Goal: Communication & Community: Answer question/provide support

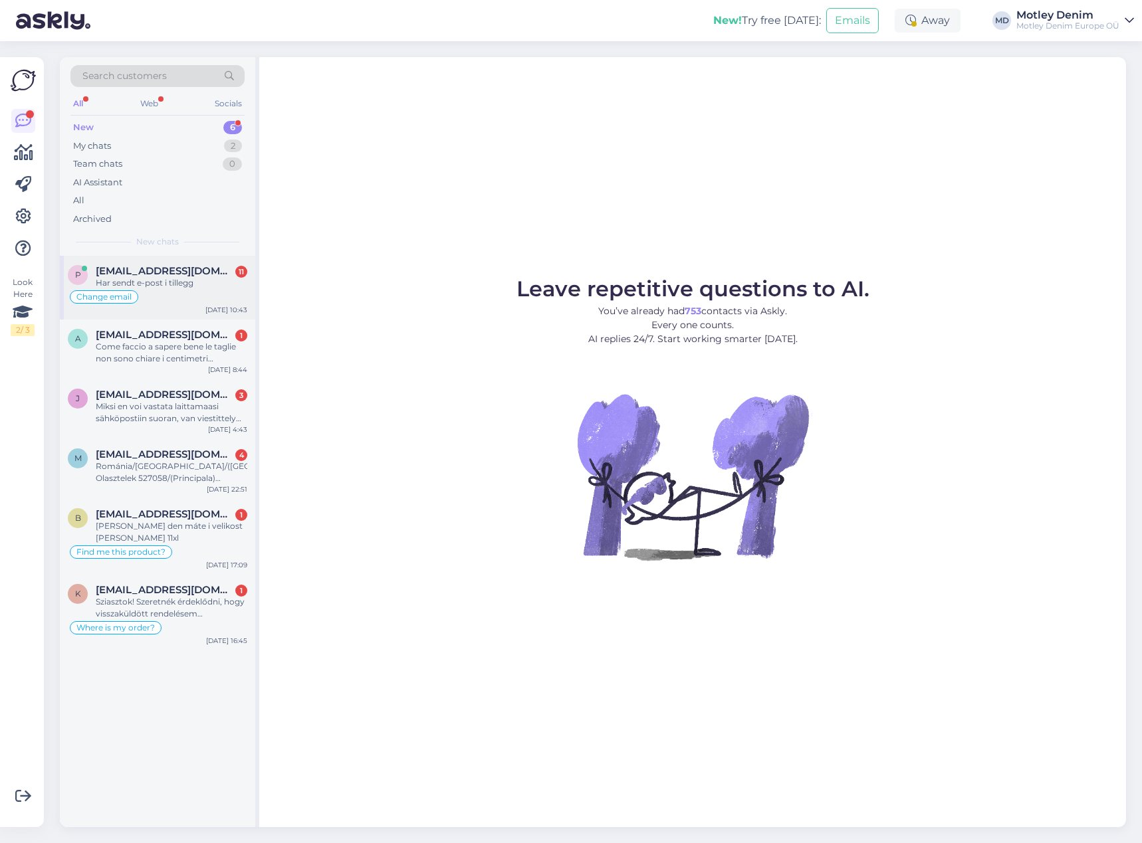
click at [176, 290] on div "Change email" at bounding box center [157, 297] width 179 height 16
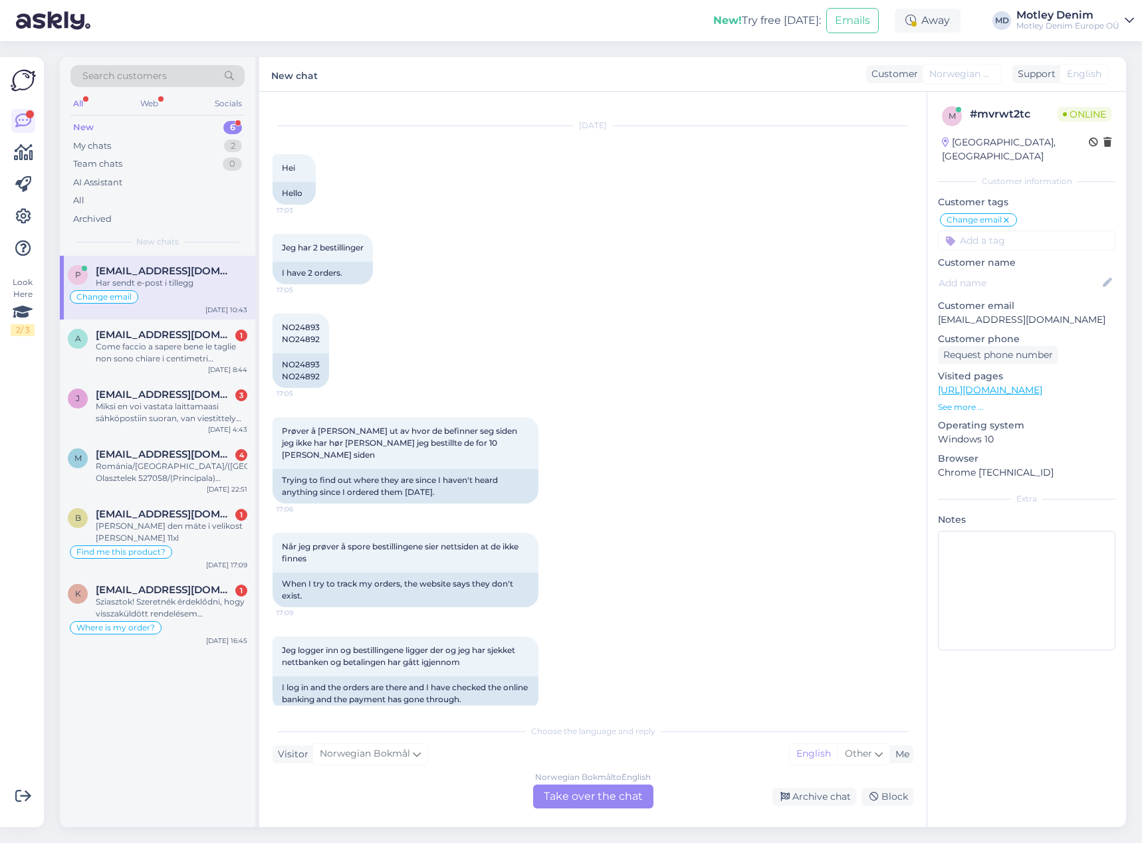
scroll to position [1065, 0]
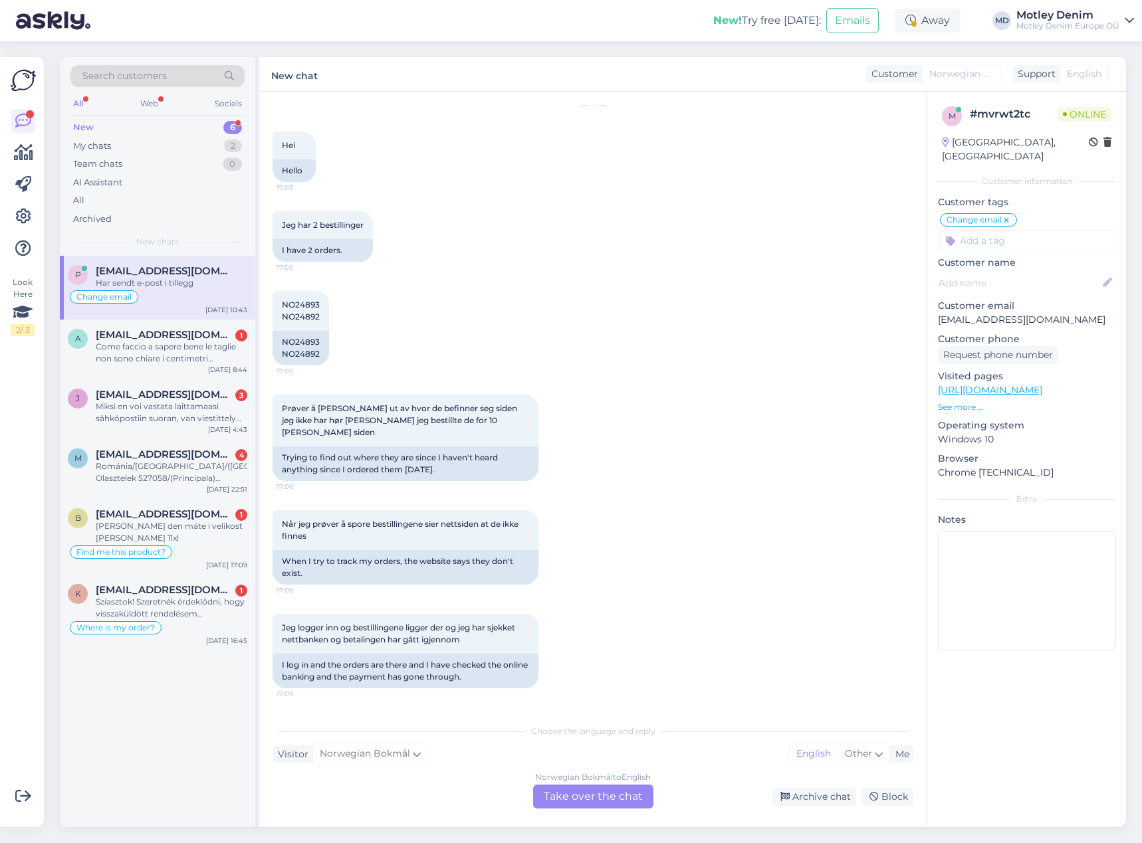
click at [580, 789] on div "Norwegian Bokmål to English Take over the chat" at bounding box center [593, 797] width 120 height 24
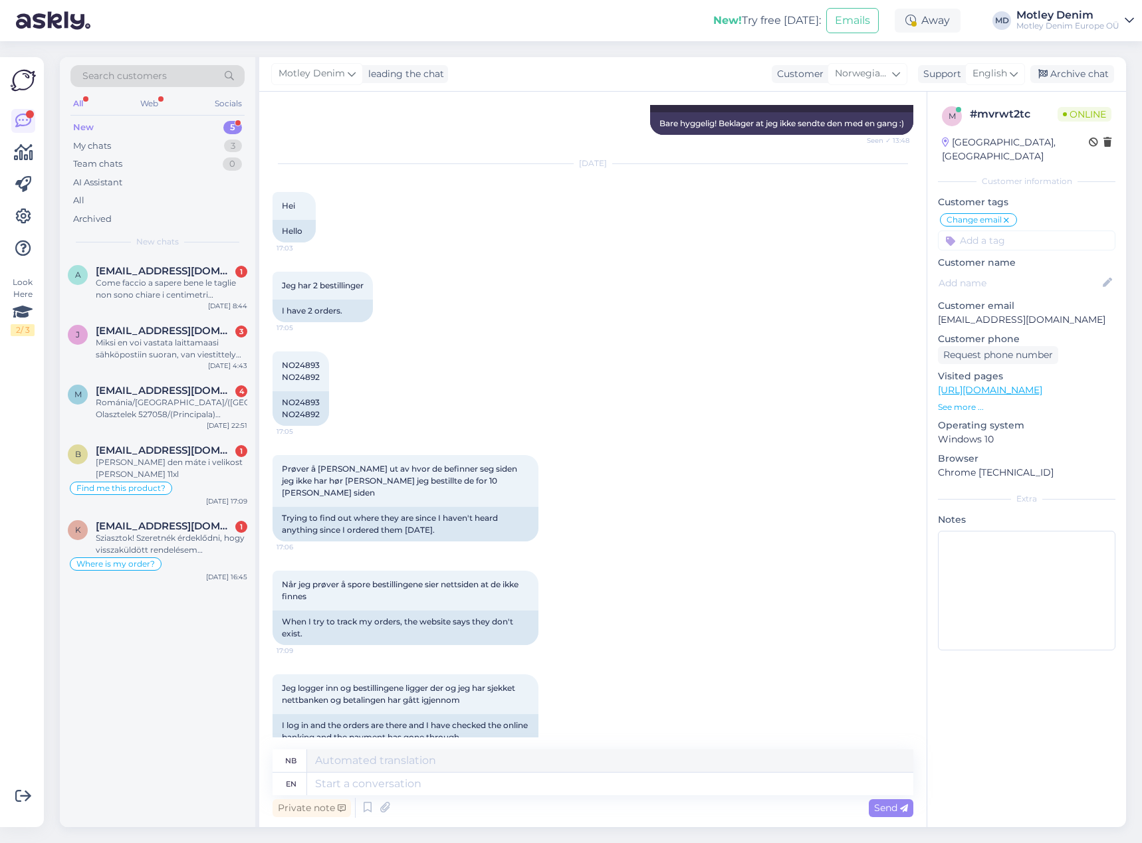
scroll to position [998, 0]
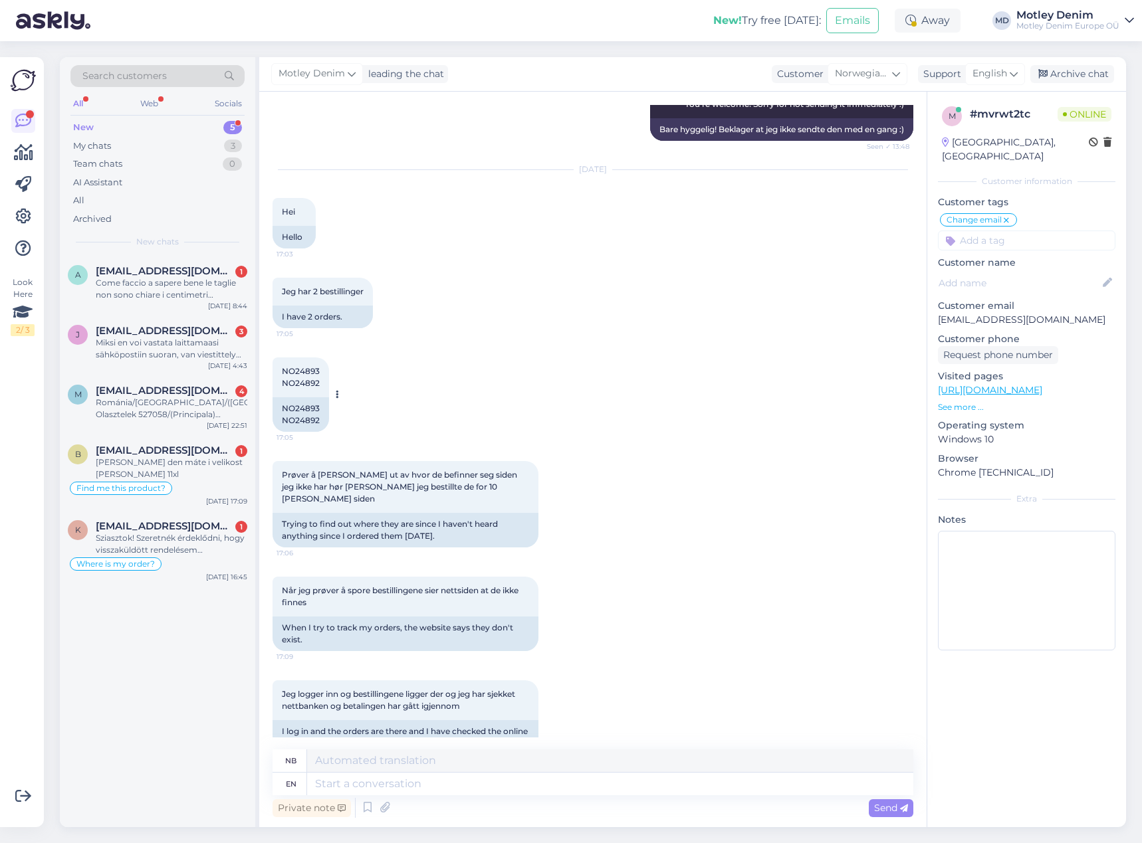
click at [301, 379] on span "NO24893 NO24892" at bounding box center [301, 377] width 38 height 22
copy div "NO24892 17:05"
click at [302, 420] on div "NO24893 NO24892" at bounding box center [300, 414] width 56 height 35
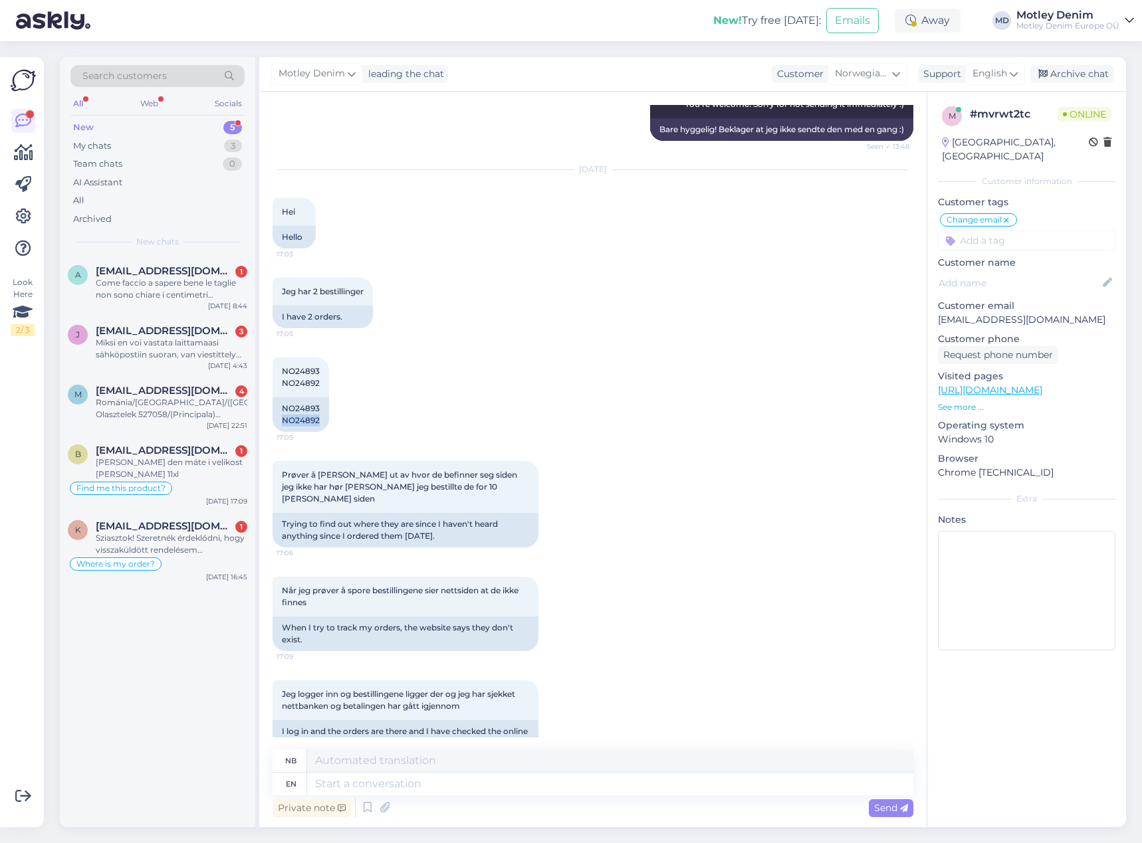
copy div "NO24892"
click at [424, 383] on div "NO24893 NO24892 17:05 NO24893 NO24892" at bounding box center [592, 395] width 641 height 104
click at [302, 409] on div "NO24893 NO24892" at bounding box center [300, 414] width 56 height 35
click at [304, 409] on div "NO24893 NO24892" at bounding box center [300, 414] width 56 height 35
drag, startPoint x: 304, startPoint y: 409, endPoint x: 313, endPoint y: 409, distance: 8.6
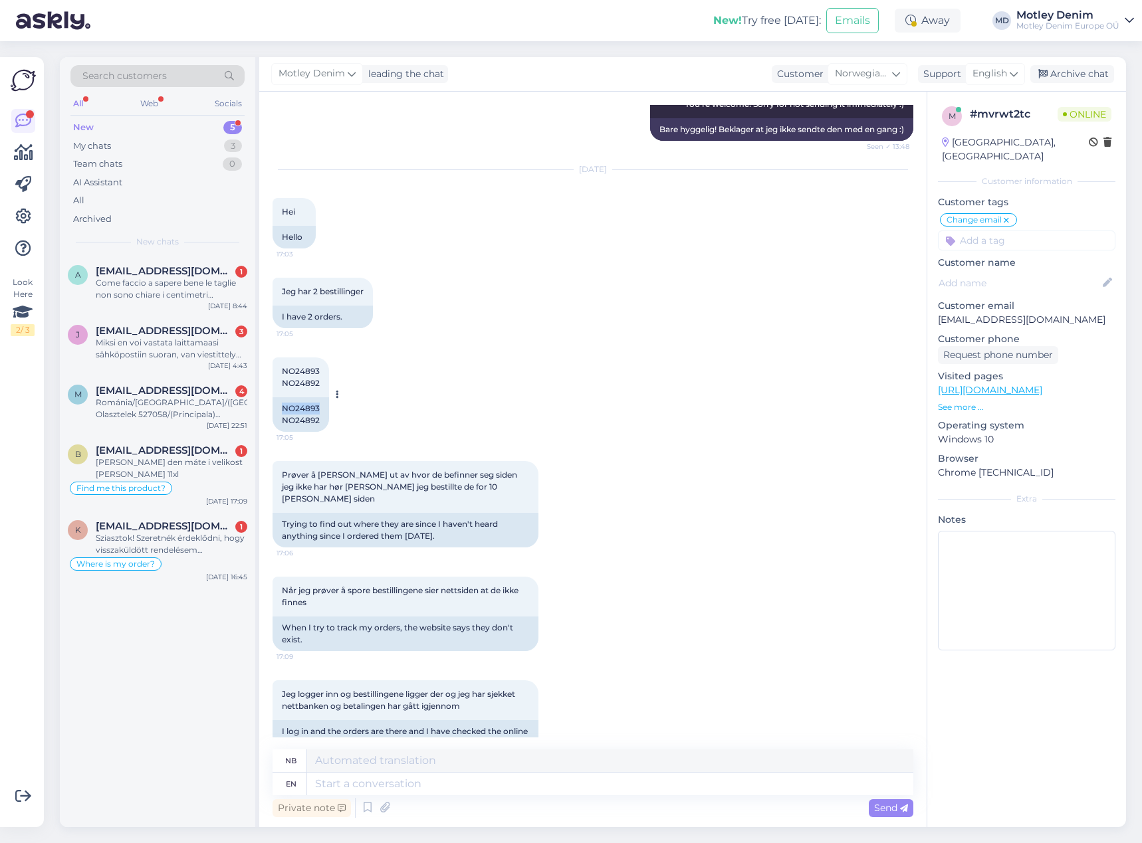
click at [305, 409] on div "NO24893 NO24892" at bounding box center [300, 414] width 56 height 35
copy div "NO24893"
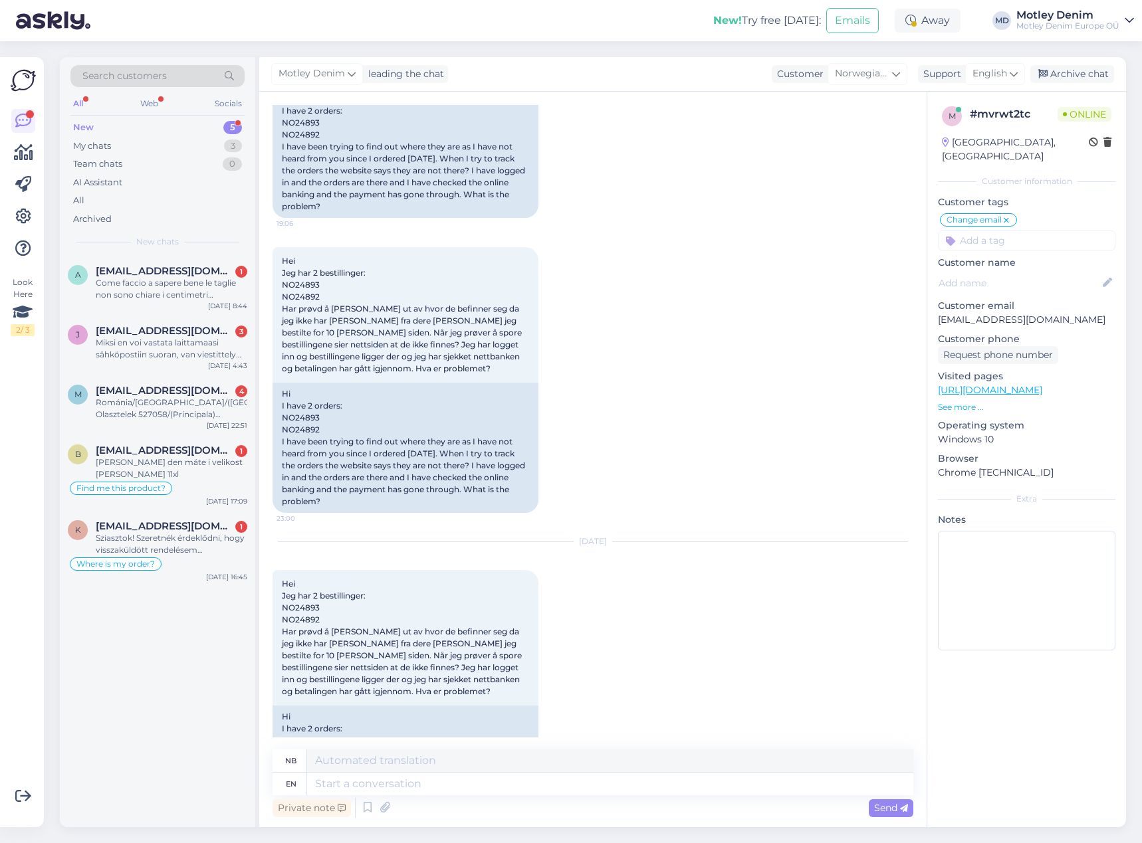
scroll to position [2162, 0]
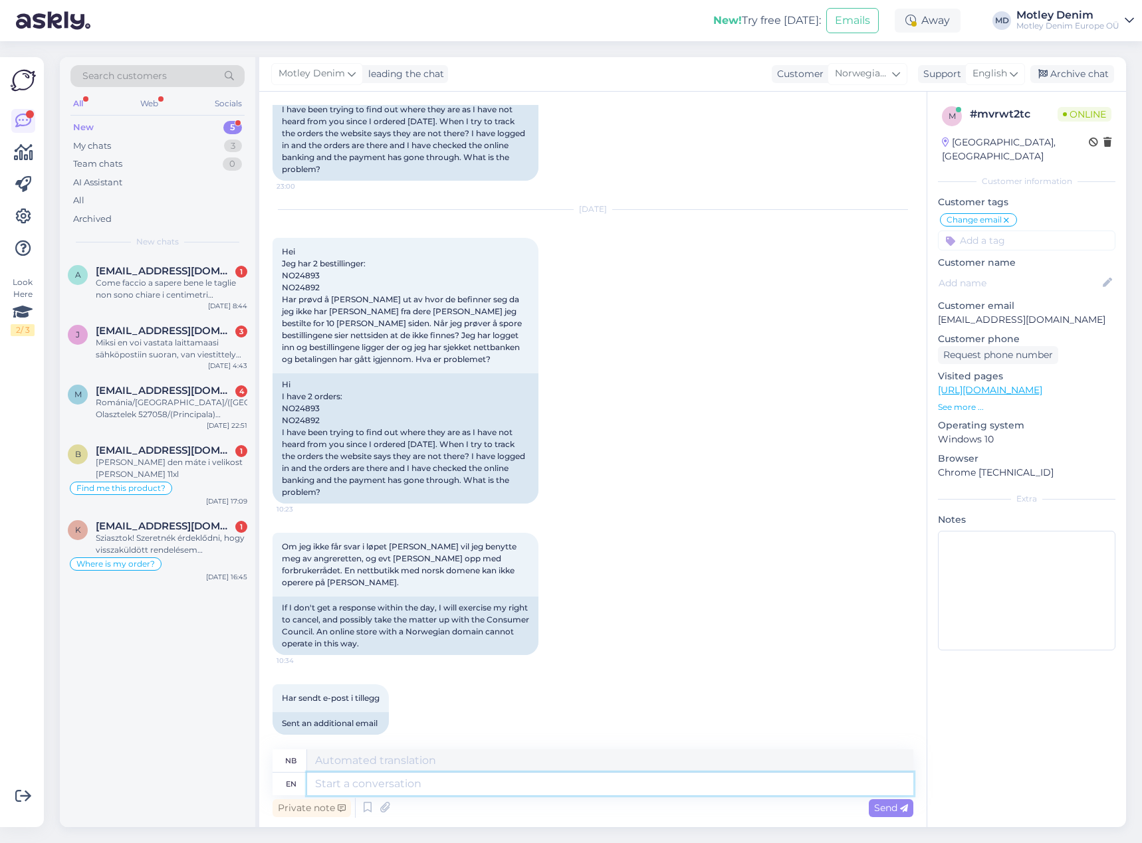
click at [405, 785] on textarea at bounding box center [610, 784] width 606 height 23
click at [954, 313] on p "[EMAIL_ADDRESS][DOMAIN_NAME]" at bounding box center [1026, 320] width 177 height 14
drag, startPoint x: 954, startPoint y: 306, endPoint x: 926, endPoint y: 297, distance: 29.9
click at [1020, 299] on div "Customer email [EMAIL_ADDRESS][DOMAIN_NAME]" at bounding box center [1026, 313] width 177 height 28
click at [1028, 315] on div "m # mvrwt2tc Online [GEOGRAPHIC_DATA], [GEOGRAPHIC_DATA] Customer information C…" at bounding box center [1026, 381] width 199 height 579
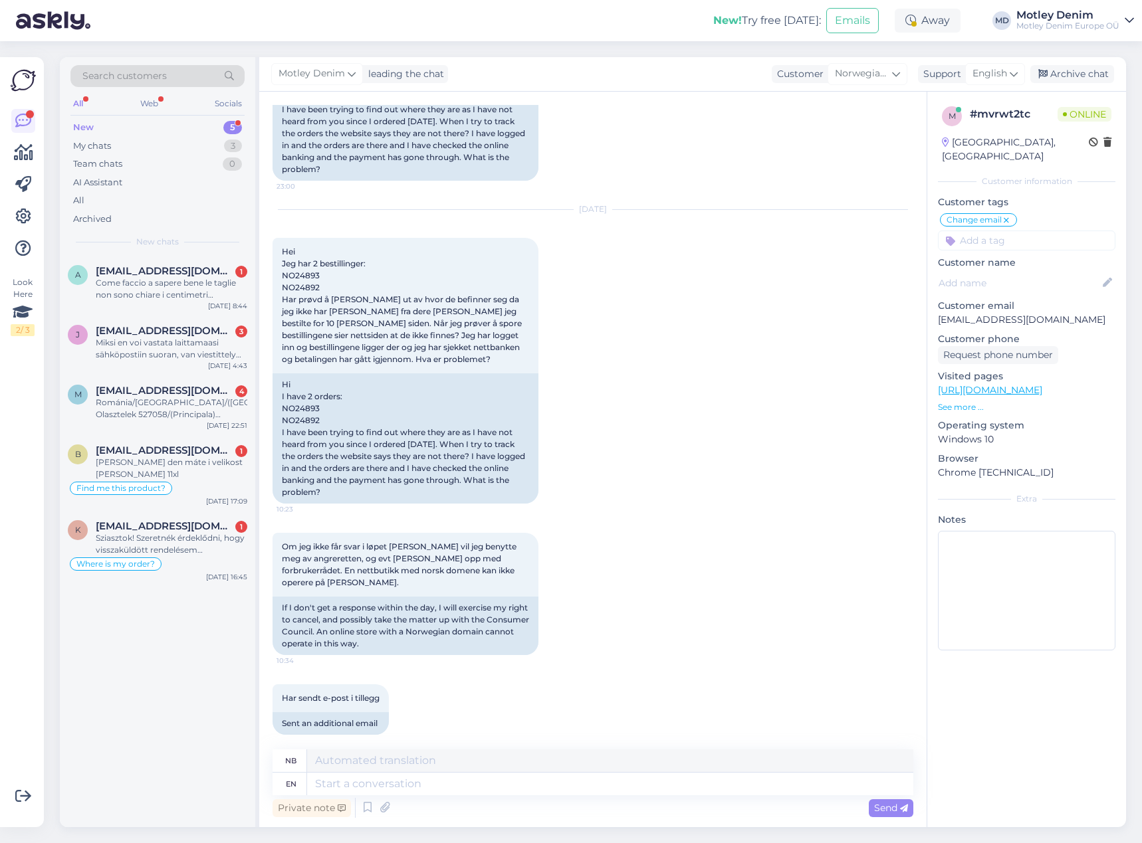
click at [956, 313] on p "[EMAIL_ADDRESS][DOMAIN_NAME]" at bounding box center [1026, 320] width 177 height 14
drag, startPoint x: 956, startPoint y: 304, endPoint x: 1033, endPoint y: 305, distance: 77.1
click at [1033, 313] on p "[EMAIL_ADDRESS][DOMAIN_NAME]" at bounding box center [1026, 320] width 177 height 14
copy p "[EMAIL_ADDRESS][DOMAIN_NAME]"
click at [482, 786] on textarea at bounding box center [610, 784] width 606 height 23
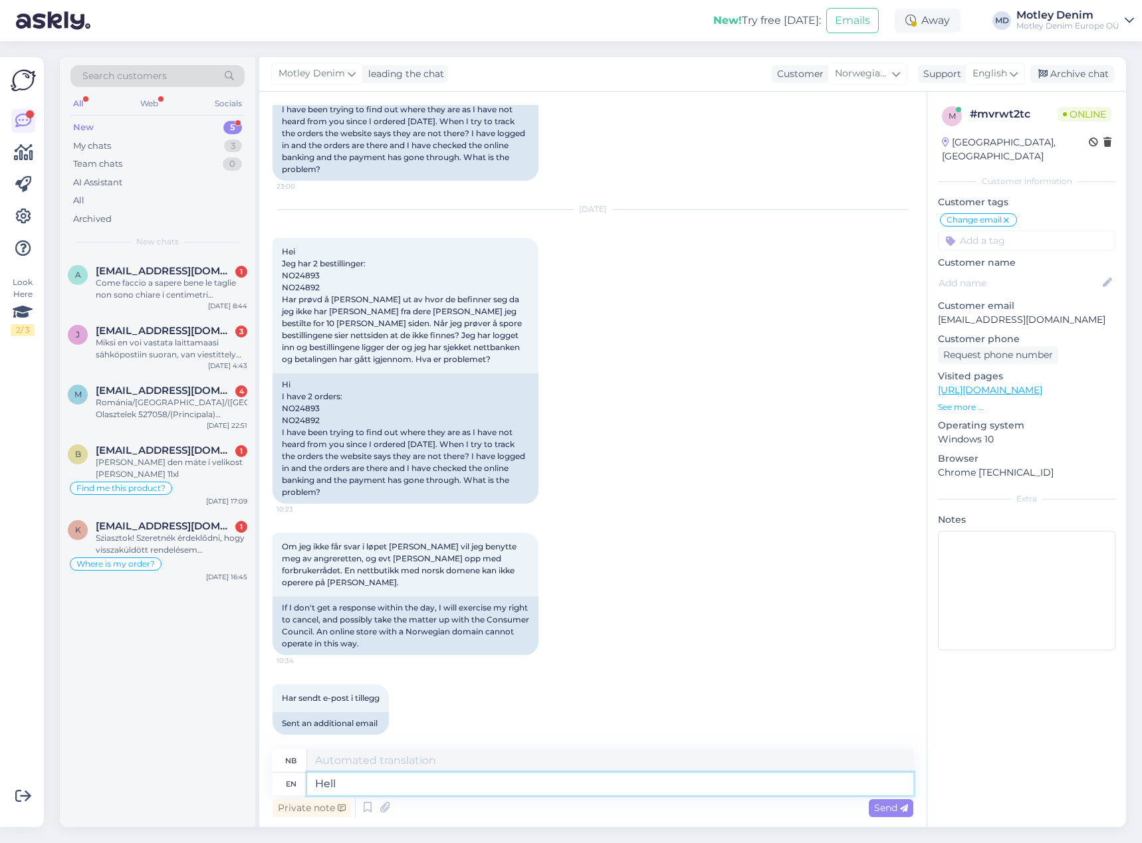
type textarea "Hello"
type textarea "Hallo"
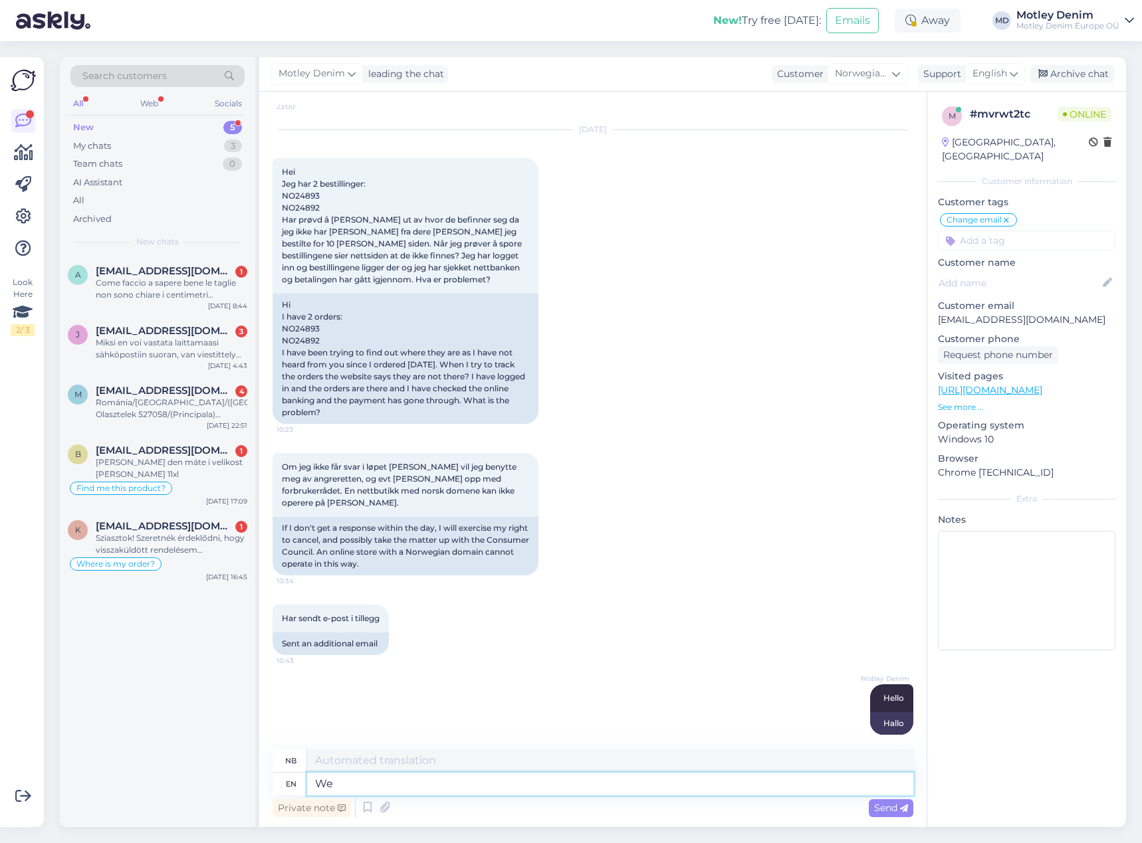
type textarea "We"
type textarea "Vi"
type textarea "We have fo"
type textarea "Vi har"
type textarea "We have found y"
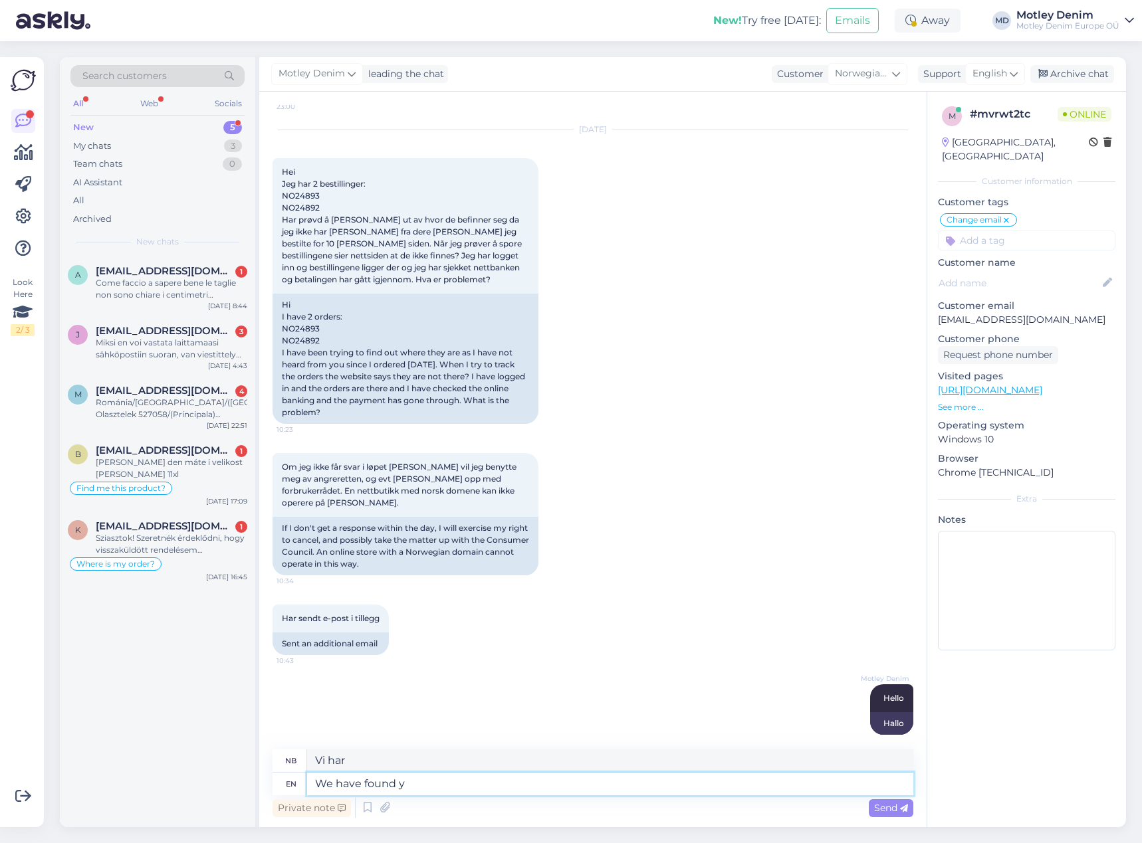
type textarea "Vi har funnet"
type textarea "We have found your"
type textarea "Vi har funnet din"
type textarea "We have found your orders"
type textarea "Vi har funnet bestillingene dine"
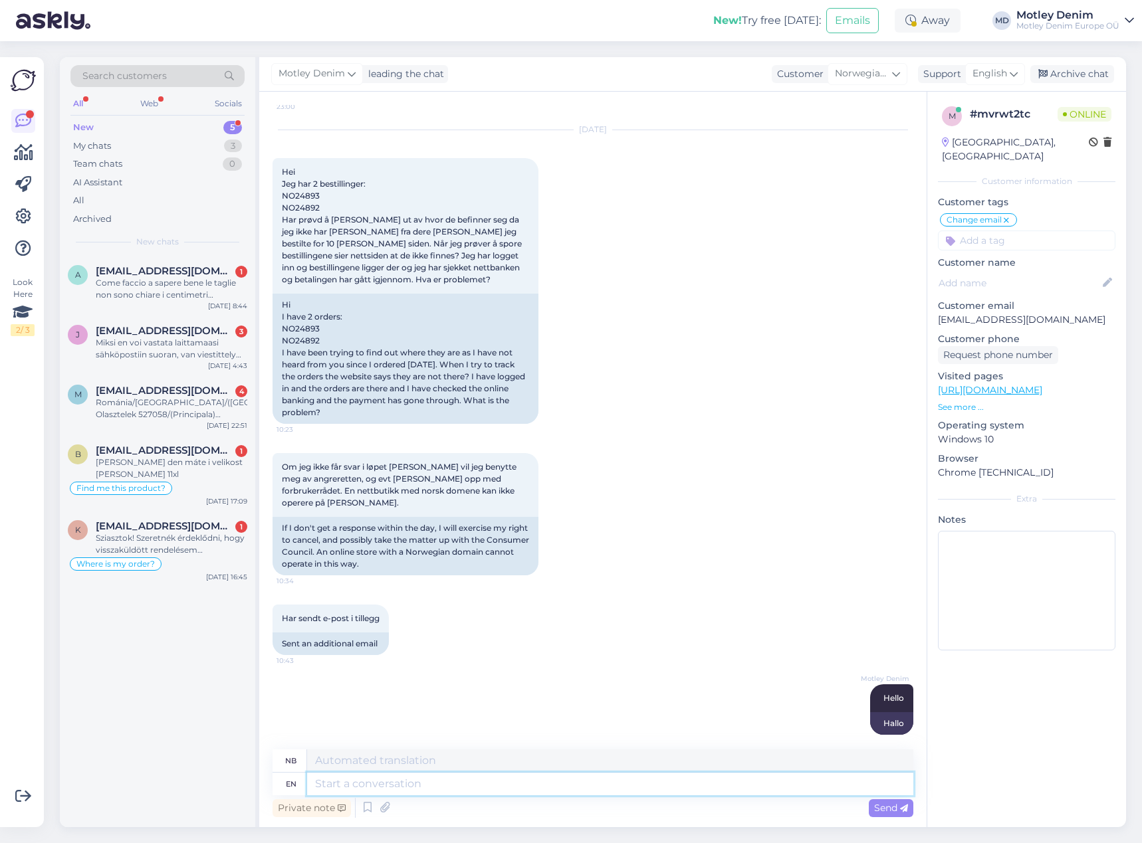
scroll to position [2322, 0]
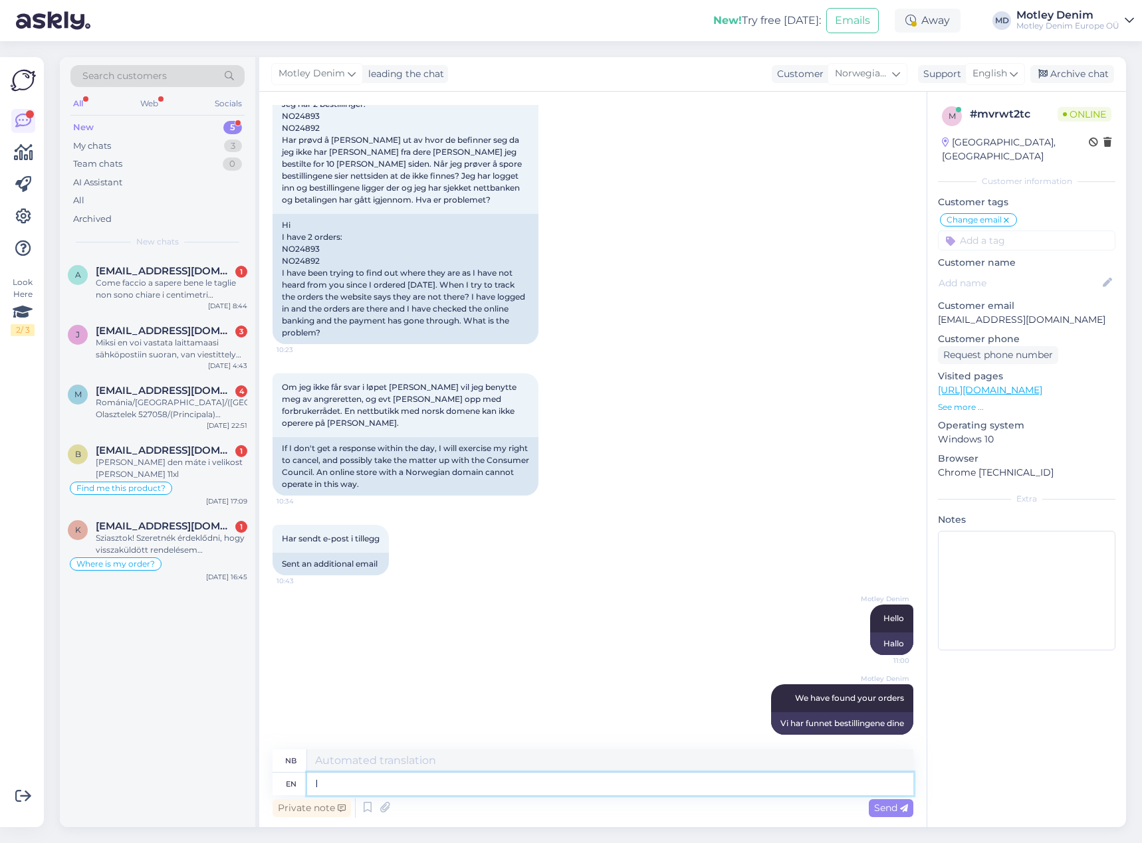
type textarea "In"
type textarea "I"
type textarea "In y"
type textarea "I"
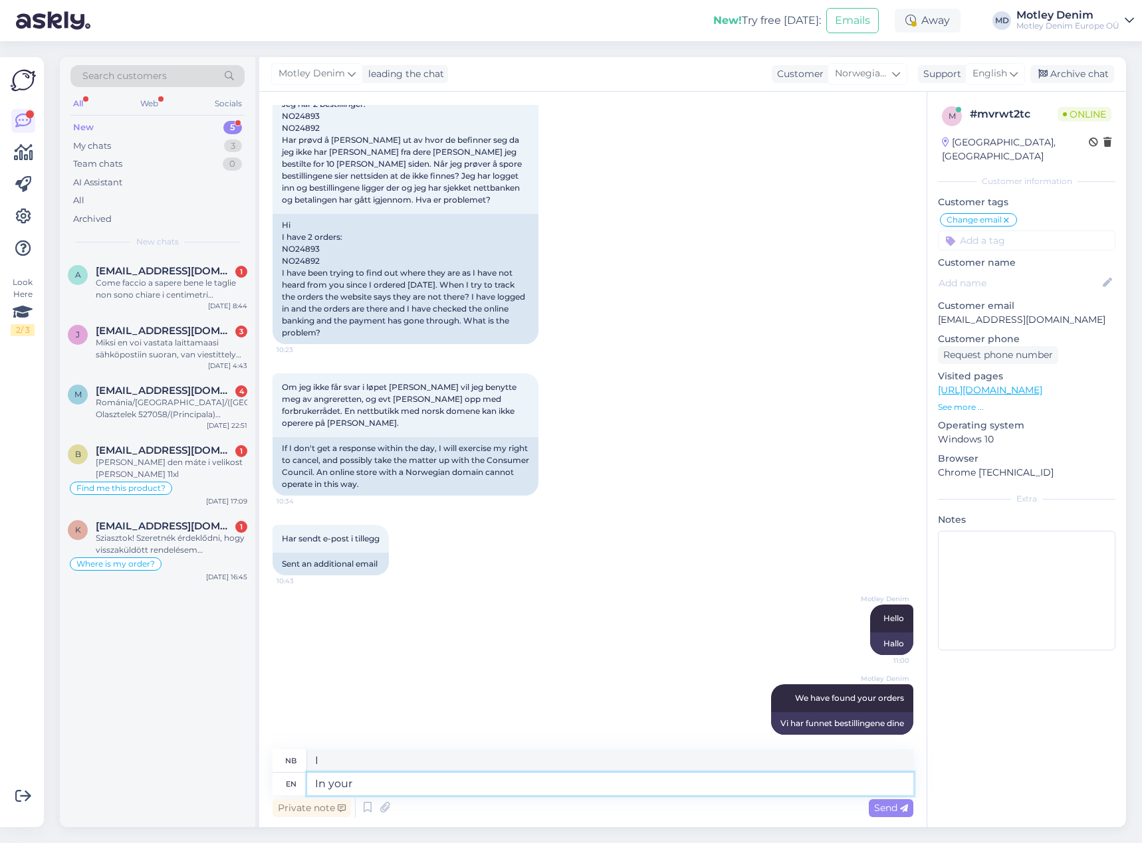
type textarea "In your o"
type textarea "I din"
type textarea "In your order"
type textarea "I bestillingen din"
type textarea "In your order we h"
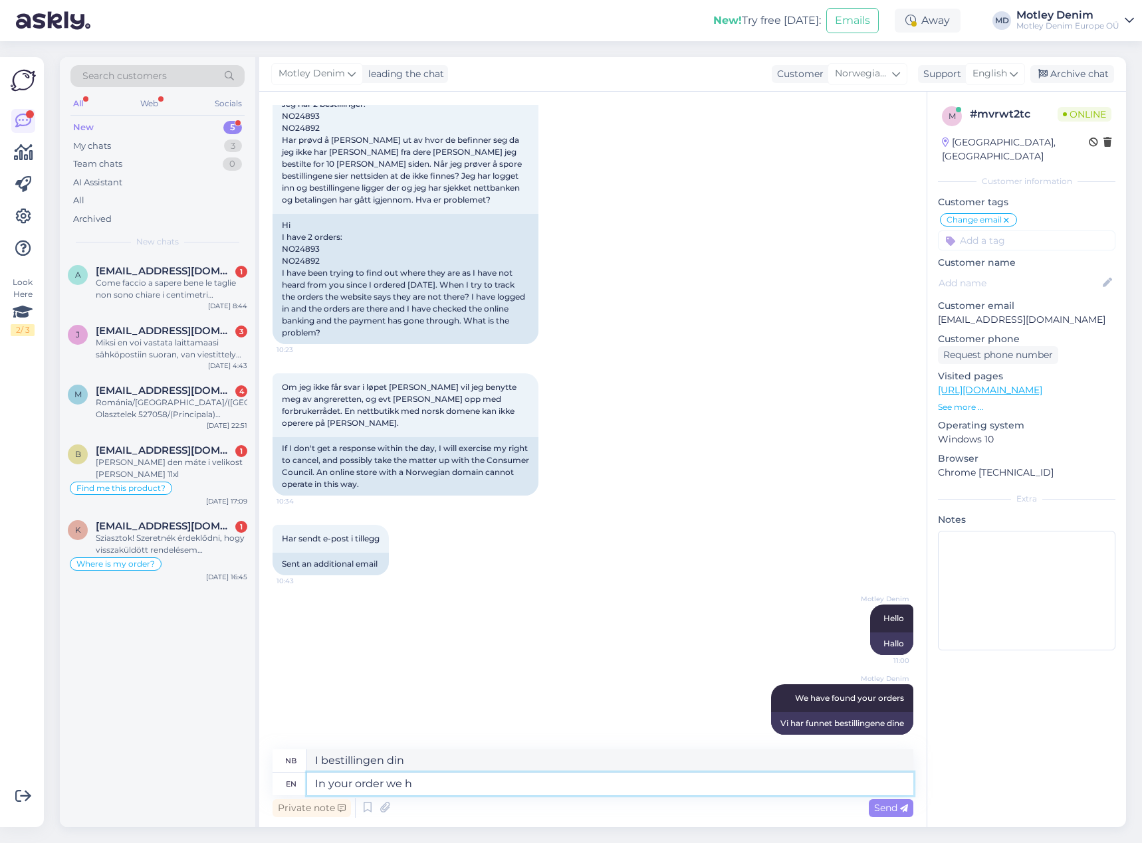
type textarea "I bestillingen din vi"
type textarea "In your order we have"
type textarea "I bestillingen din har vi"
type textarea "In"
type textarea "I"
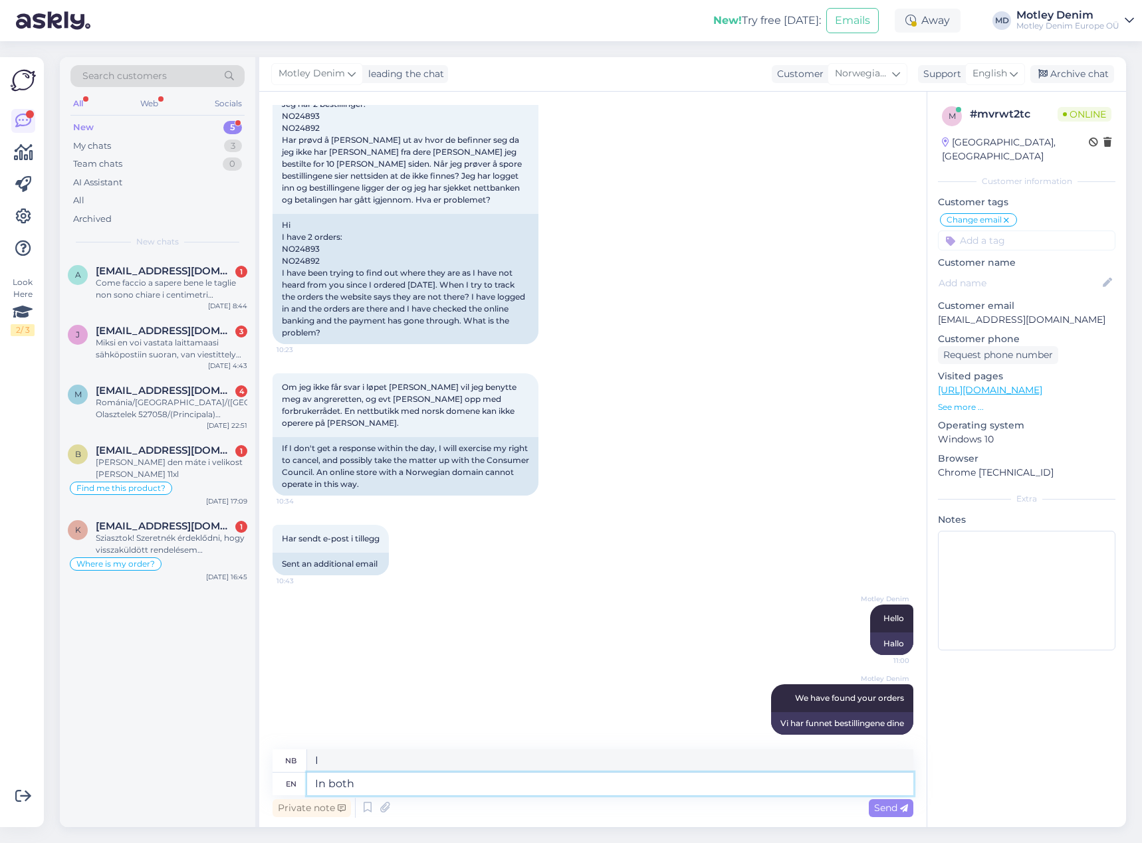
type textarea "In both"
type textarea "I begge"
type textarea "In both of your or"
type textarea "I begge dine"
type textarea "In both of your orders"
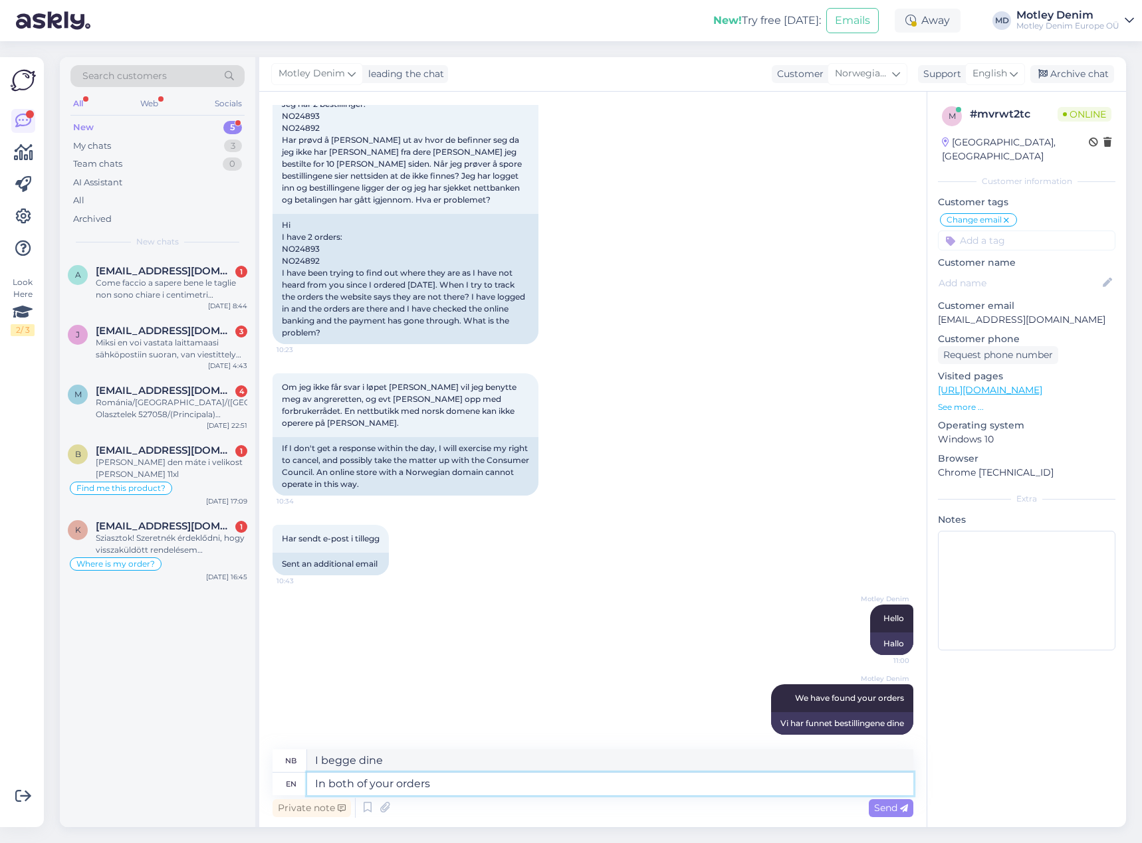
type textarea "I begge bestillingene dine"
type textarea "In both of your orders are"
type textarea "I begge bestillingene dine er"
type textarea "In both of your orders are items w"
type textarea "I begge bestillingene dine er det varer"
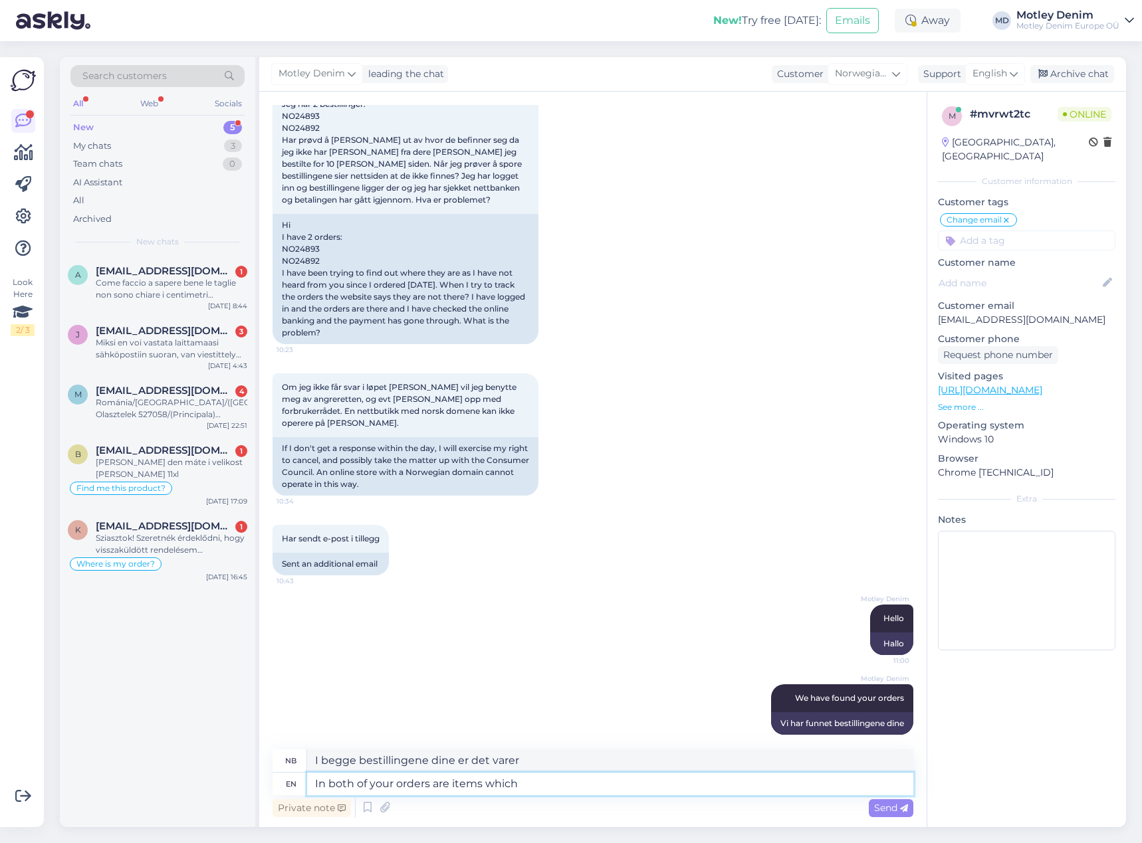
type textarea "In both of your orders are items which a"
type textarea "I begge bestillingene dine er det varer som"
type textarea "In both of your orders are items which are"
type textarea "I begge bestillingene dine er det varer som er"
type textarea "In both of your orders are items which are from o"
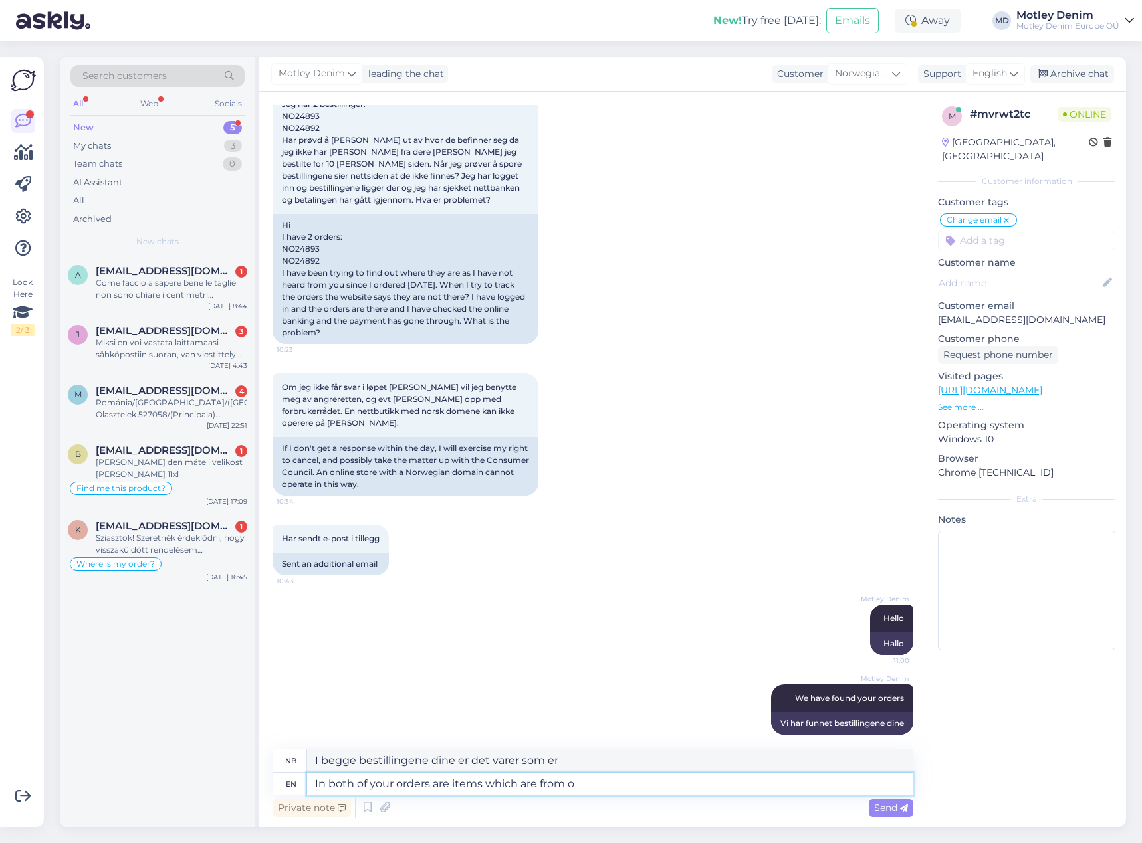
type textarea "I begge bestillingene dine er det varer som er fra"
type textarea "In both of your orders are items which are from our su"
type textarea "I begge bestillingene dine er det varer som er fra vår"
type textarea "In both of your orders are items which are from our suppliers s"
type textarea "I begge bestillingene dine er det varer som er fra våre leverandører"
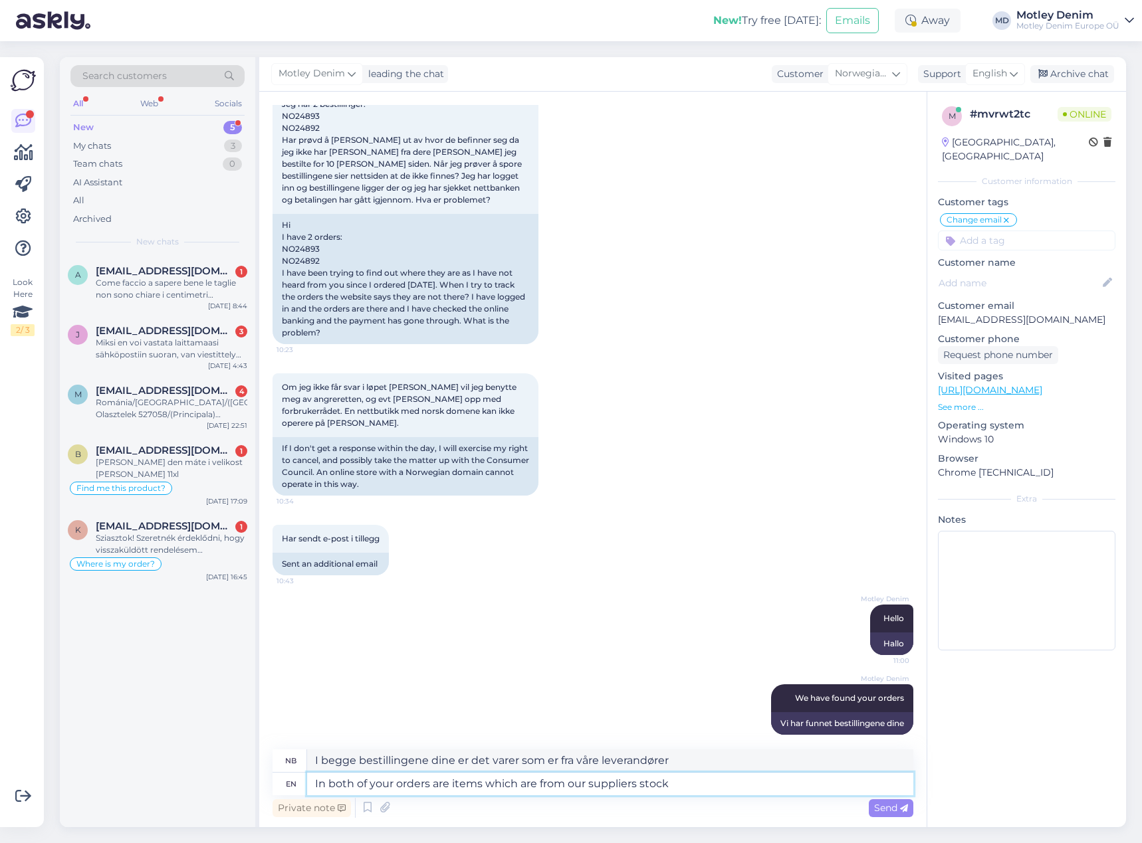
type textarea "In both of your orders are items which are from our suppliers stock."
type textarea "Begge bestillingene dine inneholder varer som er fra leverandørens lager."
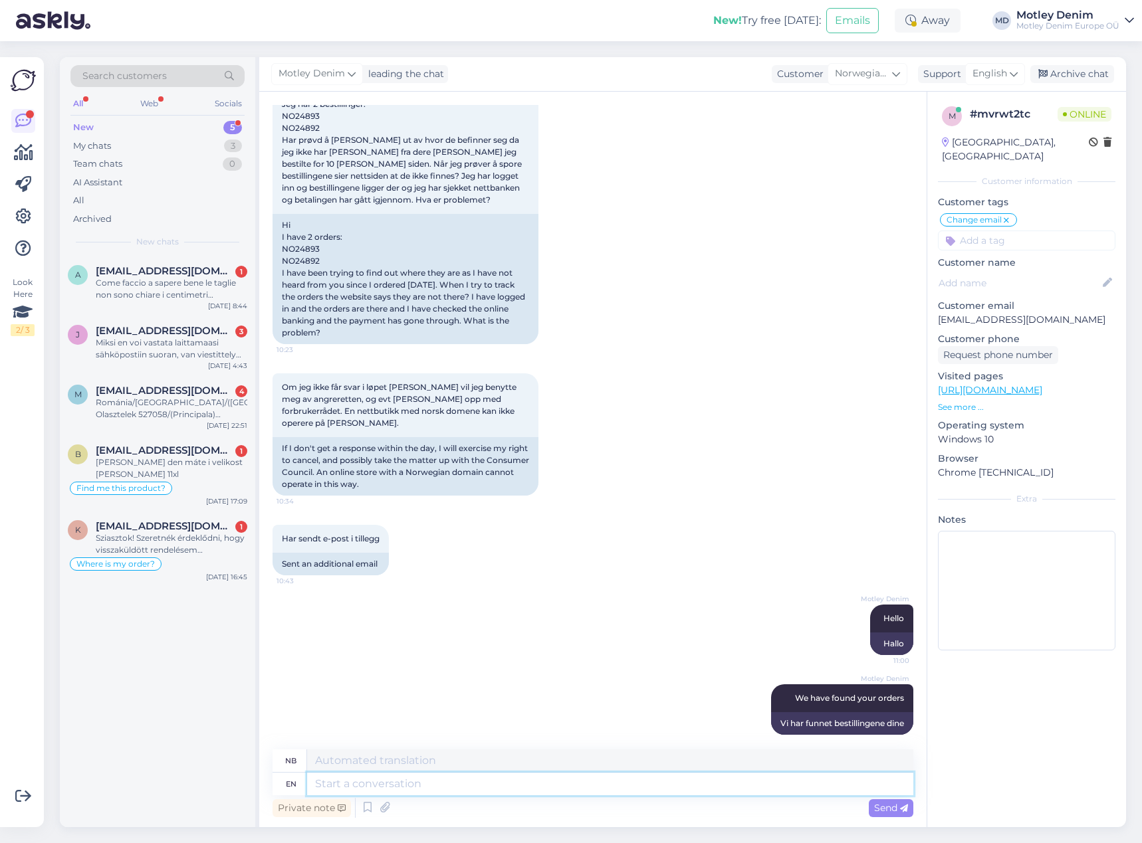
scroll to position [2426, 0]
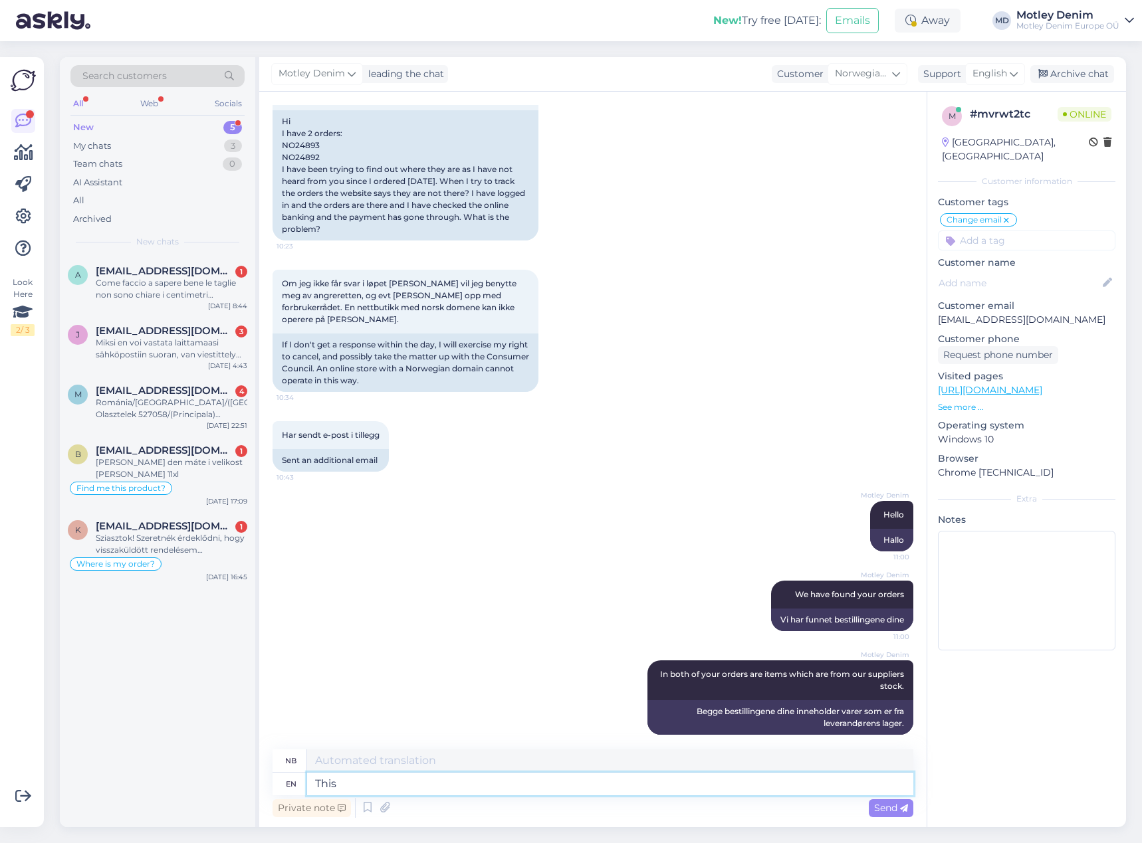
type textarea "This"
type textarea "Dette"
type textarea "This means th"
type textarea "Dette betyr"
type textarea "This means they"
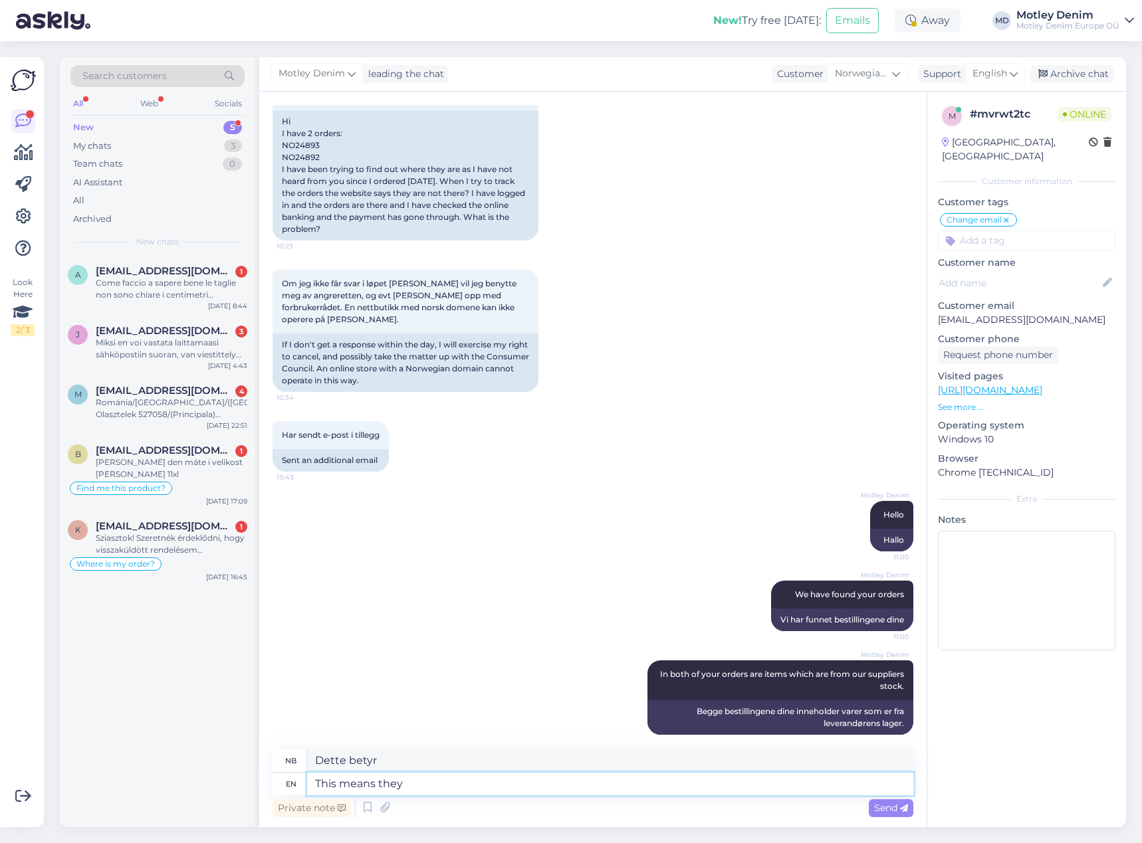
type textarea "Dette betyr at de"
type textarea "This means they have"
type textarea "Dette betyr at de har"
type textarea "This means they have an"
type textarea "Dette betyr at de har en"
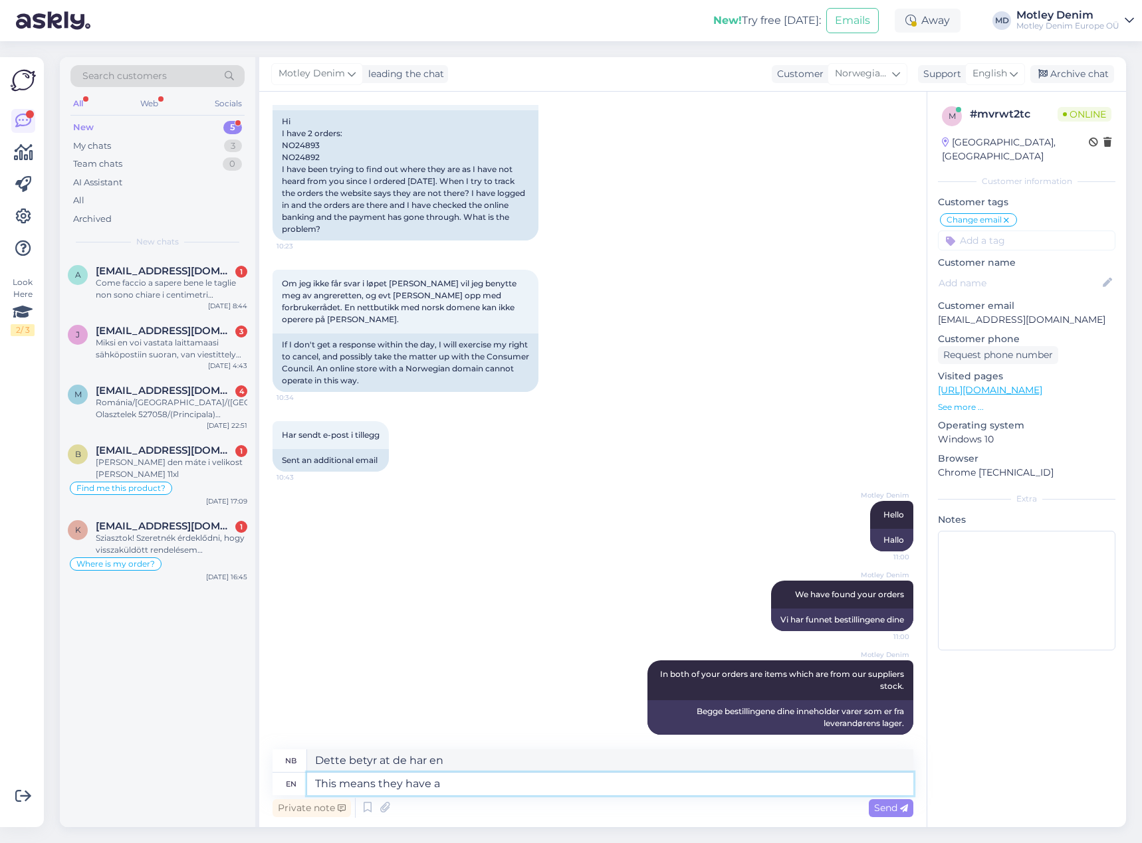
type textarea "This means they have"
type textarea "Dette betyr at de har"
type textarea "This means they have [PERSON_NAME] d"
type textarea "Dette betyr at de har mer enn"
type textarea "This means they have [PERSON_NAME] deli"
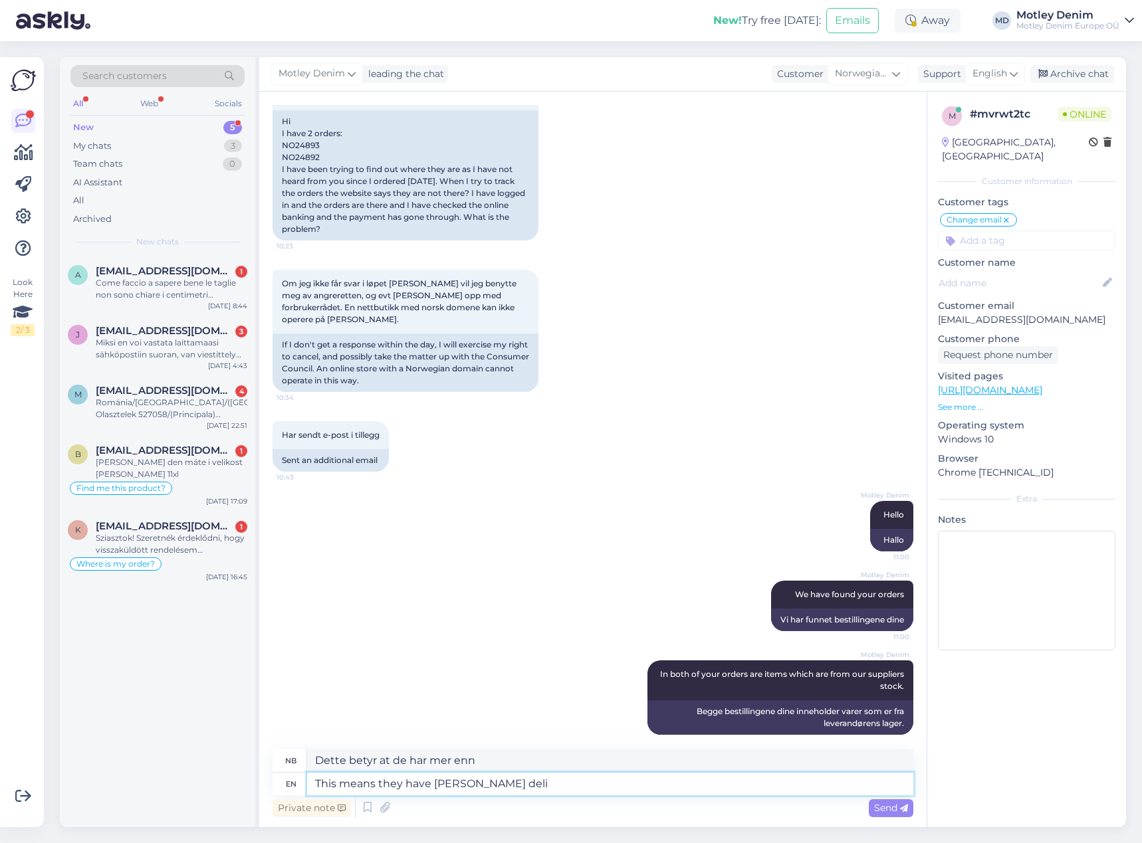
type textarea "Dette betyr at de har lengre del"
type textarea "This means they have [PERSON_NAME] deliveries"
type textarea "Dette betyr at de har lengre leveranser"
click at [510, 784] on textarea "This means they have [PERSON_NAME] deliveries" at bounding box center [610, 784] width 606 height 23
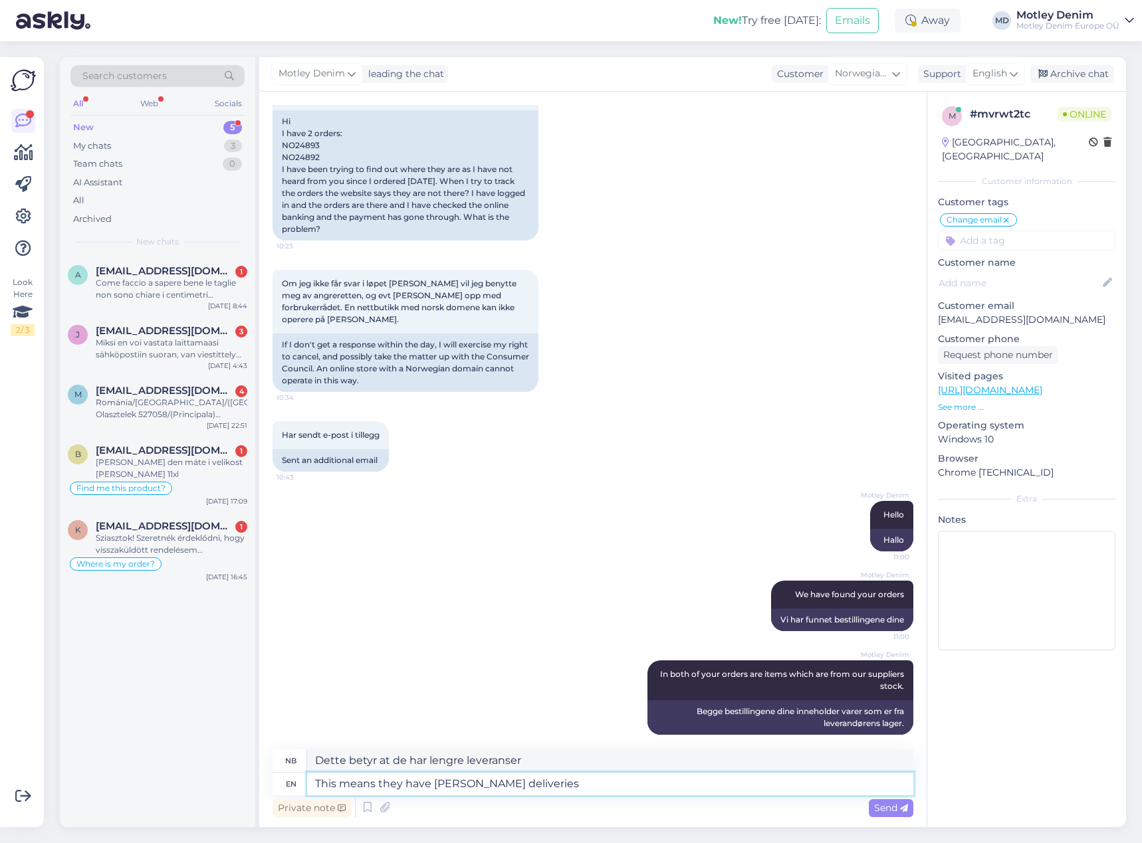
type textarea "This means they have [PERSON_NAME] deliveries"
click at [560, 790] on textarea "This means they have [PERSON_NAME] deliveries" at bounding box center [610, 784] width 606 height 23
click at [540, 781] on textarea "This means they have [PERSON_NAME] deliveries" at bounding box center [610, 784] width 606 height 23
click at [874, 807] on span "Send" at bounding box center [891, 808] width 34 height 12
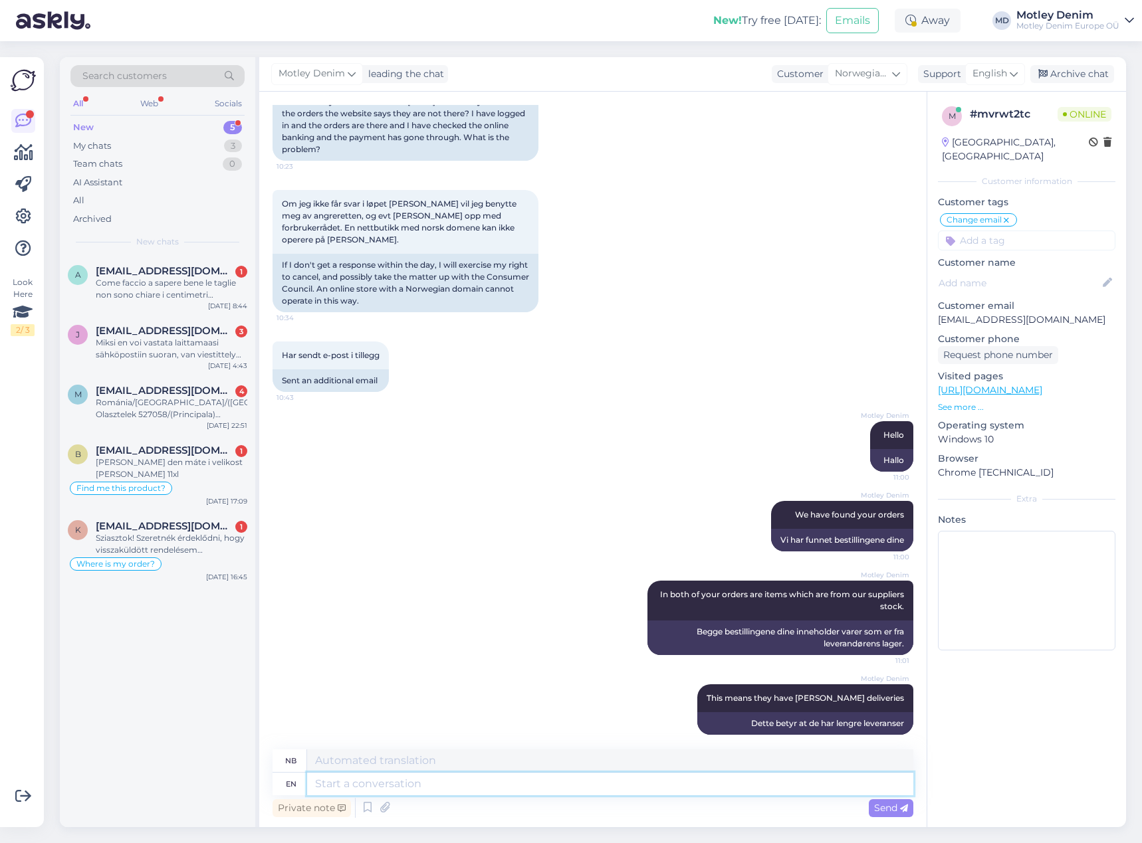
click at [661, 777] on textarea at bounding box center [610, 784] width 606 height 23
type textarea "In o"
type textarea "I"
type textarea "In order"
type textarea "For å"
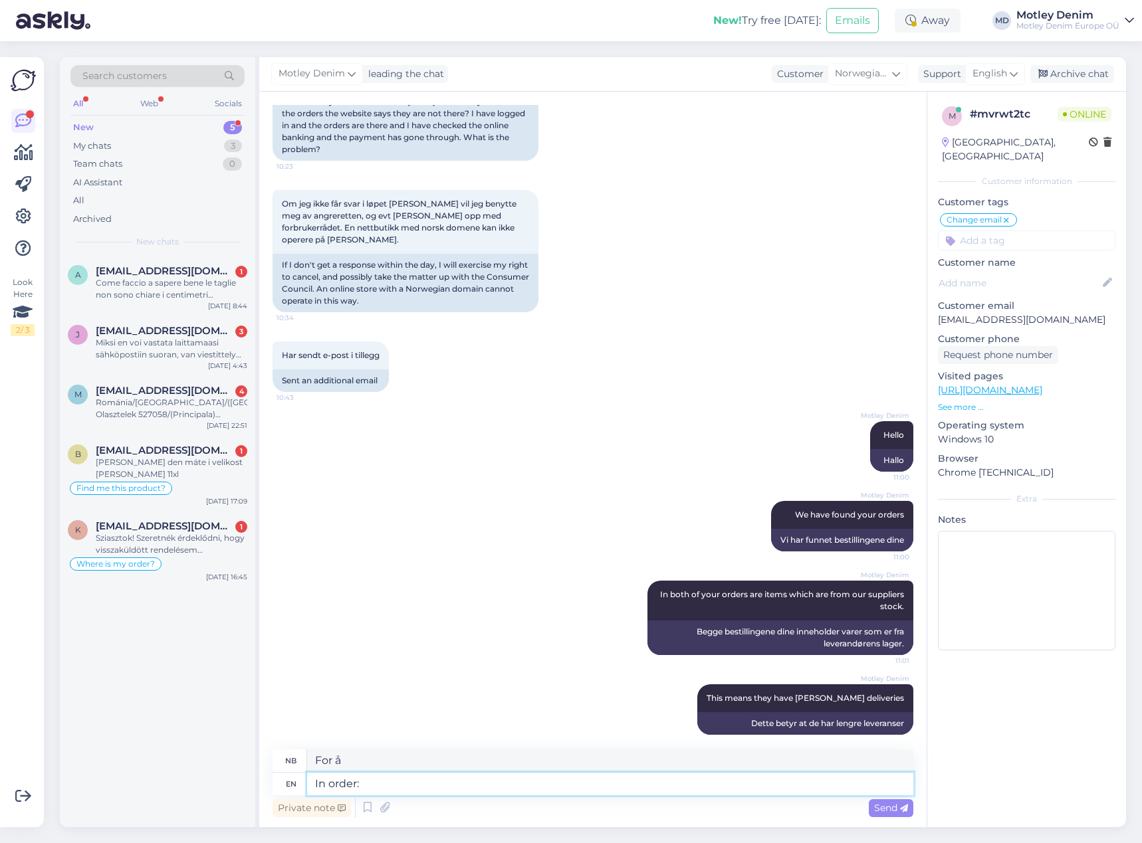
type textarea "In order:"
type textarea "I rekkefølge:"
paste textarea "NO24893"
type textarea "In order: NO24893"
type textarea "I rekkefølge: NO24893"
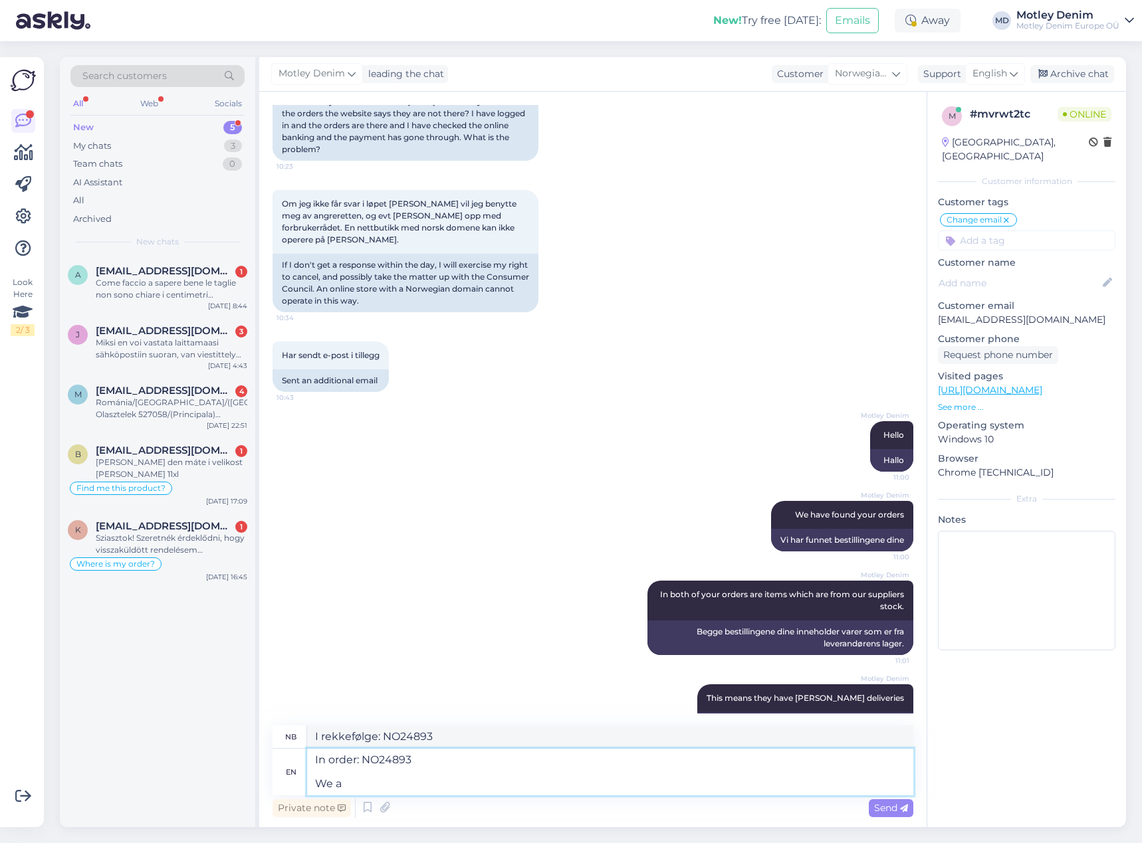
type textarea "In order: NO24893 We ar"
type textarea "I rekkefølge: NO24893 Vi"
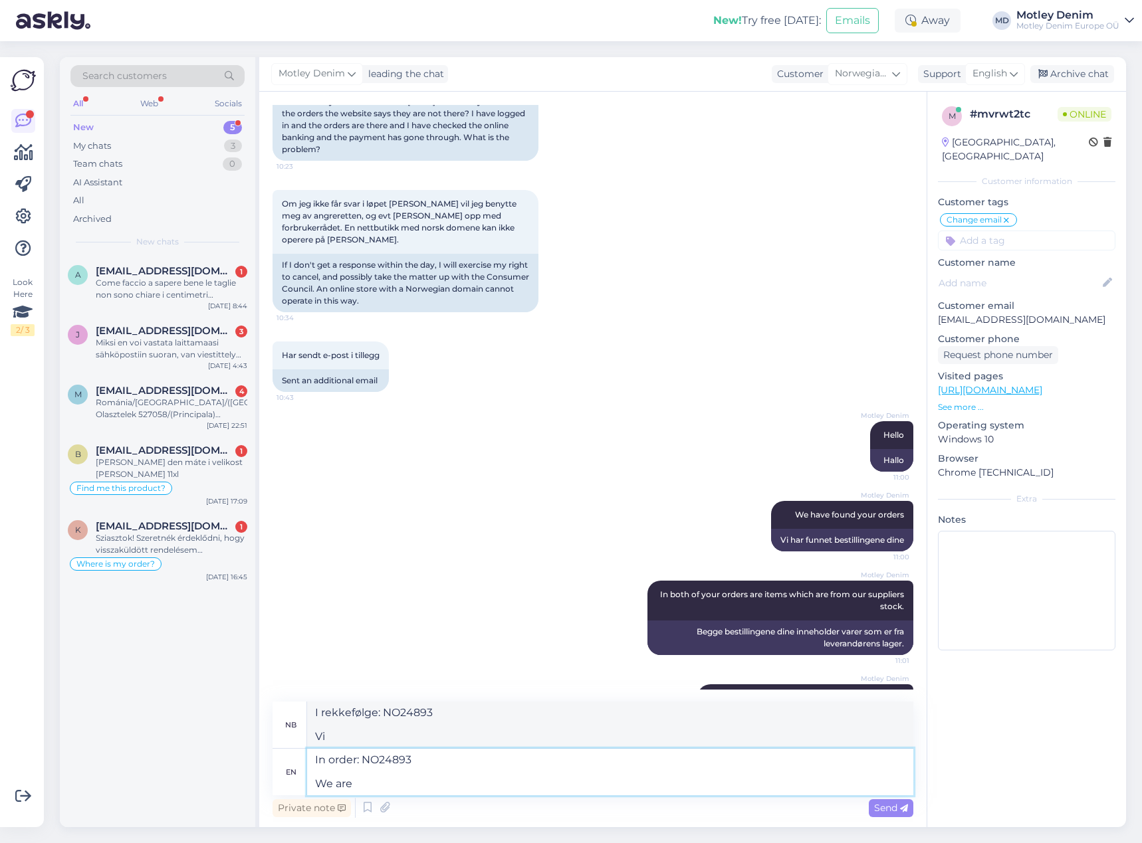
type textarea "In order: NO24893 We are w"
type textarea "I rekkefølge: NO24893 Vi er"
type textarea "In order: NO24893 We are waiting f"
type textarea "I rekkefølge: NO24893 Vi venter"
type textarea "In order: NO24893 We are waiting for:"
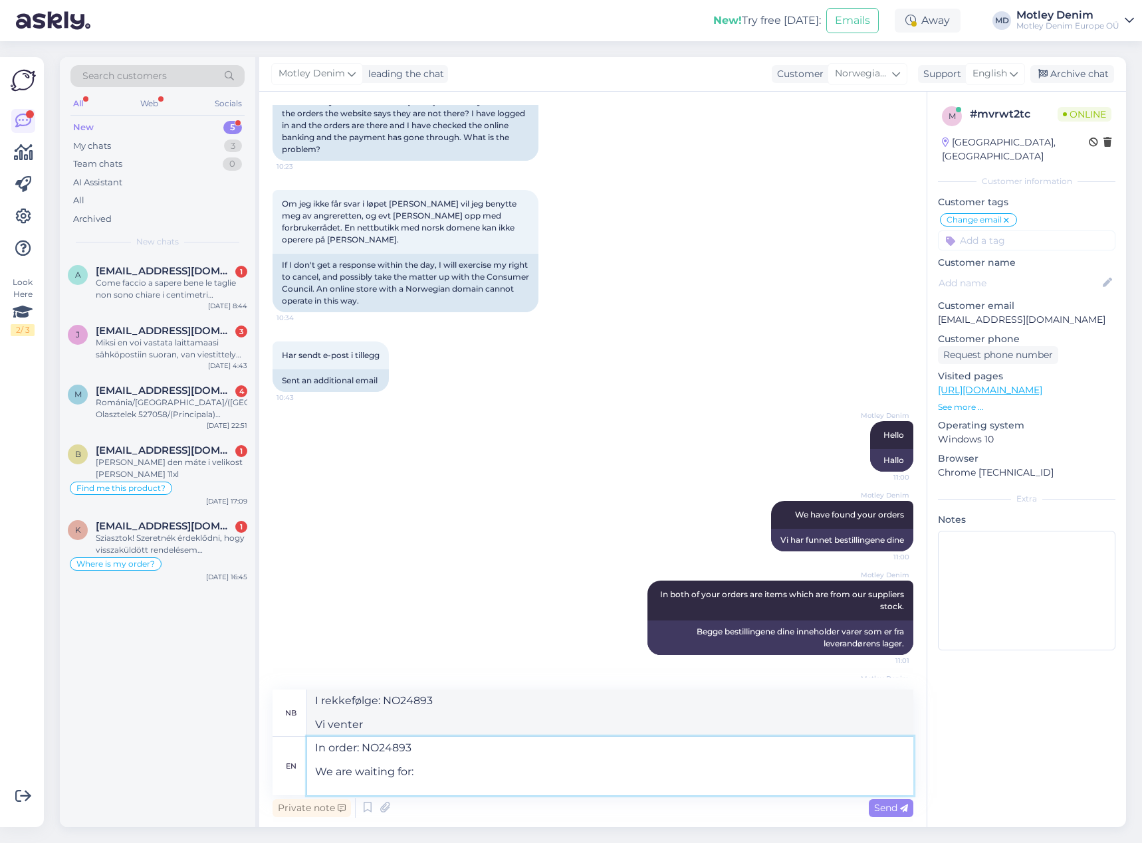
type textarea "I rekkefølge: NO24893 Vi venter på:"
click at [486, 789] on textarea "In order: NO24893 We are waiting for:" at bounding box center [610, 766] width 606 height 58
paste textarea "[PERSON_NAME] Hoodie with Soft Brushed Interior Navy - 3XL"
type textarea "In order: NO24893 We are waiting for: [PERSON_NAME] Hoodie with Soft Brushed In…"
type textarea "I rekkefølge: NO24893 Vi venter på: [PERSON_NAME] Hettegenser med mykt børstet …"
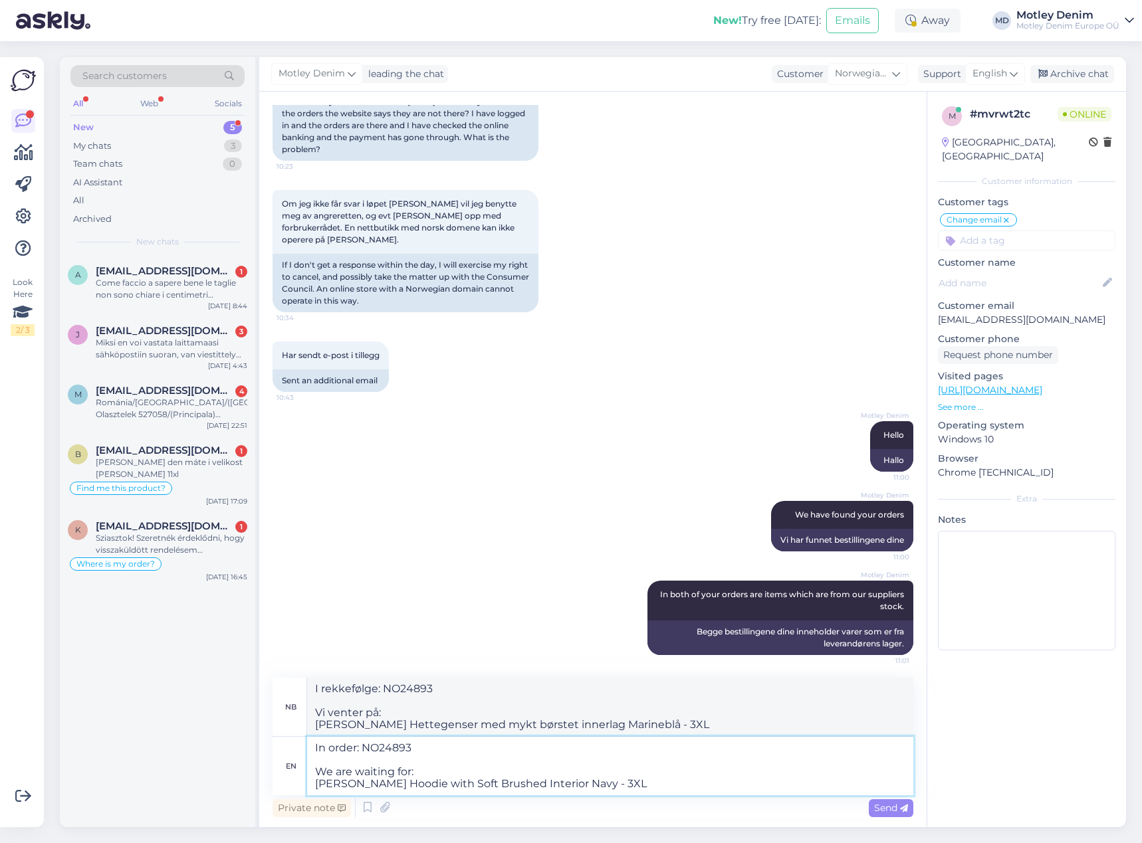
click at [648, 782] on textarea "In order: NO24893 We are waiting for: [PERSON_NAME] Hoodie with Soft Brushed In…" at bounding box center [610, 766] width 606 height 58
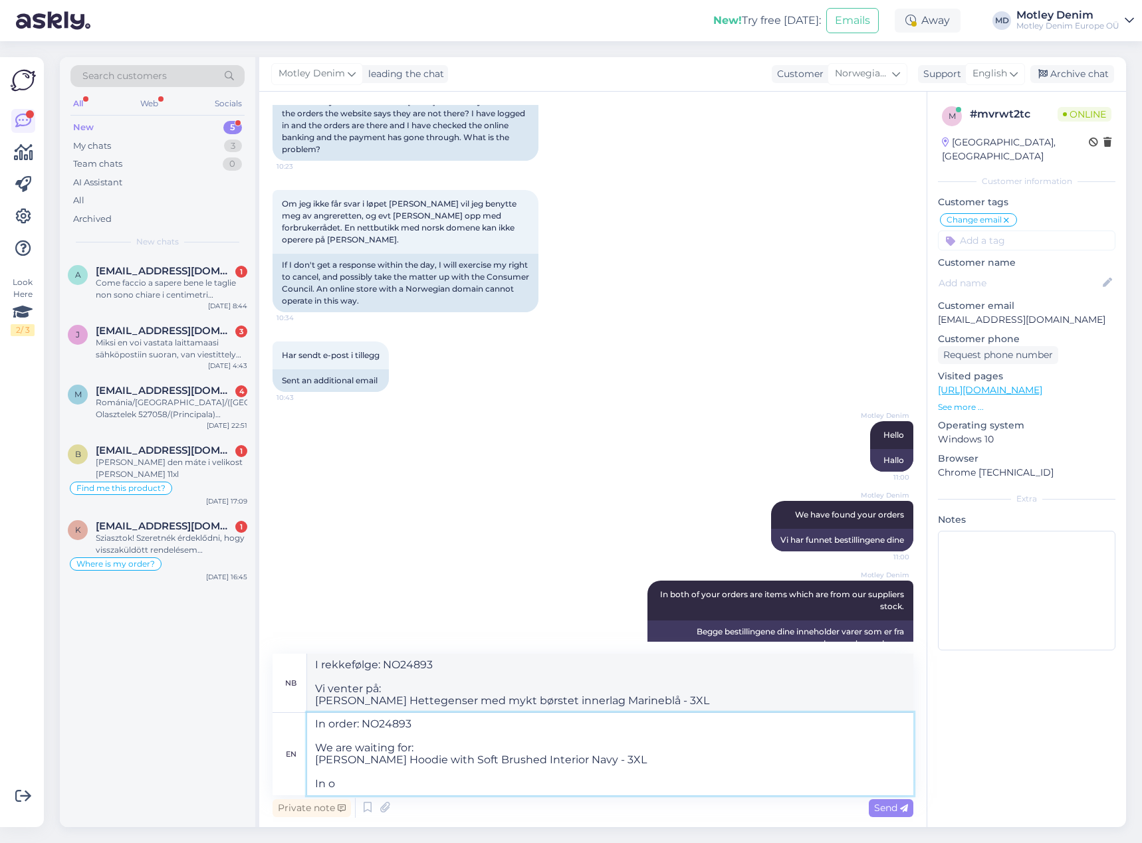
type textarea "In order: NO24893 We are waiting for: [PERSON_NAME] Hoodie with Soft Brushed In…"
type textarea "I rekkefølge: NO24893 Vi venter på: [PERSON_NAME] Hettegenser med mykt børstet …"
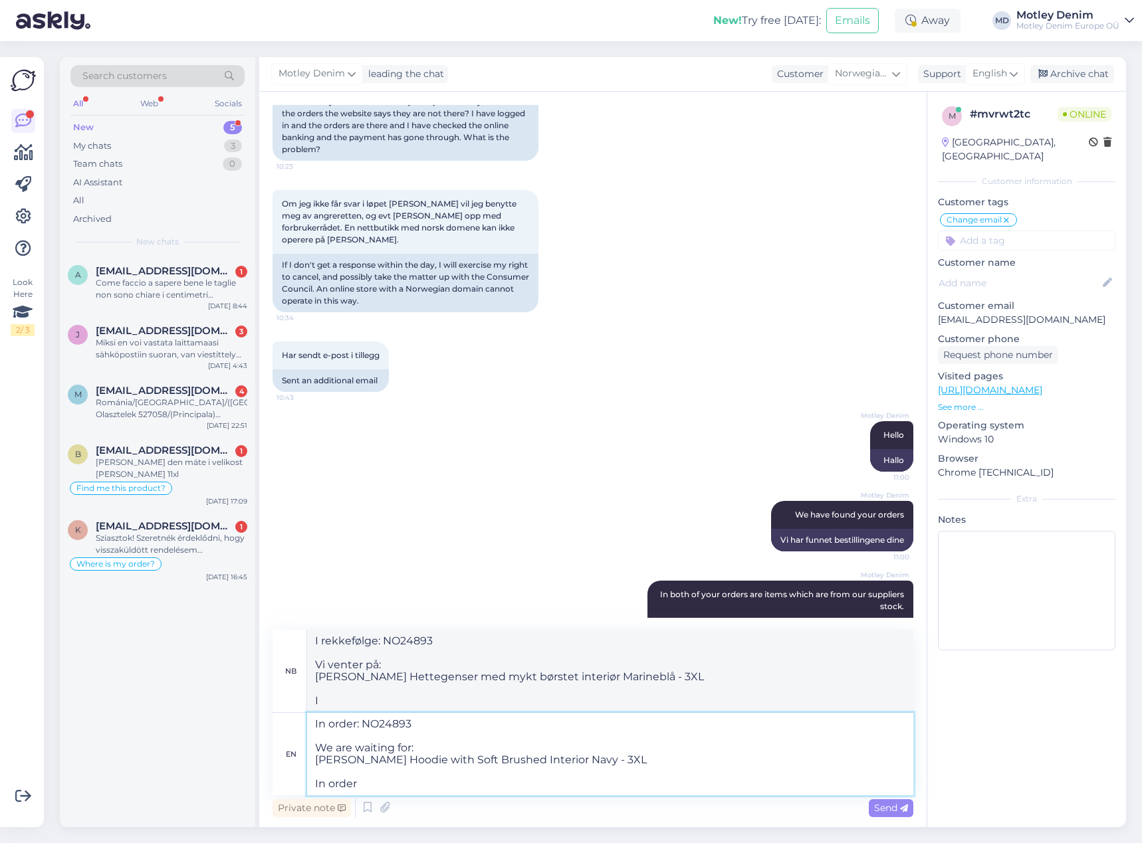
type textarea "In order: NO24893 We are waiting for: [PERSON_NAME] Hoodie with Soft Brushed In…"
type textarea "I bestilling: NO24893 Vi venter på: [PERSON_NAME] Hettegenser med mykt børstet …"
drag, startPoint x: 397, startPoint y: 778, endPoint x: 408, endPoint y: 780, distance: 11.5
click at [397, 778] on textarea "In order: NO24893 We are waiting for: [PERSON_NAME] Hoodie with Soft Brushed In…" at bounding box center [610, 754] width 606 height 82
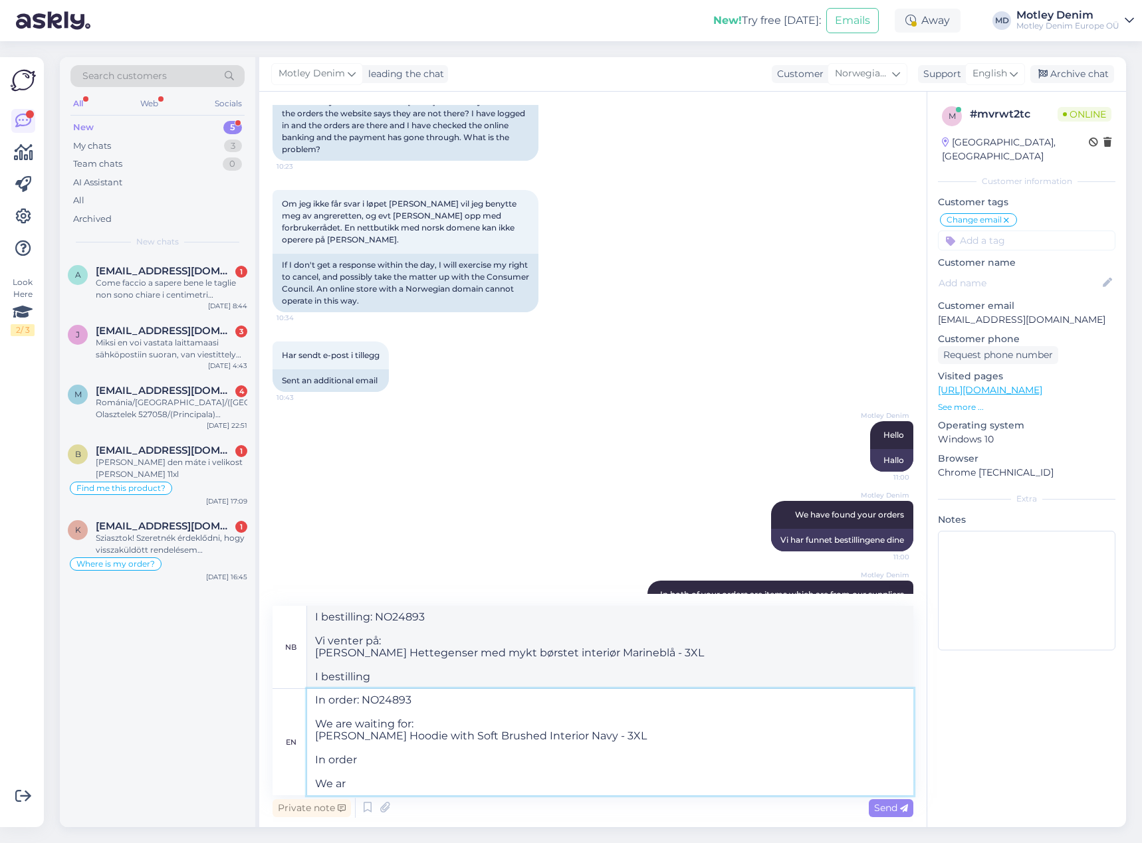
type textarea "In order: NO24893 We are waiting for: [PERSON_NAME] Hoodie with Soft Brushed In…"
type textarea "I bestilling: NO24893 Vi venter på: [PERSON_NAME] Hettegenser med mykt børstet …"
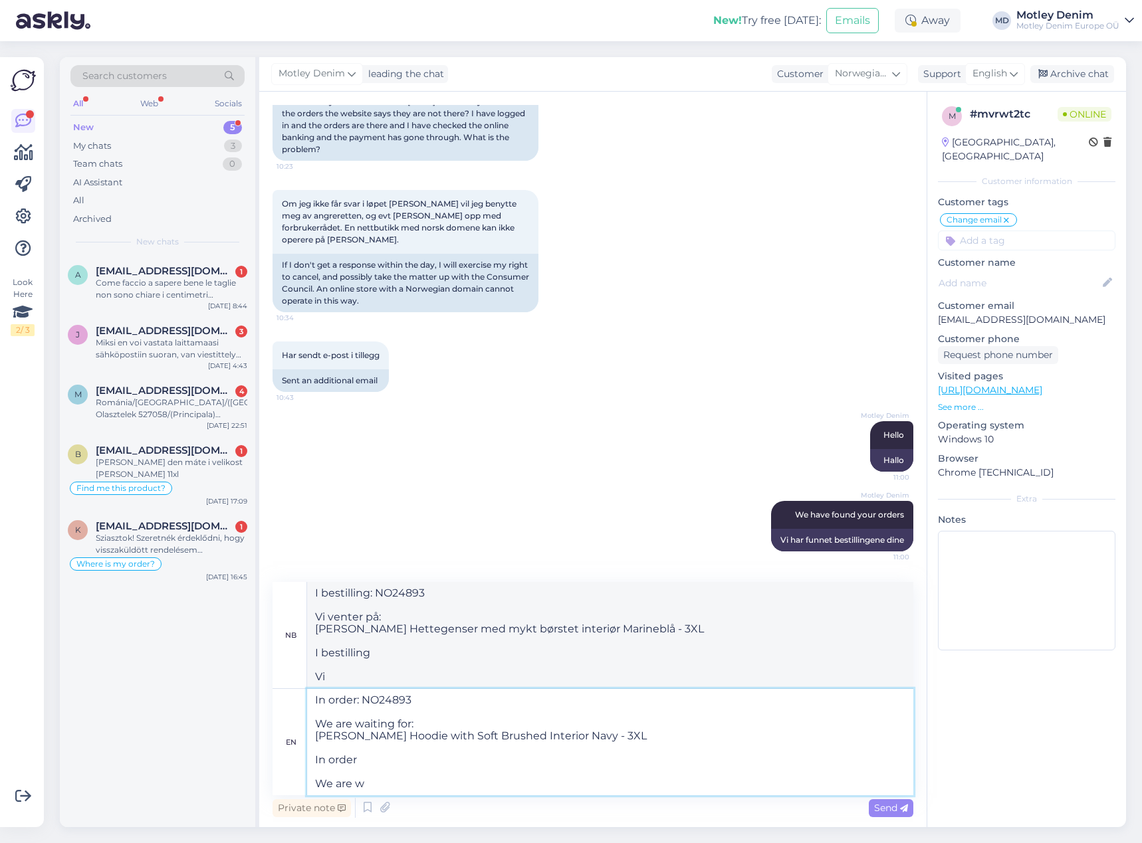
type textarea "In order: NO24893 We are waiting for: [PERSON_NAME] Hoodie with Soft Brushed In…"
type textarea "I bestilling: NO24893 Vi venter på: [PERSON_NAME] Hettegenser med mykt børstet …"
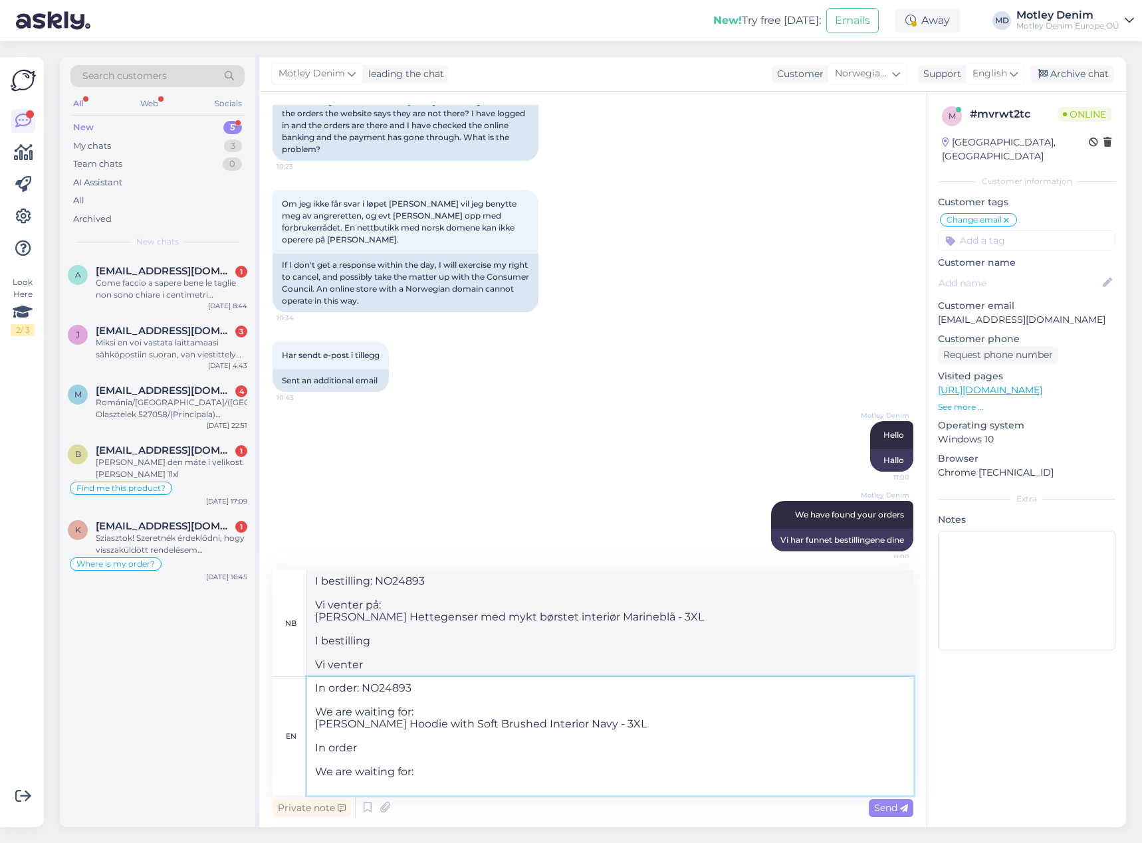
paste textarea "JP1880 Sweatpants Modern Fit Lightweight Black - TALL - 2XLT"
type textarea "In order: NO24893 We are waiting for: [PERSON_NAME] Hoodie with Soft Brushed In…"
type textarea "I bestilling: NO24893 Vi venter på: [PERSON_NAME] Hettegenser med mykt børstet …"
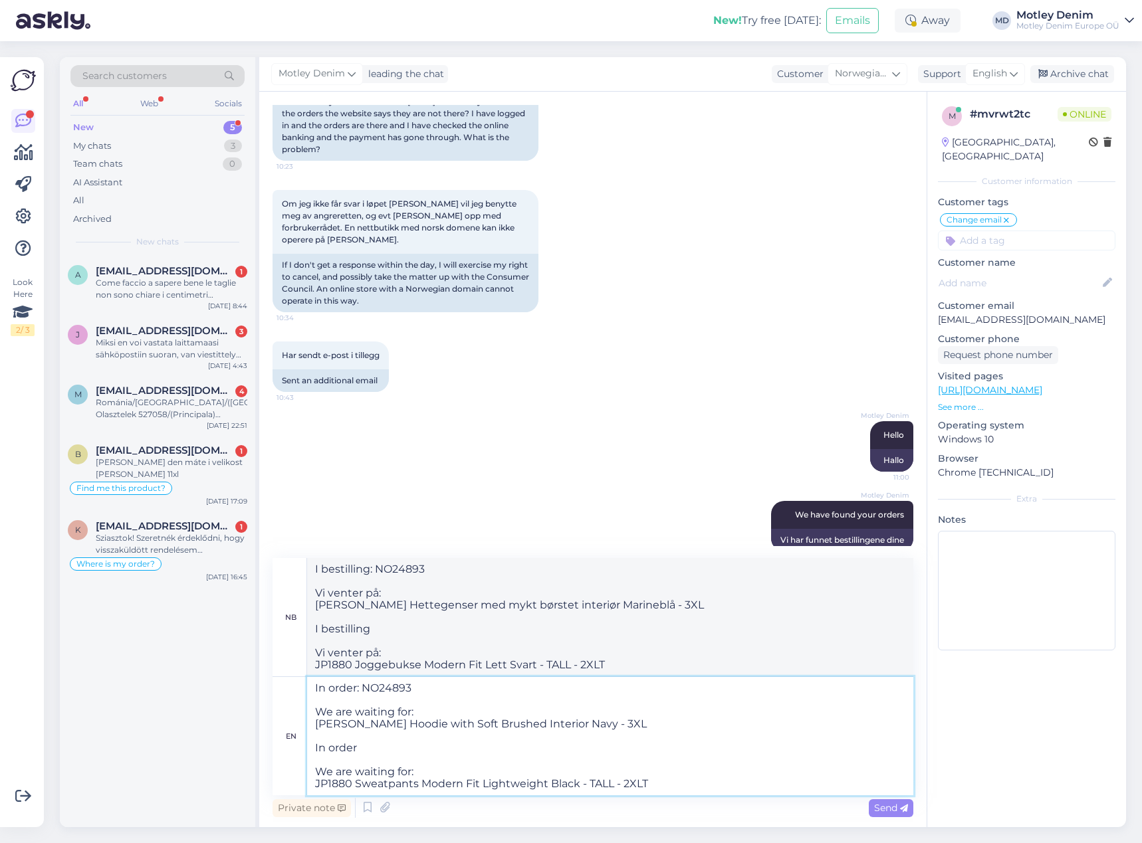
drag, startPoint x: 383, startPoint y: 750, endPoint x: 423, endPoint y: 752, distance: 39.9
click at [383, 750] on textarea "In order: NO24893 We are waiting for: [PERSON_NAME] Hoodie with Soft Brushed In…" at bounding box center [610, 736] width 606 height 118
paste textarea "NO24892"
type textarea "In order: NO24893 We are waiting for: [PERSON_NAME] Hoodie with Soft Brushed In…"
type textarea "I bestilling: NO24893 Vi venter på: [PERSON_NAME] Hettegenser med mykt børstet …"
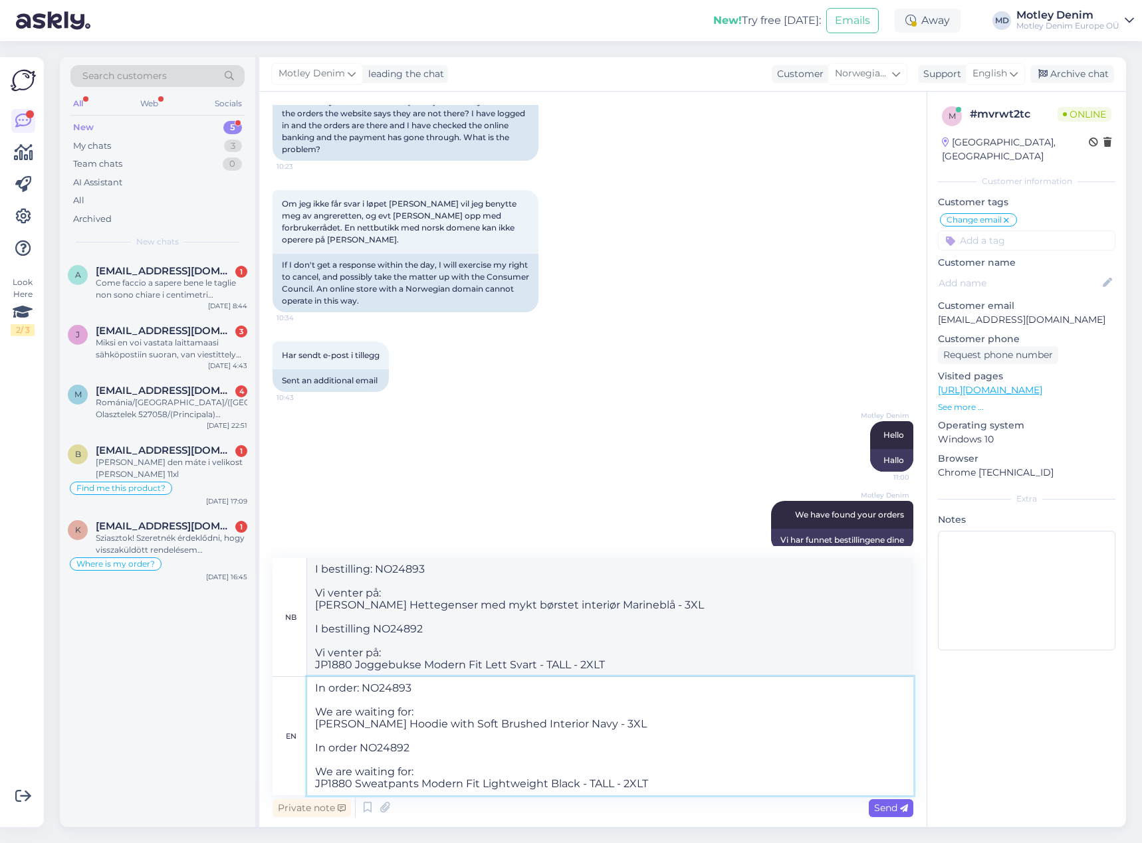
type textarea "In order: NO24893 We are waiting for: [PERSON_NAME] Hoodie with Soft Brushed In…"
click at [885, 808] on span "Send" at bounding box center [891, 808] width 34 height 12
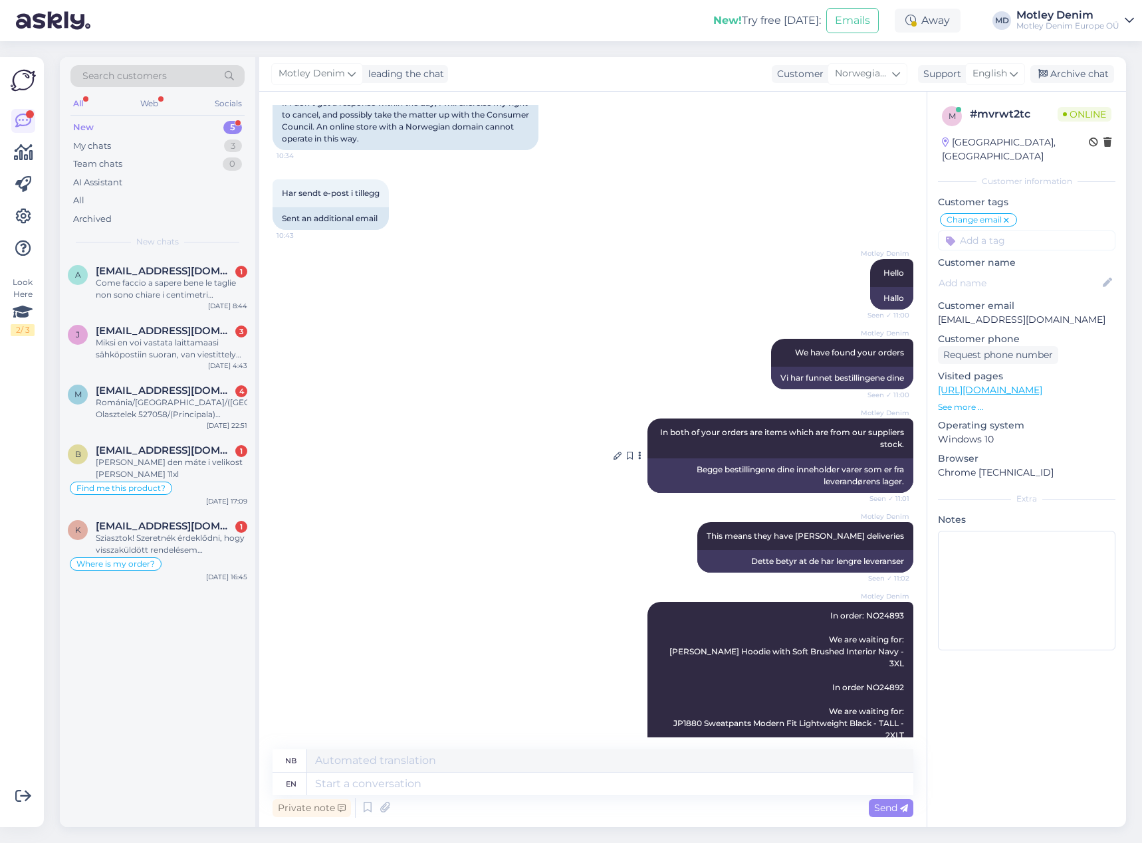
scroll to position [2800, 0]
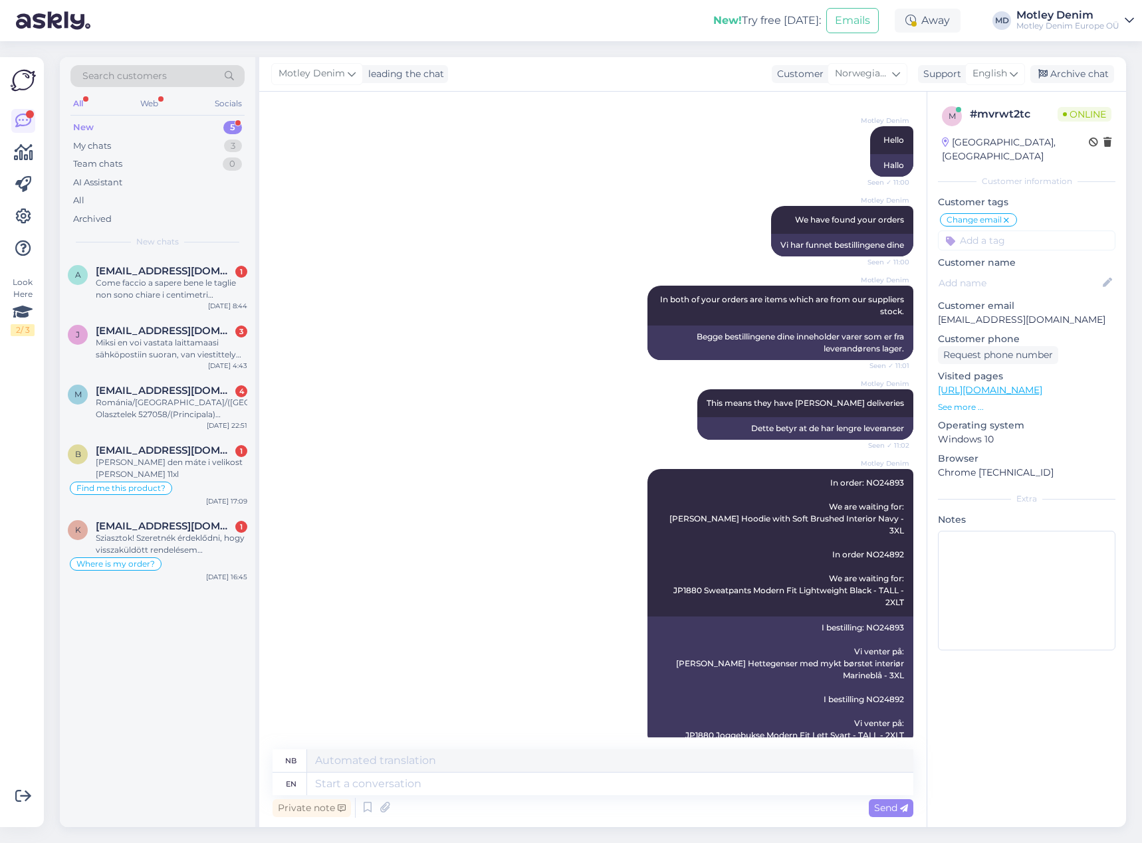
click at [1017, 233] on input at bounding box center [1026, 241] width 177 height 20
type input "waitin"
click at [1025, 272] on span "Waiting for NOS" at bounding box center [1027, 276] width 64 height 8
click at [1071, 74] on div "Archive chat" at bounding box center [1072, 74] width 84 height 18
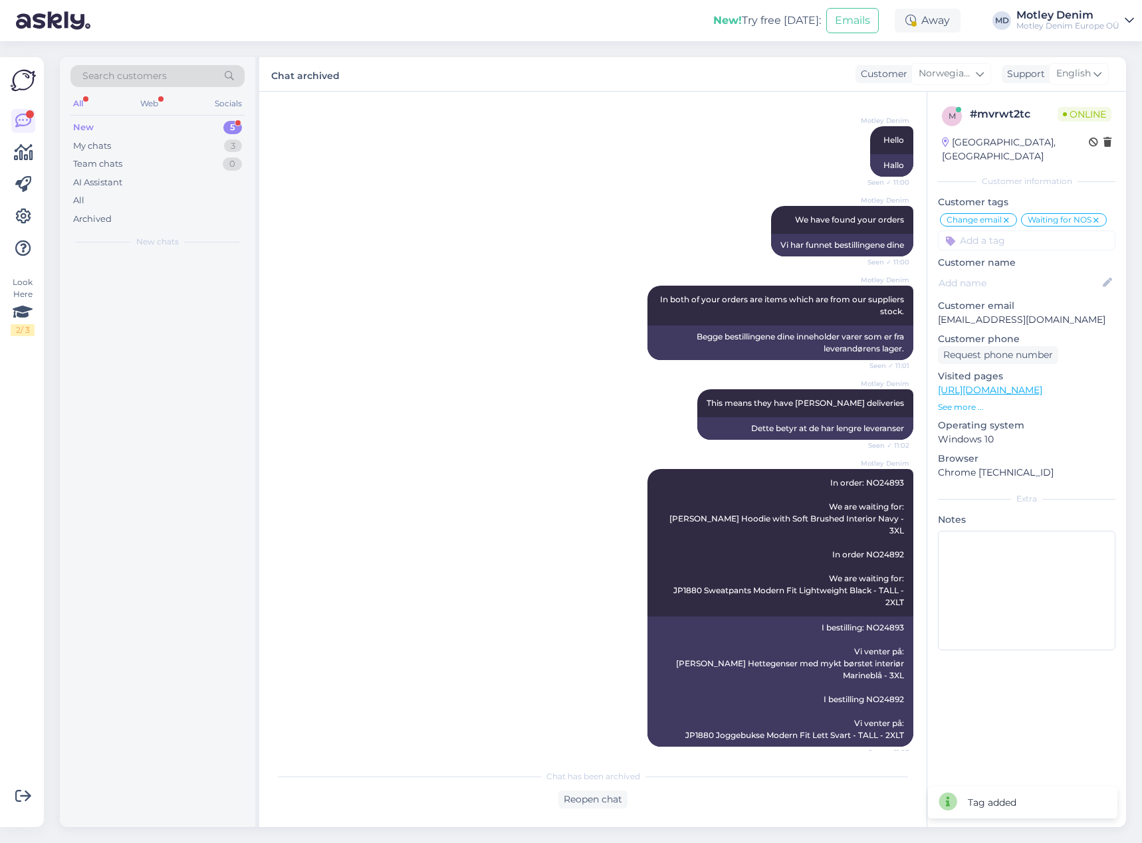
scroll to position [2787, 0]
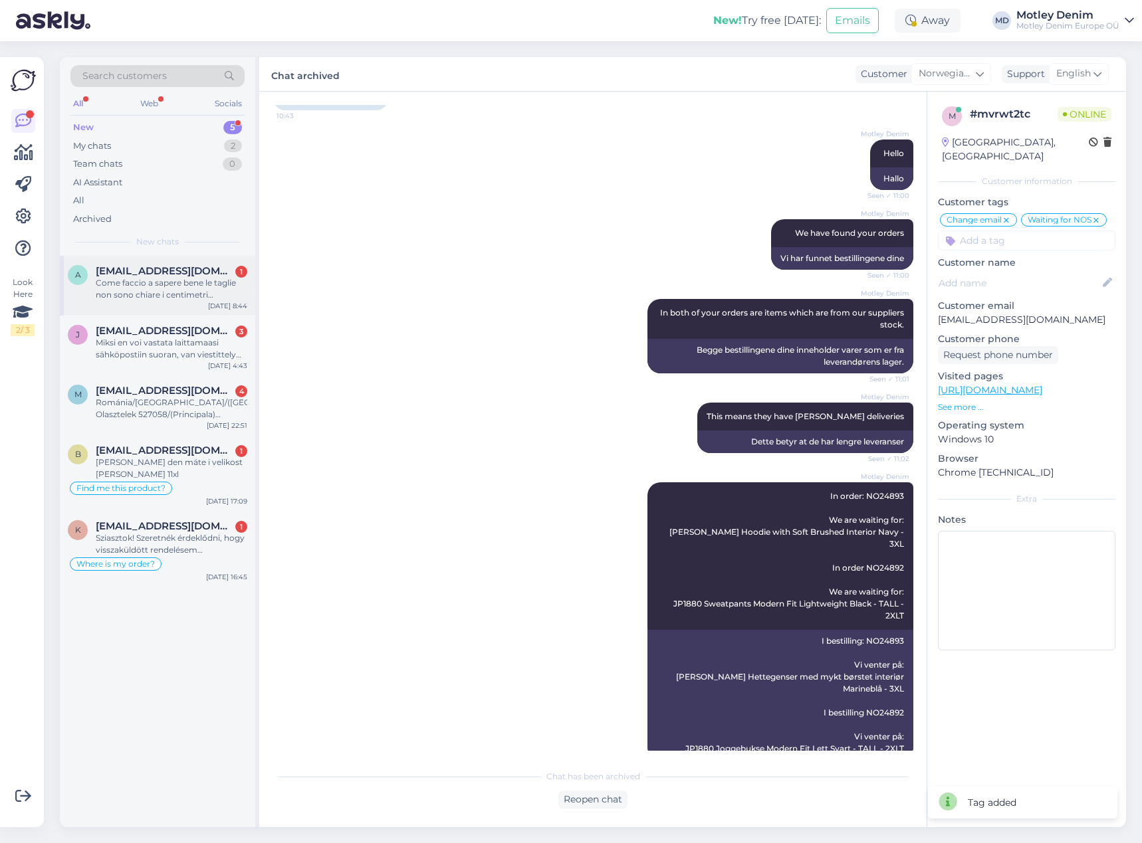
drag, startPoint x: 104, startPoint y: 270, endPoint x: 118, endPoint y: 272, distance: 14.1
click at [104, 270] on span "[EMAIL_ADDRESS][DOMAIN_NAME]" at bounding box center [165, 271] width 138 height 12
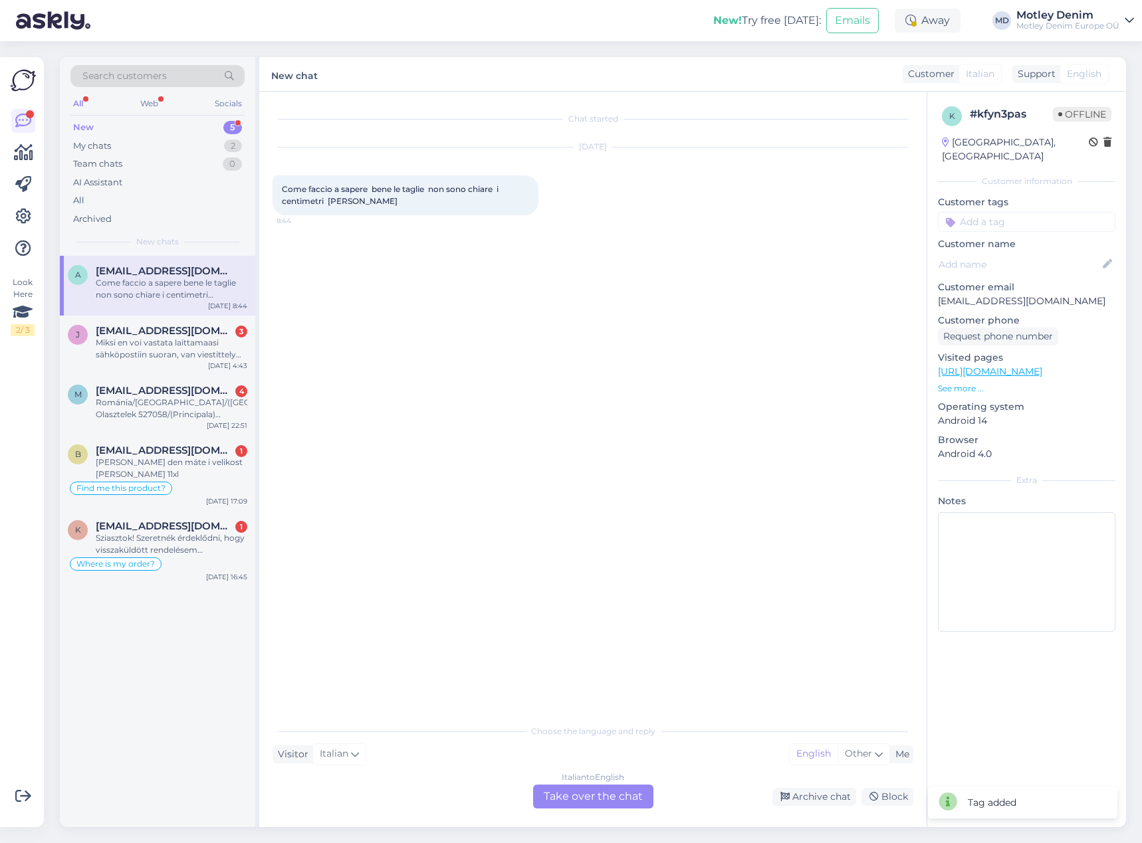
click at [615, 800] on div "Italian to English Take over the chat" at bounding box center [593, 797] width 120 height 24
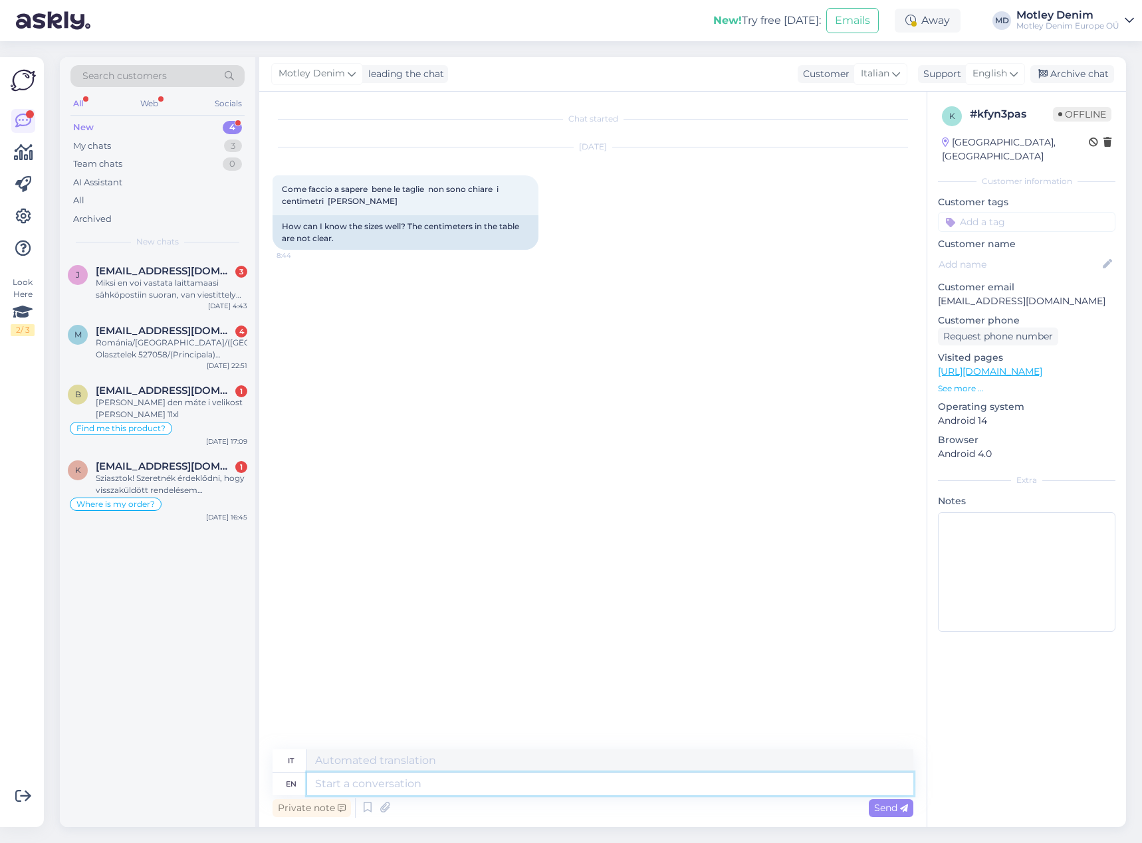
click at [504, 791] on textarea at bounding box center [610, 784] width 606 height 23
type textarea "Hello"
type textarea "Ciao"
click at [953, 383] on p "See more ..." at bounding box center [1026, 389] width 177 height 12
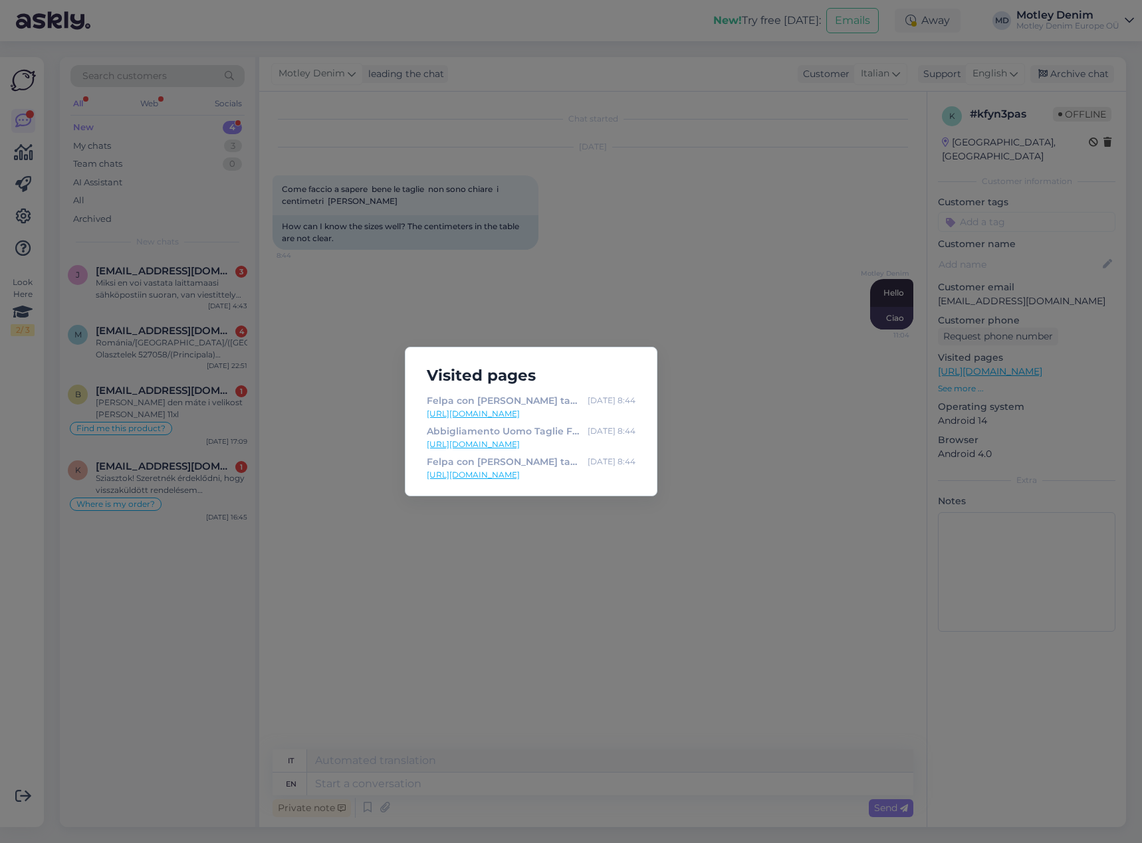
click at [717, 432] on div "Visited pages Felpa con [PERSON_NAME] taglie forti Motley Denim Ealing Hoodie B…" at bounding box center [571, 421] width 1142 height 843
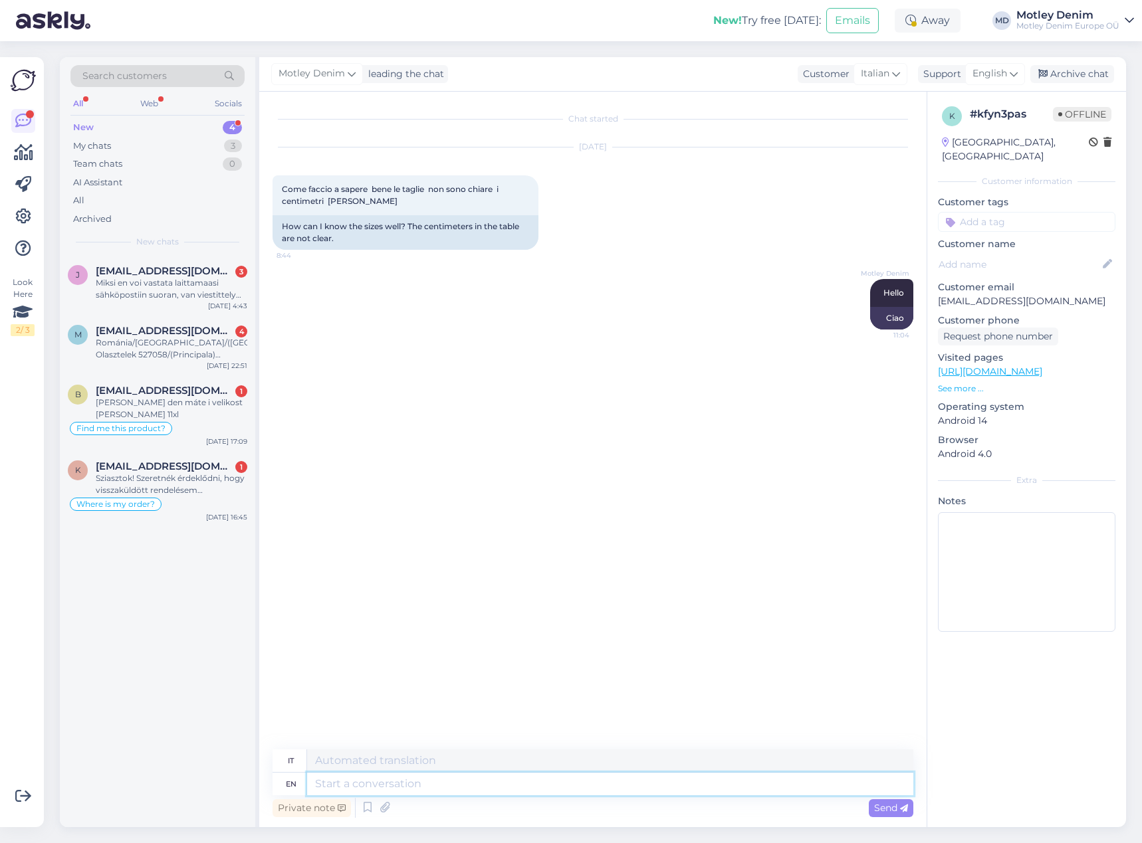
click at [466, 783] on textarea at bounding box center [610, 784] width 606 height 23
type textarea "THe m"
type textarea "IL"
type textarea "The measurements we"
type textarea "Le misurazioni"
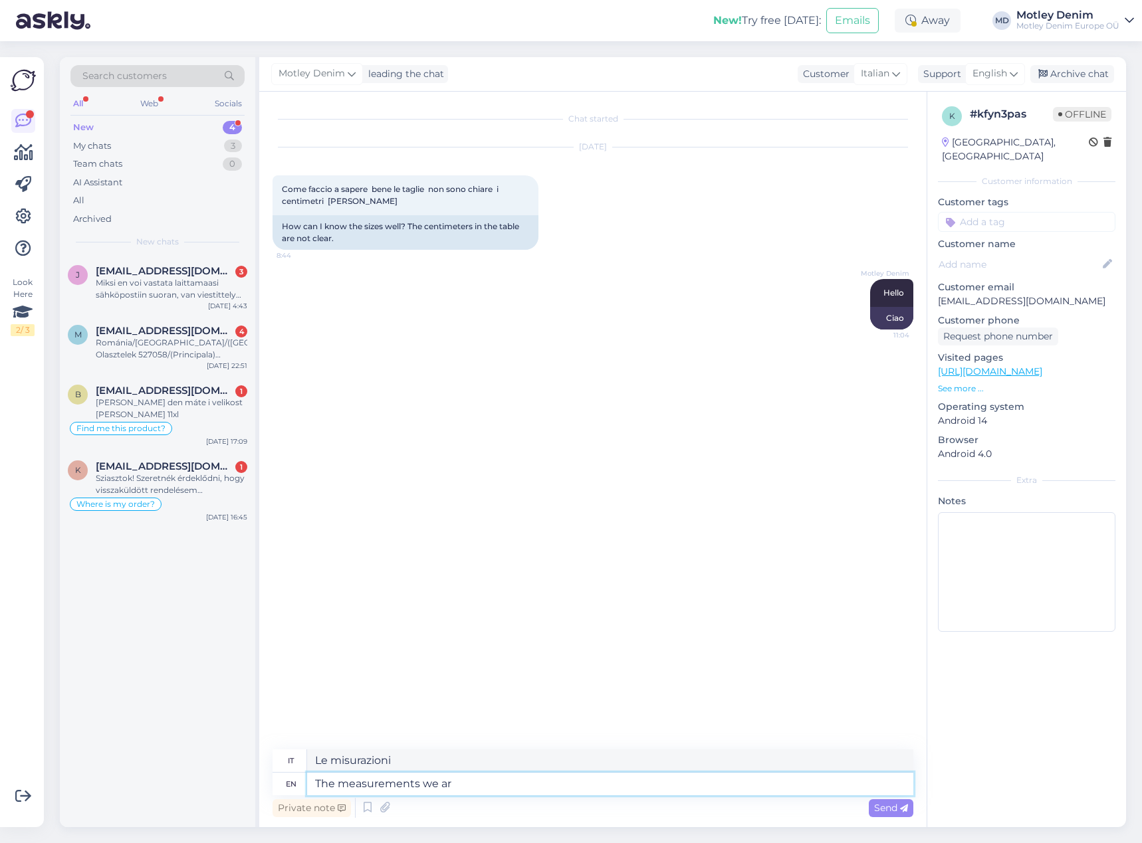
type textarea "The measurements we are"
type textarea "Le misurazioni che abbiamo"
type textarea "The measurements we have are t"
type textarea "Le misure che abbiamo sono"
type textarea "The measurements we have are taken on"
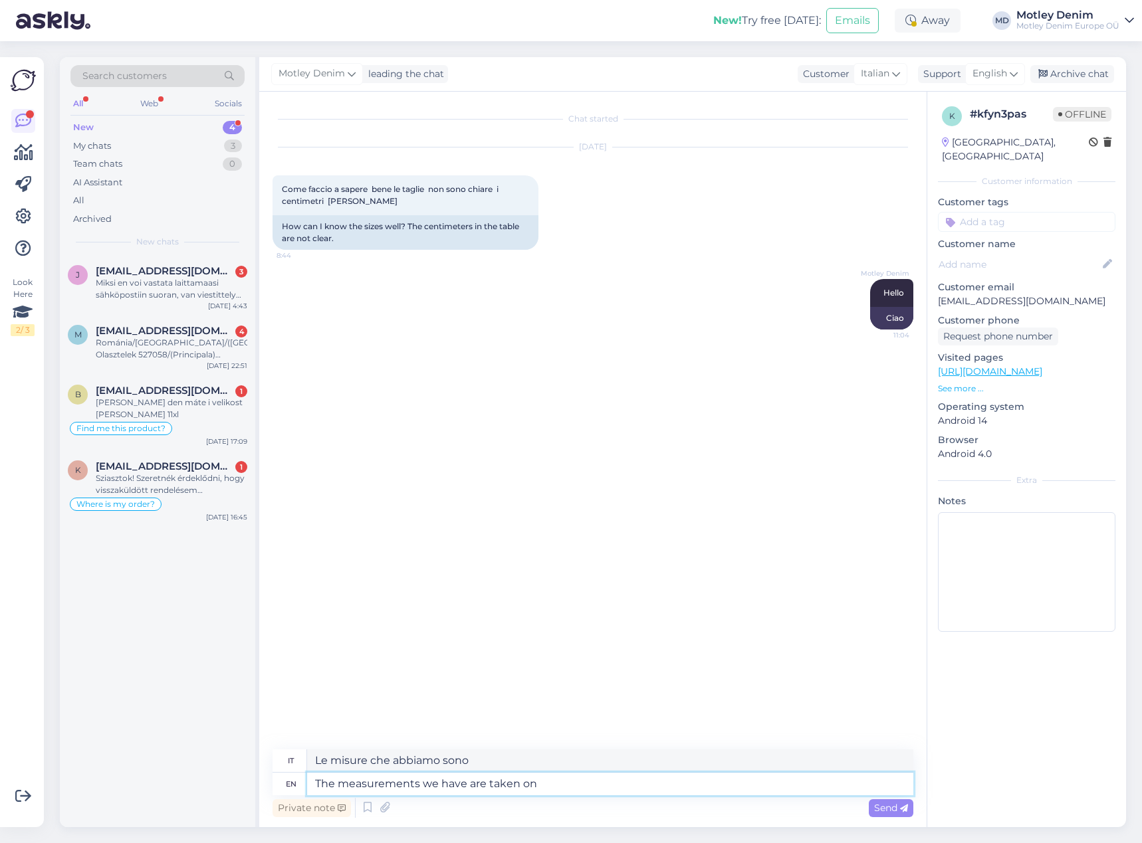
type textarea "Le misure che abbiamo sono prese"
type textarea "The measurements we have are taken on a"
type textarea "Le misurazioni che abbiamo sono prese su un"
type textarea "The measurements we have are taken on a garment an"
type textarea "Le misure che abbiamo sono prese su un capo di abbigliamento"
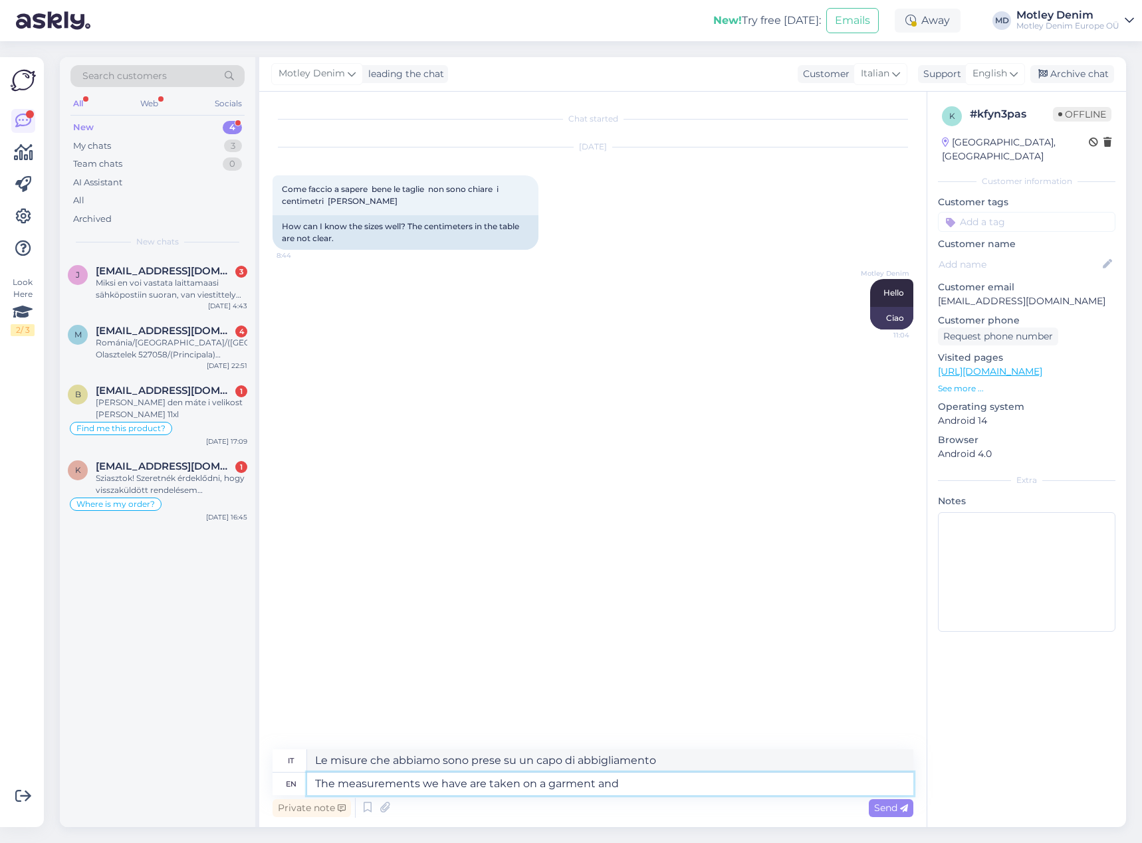
type textarea "The measurements we have are taken on a garment and n"
type textarea "Le misure che abbiamo sono prese su un capo e"
type textarea "The measurements we have are taken on a garment and not on"
type textarea "Le misure che abbiamo sono prese su un capo e non"
type textarea "The measurements we have are taken on a garment and not on a"
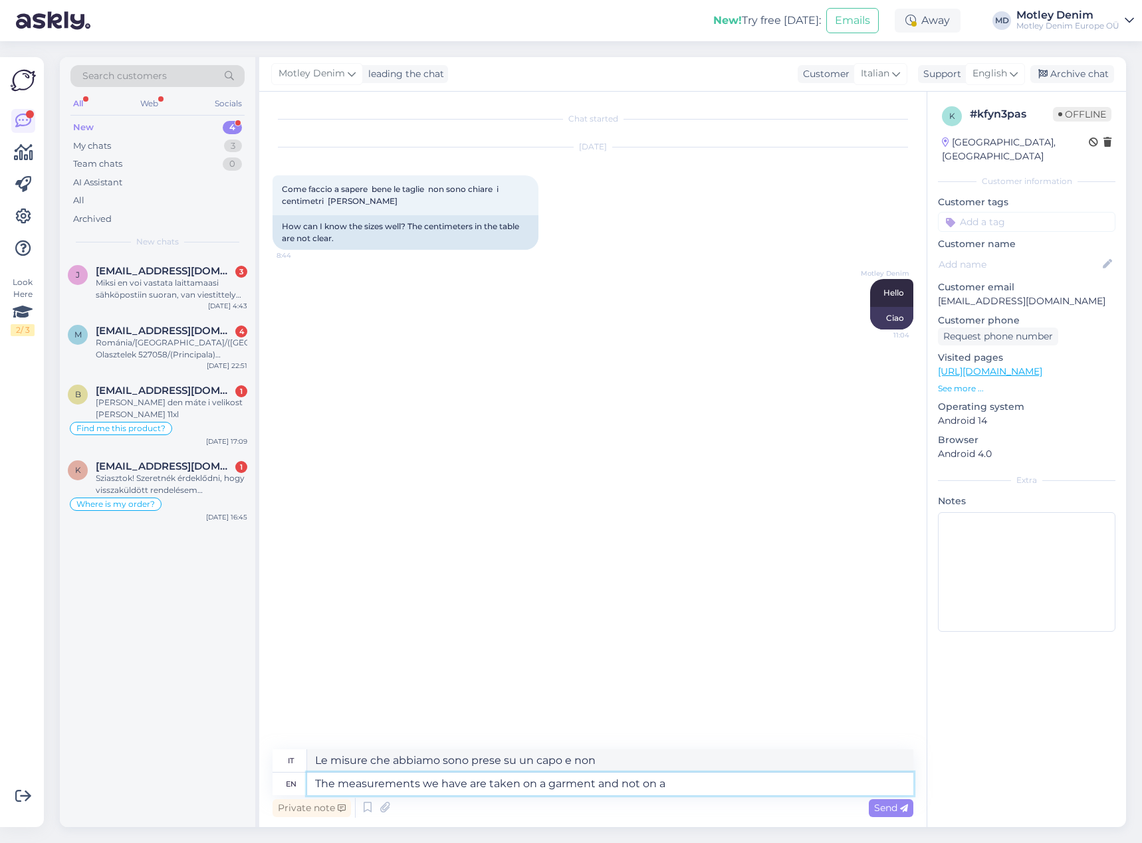
type textarea "Le misure che abbiamo sono prese su un capo e non su"
type textarea "The measurements we have are taken on a garment and not on a pe"
type textarea "Le misure che abbiamo sono prese su un capo e non su un"
type textarea "The measurements we have are taken on a garment and not on a person."
type textarea "Le misure che abbiamo sono prese su un capo di abbigliamento e non su una perso…"
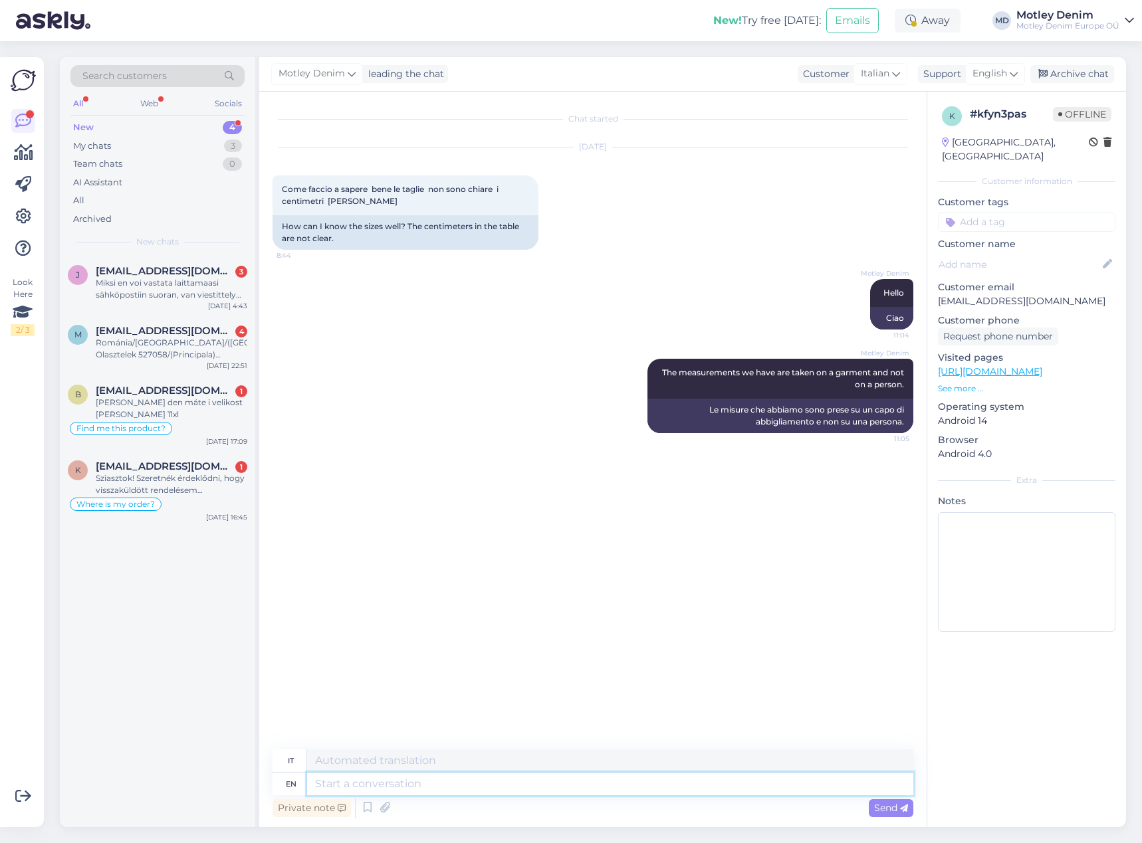
type textarea "O"
type textarea "The"
type textarea "IL"
type textarea "The idea"
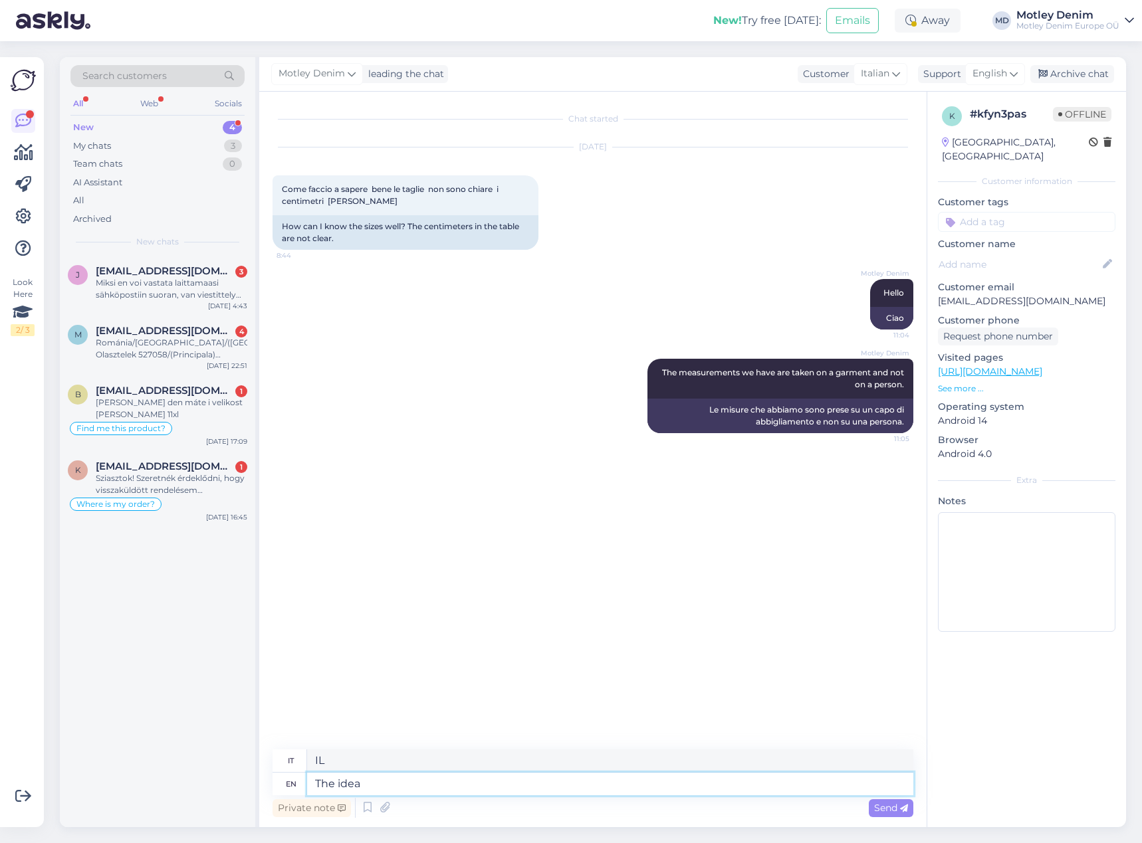
type textarea "L'idea"
type textarea "The idea of o"
type textarea "L'idea di"
type textarea "The idea of our"
type textarea "L'idea del nostro"
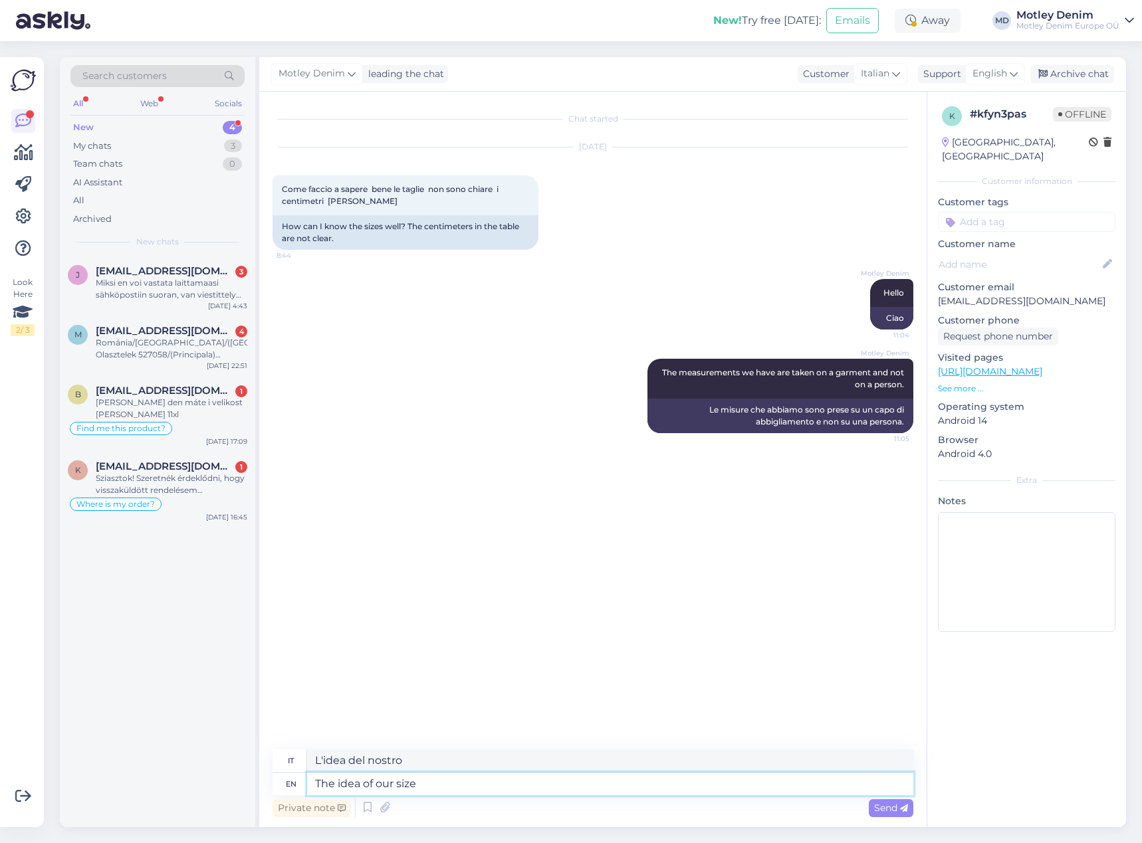
type textarea "The idea of our size c"
type textarea "L'idea della nostra dimensione"
type textarea "The idea of our size chart"
type textarea "L'idea della nostra tabella delle taglie"
type textarea "The idea of our size chart is t"
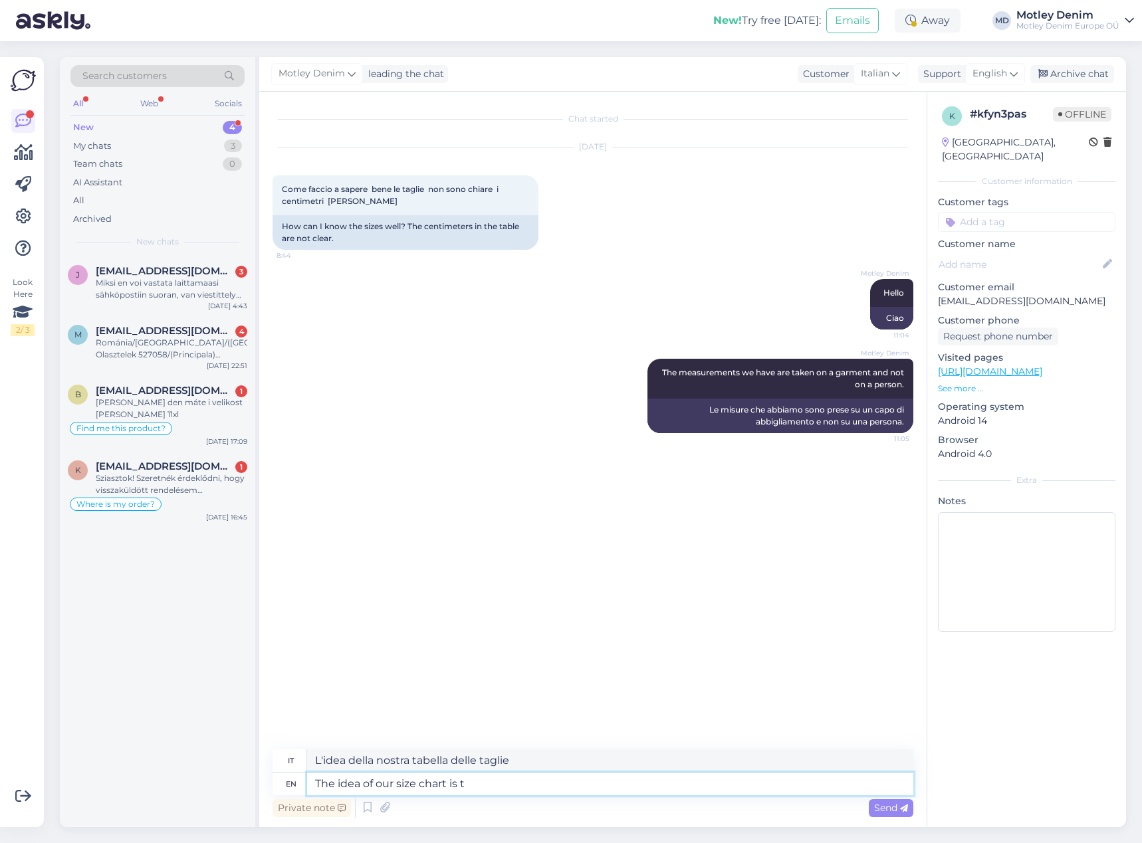
type textarea "L'idea della nostra tabella delle taglie è"
type textarea "The idea of our size chart is that it"
type textarea "L'idea della nostra tabella delle taglie è che"
type textarea "The idea of our size chart is that it is mo"
type textarea "L'idea della nostra tabella delle taglie è che sia"
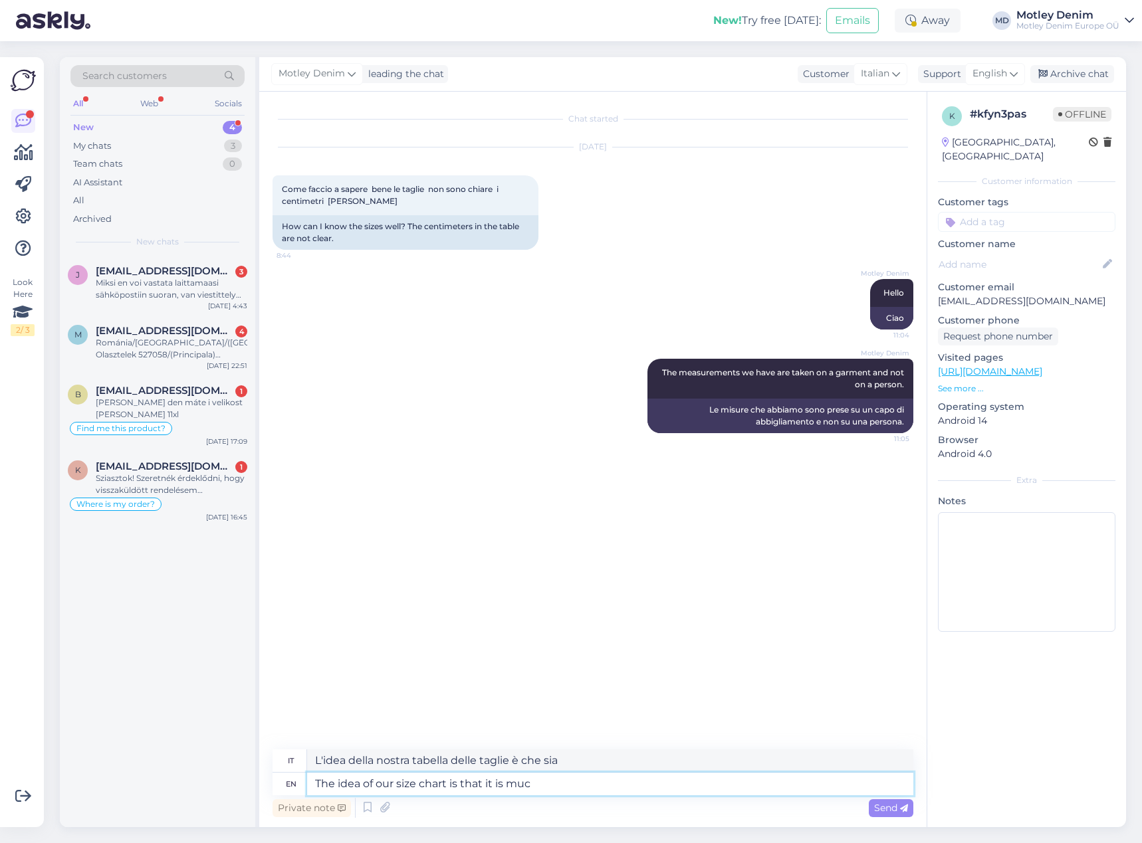
type textarea "The idea of our size chart is that it is muc"
type textarea "L'idea della nostra tabella delle taglie è che sia molto"
type textarea "The idea of our size chart is that it is much easier f"
type textarea "L'idea della nostra tabella delle taglie è che sia molto più semplice"
type textarea "The idea of our size chart is that it is much easier for"
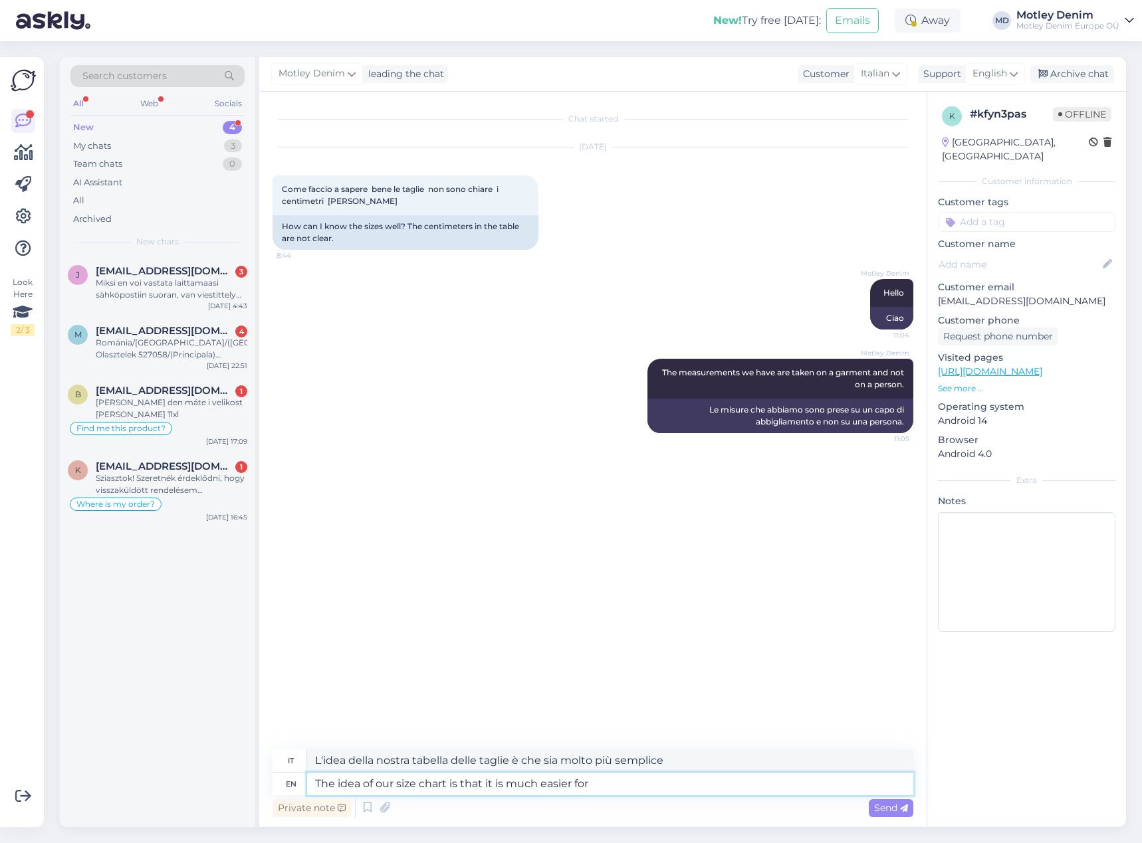
type textarea "L'idea della nostra tabella delle taglie è che sia molto più facile per"
type textarea "The idea of our size chart is that it is much easier for people"
type textarea "L'idea della nostra tabella delle taglie è che sia molto più facile per le pers…"
type textarea "The idea of our size chart is that it is much easier for people to measure the"
type textarea "L'idea della nostra tabella delle taglie è che sia molto più facile per le pers…"
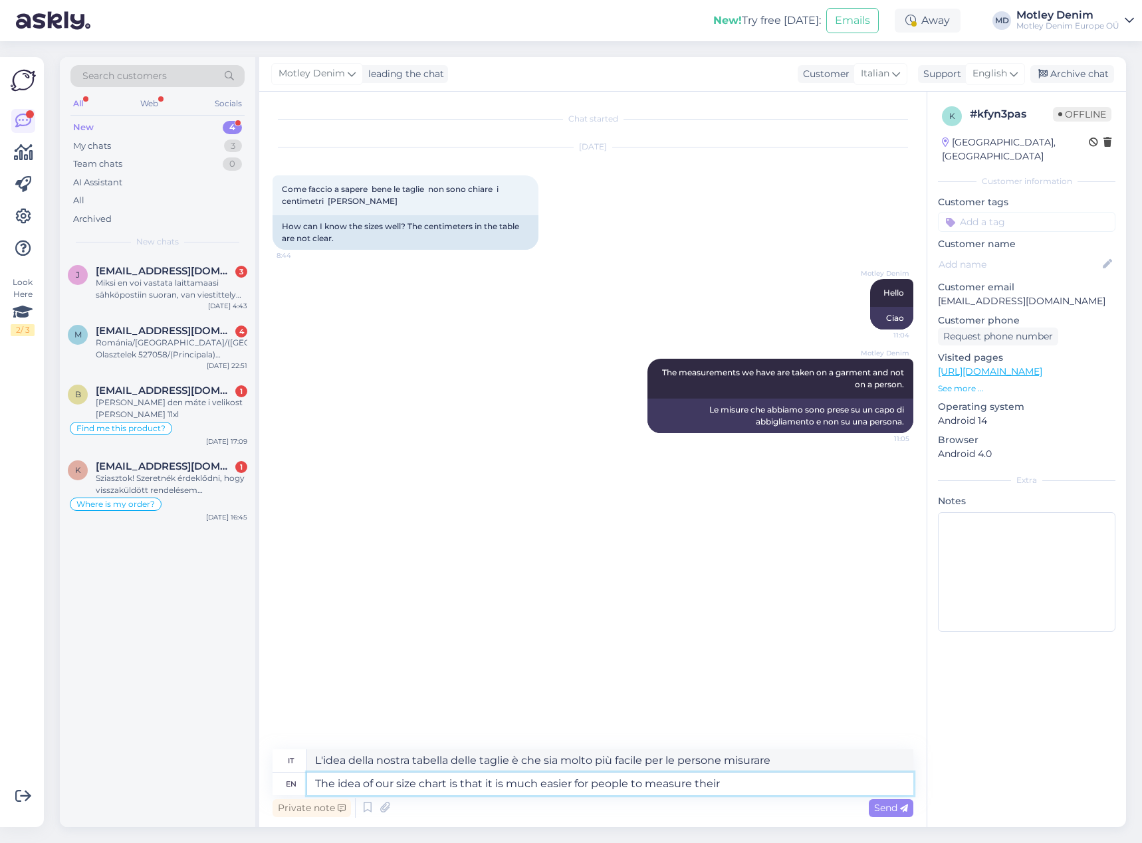
type textarea "The idea of our size chart is that it is much easier for people to measure thei…"
type textarea "L'idea della nostra tabella delle taglie è che sia molto più facile per le pers…"
type textarea "The idea of our size chart is that it is much easier for people to measure thei…"
type textarea "L'idea della nostra tabella delle taglie è che sia molto più facile per le pers…"
type textarea "The idea of our size chart is that it is much easier for people to measure thei…"
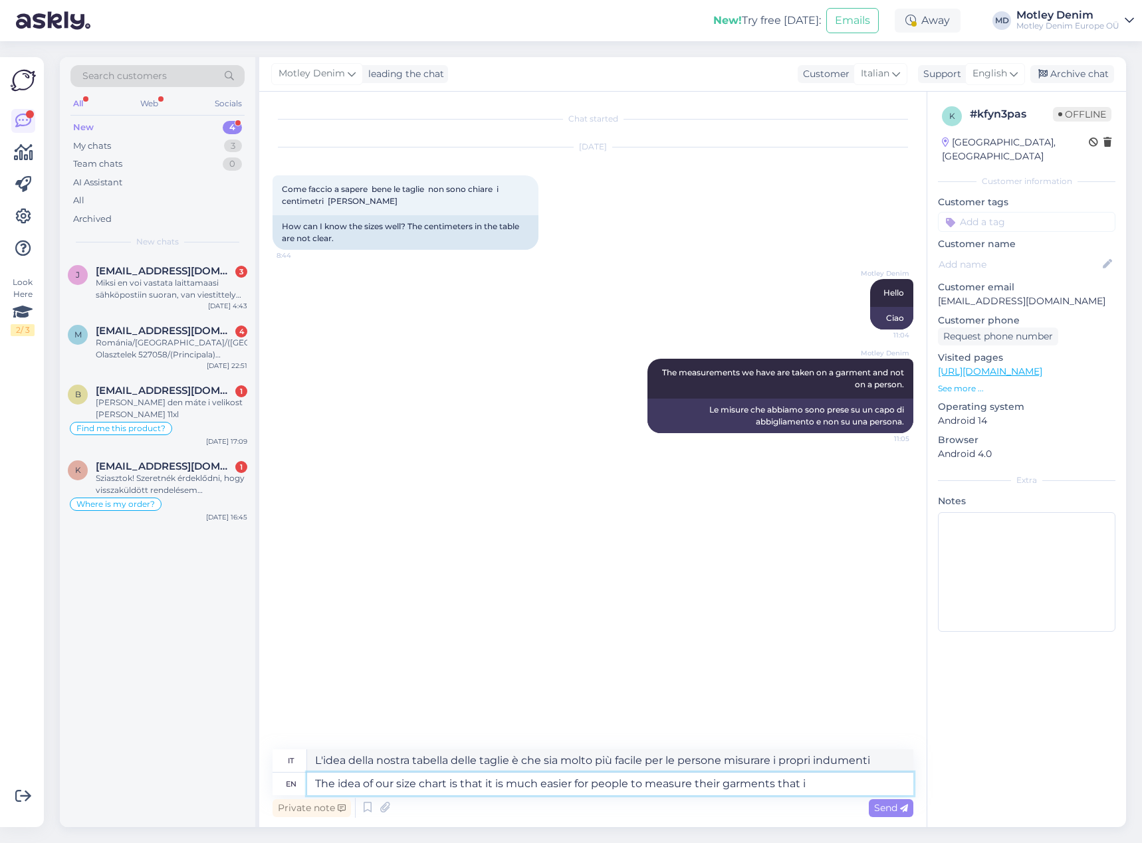
type textarea "L'idea della nostra tabella delle taglie è che sia molto più facile per le pers…"
type textarea "The idea of our size chart is that it is much easier for people to measure thei…"
type textarea "L'idea della nostra tabella delle taglie è che sia molto più facile per le pers…"
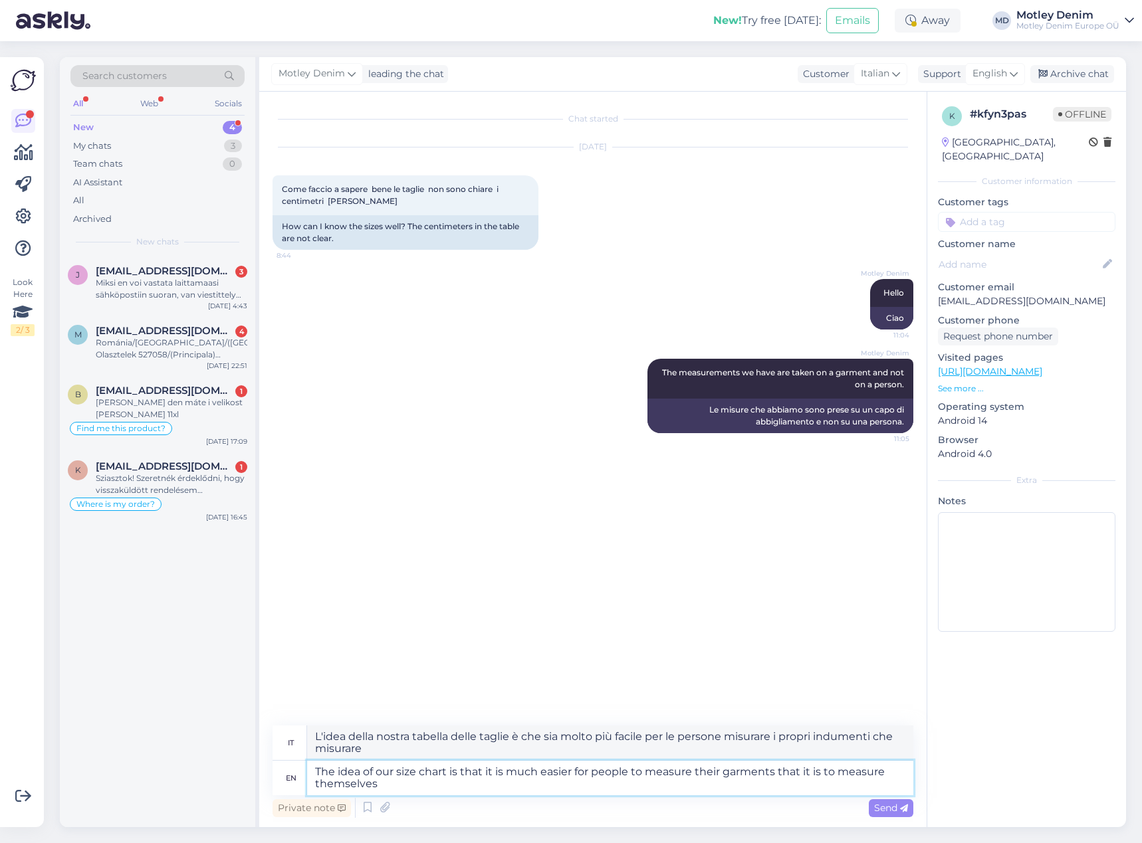
type textarea "The idea of our size chart is that it is much easier for people to measure thei…"
type textarea "L'idea alla base della nostra tabella delle taglie è che per le persone sia mol…"
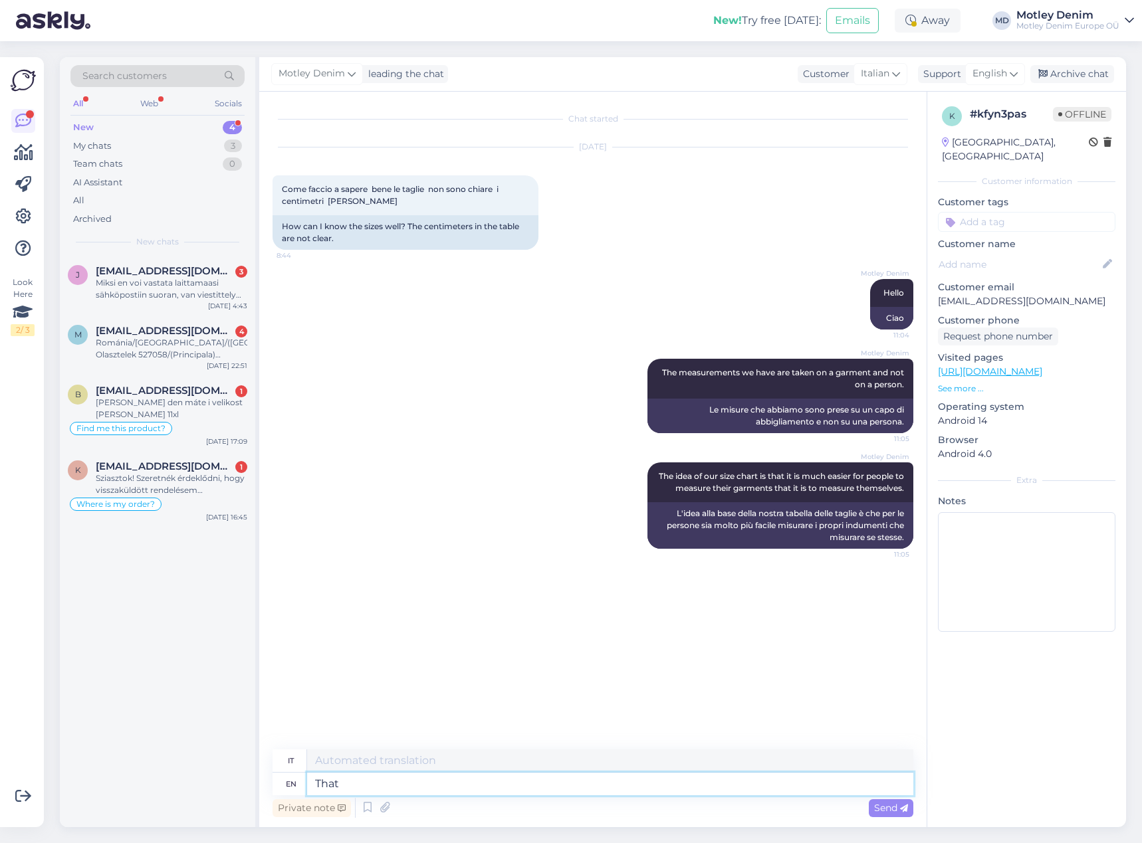
type textarea "That"
type textarea "Quello"
type textarea "That is"
type textarea "Questo è"
type textarea "If a"
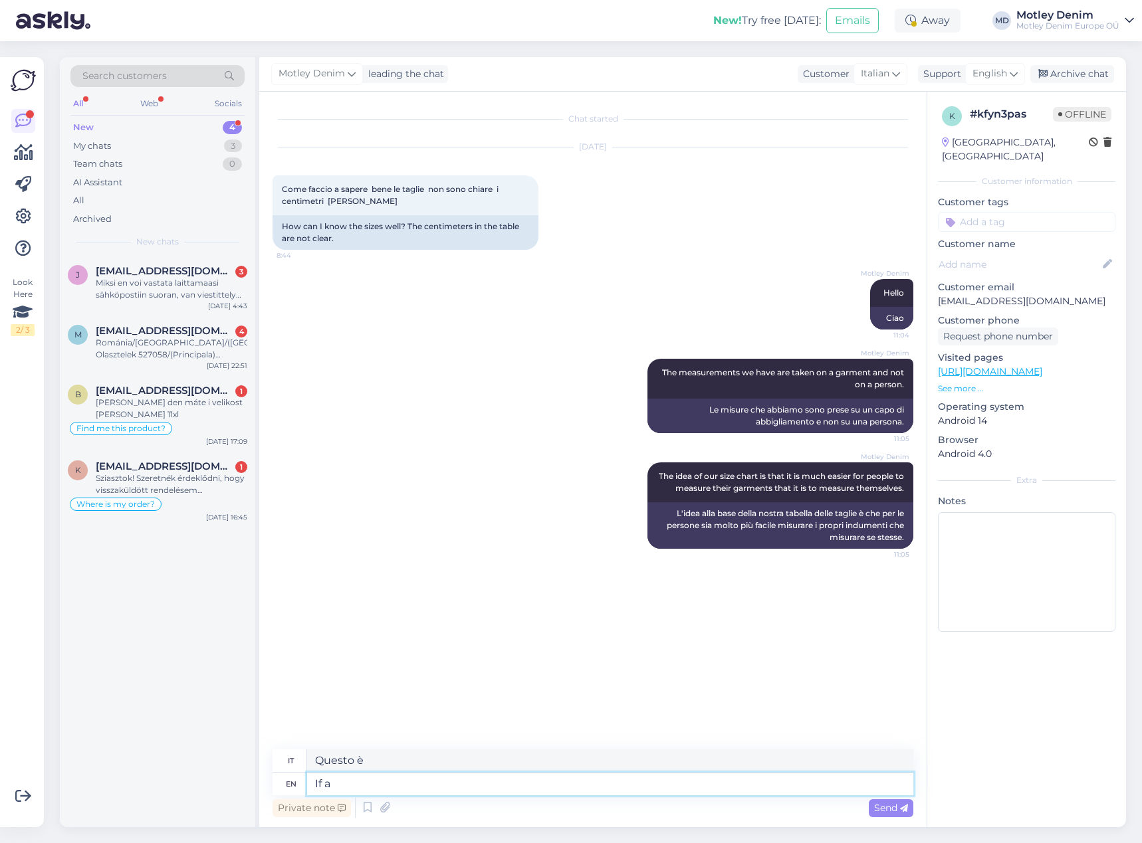
type textarea "Se"
type textarea "If a p"
type textarea "Se un"
type textarea "If a person w"
type textarea "Se una persona"
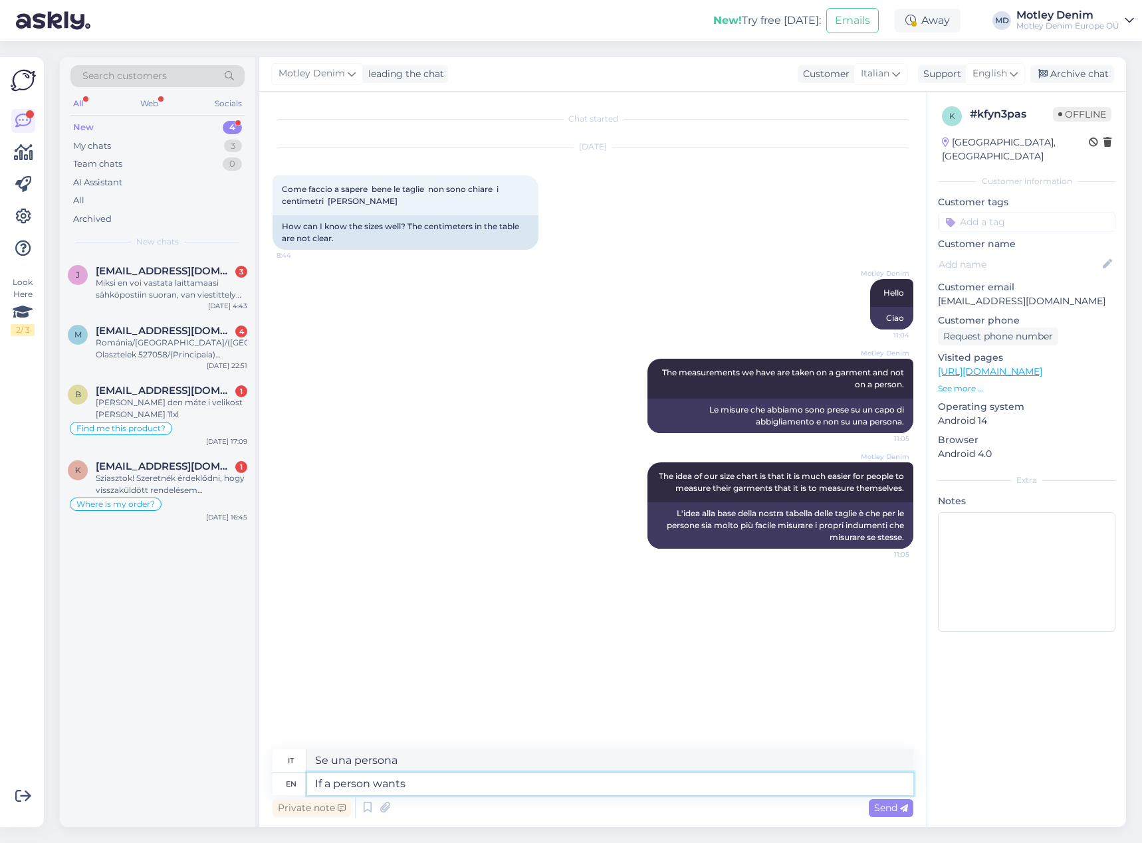
type textarea "If a person wants t"
type textarea "Se una persona vuole"
type textarea "If a person wants to buy"
type textarea "Se una persona vuole acquistare"
type textarea "If a person wants to buy a h"
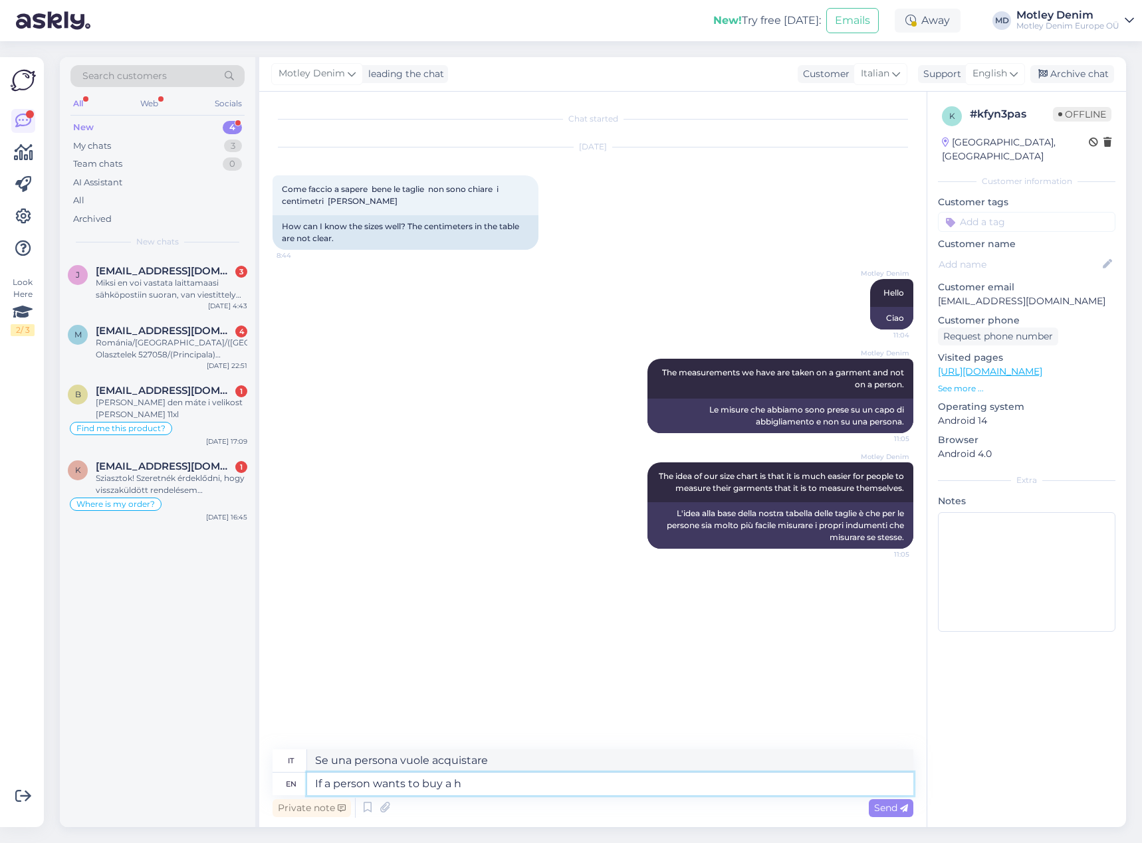
type textarea "Se una persona vuole acquistare un"
type textarea "If a person wants to buy a hoodie,"
type textarea "Se una persona vuole comprare una felpa con [PERSON_NAME],"
type textarea "If a person wants to buy a hoodie, they will t"
type textarea "Se una persona vuole acquistare una felpa con [PERSON_NAME]"
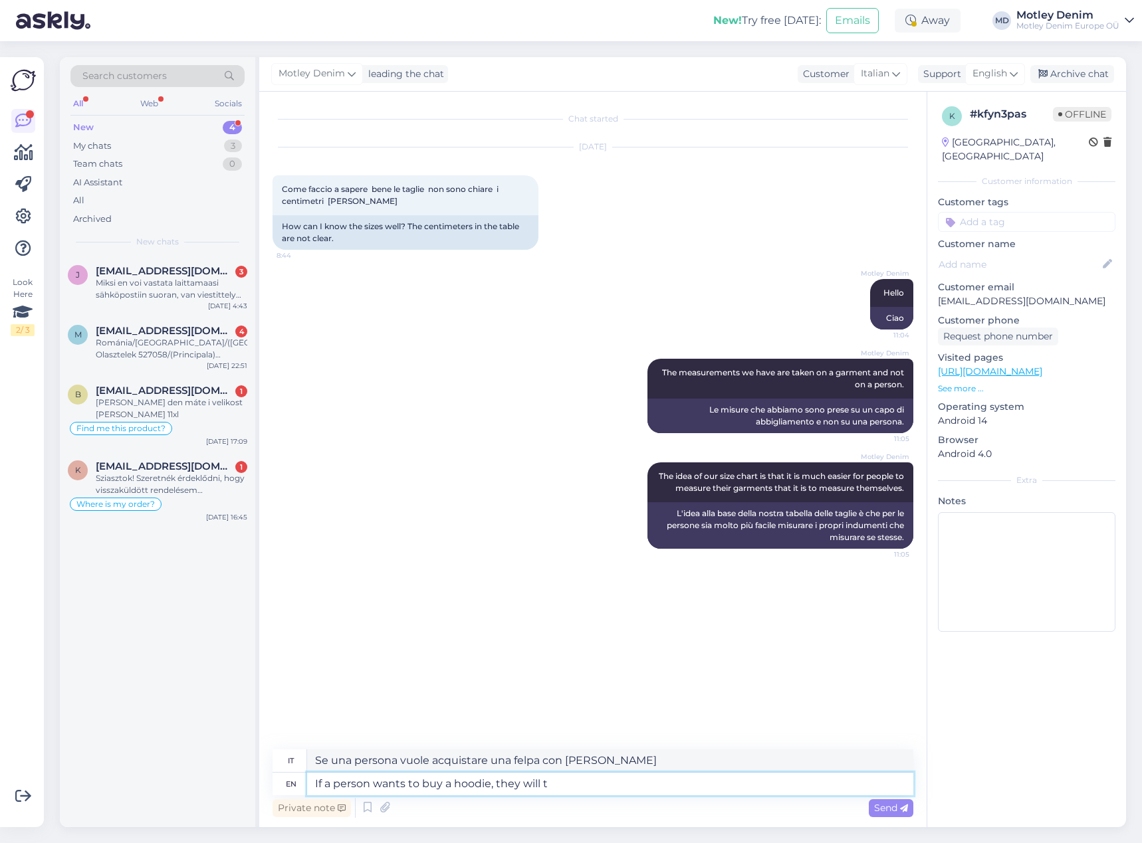
type textarea "If a person wants to buy a hoodie, they will"
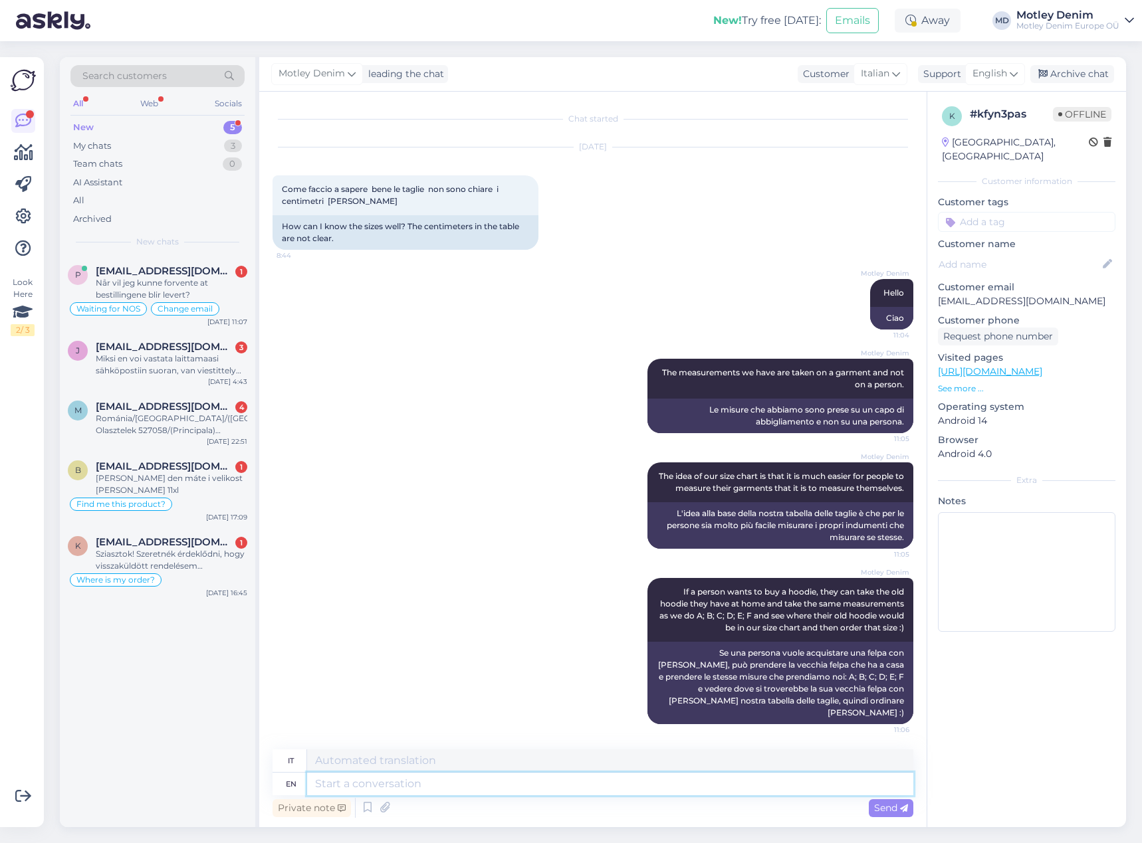
scroll to position [81, 0]
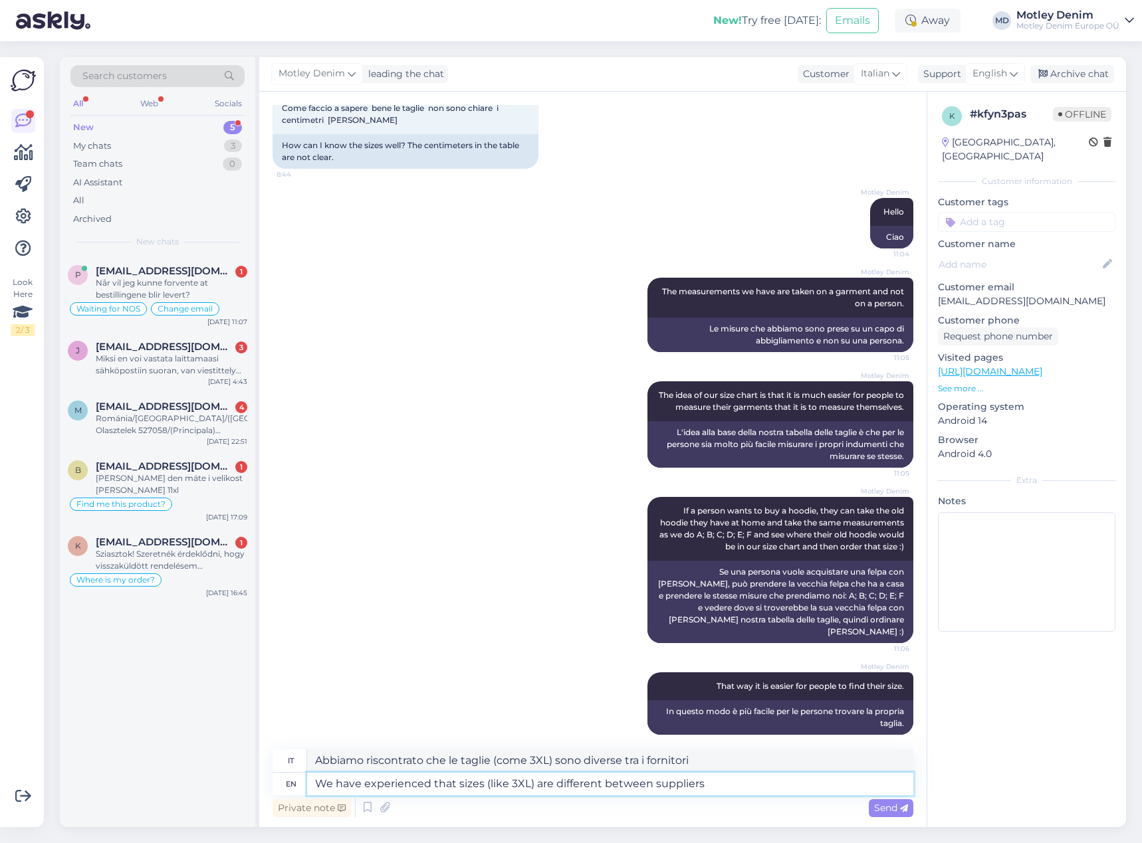
click at [716, 786] on textarea "We have experienced that sizes (like 3XL) are different between suppliers" at bounding box center [610, 784] width 606 height 23
click at [877, 815] on div "Send" at bounding box center [891, 808] width 45 height 18
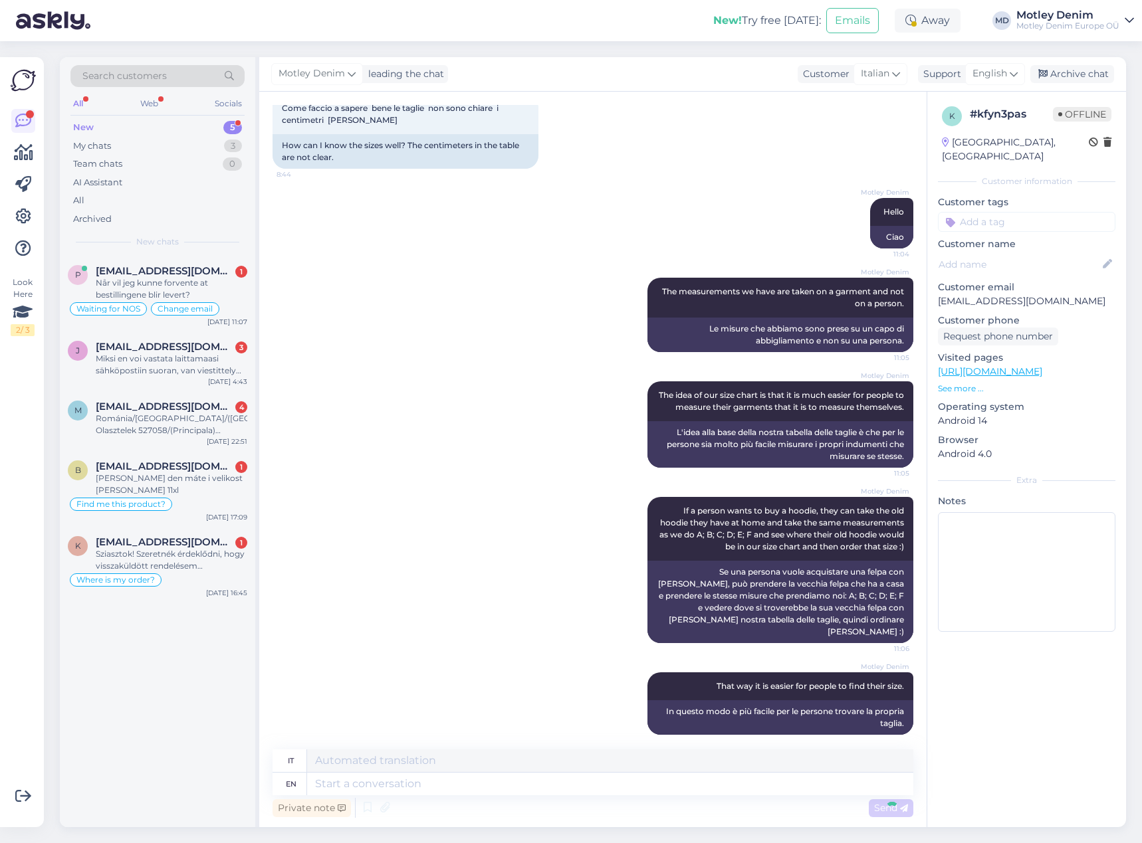
scroll to position [185, 0]
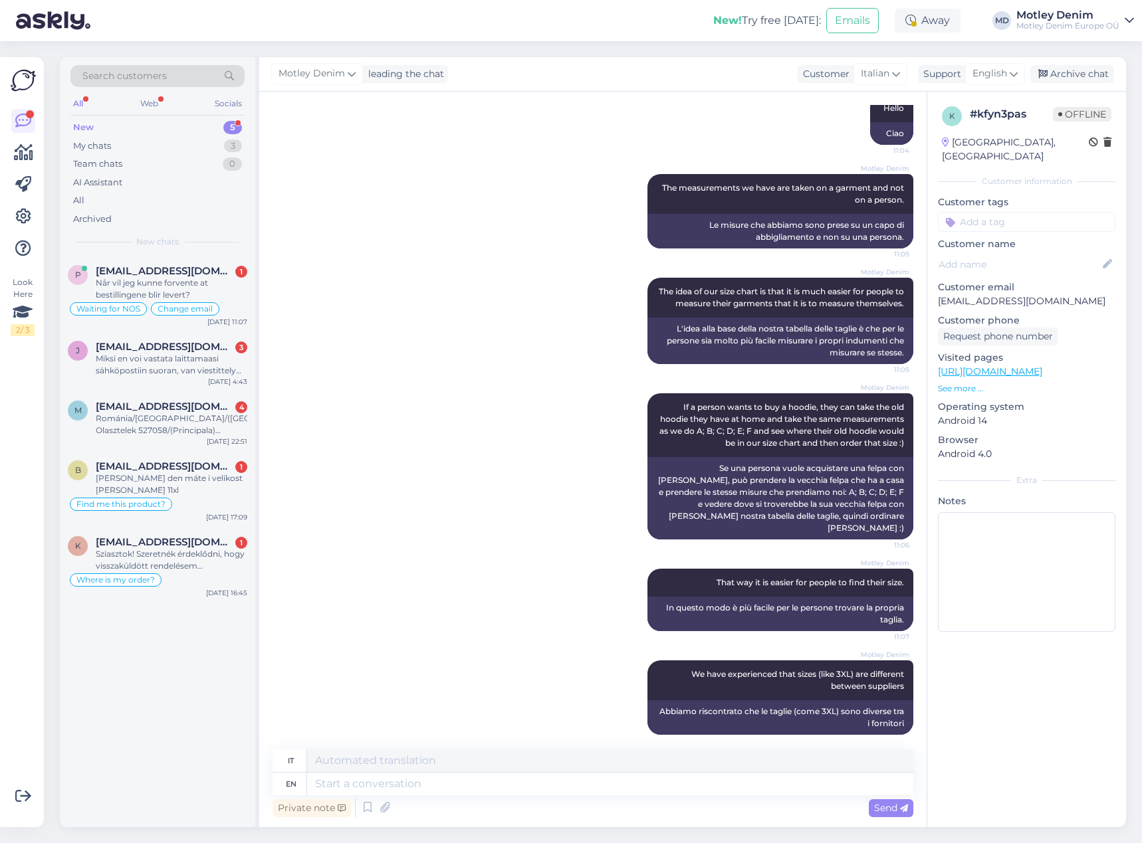
click at [999, 220] on div "k # kfyn3pas Offline [GEOGRAPHIC_DATA], [GEOGRAPHIC_DATA] Customer information …" at bounding box center [1026, 372] width 199 height 560
click at [1013, 212] on input at bounding box center [1026, 222] width 177 height 20
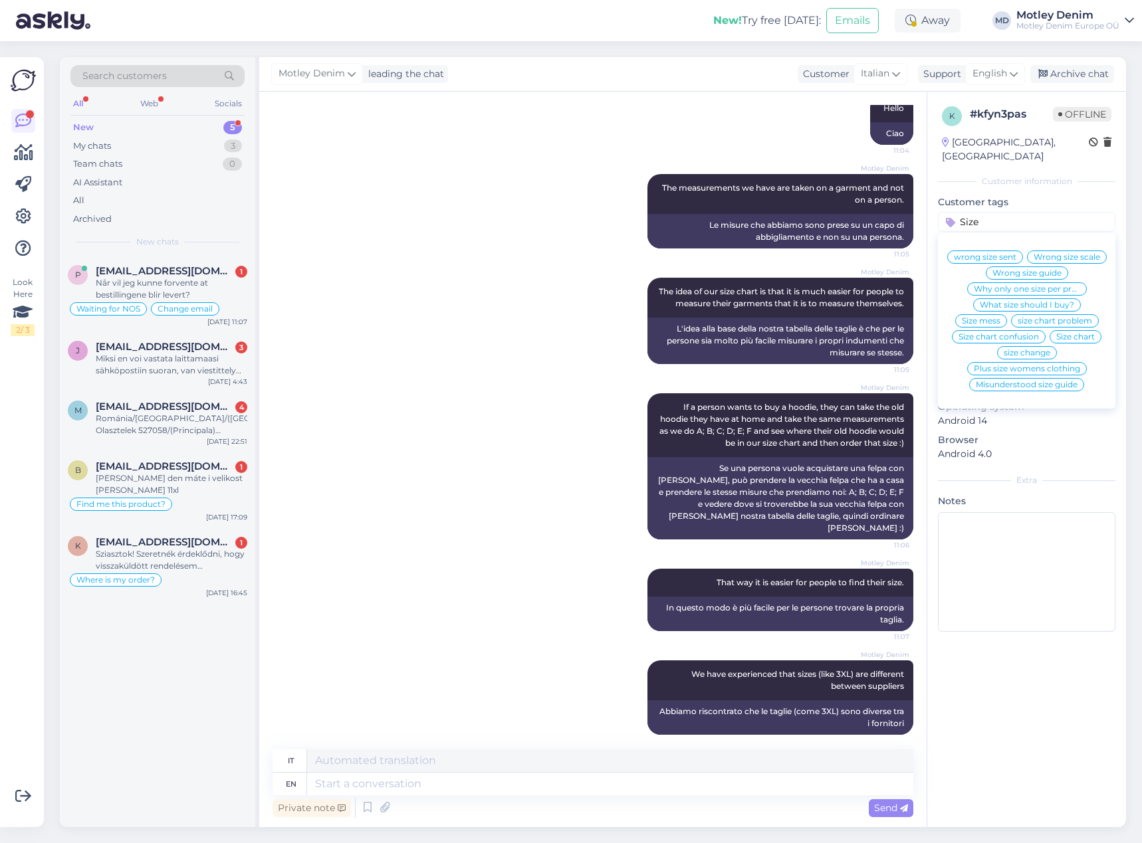
scroll to position [15, 0]
click at [1041, 301] on span "What size should I buy?" at bounding box center [1027, 305] width 94 height 8
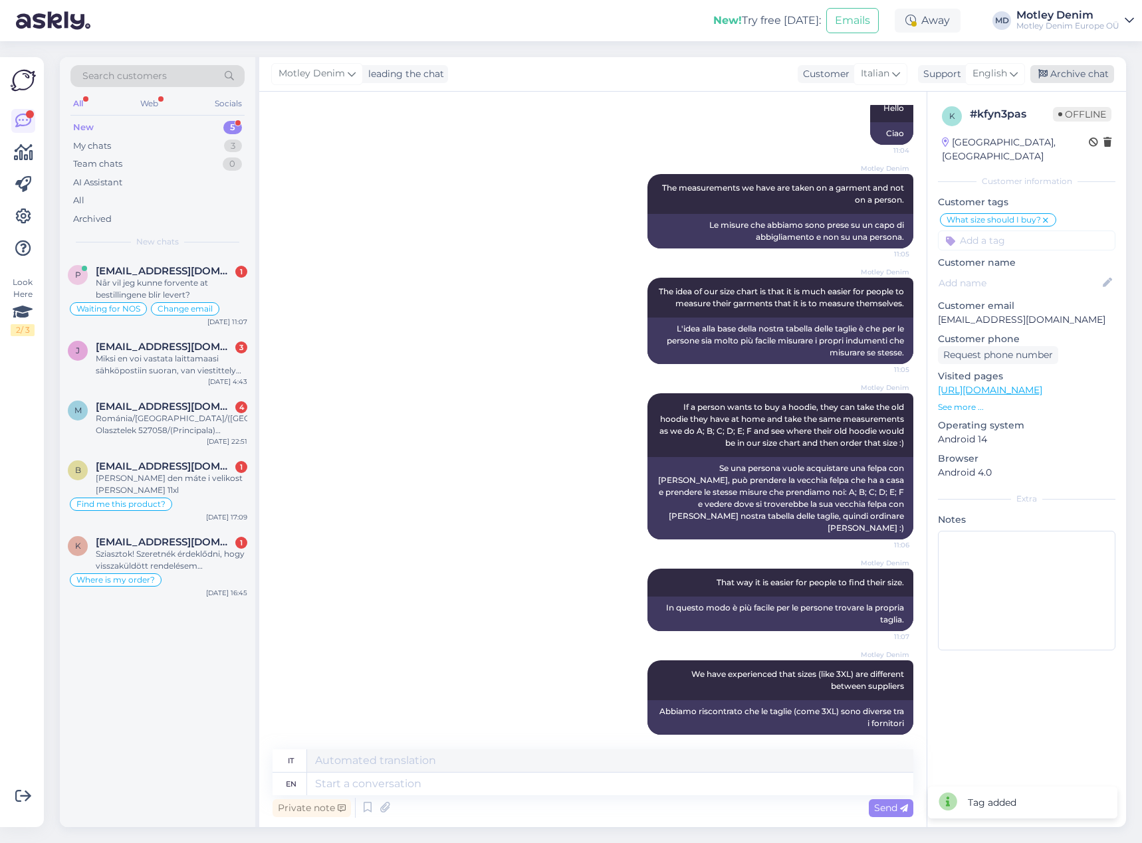
click at [1065, 78] on div "Archive chat" at bounding box center [1072, 74] width 84 height 18
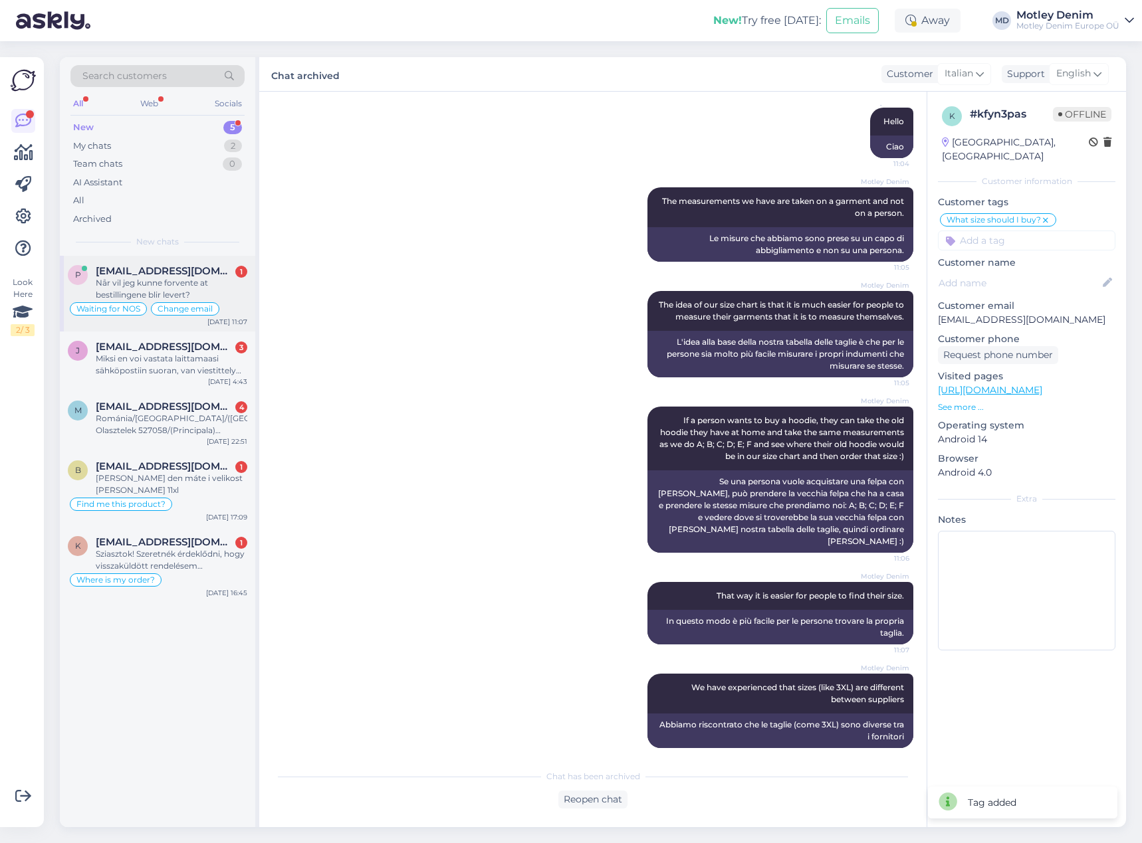
click at [180, 260] on div "p [EMAIL_ADDRESS][DOMAIN_NAME] 1 Når vil jeg kunne forvente at bestillingene bl…" at bounding box center [157, 294] width 195 height 76
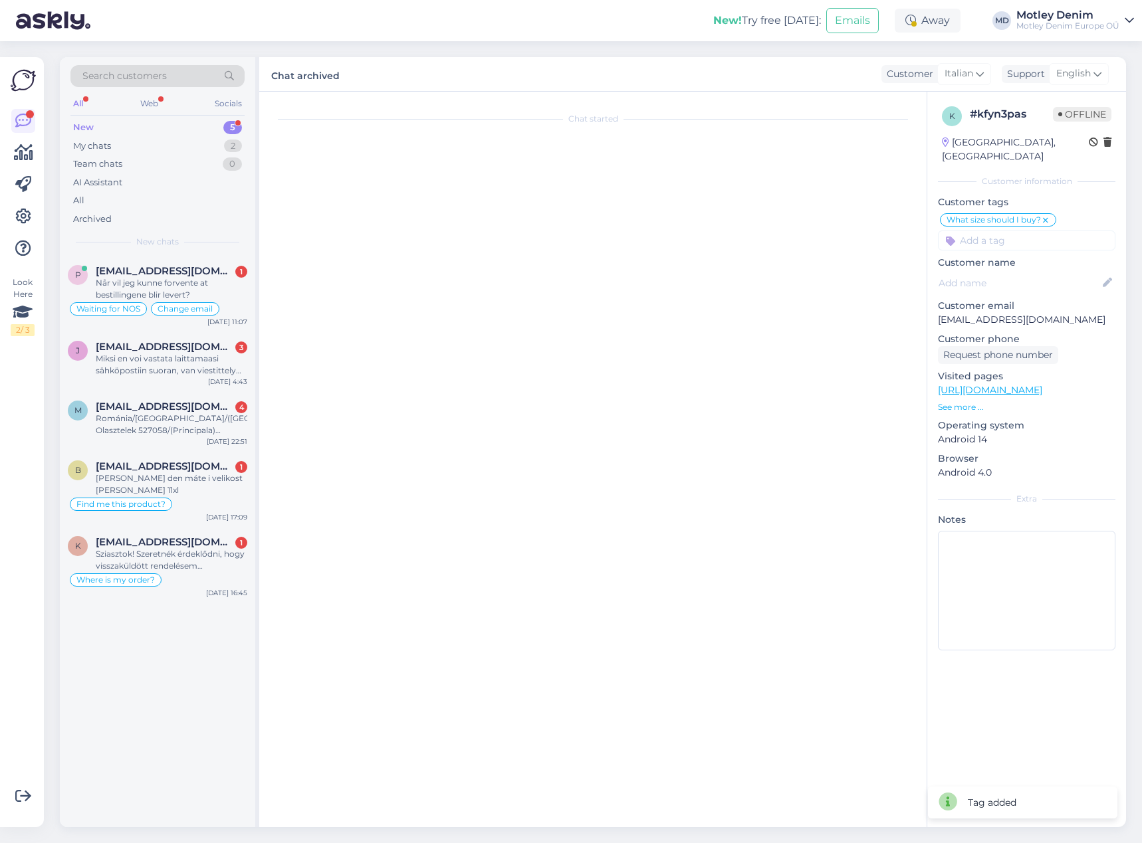
scroll to position [2912, 0]
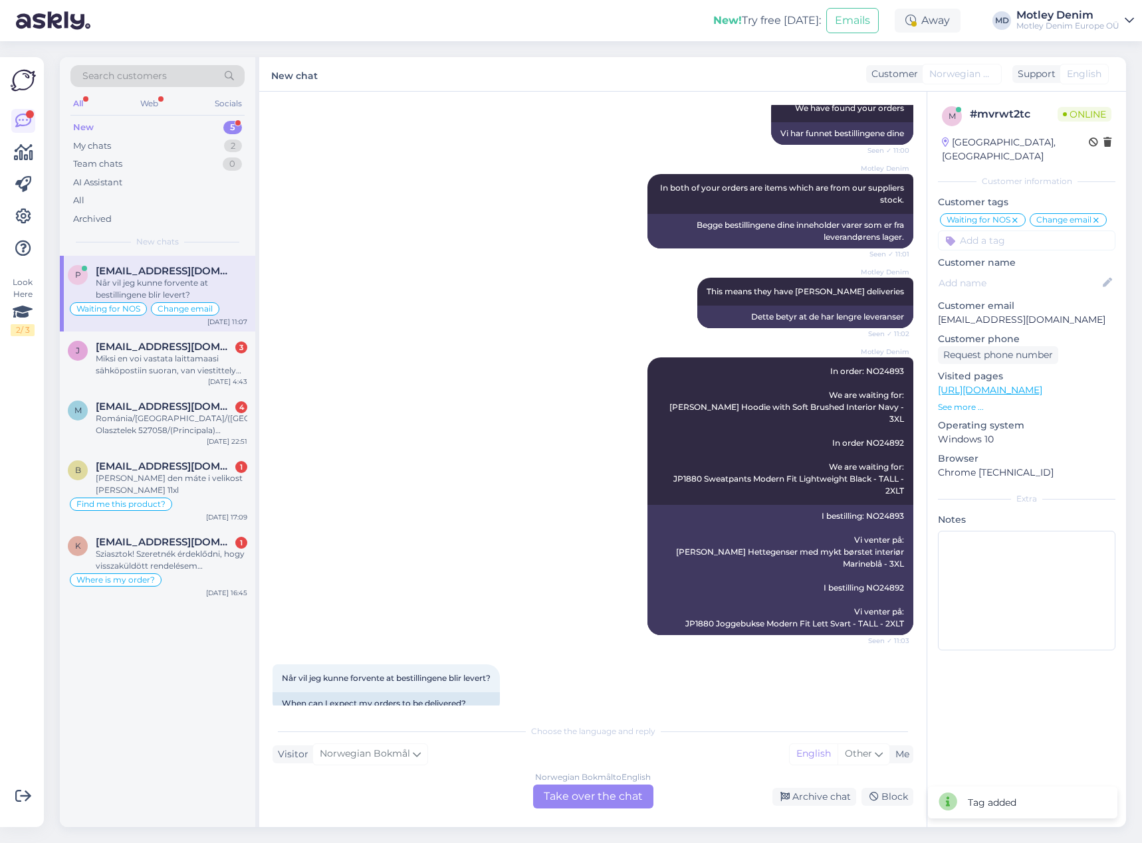
click at [573, 789] on div "Norwegian Bokmål to English Take over the chat" at bounding box center [593, 797] width 120 height 24
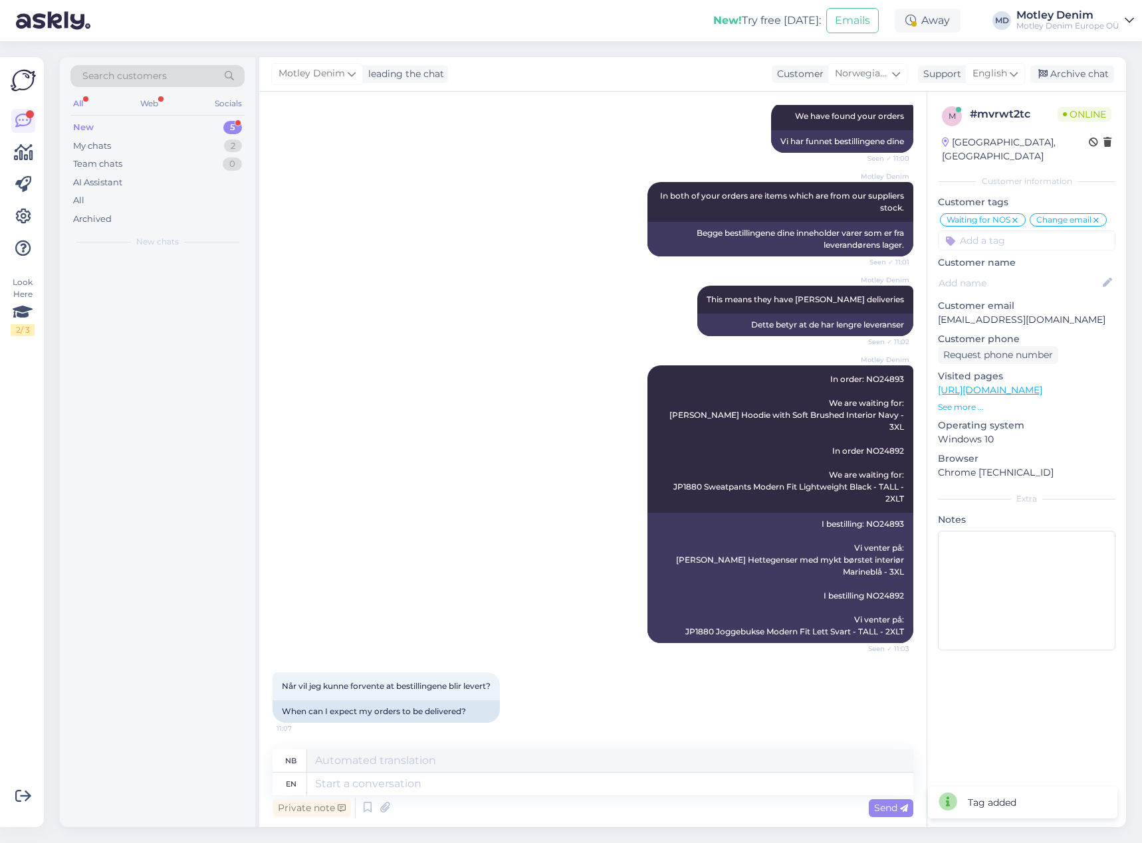
scroll to position [2880, 0]
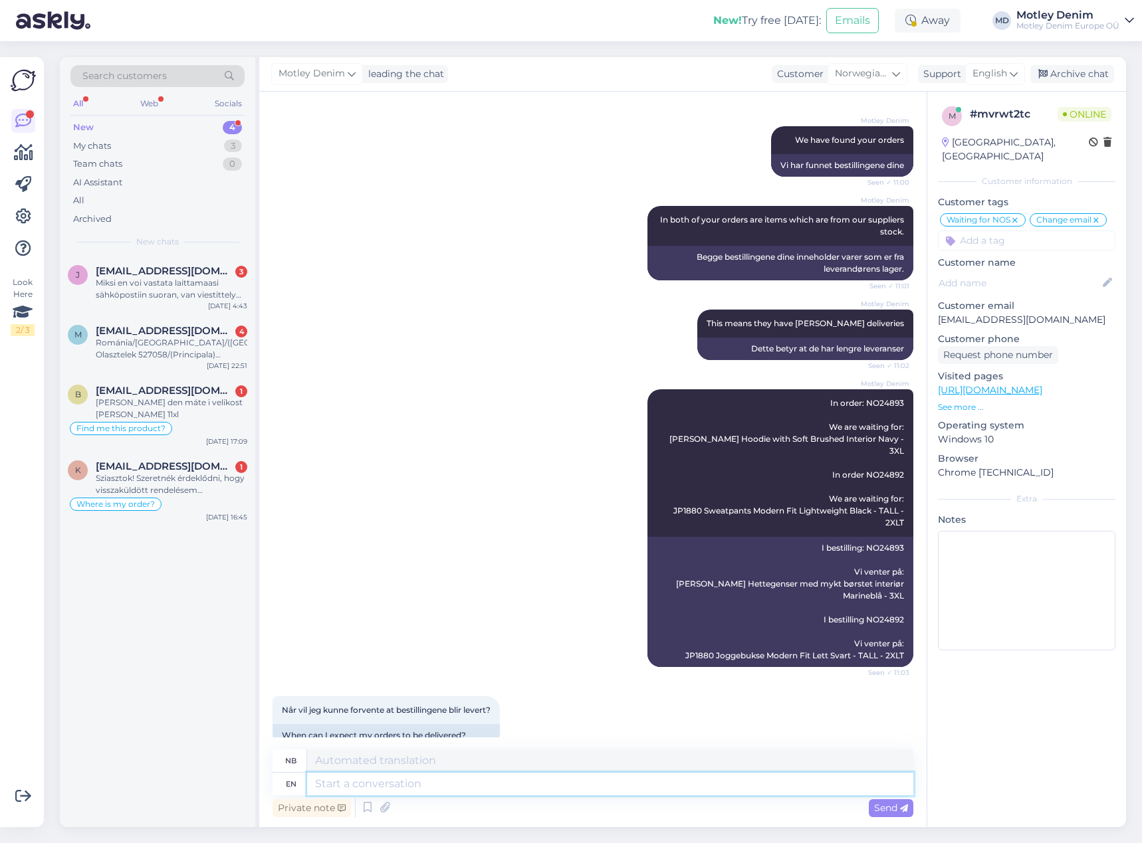
click at [584, 793] on textarea at bounding box center [610, 784] width 606 height 23
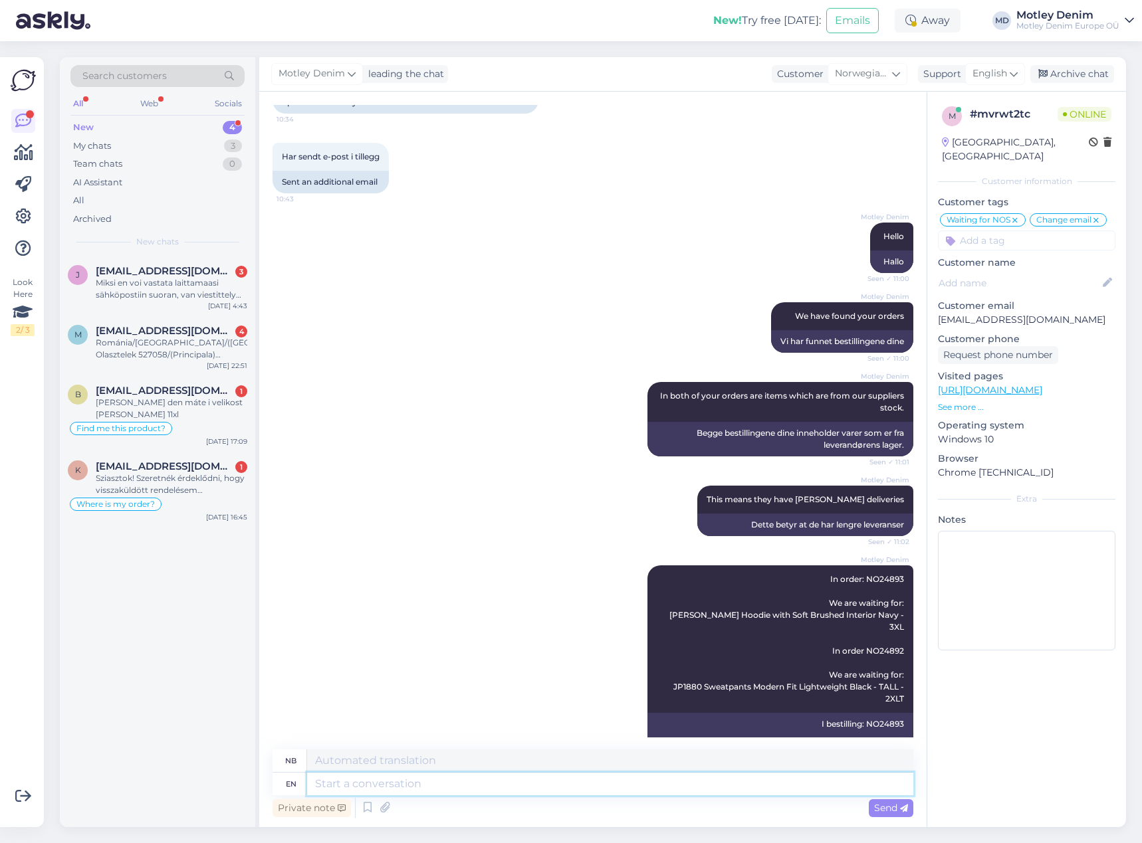
scroll to position [2984, 0]
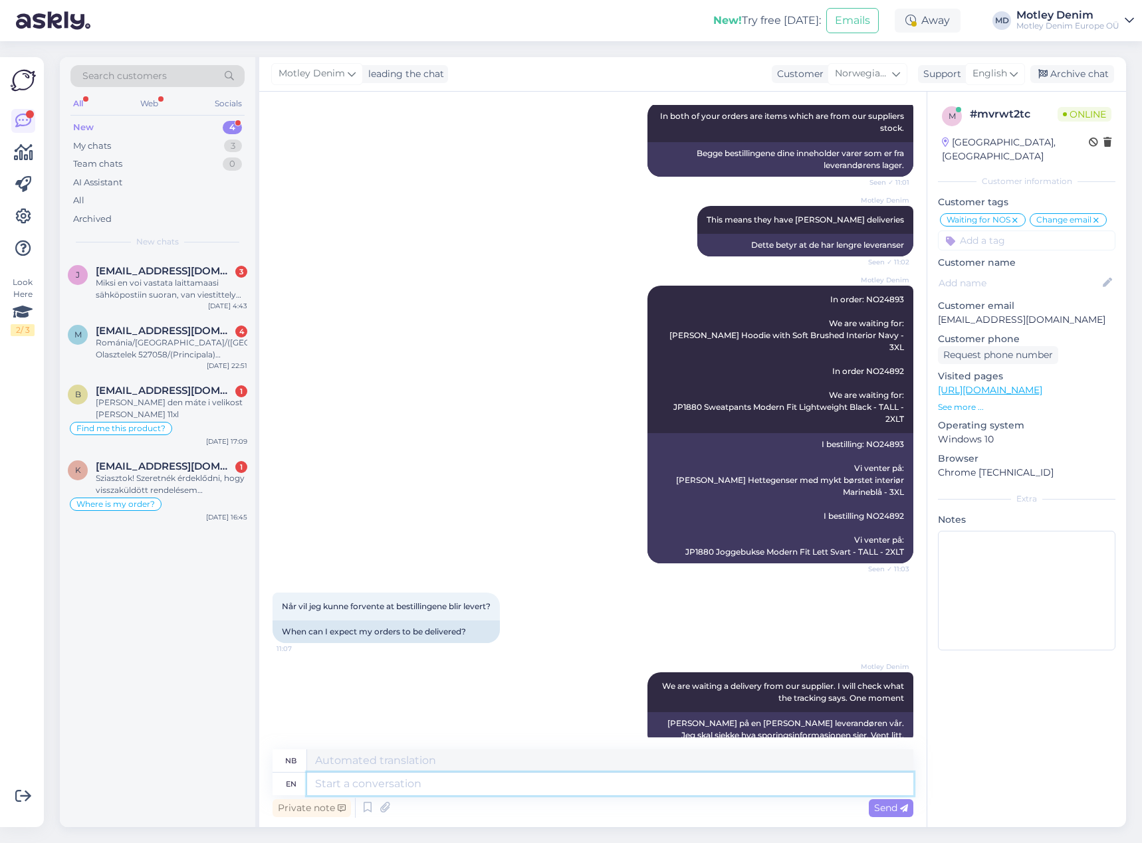
click at [740, 783] on textarea at bounding box center [610, 784] width 606 height 23
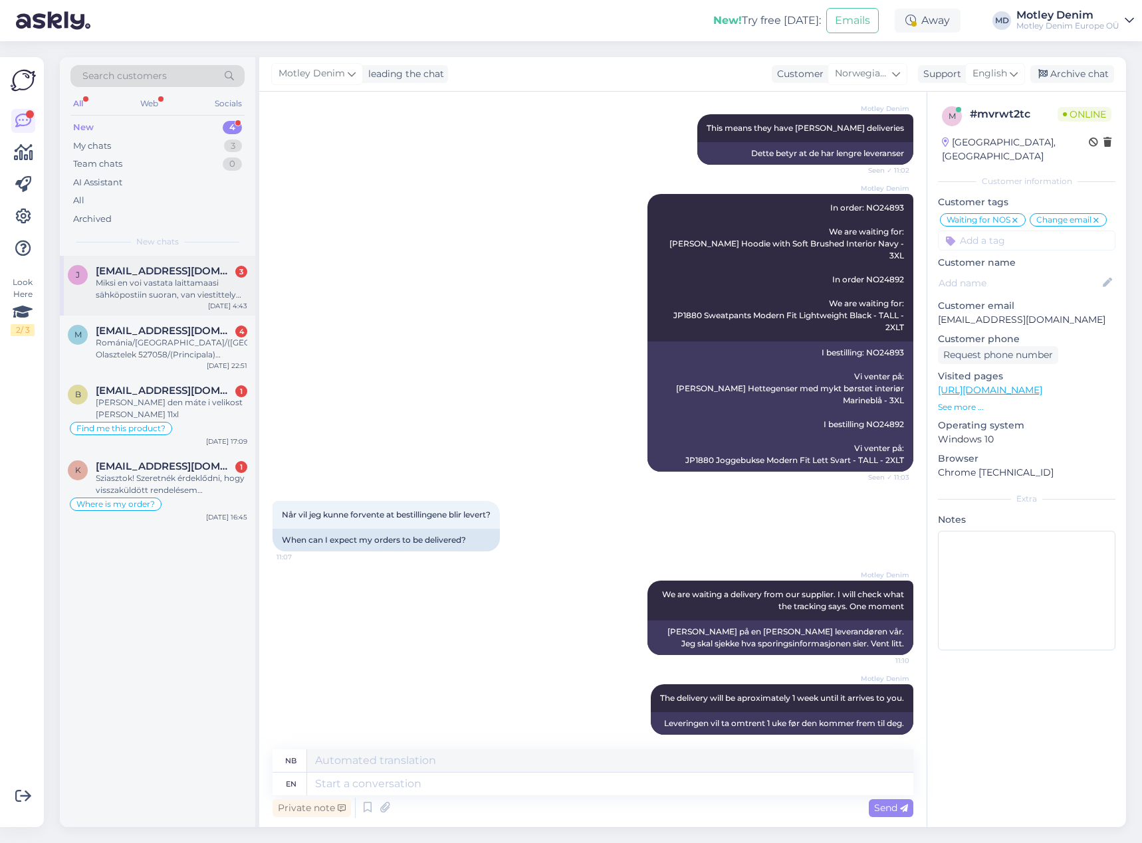
click at [205, 270] on span "[EMAIL_ADDRESS][DOMAIN_NAME]" at bounding box center [165, 271] width 138 height 12
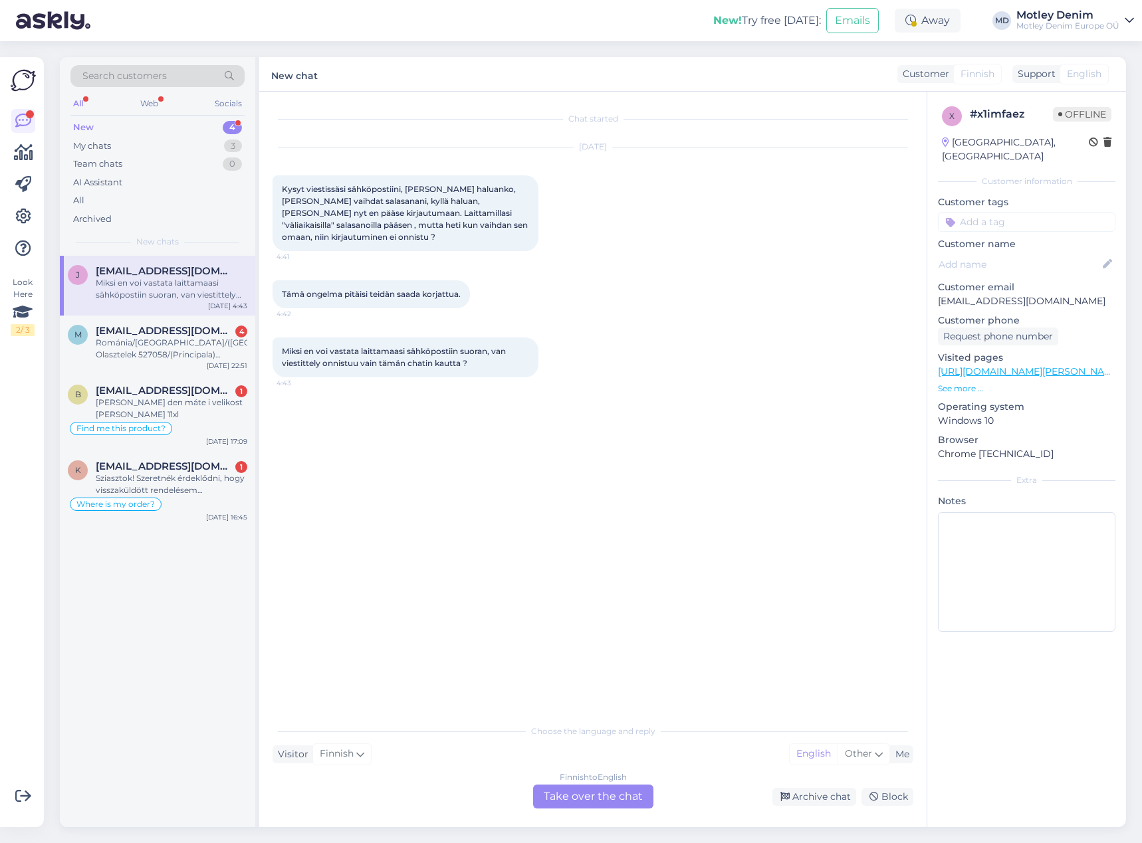
click at [607, 792] on div "Finnish to English Take over the chat" at bounding box center [593, 797] width 120 height 24
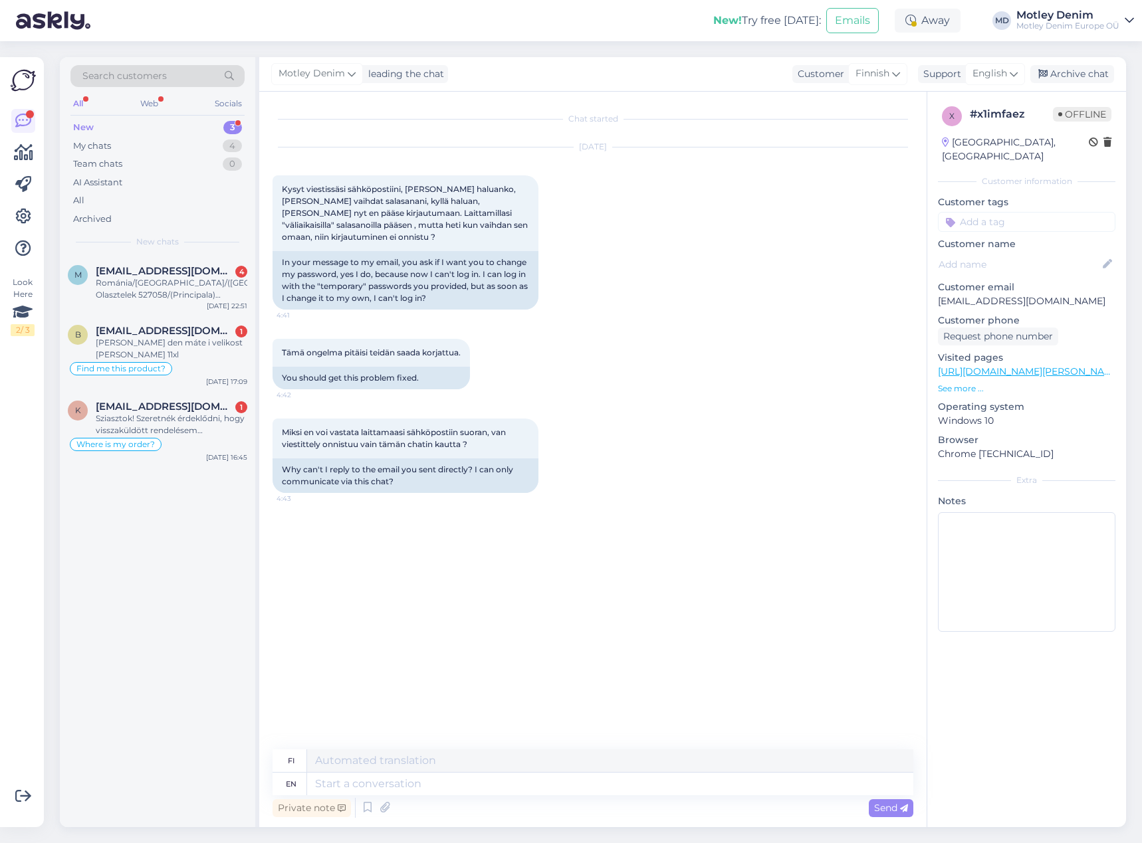
click at [346, 517] on div "Chat started [DATE] Kysyt viestissäsi sähköpostiini, [PERSON_NAME] haluanko, [P…" at bounding box center [598, 421] width 653 height 633
click at [376, 505] on div "Chat started [DATE] Kysyt viestissäsi sähköpostiini, [PERSON_NAME] haluanko, [P…" at bounding box center [598, 421] width 653 height 633
click at [429, 526] on div "Chat started [DATE] Kysyt viestissäsi sähköpostiini, [PERSON_NAME] haluanko, [P…" at bounding box center [598, 421] width 653 height 633
click at [635, 433] on div "Miksi en voi vastata laittamaasi sähköpostiin suoran, van viestittely onnistuu …" at bounding box center [592, 456] width 641 height 104
click at [479, 783] on textarea at bounding box center [610, 784] width 606 height 23
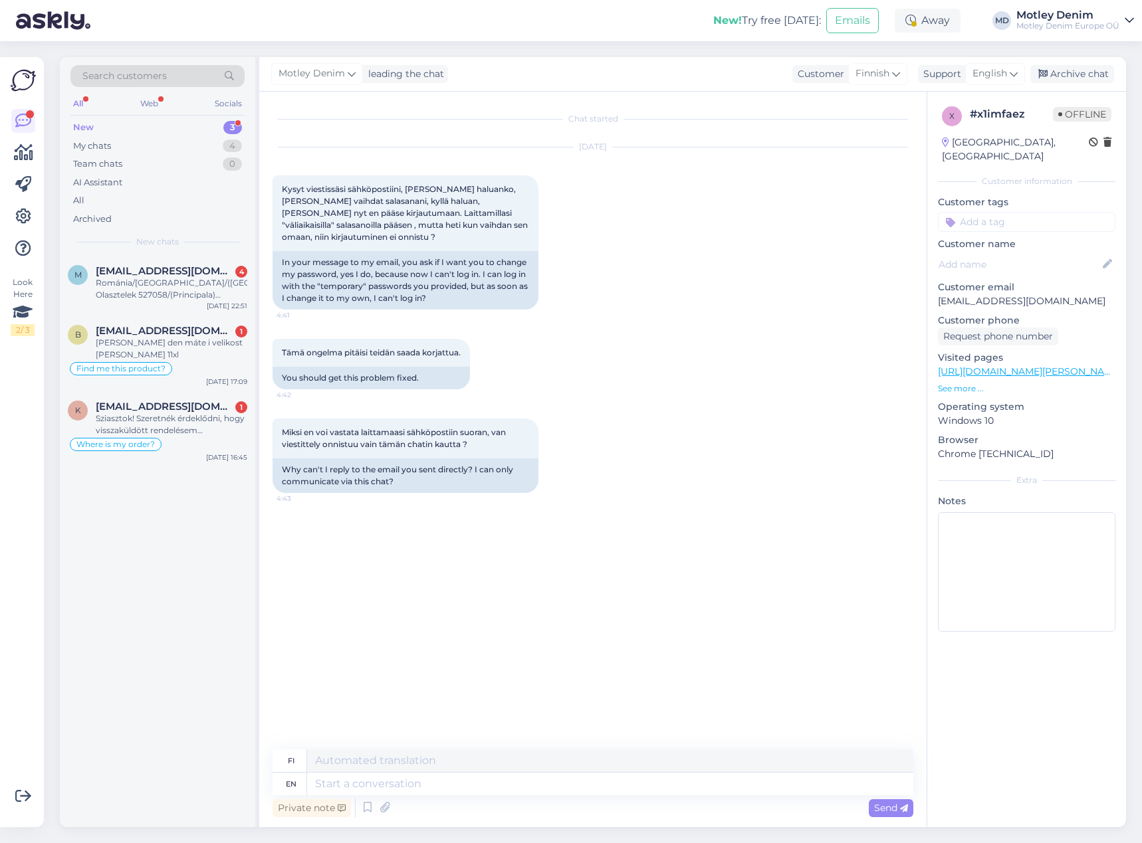
click at [611, 620] on div "Chat started [DATE] Kysyt viestissäsi sähköpostiini, [PERSON_NAME] haluanko, [P…" at bounding box center [598, 421] width 653 height 633
click at [440, 781] on textarea at bounding box center [610, 784] width 606 height 23
click at [963, 294] on p "[EMAIL_ADDRESS][DOMAIN_NAME]" at bounding box center [1026, 301] width 177 height 14
drag, startPoint x: 963, startPoint y: 284, endPoint x: 1053, endPoint y: 285, distance: 90.4
click at [1053, 294] on p "[EMAIL_ADDRESS][DOMAIN_NAME]" at bounding box center [1026, 301] width 177 height 14
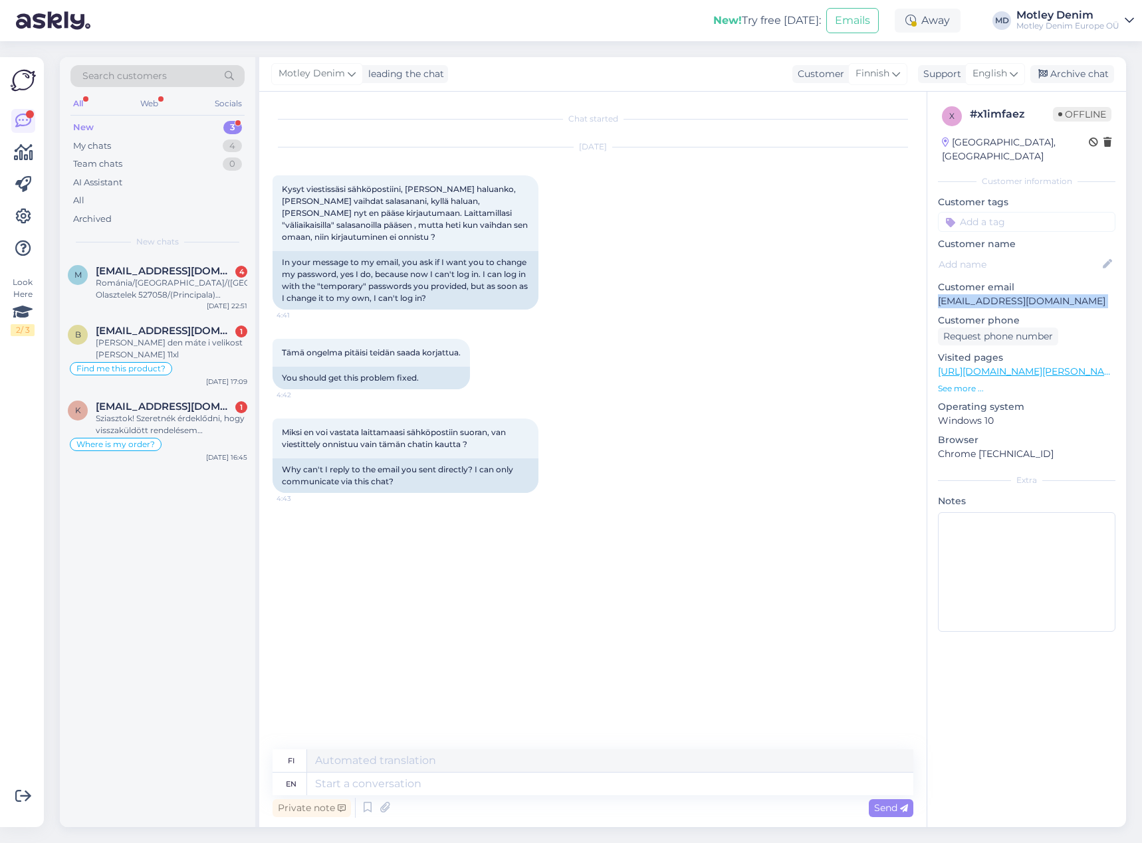
copy p "[EMAIL_ADDRESS][DOMAIN_NAME]"
click at [682, 370] on div "Tämä ongelma pitäisi teidän saada korjattua. 4:42 You should get this problem f…" at bounding box center [592, 364] width 641 height 80
click at [548, 367] on div "Tämä ongelma pitäisi teidän saada korjattua. 4:42 You should get this problem f…" at bounding box center [592, 364] width 641 height 80
click at [458, 787] on textarea at bounding box center [610, 784] width 606 height 23
click at [803, 483] on div "Miksi en voi vastata laittamaasi sähköpostiin suoran, van viestittely onnistuu …" at bounding box center [592, 456] width 641 height 104
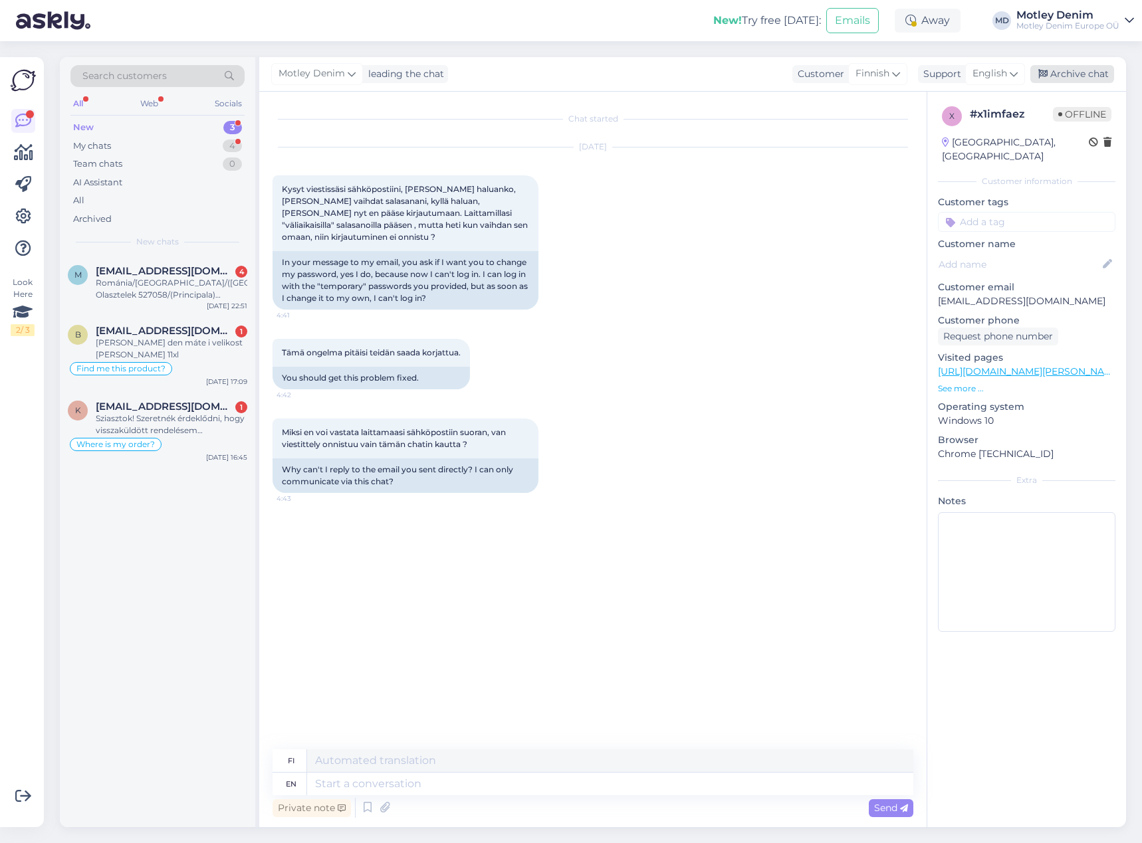
click at [1065, 73] on div "Archive chat" at bounding box center [1072, 74] width 84 height 18
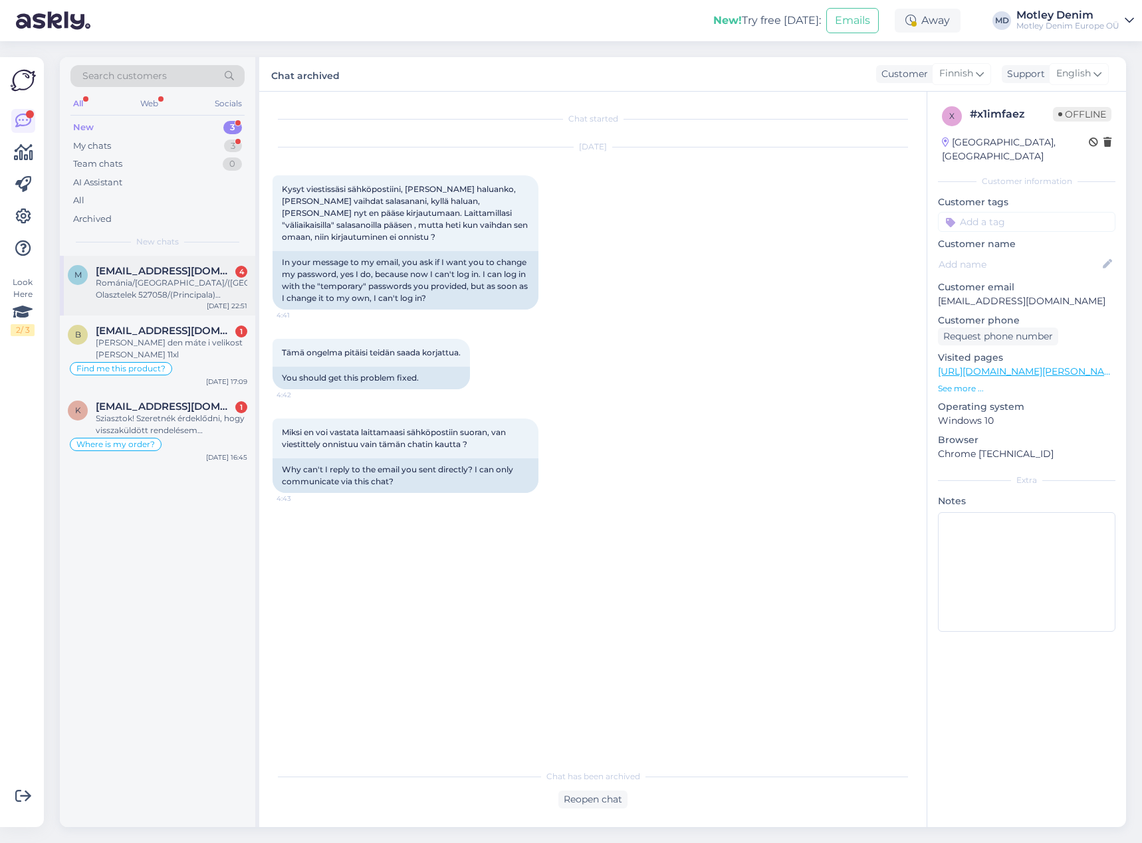
click at [207, 289] on div "Románia/[GEOGRAPHIC_DATA]/([GEOGRAPHIC_DATA]) Olasztelek 527058/(Principala)[PE…" at bounding box center [172, 289] width 152 height 24
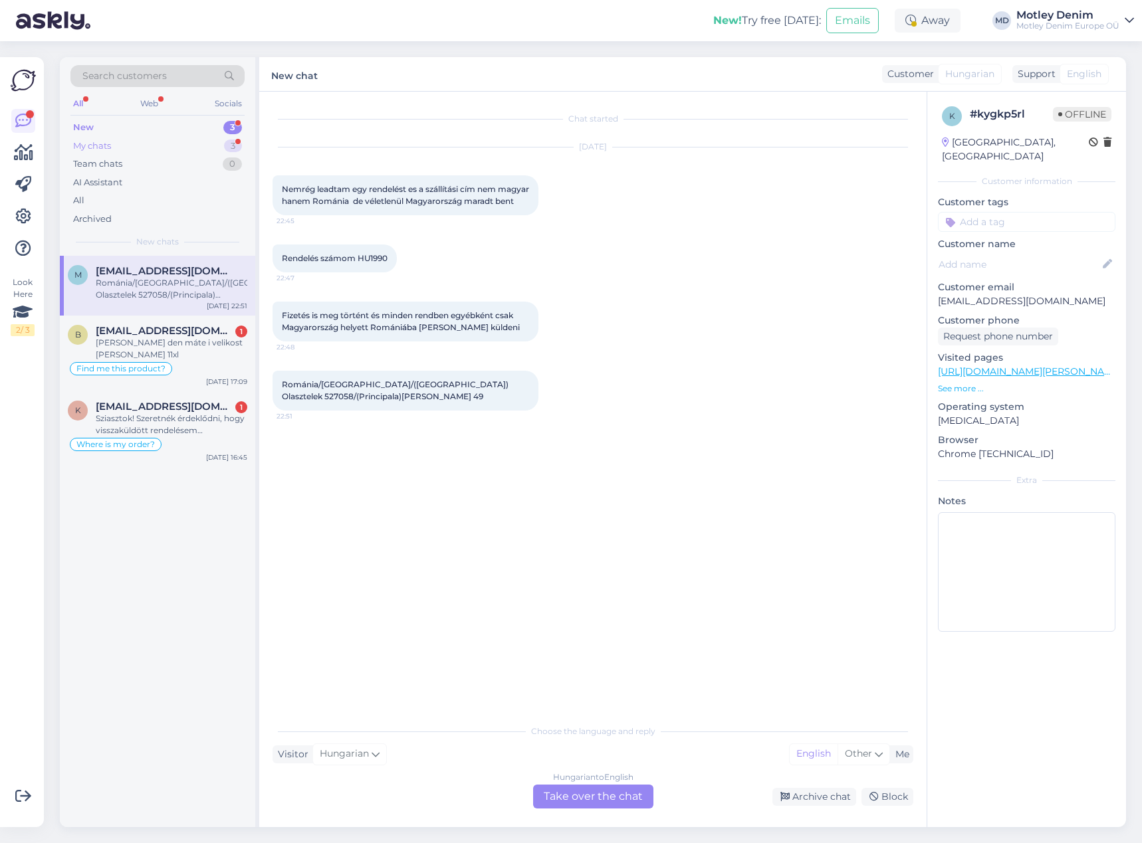
click at [210, 146] on div "My chats 3" at bounding box center [157, 146] width 174 height 19
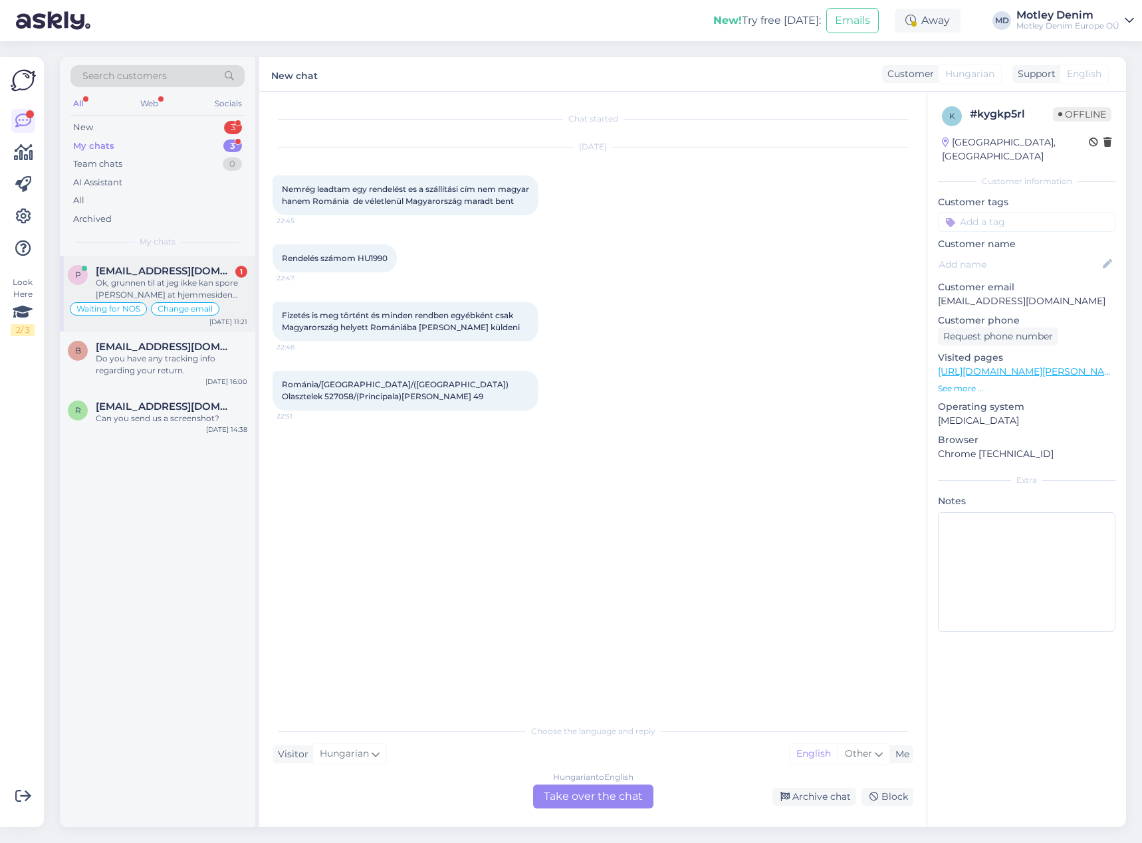
click at [215, 281] on div "Ok, grunnen til at jeg ikke kan spore [PERSON_NAME] at hjemmesiden sier at best…" at bounding box center [172, 289] width 152 height 24
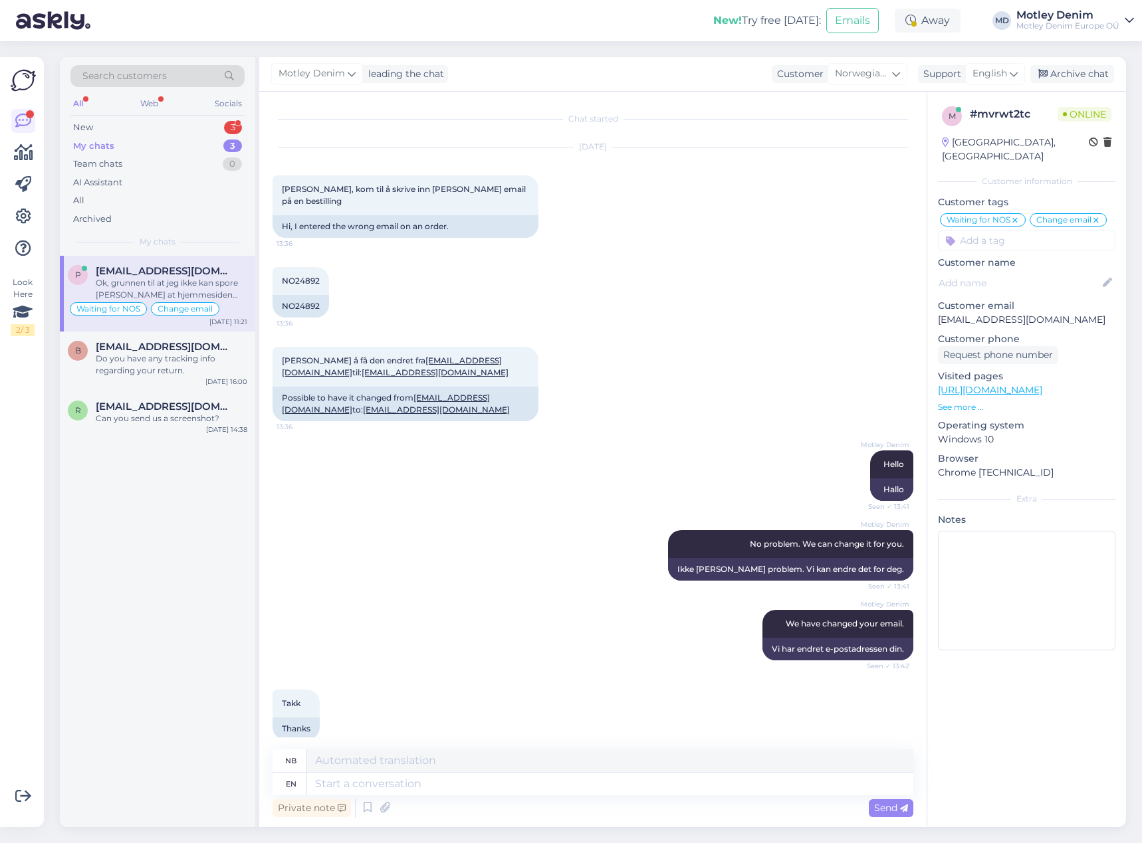
scroll to position [3215, 0]
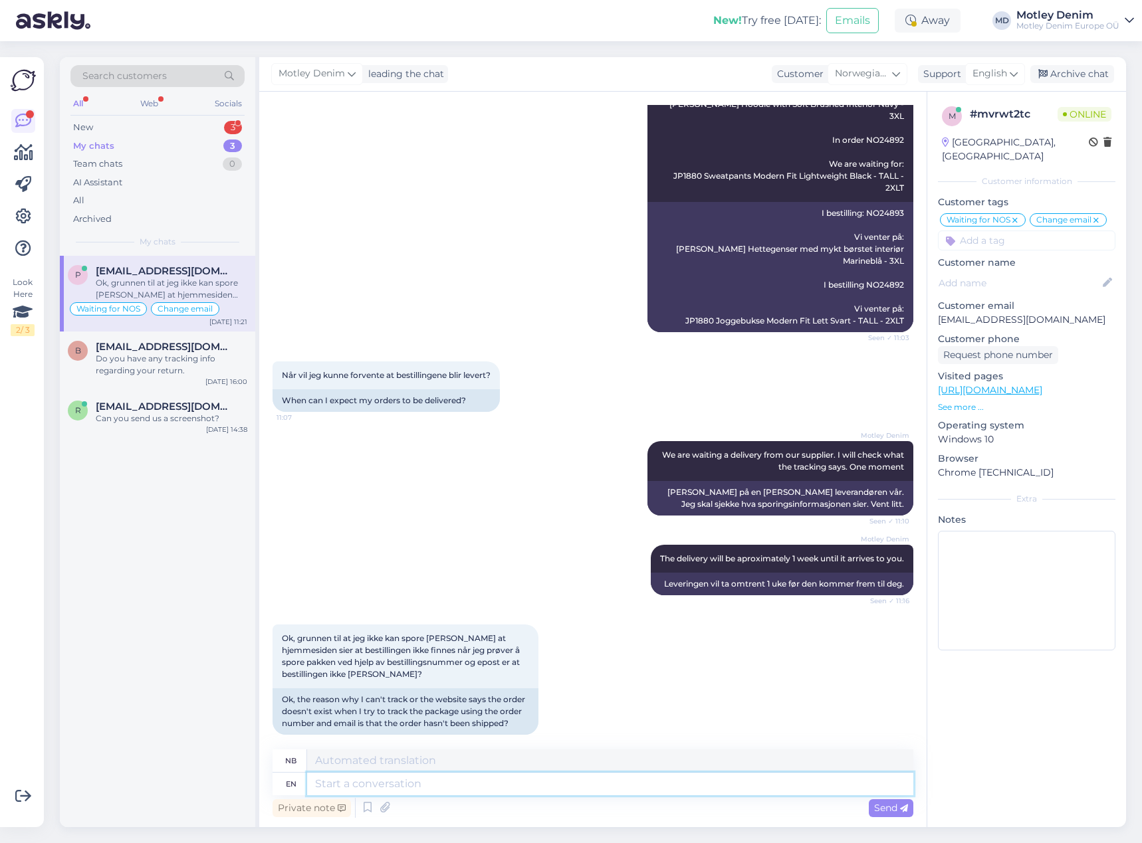
click at [547, 785] on textarea at bounding box center [610, 784] width 606 height 23
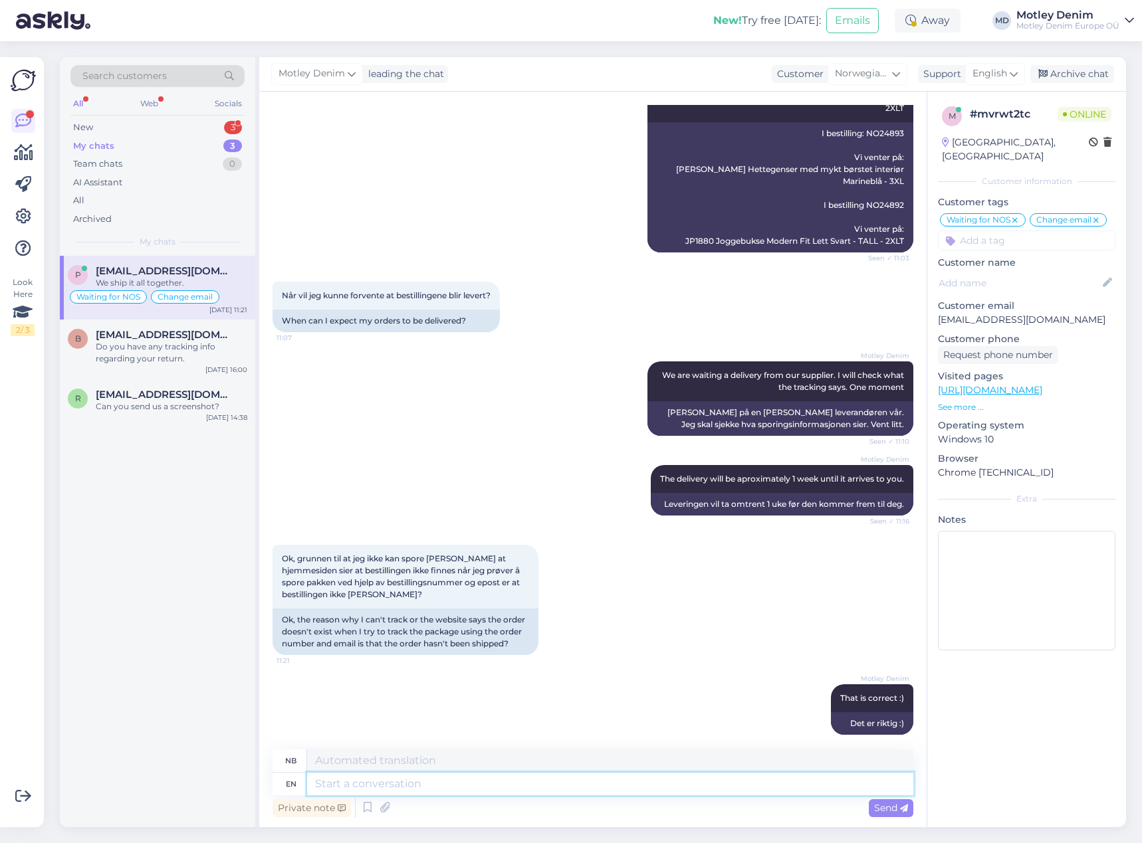
scroll to position [3374, 0]
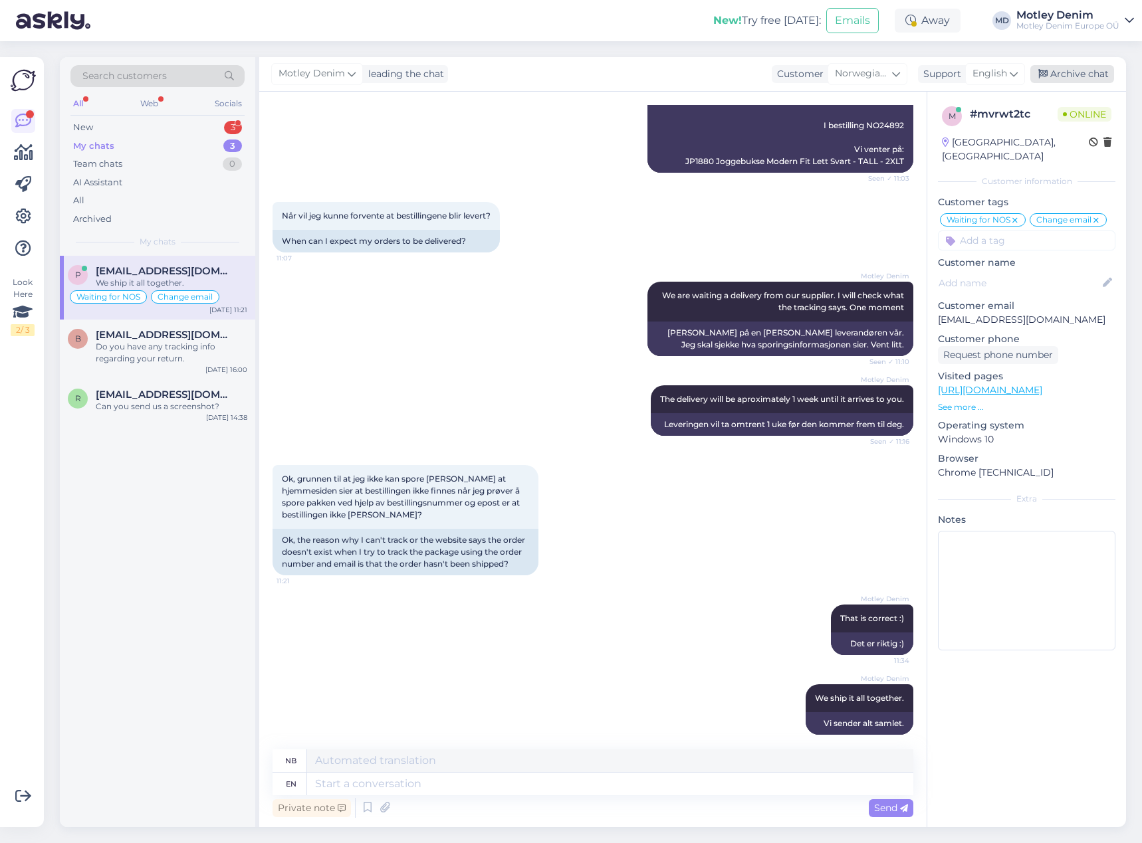
click at [1072, 76] on div "Archive chat" at bounding box center [1072, 74] width 84 height 18
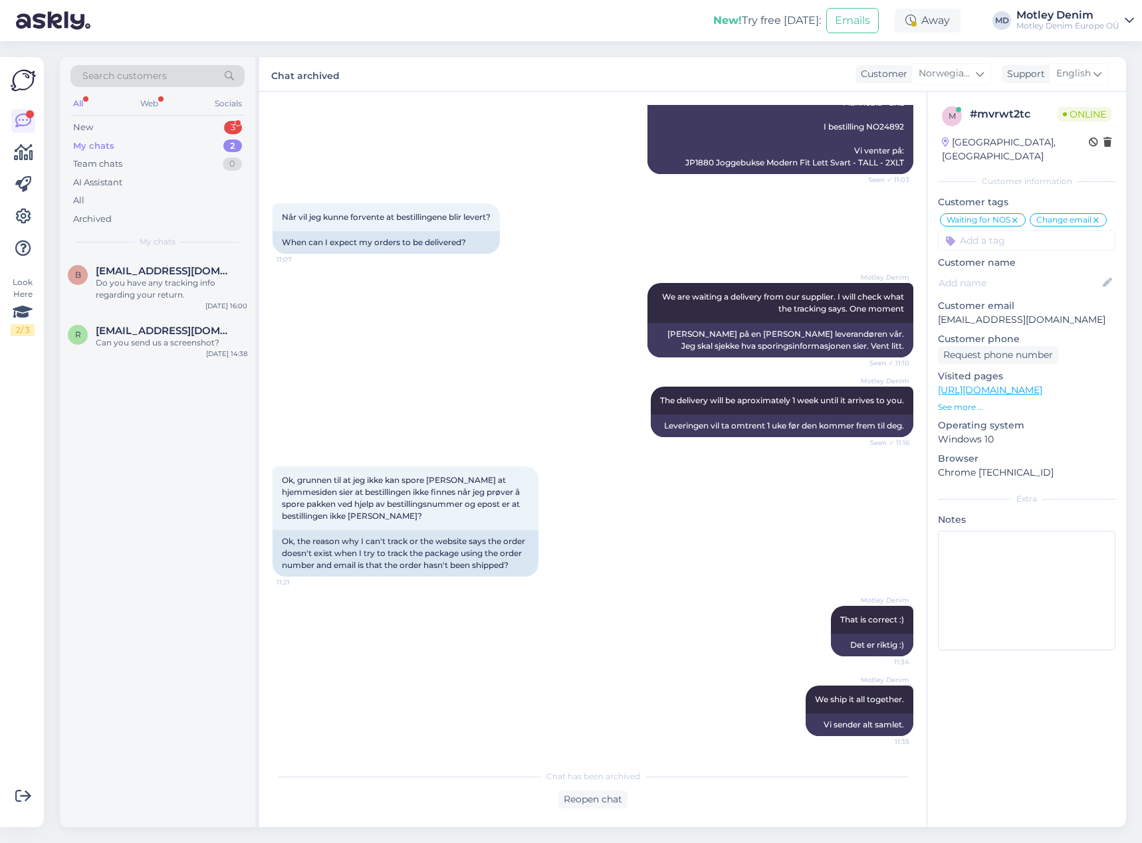
scroll to position [3361, 0]
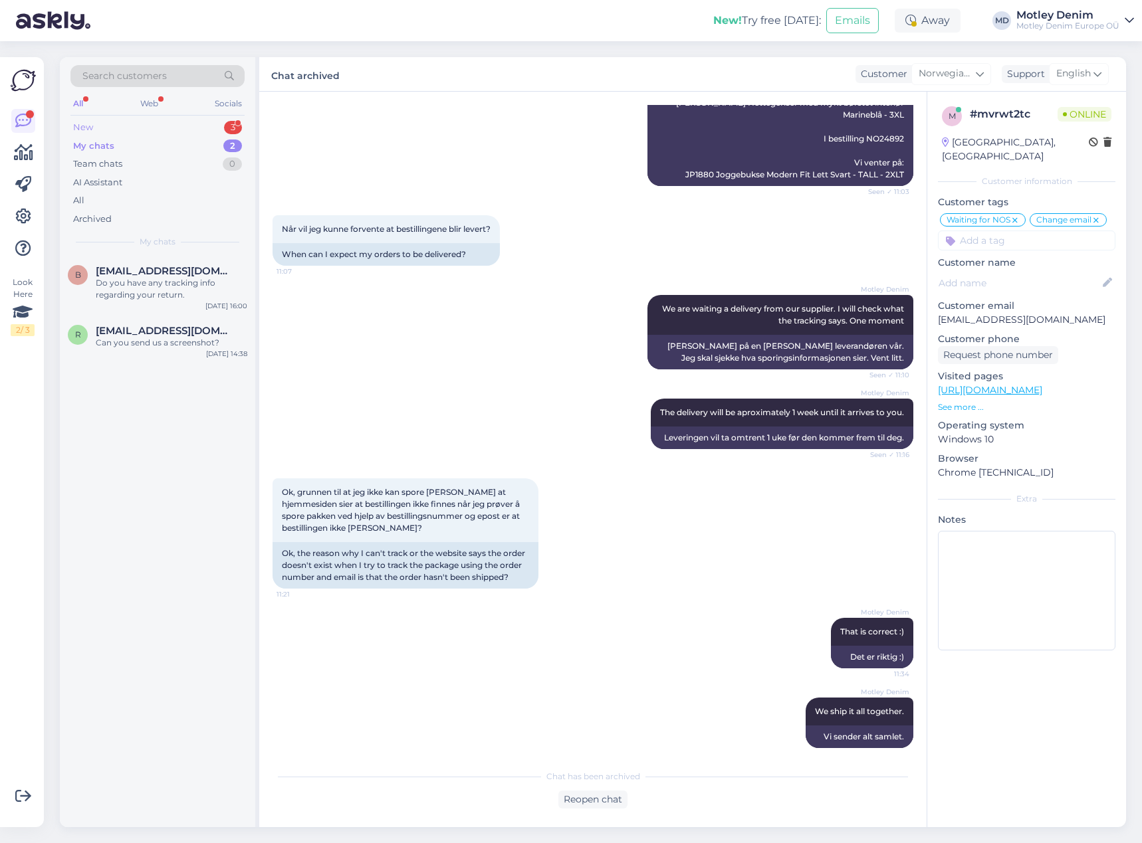
click at [207, 122] on div "New 3" at bounding box center [157, 127] width 174 height 19
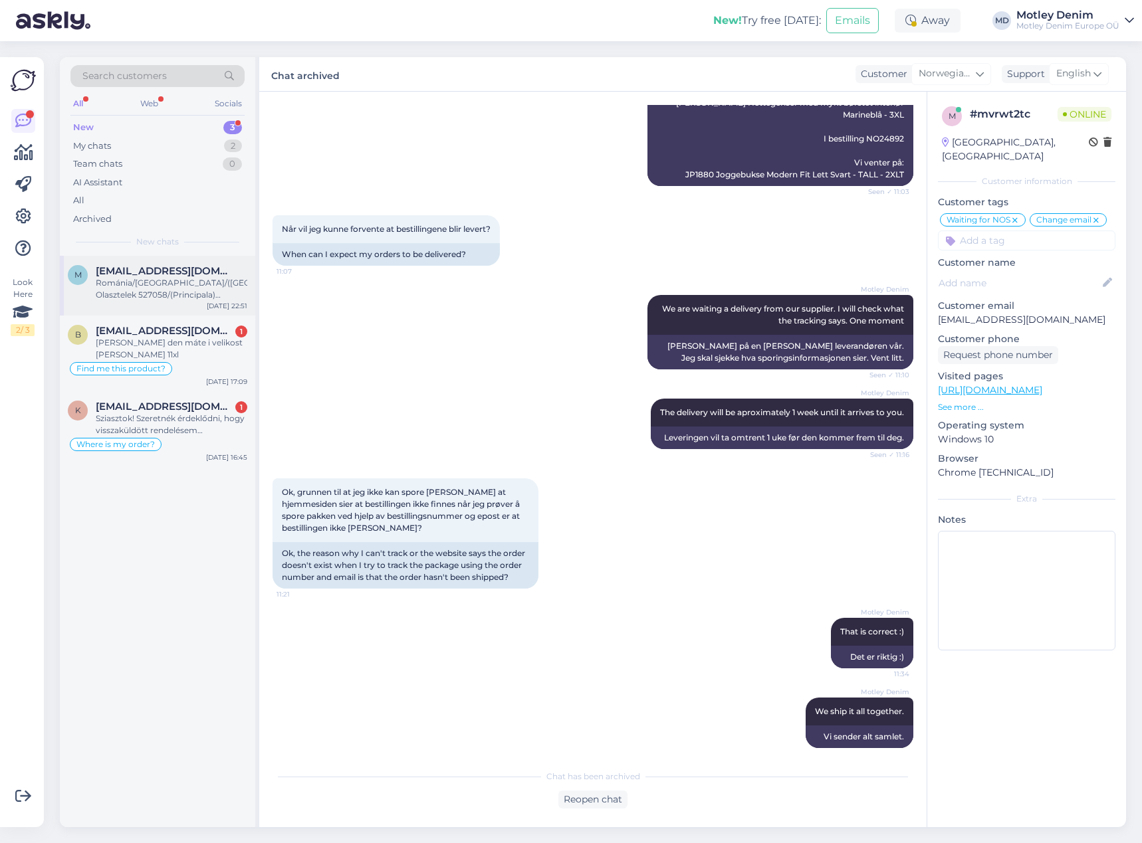
click at [169, 289] on div "Románia/[GEOGRAPHIC_DATA]/([GEOGRAPHIC_DATA]) Olasztelek 527058/(Principala)[PE…" at bounding box center [172, 289] width 152 height 24
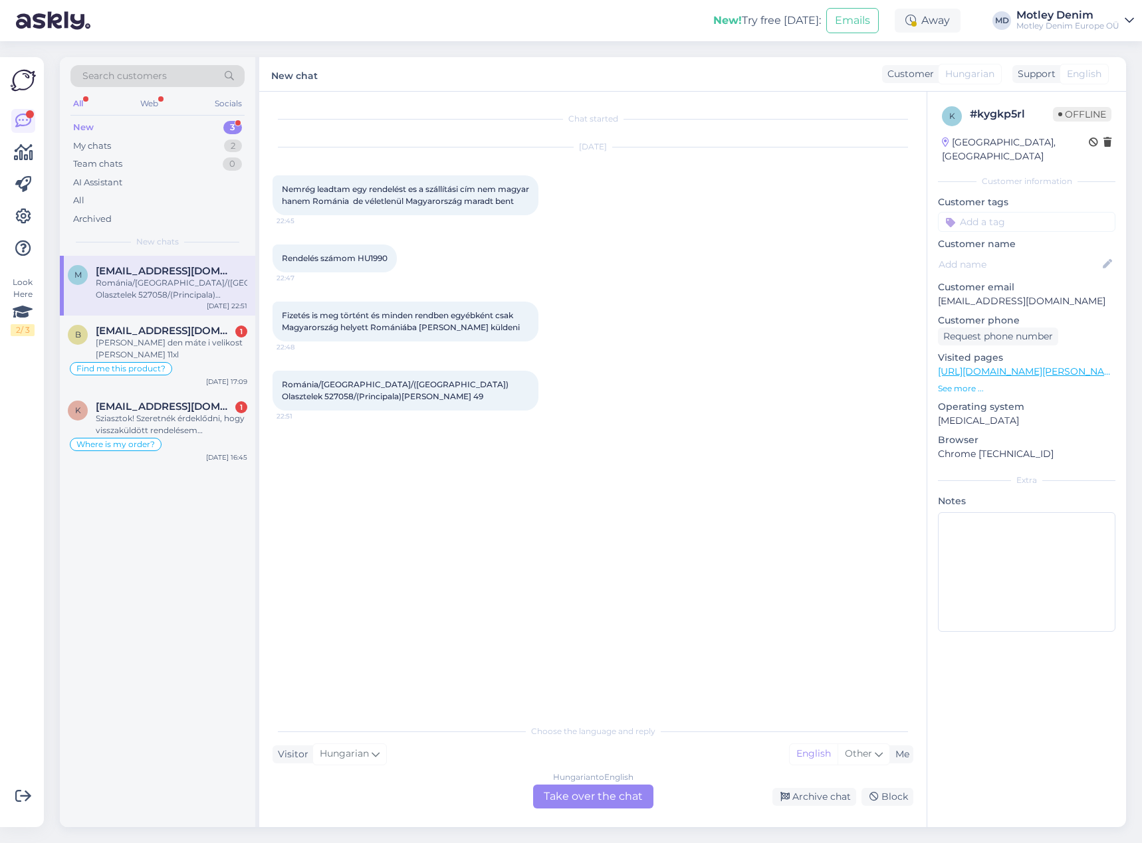
click at [597, 799] on div "Hungarian to English Take over the chat" at bounding box center [593, 797] width 120 height 24
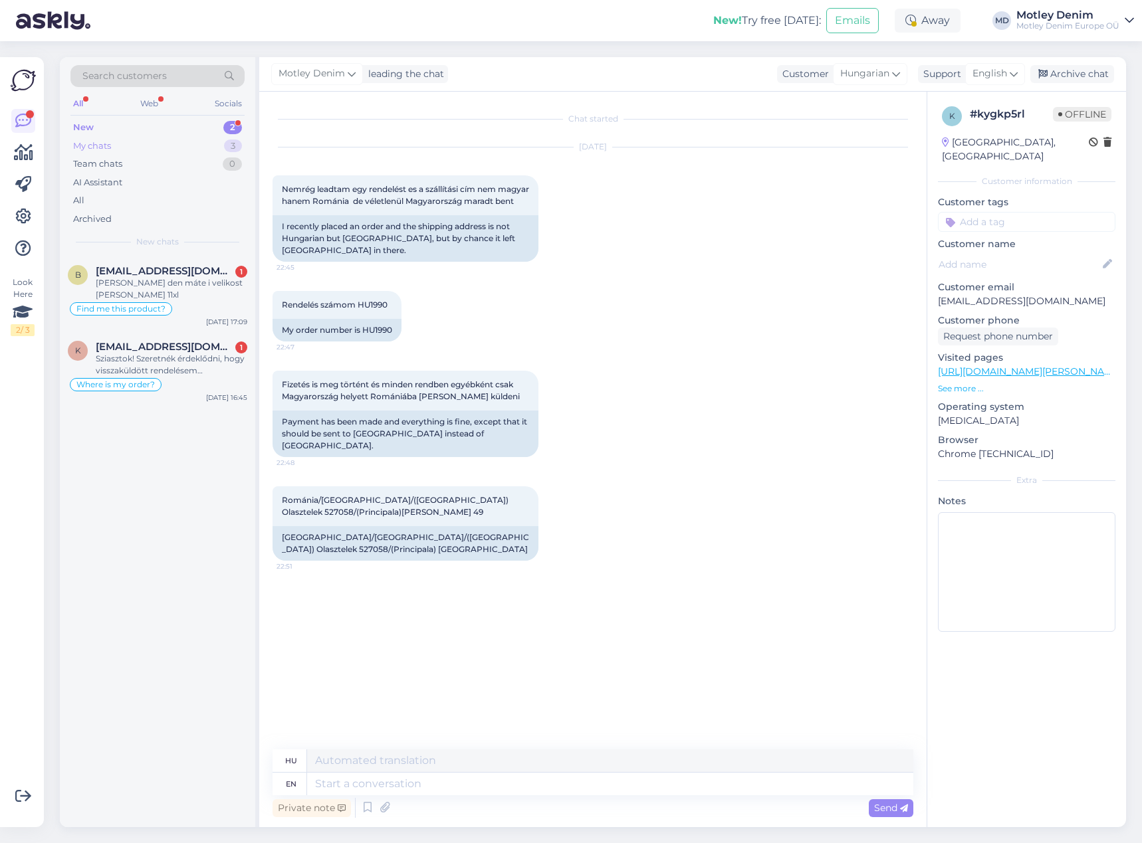
click at [139, 146] on div "My chats 3" at bounding box center [157, 146] width 174 height 19
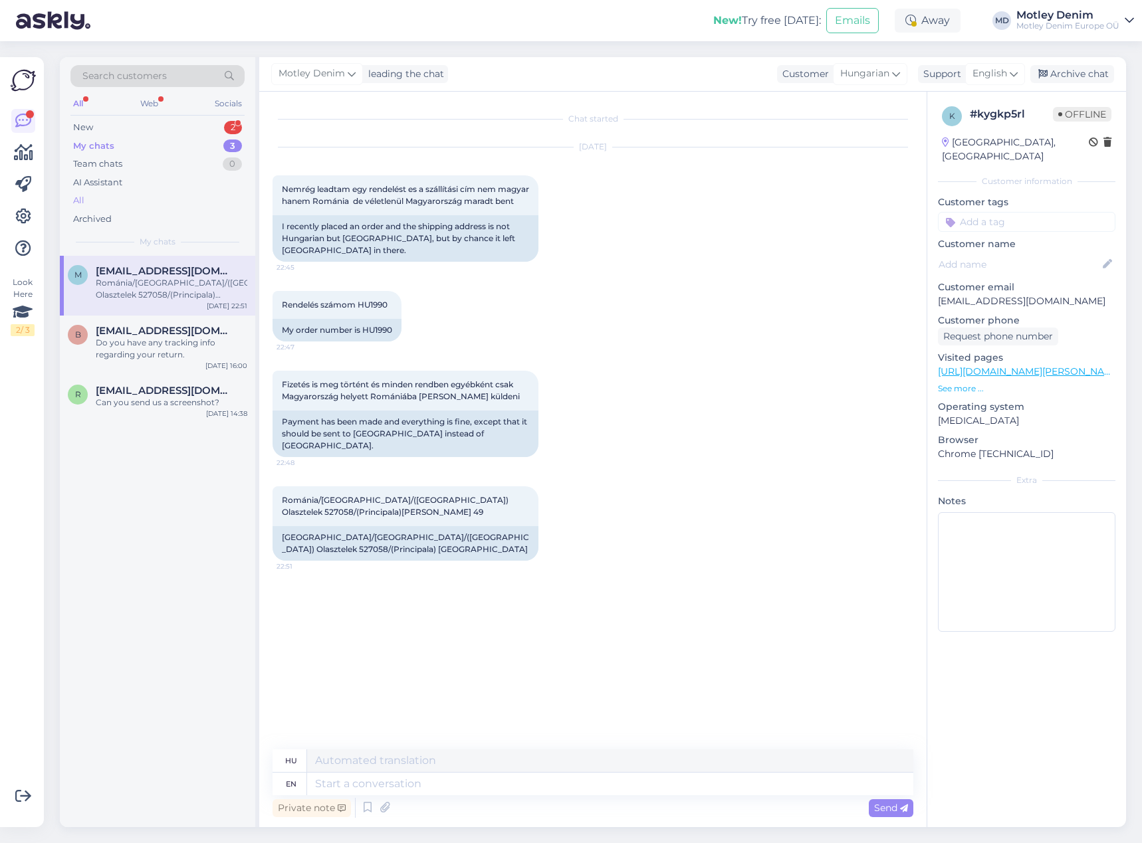
click at [90, 198] on div "All" at bounding box center [157, 200] width 174 height 19
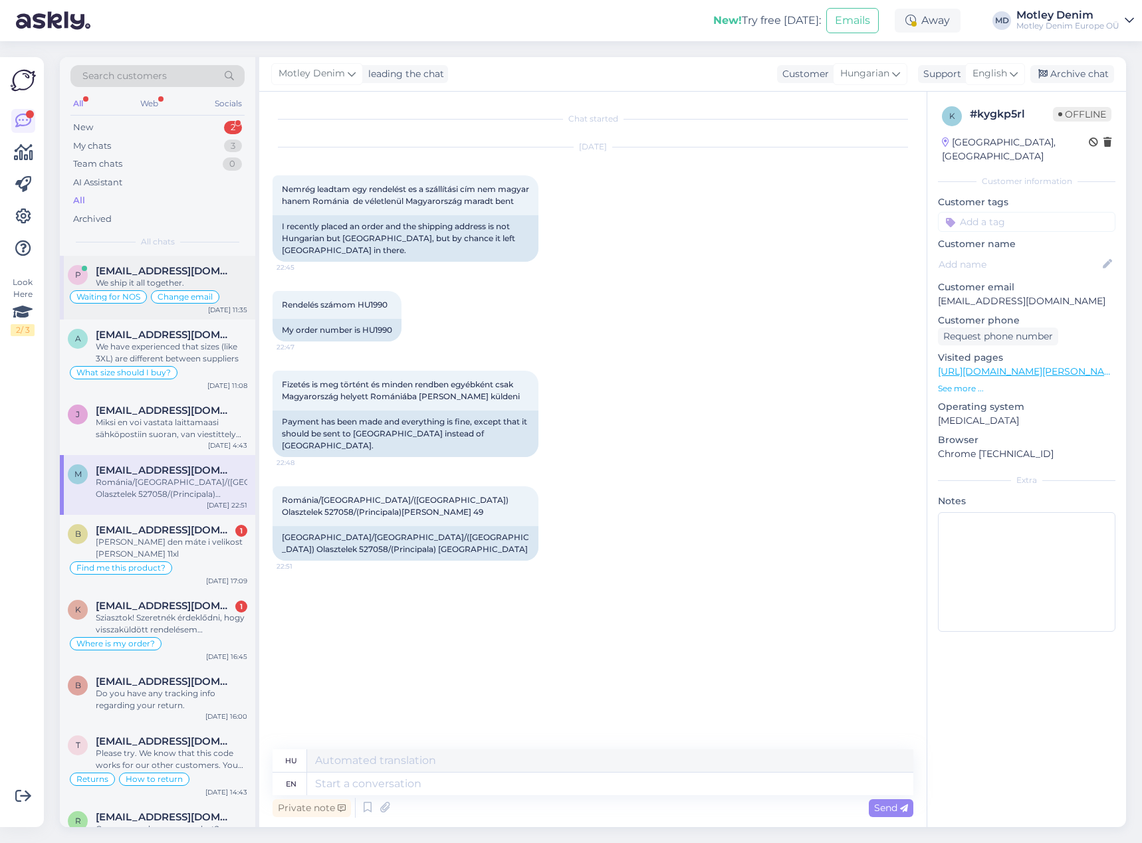
drag, startPoint x: 209, startPoint y: 270, endPoint x: 219, endPoint y: 272, distance: 10.3
click at [209, 270] on div "[EMAIL_ADDRESS][DOMAIN_NAME]" at bounding box center [172, 271] width 152 height 12
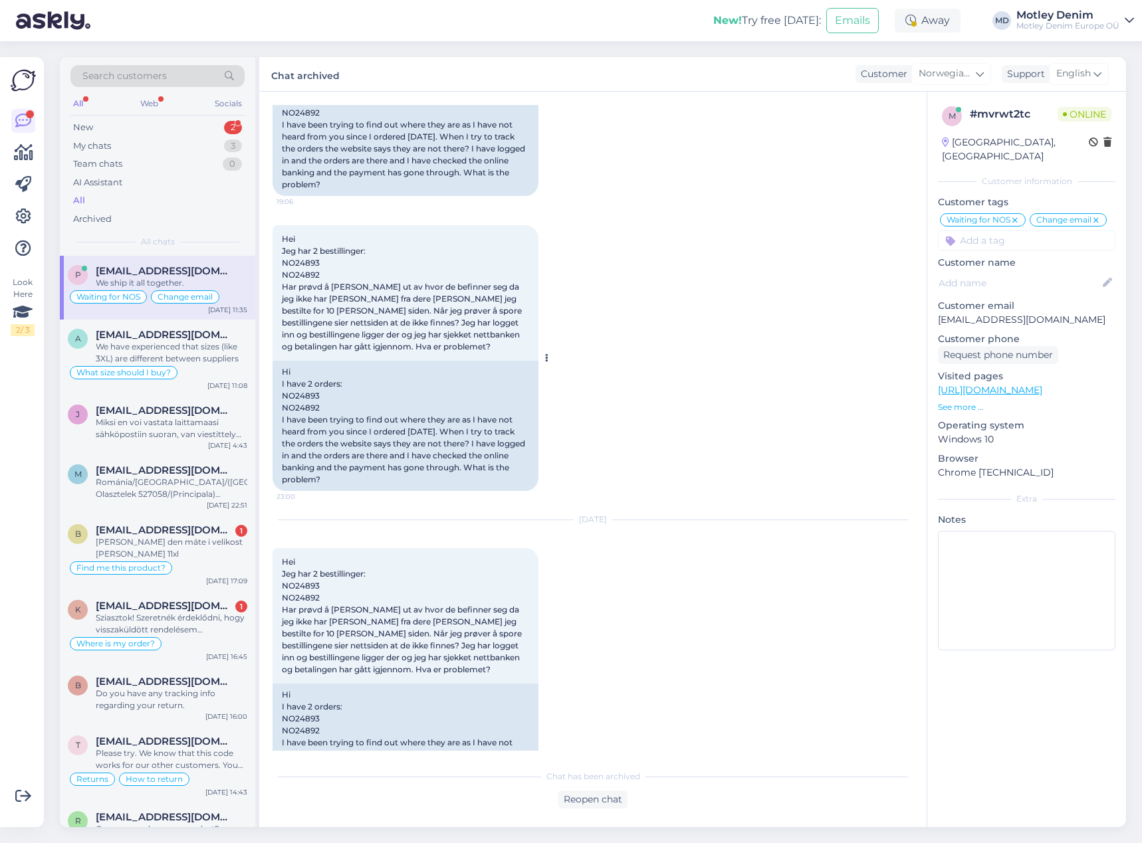
scroll to position [2032, 0]
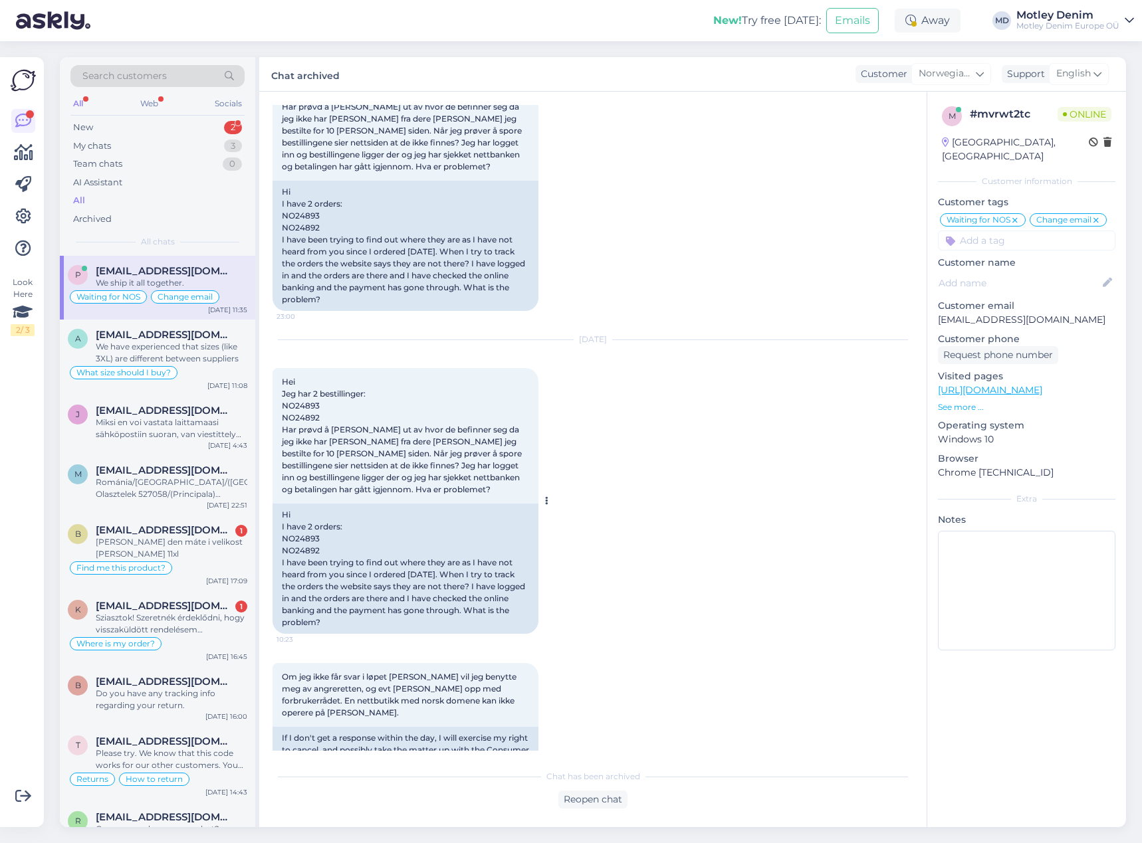
click at [308, 529] on div "Hi I have 2 orders: NO24893 NO24892 I have been trying to find out where they a…" at bounding box center [405, 569] width 266 height 130
copy div "NO24893"
click at [197, 125] on div "New 2" at bounding box center [157, 127] width 174 height 19
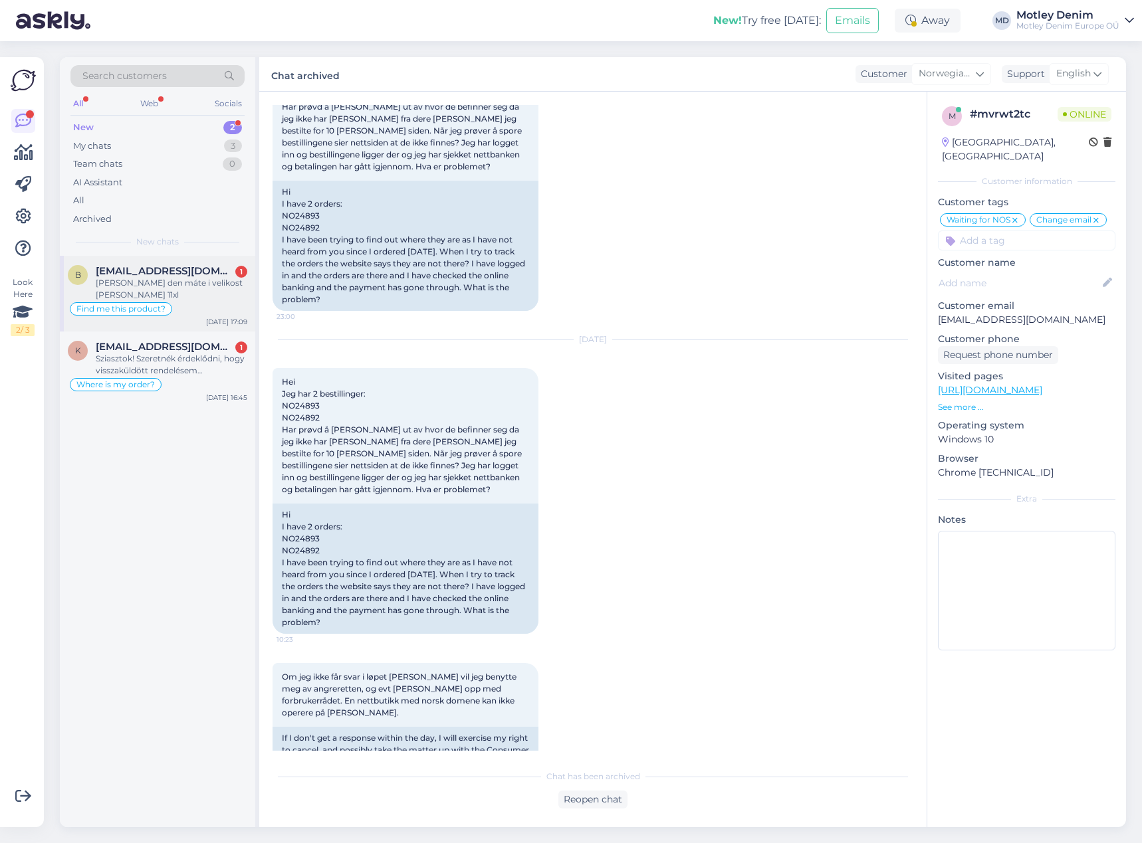
click at [192, 281] on div "[PERSON_NAME] den máte i velikost [PERSON_NAME] 11xl" at bounding box center [172, 289] width 152 height 24
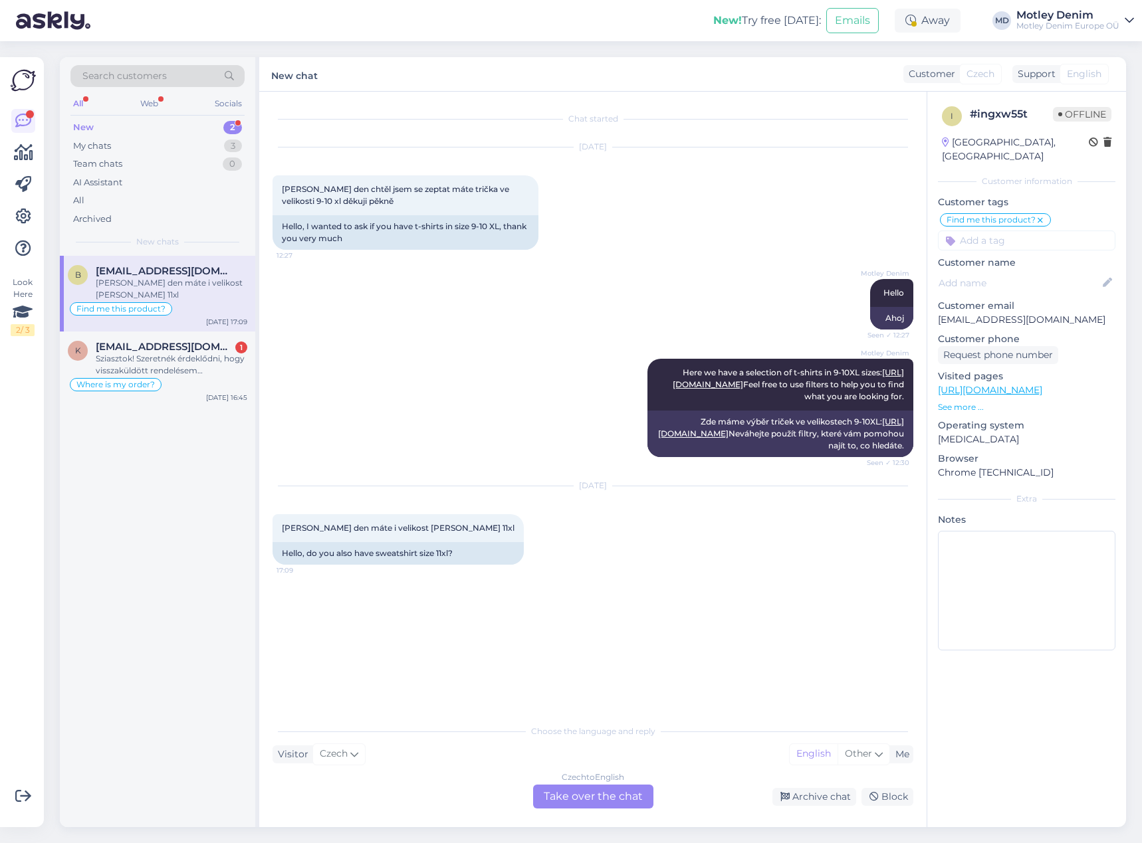
scroll to position [0, 0]
click at [595, 807] on div "Czech to English Take over the chat" at bounding box center [593, 797] width 120 height 24
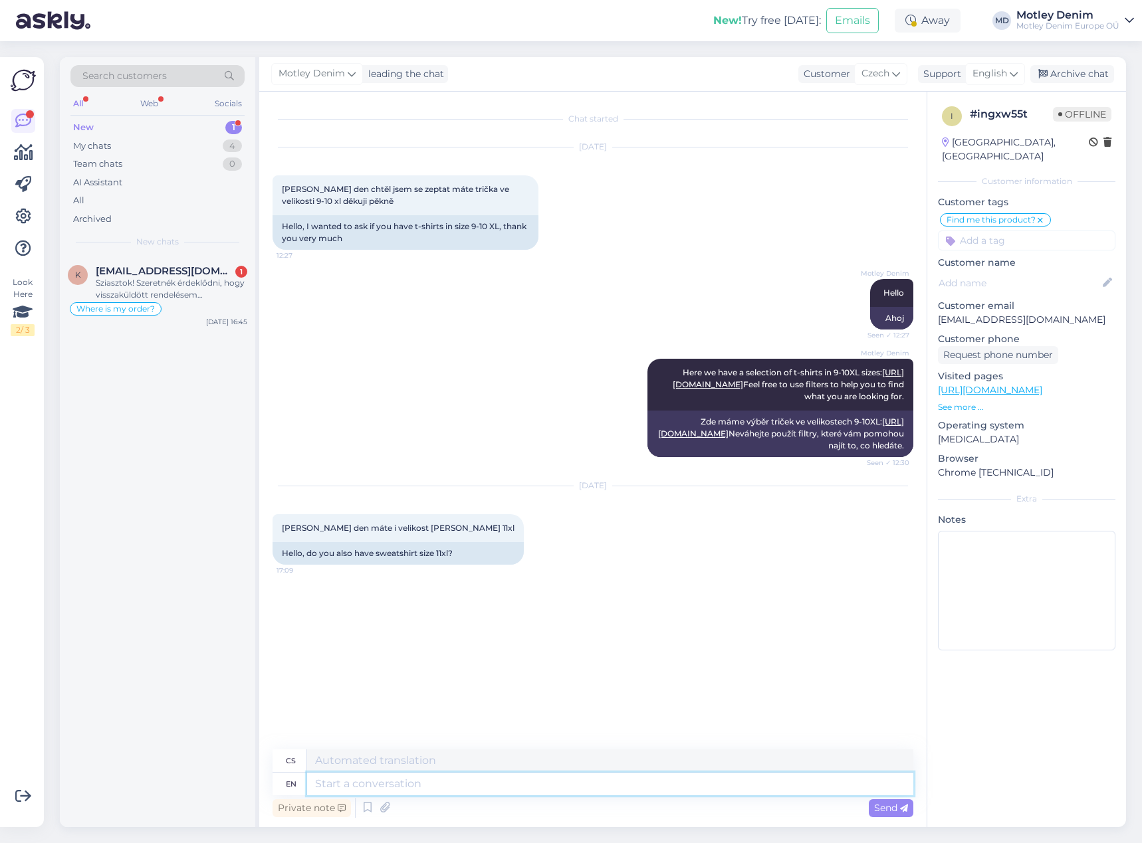
click at [441, 788] on textarea at bounding box center [610, 784] width 606 height 23
click at [399, 579] on div "[DATE] [PERSON_NAME] den máte i velikost [PERSON_NAME] 11xl 17:09 Hello, do you…" at bounding box center [592, 526] width 641 height 108
drag, startPoint x: 1018, startPoint y: 381, endPoint x: 1026, endPoint y: 381, distance: 8.0
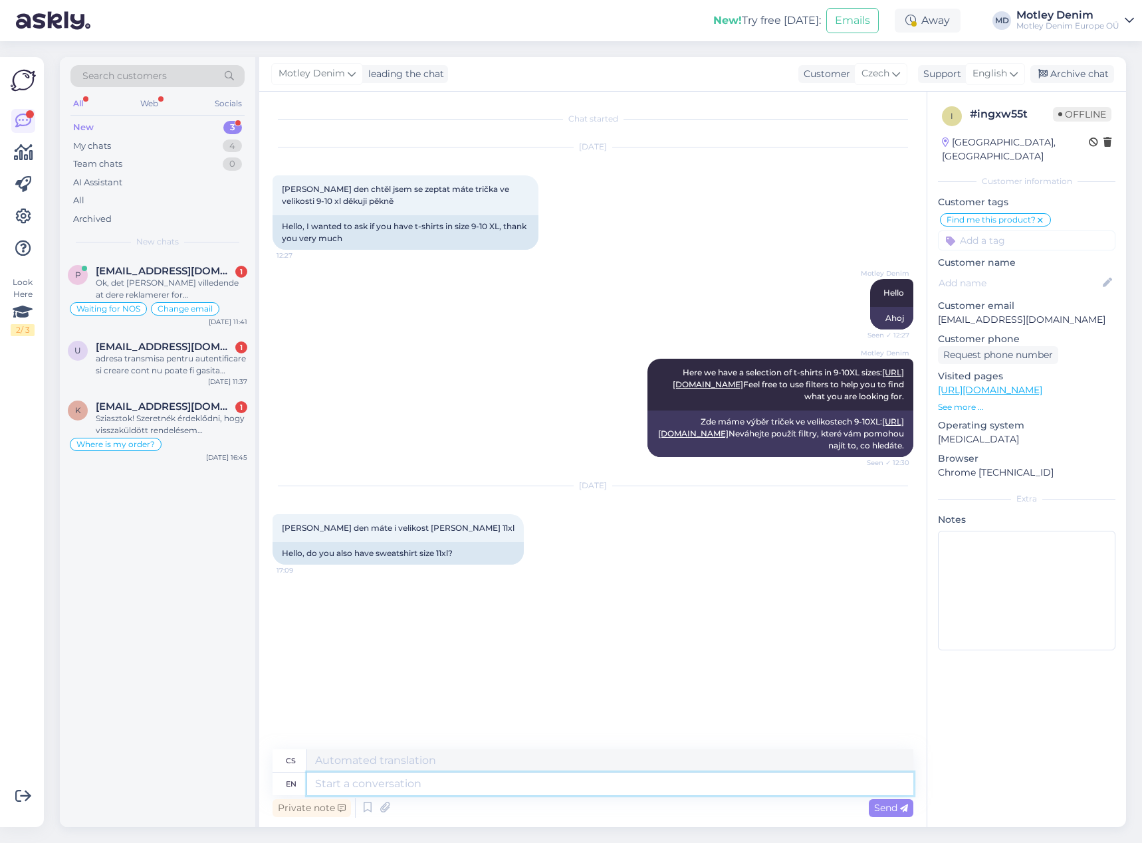
click at [562, 787] on textarea at bounding box center [610, 784] width 606 height 23
drag, startPoint x: 1066, startPoint y: 379, endPoint x: 1057, endPoint y: 374, distance: 10.1
click at [547, 785] on textarea at bounding box center [610, 784] width 606 height 23
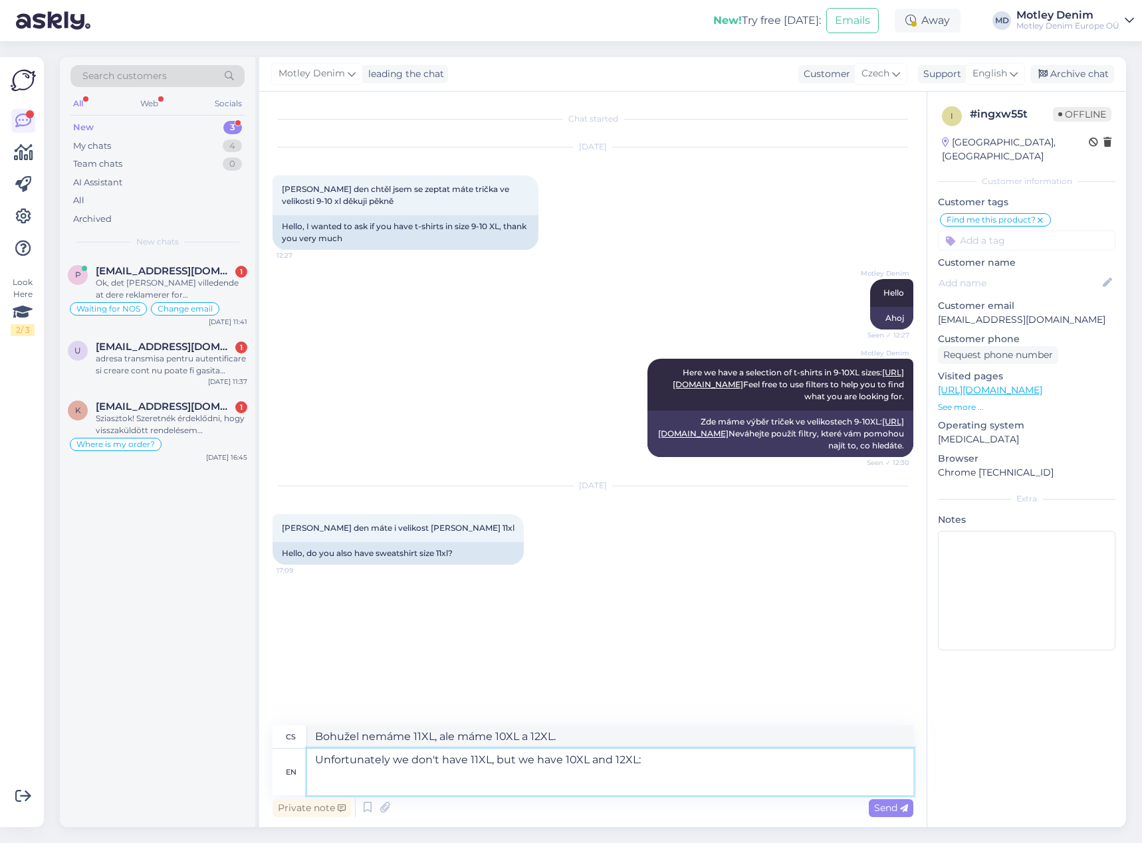
paste textarea "[URL][DOMAIN_NAME][PERSON_NAME]"
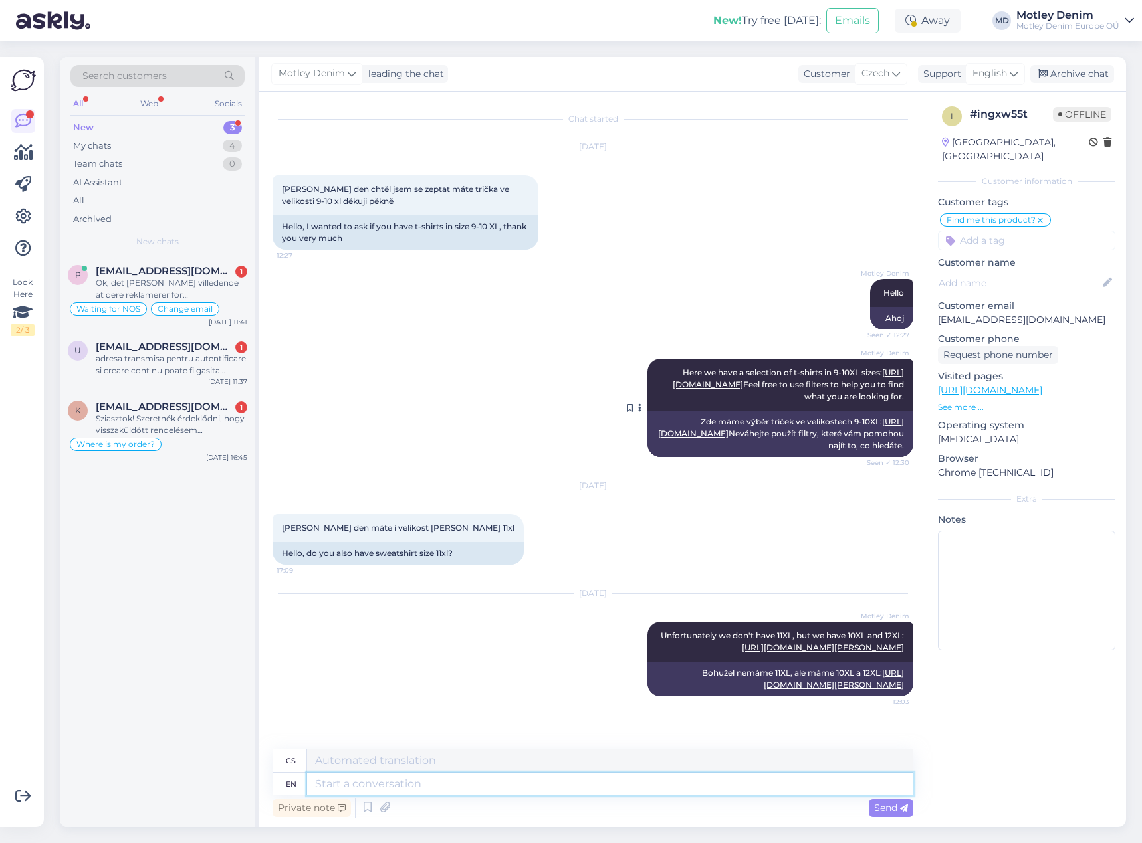
scroll to position [117, 0]
click at [1073, 70] on div "Archive chat" at bounding box center [1072, 74] width 84 height 18
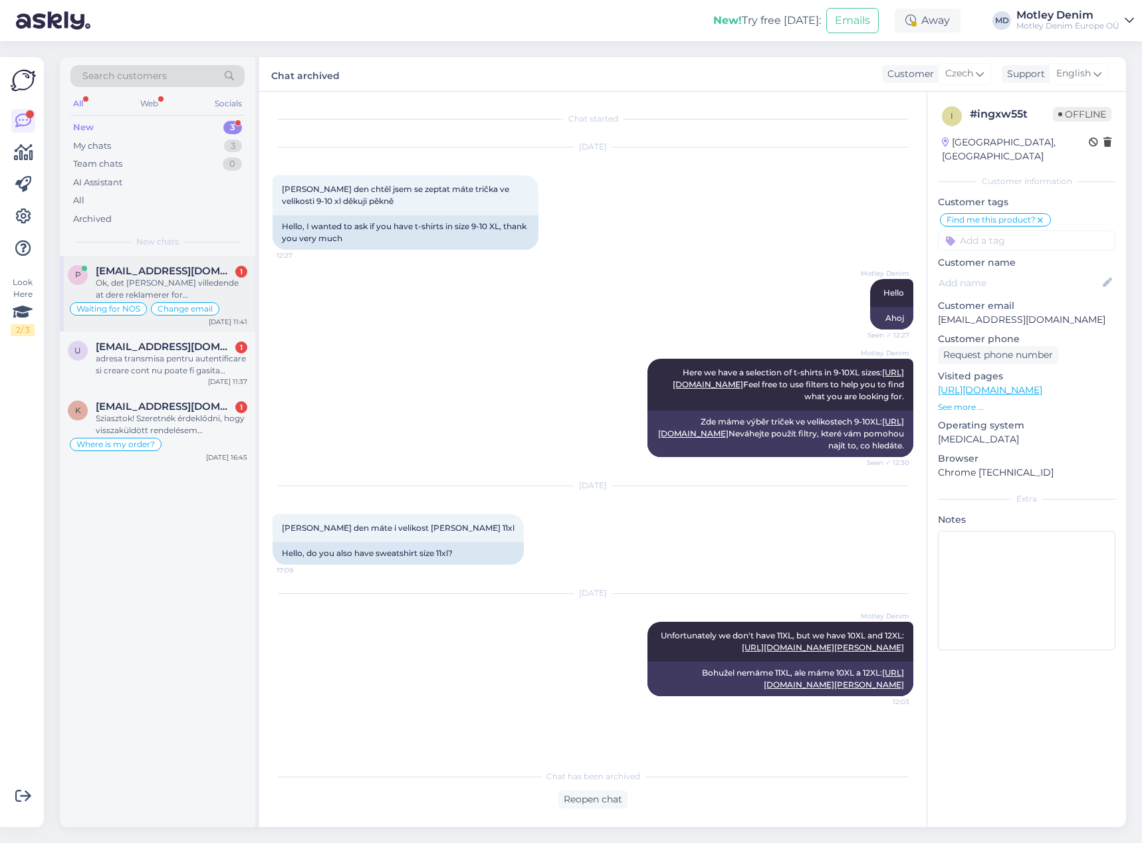
click at [200, 290] on div "Ok, det [PERSON_NAME] villedende at dere reklamerer for [PERSON_NAME] sporbar l…" at bounding box center [172, 289] width 152 height 24
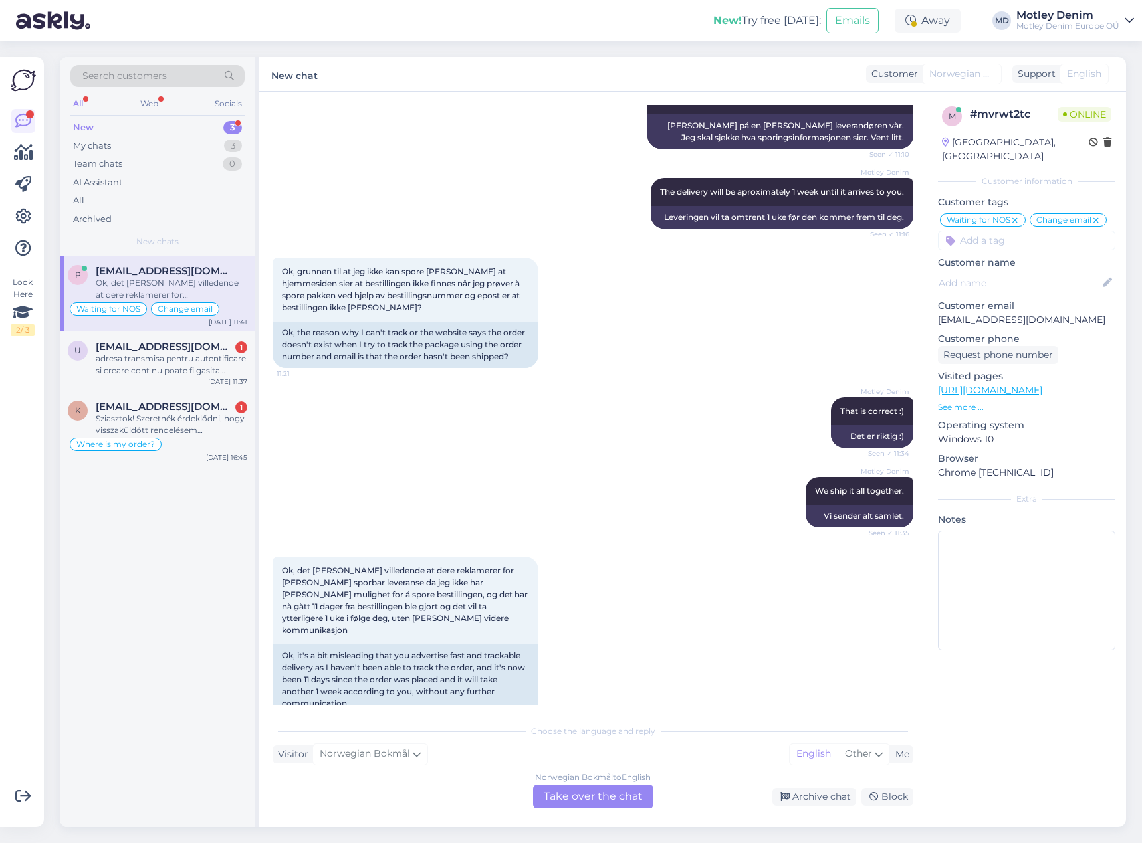
click at [584, 791] on div "Norwegian Bokmål to English Take over the chat" at bounding box center [593, 797] width 120 height 24
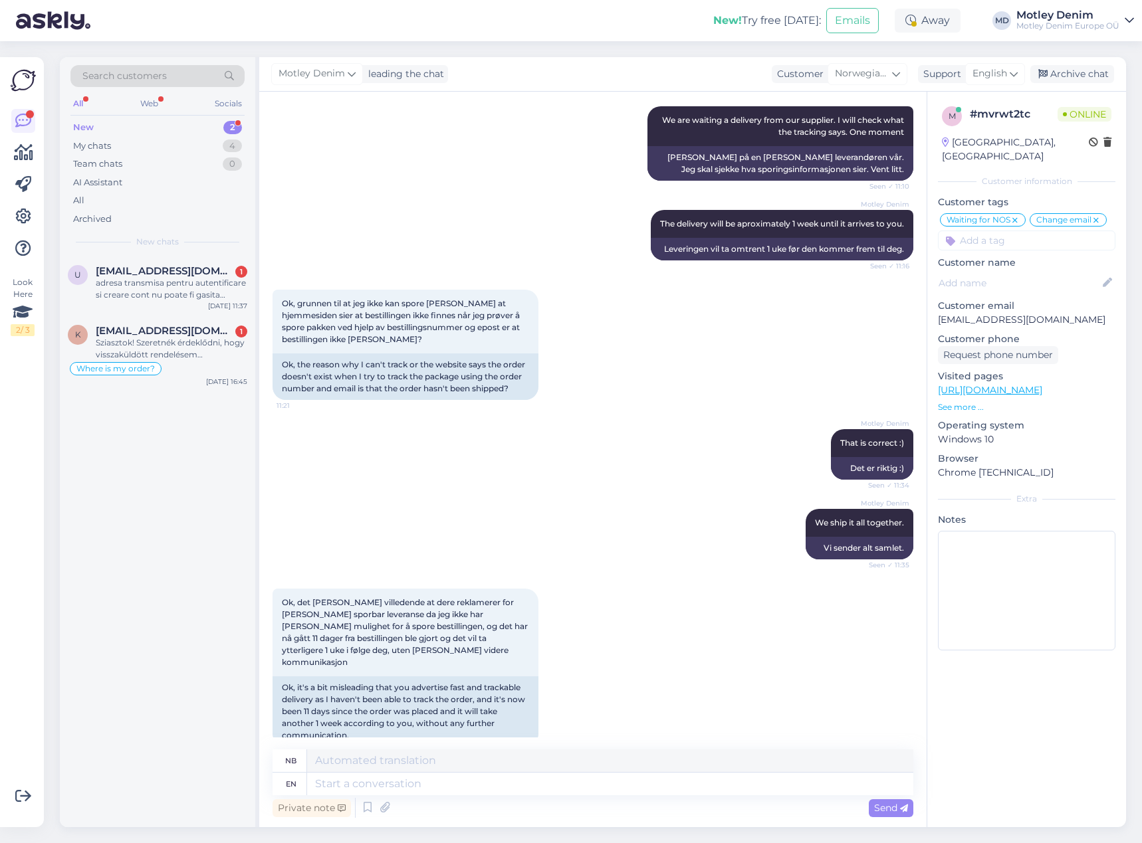
click at [633, 512] on div "Motley Denim We ship it all together. Seen ✓ 11:35 Vi sender alt samlet." at bounding box center [592, 534] width 641 height 80
click at [595, 678] on div "Ok, det [PERSON_NAME] villedende at dere reklamerer for [PERSON_NAME] sporbar l…" at bounding box center [592, 667] width 641 height 187
click at [417, 787] on textarea at bounding box center [610, 784] width 606 height 23
click at [634, 786] on textarea at bounding box center [610, 784] width 606 height 23
click at [502, 789] on textarea at bounding box center [610, 784] width 606 height 23
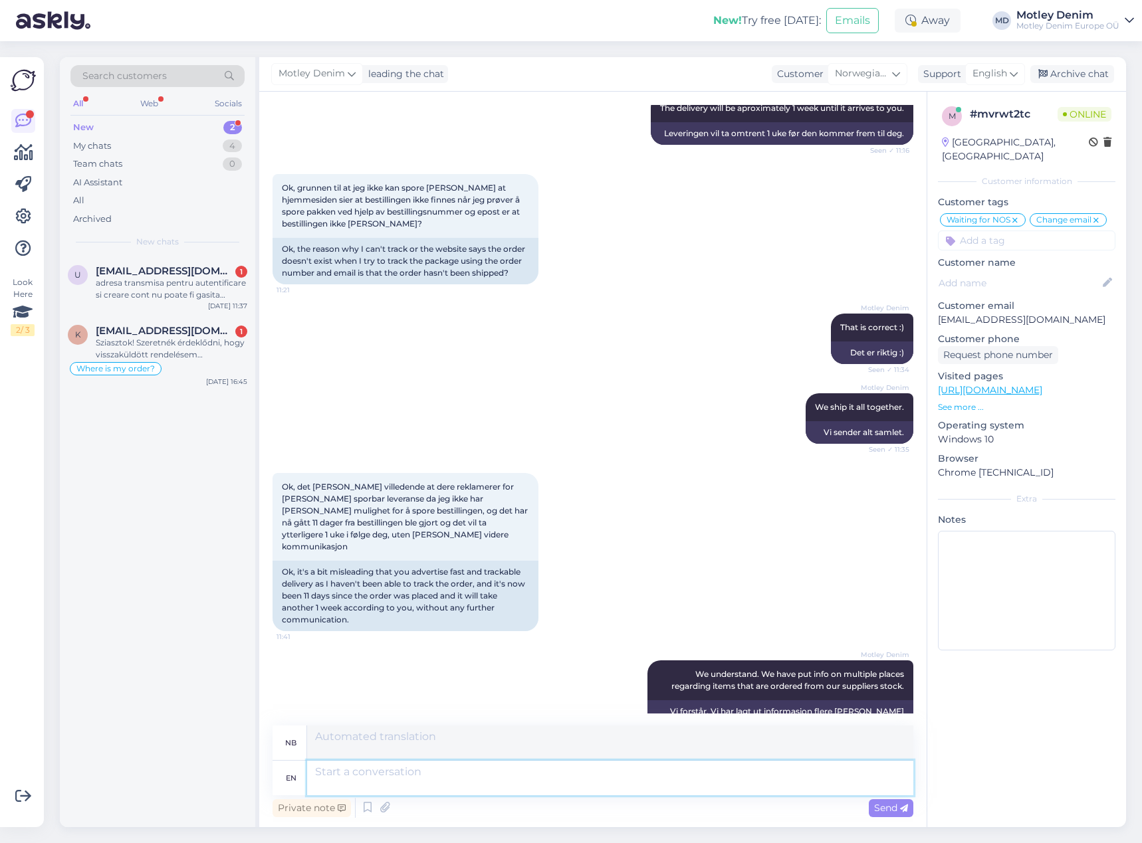
scroll to position [3781, 0]
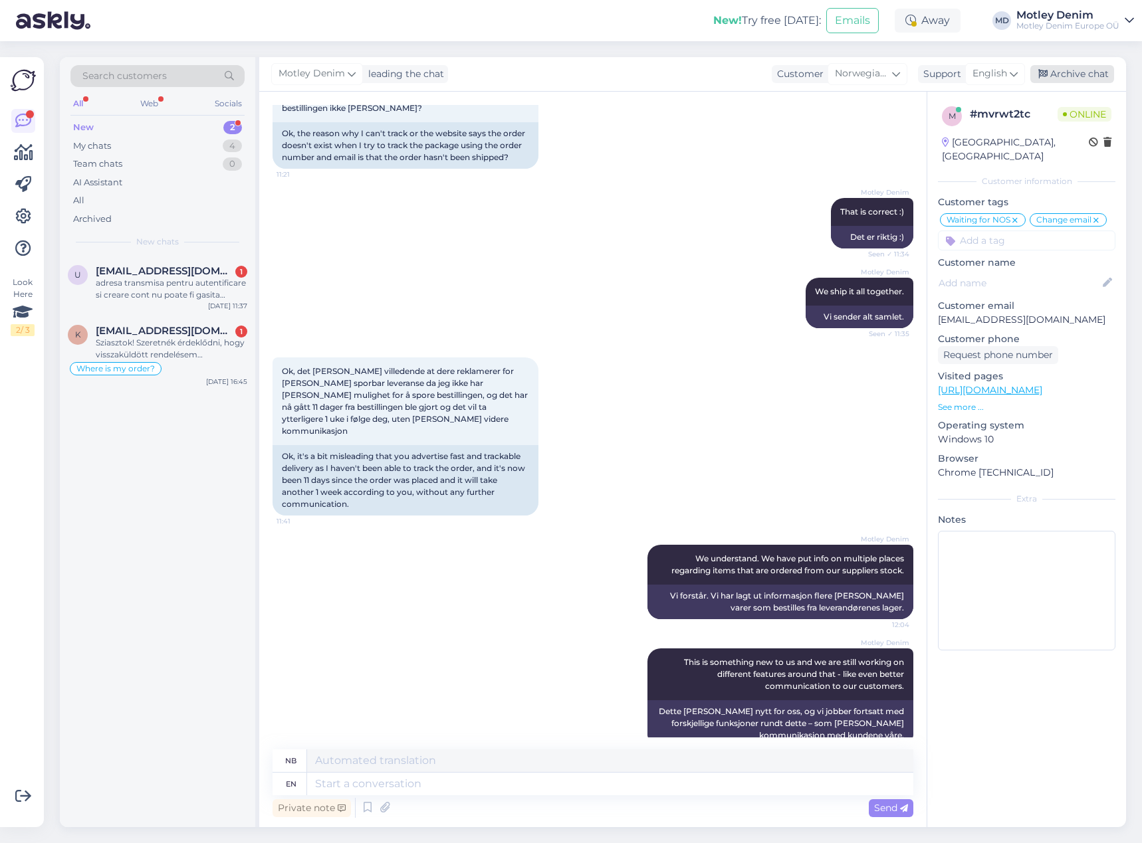
click at [1073, 68] on div "Archive chat" at bounding box center [1072, 74] width 84 height 18
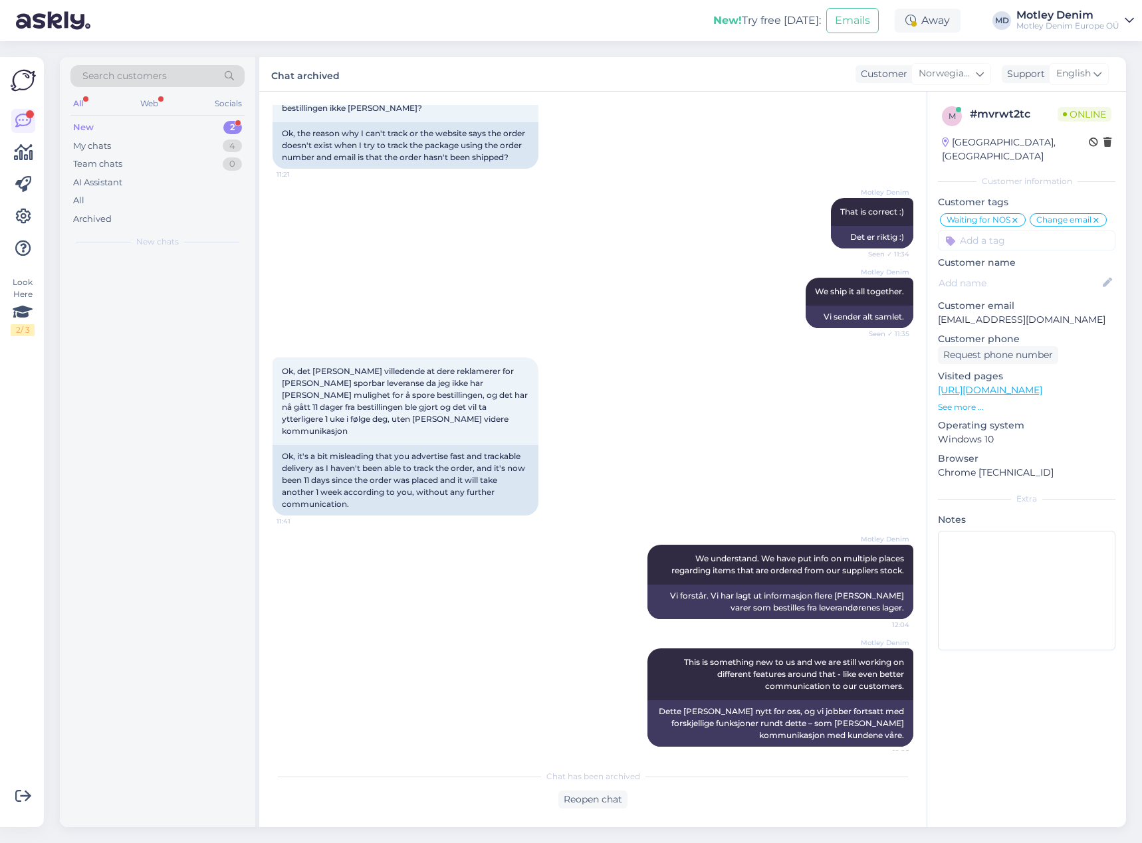
scroll to position [3768, 0]
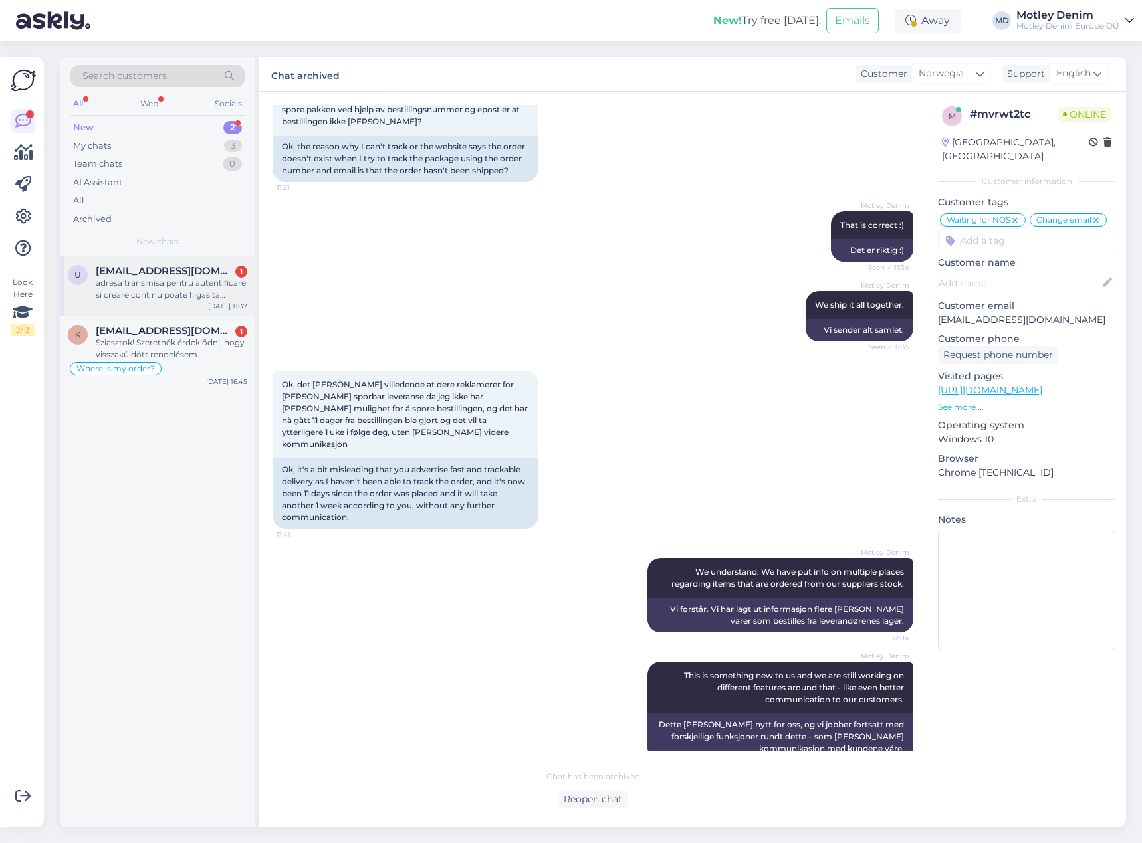
click at [211, 279] on div "adresa transmisa pentru autentificare si creare cont nu poate fi gasita [DOMAIN…" at bounding box center [172, 289] width 152 height 24
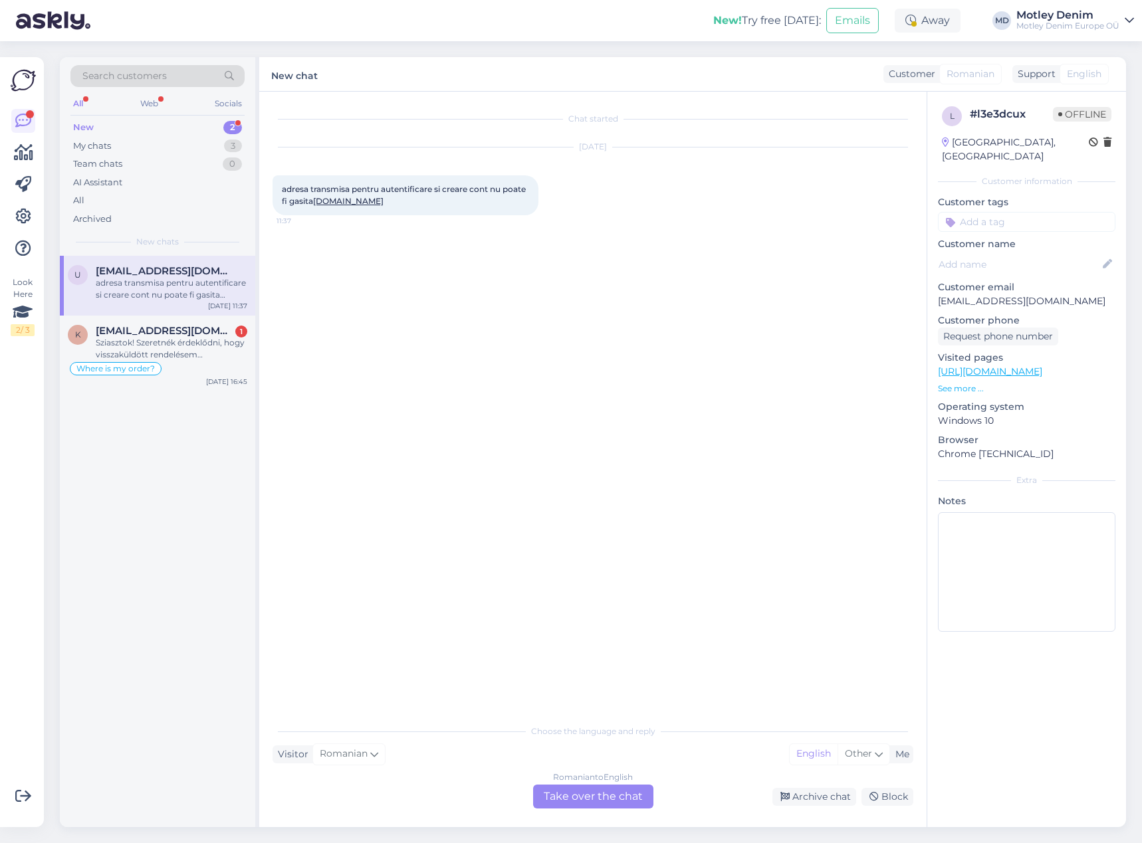
click at [590, 800] on div "Romanian to English Take over the chat" at bounding box center [593, 797] width 120 height 24
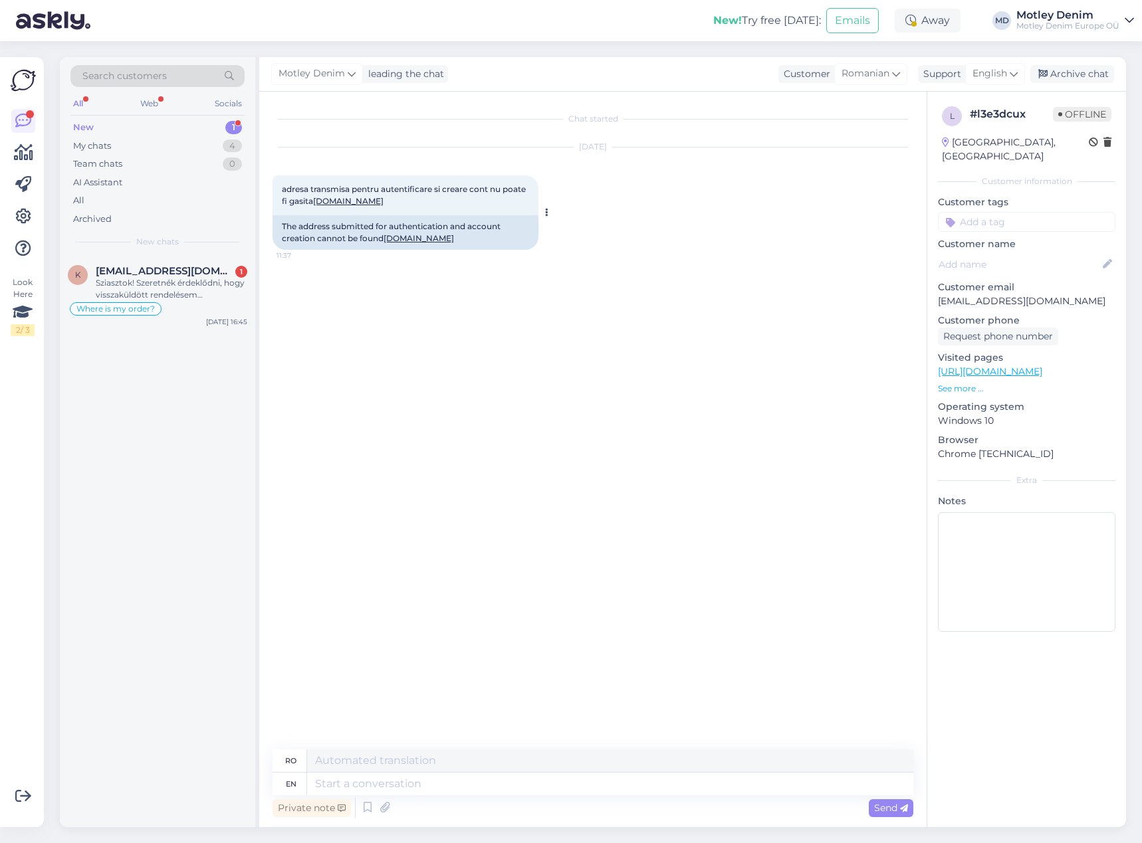
click at [524, 180] on div "adresa transmisa pentru autentificare si creare cont nu poate fi gasita [DOMAIN…" at bounding box center [405, 195] width 266 height 40
click at [954, 383] on p "See more ..." at bounding box center [1026, 389] width 177 height 12
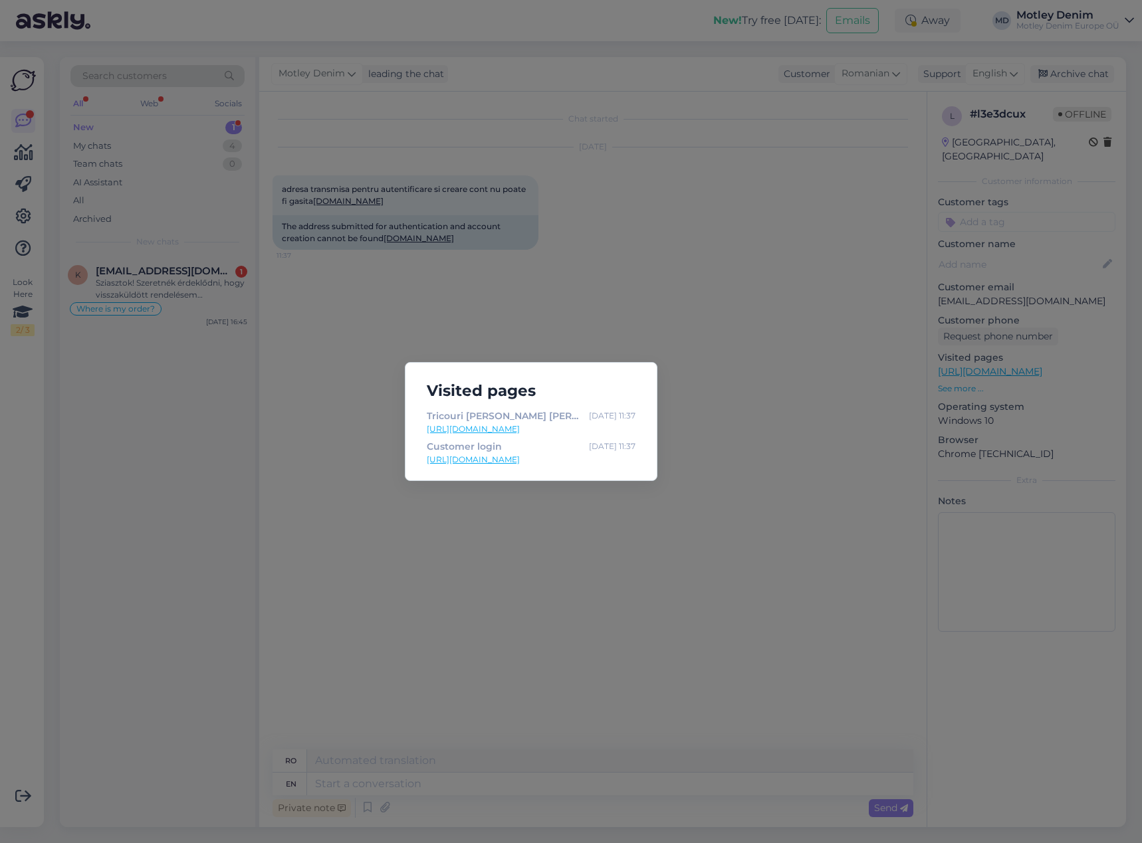
click at [585, 429] on link "[URL][DOMAIN_NAME]" at bounding box center [531, 429] width 209 height 12
click at [579, 466] on div "Tricouri [PERSON_NAME] [PERSON_NAME]| [DOMAIN_NAME] [DATE] 11:37 [URL][DOMAIN_N…" at bounding box center [531, 439] width 230 height 61
click at [585, 460] on link "[URL][DOMAIN_NAME]" at bounding box center [531, 460] width 209 height 12
click at [415, 241] on div "Visited pages Tricouri [PERSON_NAME] [PERSON_NAME]| [DOMAIN_NAME] [DATE] 11:37 …" at bounding box center [571, 421] width 1142 height 843
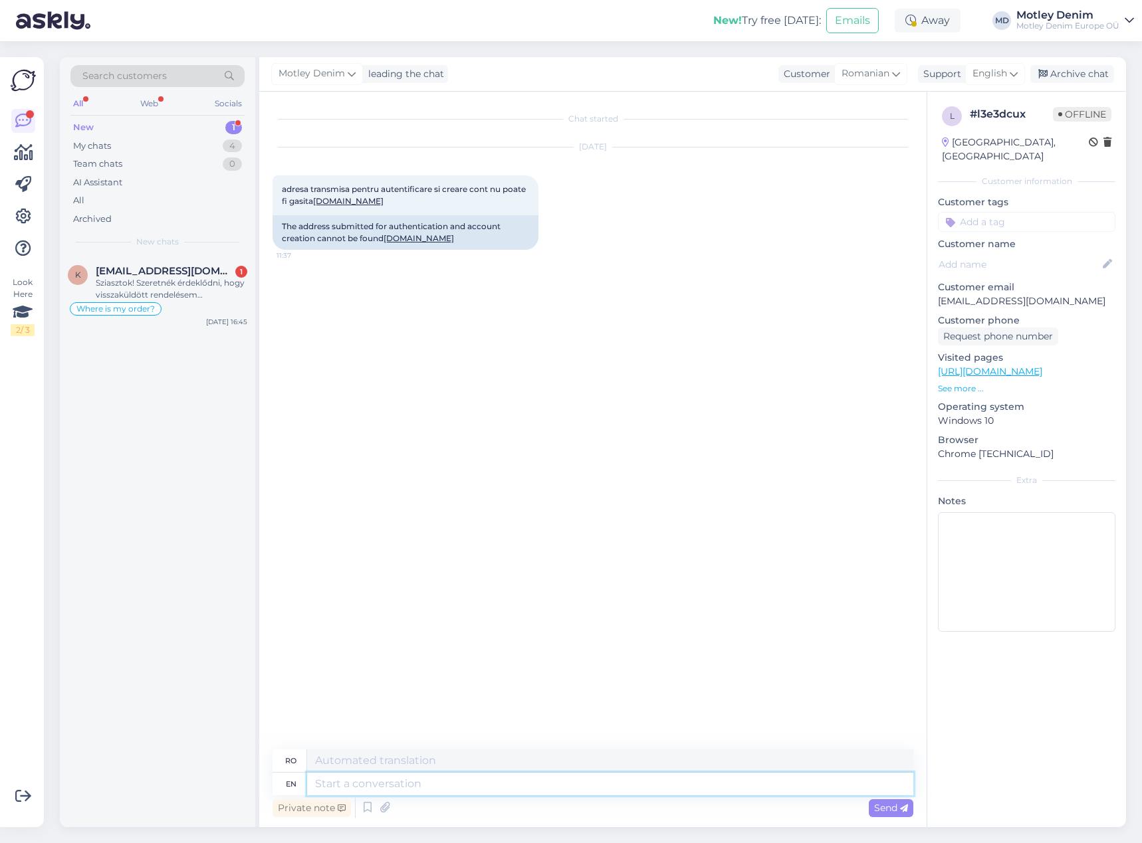
click at [636, 789] on textarea at bounding box center [610, 784] width 606 height 23
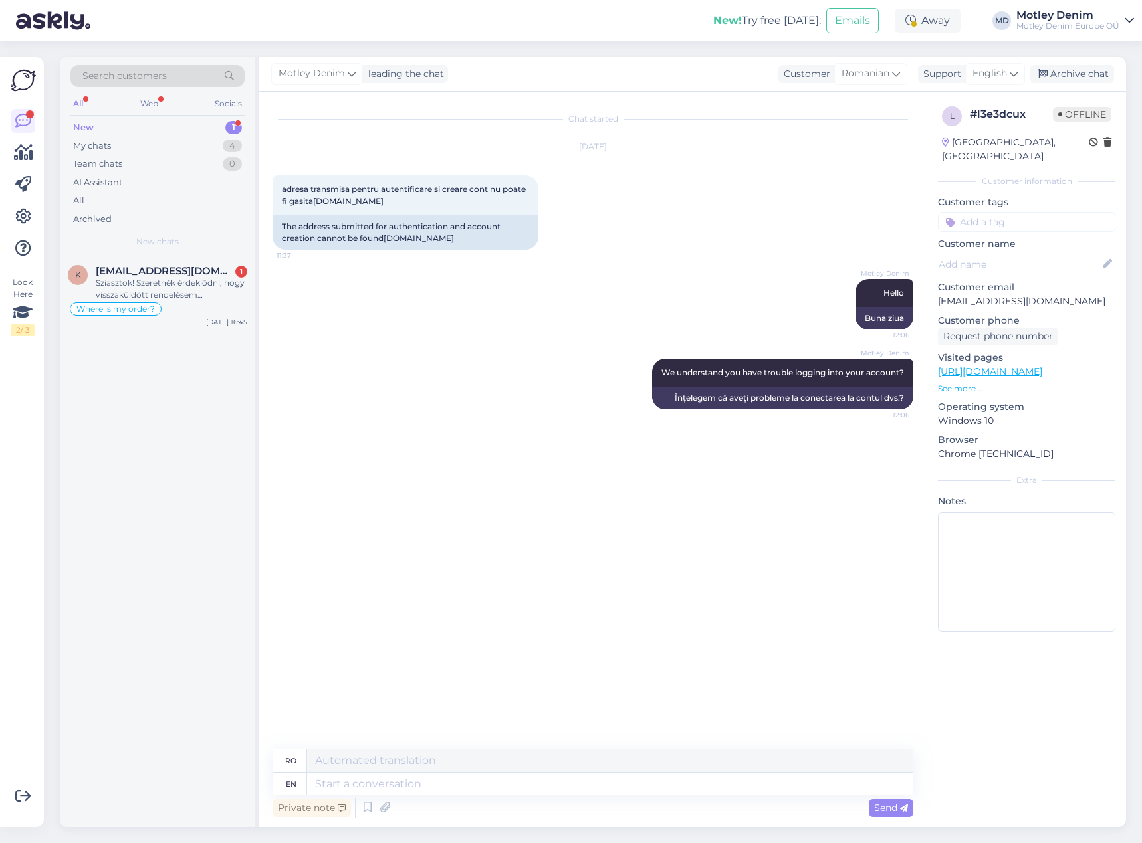
click at [974, 258] on div at bounding box center [1026, 264] width 177 height 21
click at [878, 229] on div "[DATE] adresa transmisa pentru autentificare si creare cont nu poate fi gasita …" at bounding box center [592, 199] width 641 height 132
click at [1067, 78] on div "Archive chat" at bounding box center [1072, 74] width 84 height 18
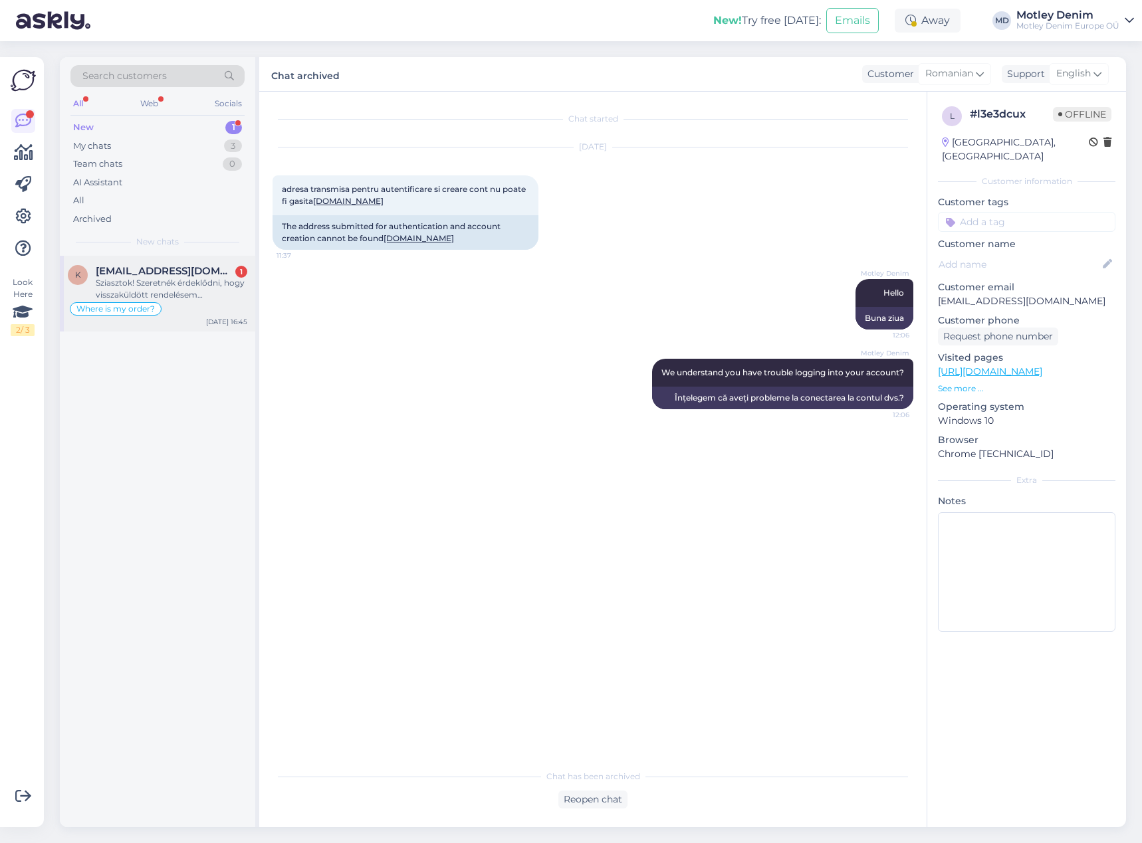
click at [203, 268] on span "[EMAIL_ADDRESS][DOMAIN_NAME]" at bounding box center [165, 271] width 138 height 12
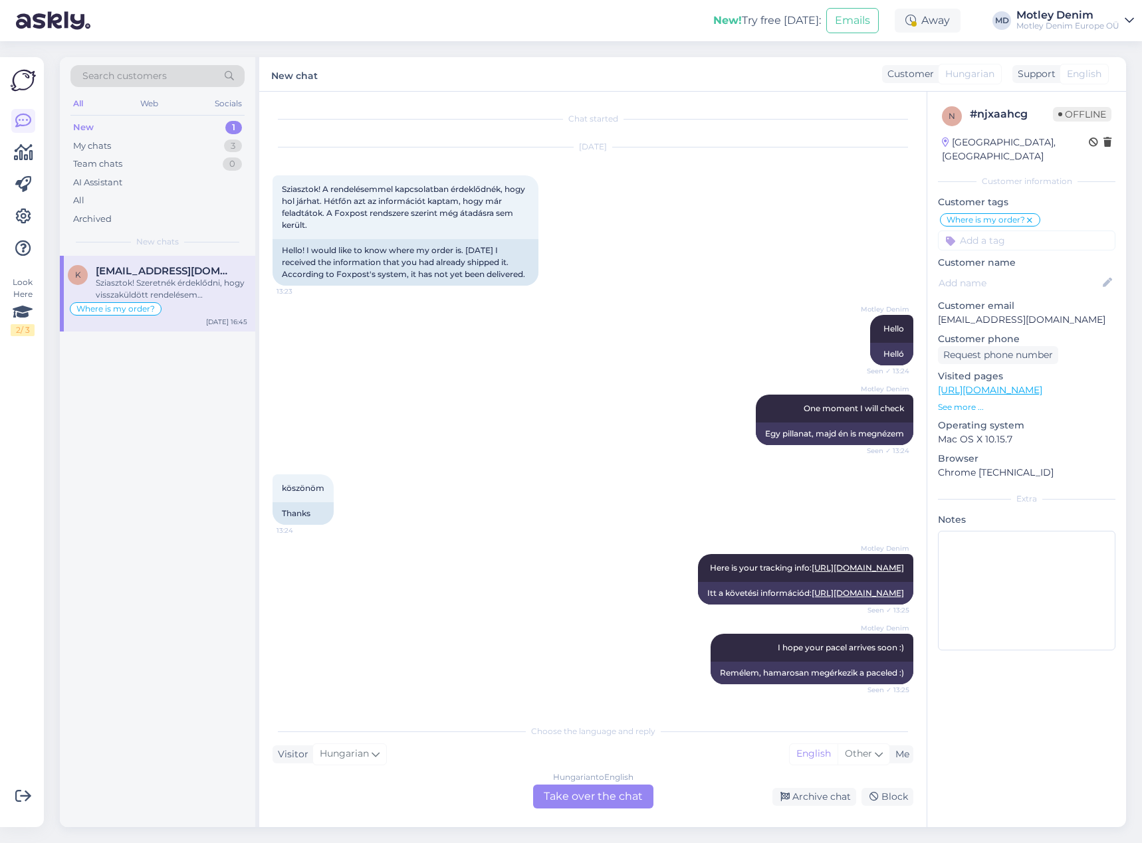
scroll to position [320, 0]
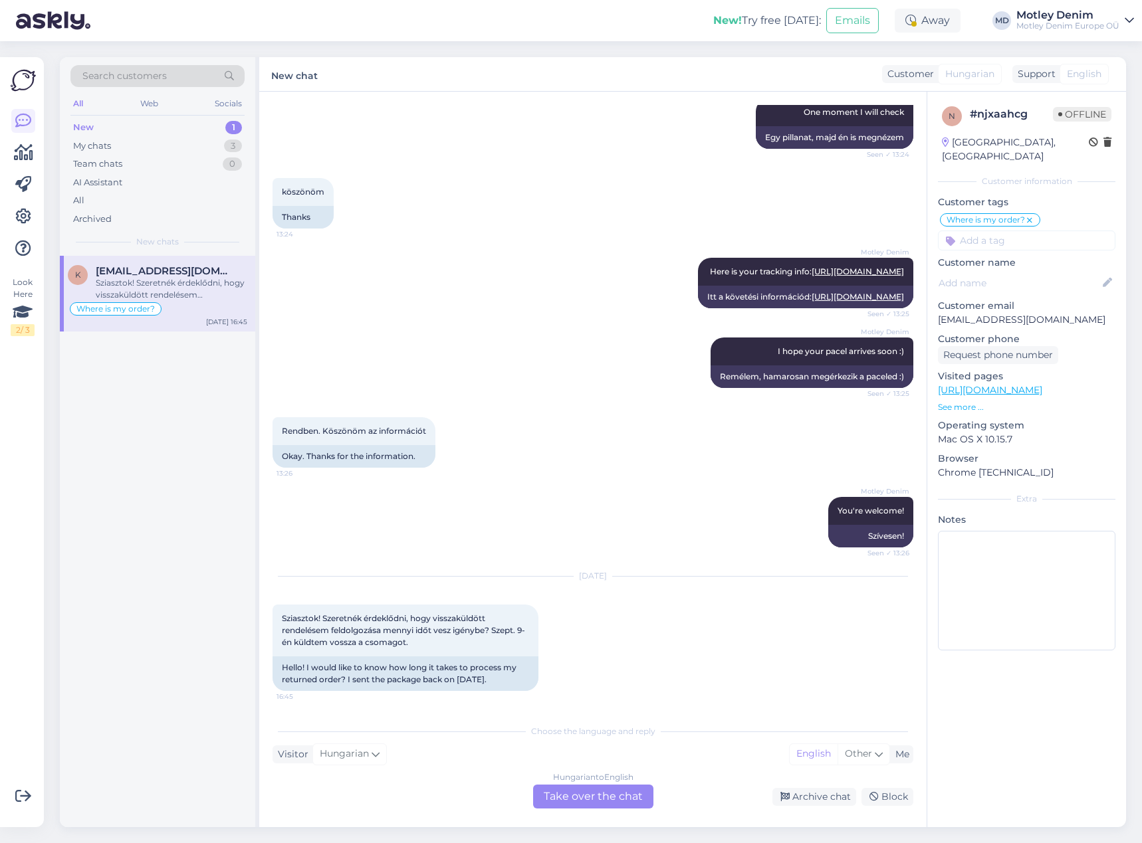
click at [600, 804] on div "Hungarian to English Take over the chat" at bounding box center [593, 797] width 120 height 24
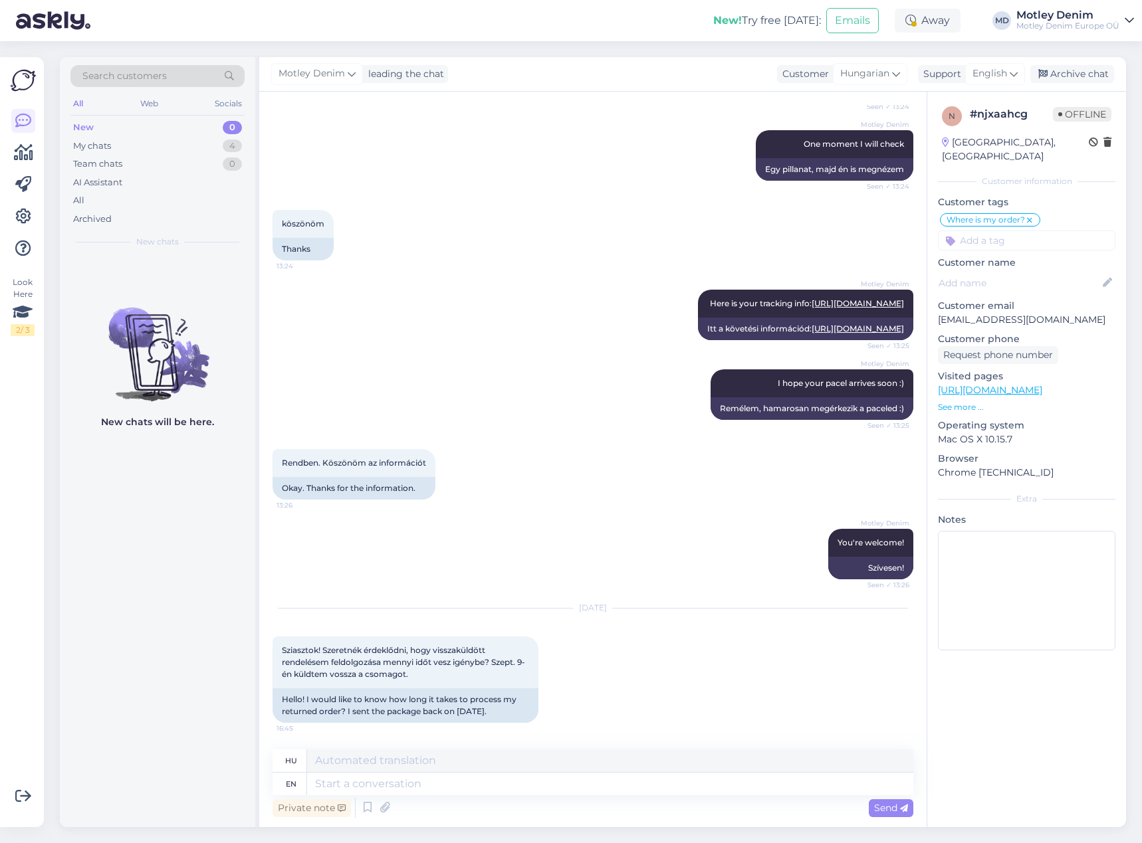
scroll to position [288, 0]
click at [945, 313] on p "[EMAIL_ADDRESS][DOMAIN_NAME]" at bounding box center [1026, 320] width 177 height 14
click at [962, 313] on p "[EMAIL_ADDRESS][DOMAIN_NAME]" at bounding box center [1026, 320] width 177 height 14
drag, startPoint x: 962, startPoint y: 306, endPoint x: 1068, endPoint y: 315, distance: 106.7
click at [1065, 313] on p "[EMAIL_ADDRESS][DOMAIN_NAME]" at bounding box center [1026, 320] width 177 height 14
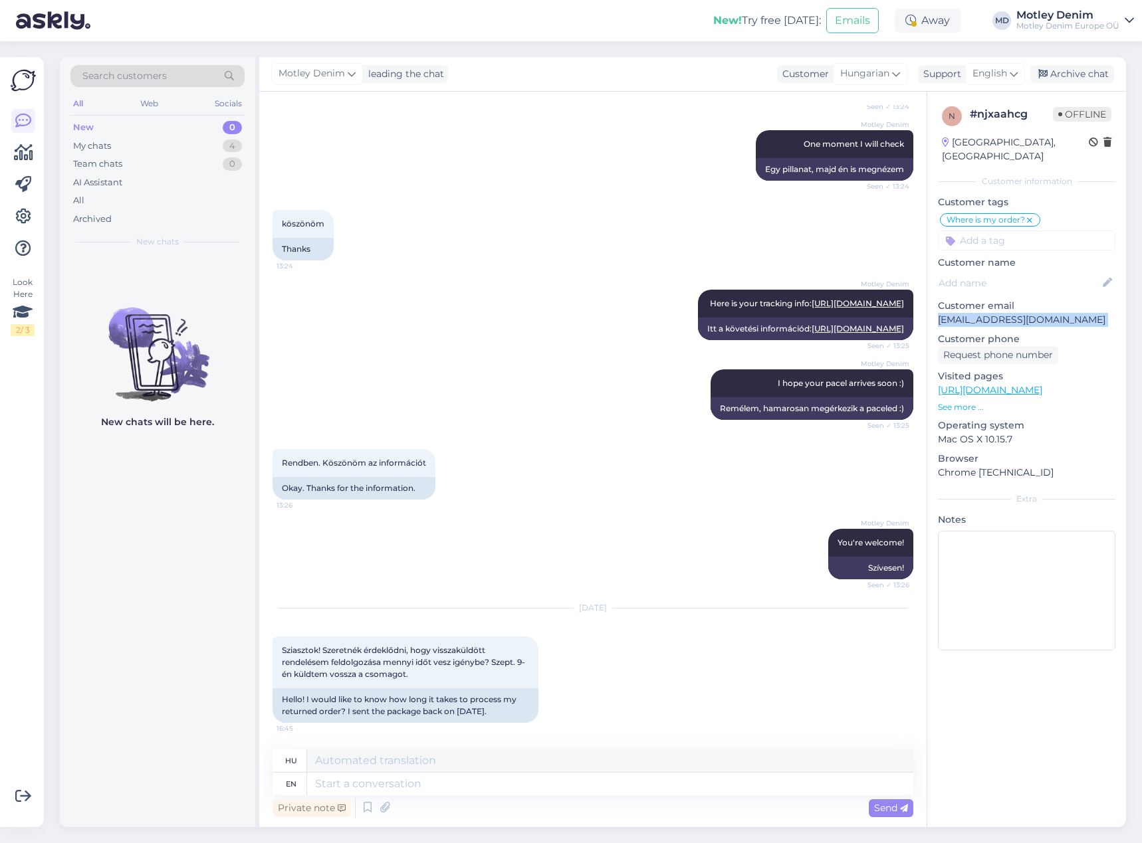
copy p "[EMAIL_ADDRESS][DOMAIN_NAME]"
click at [662, 781] on textarea at bounding box center [610, 784] width 606 height 23
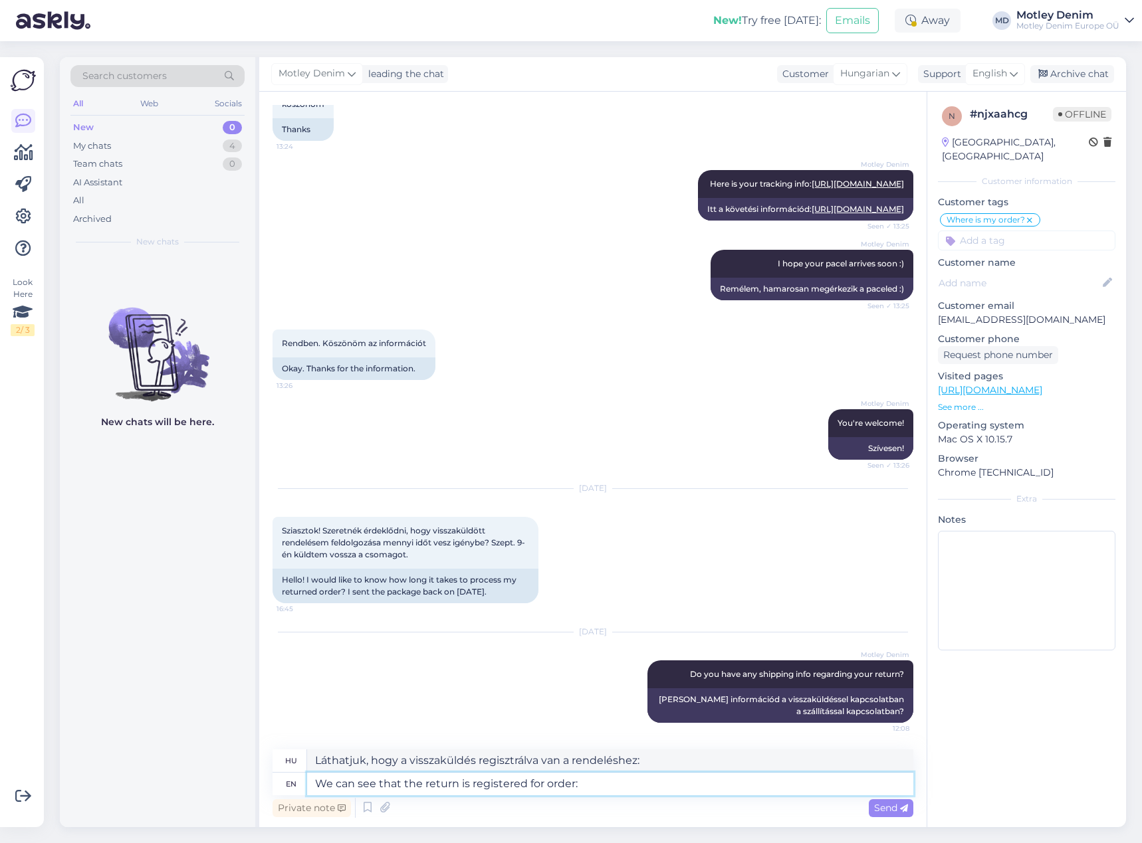
paste textarea "HU1861"
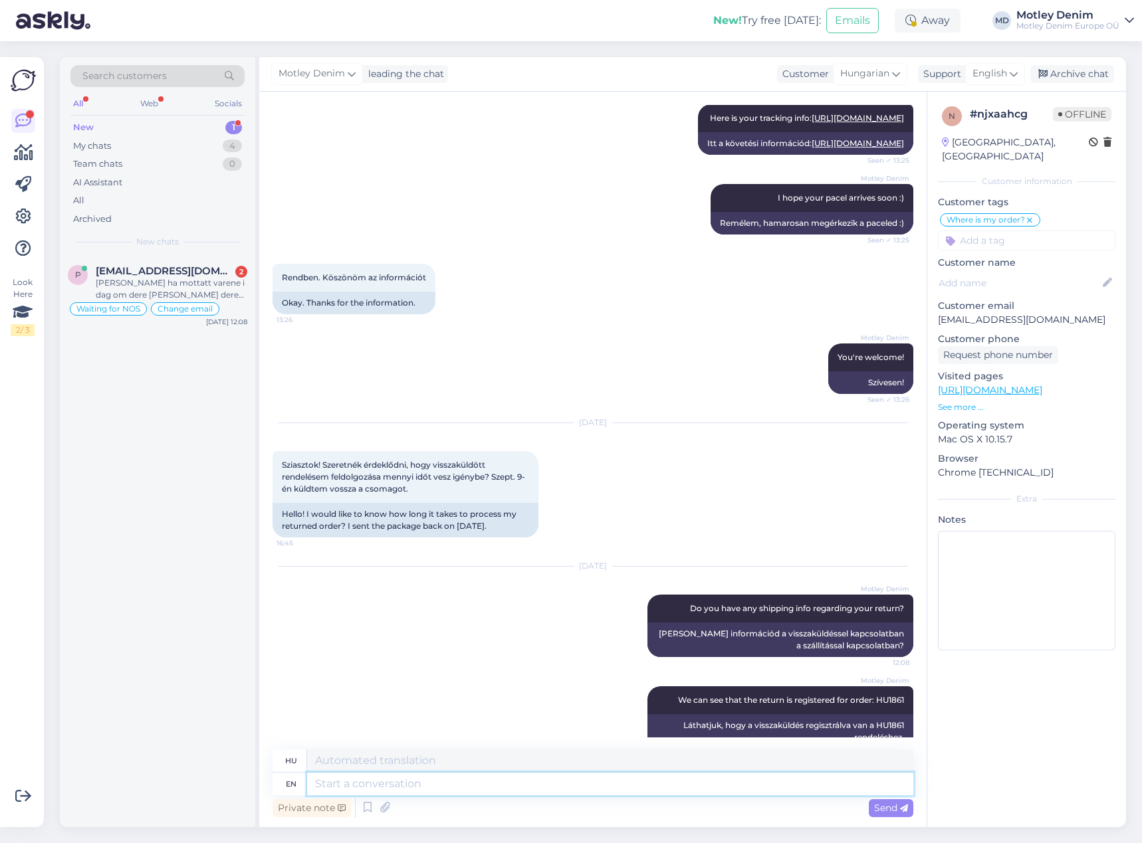
scroll to position [500, 0]
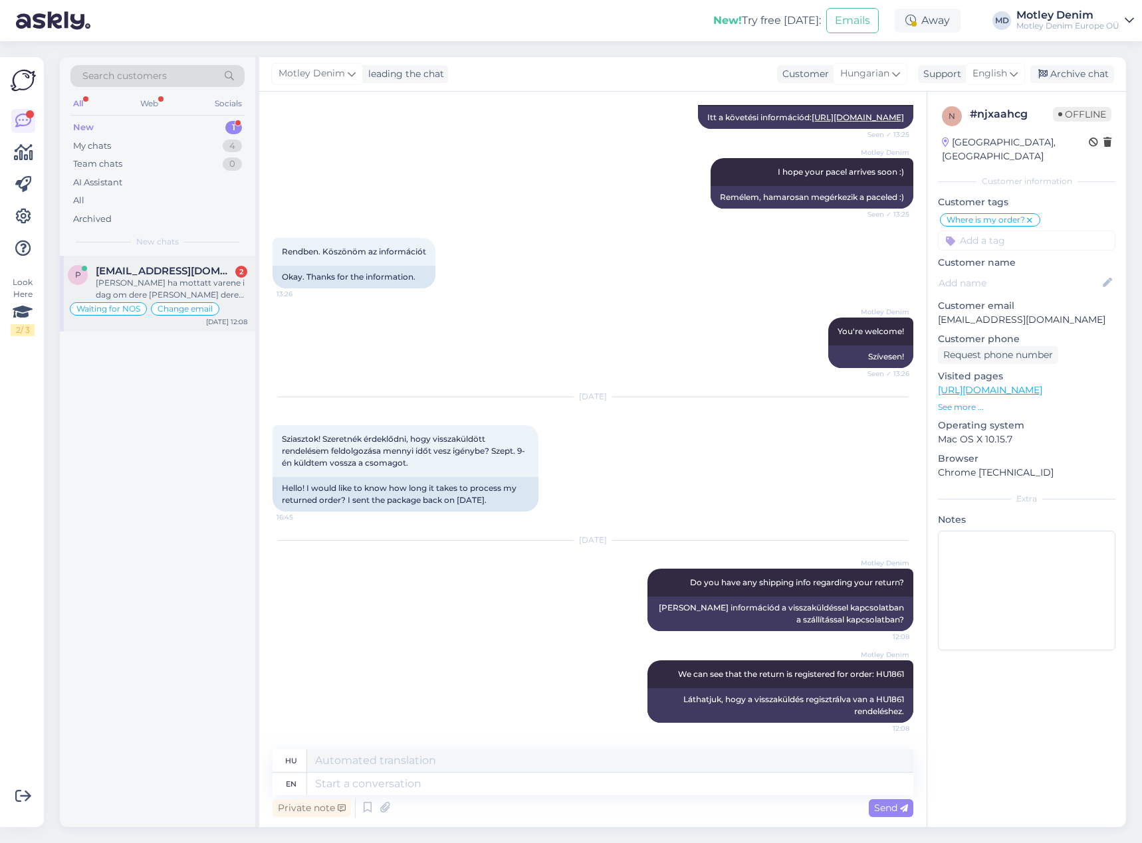
click at [123, 265] on span "[EMAIL_ADDRESS][DOMAIN_NAME]" at bounding box center [165, 271] width 138 height 12
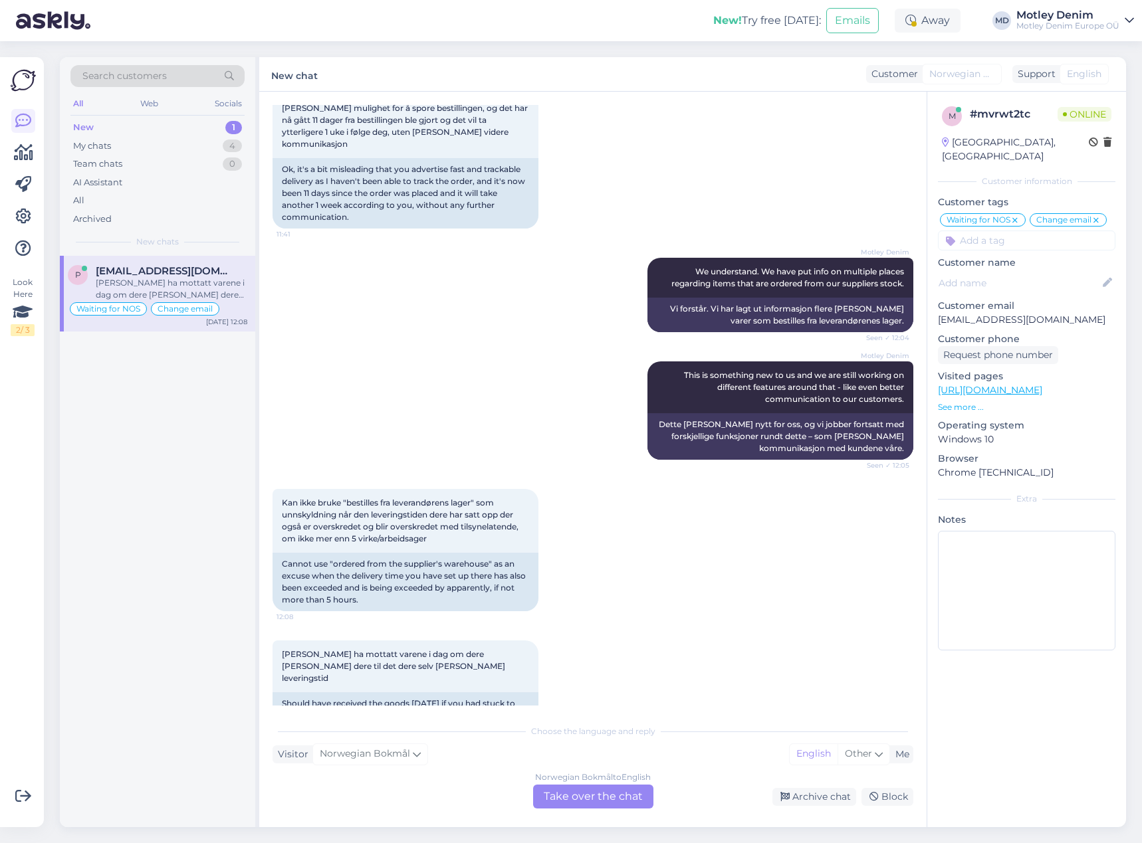
click at [581, 799] on div "Norwegian Bokmål to English Take over the chat" at bounding box center [593, 797] width 120 height 24
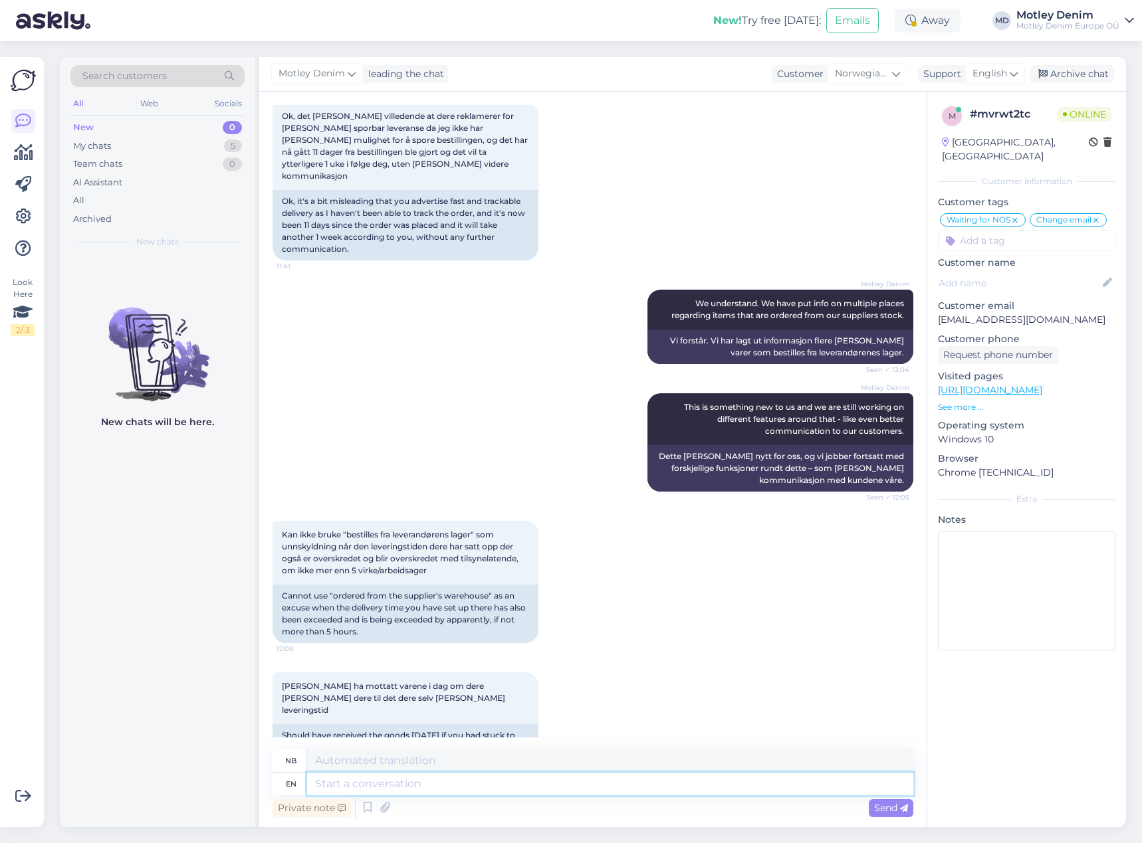
click at [484, 784] on textarea at bounding box center [610, 784] width 606 height 23
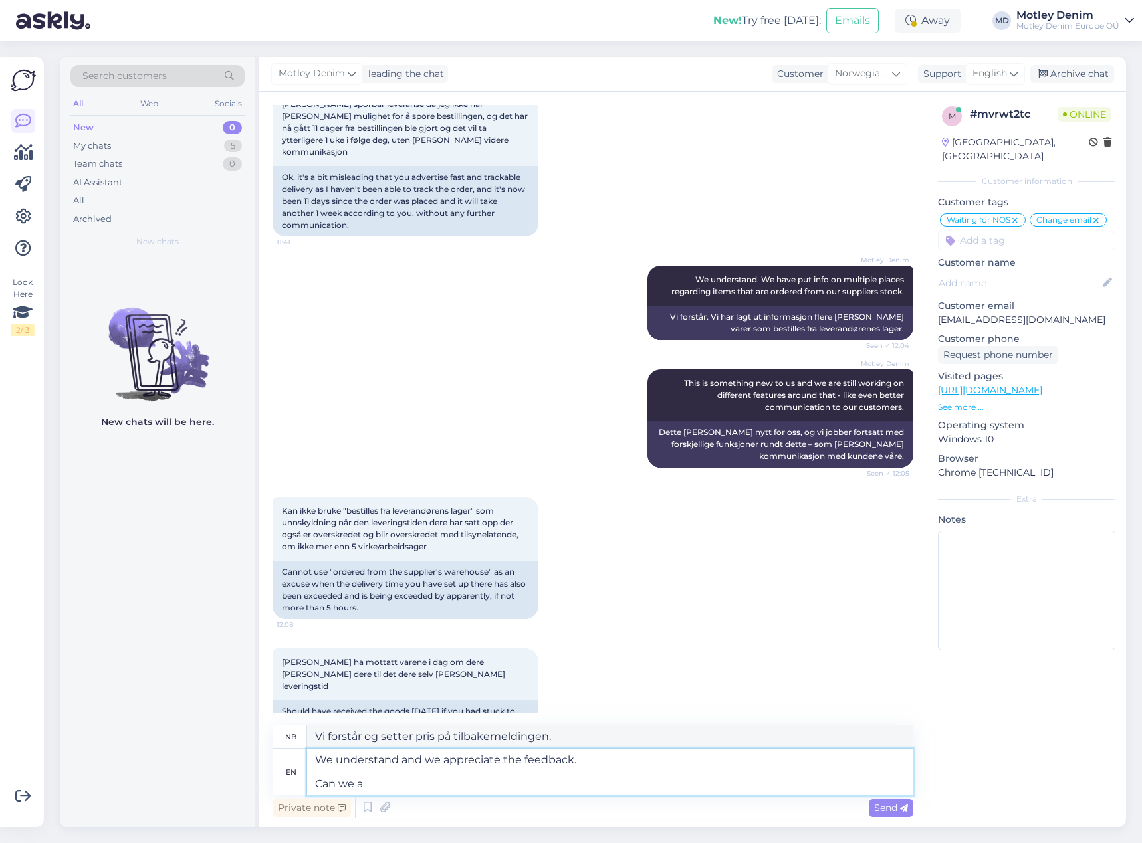
scroll to position [4068, 0]
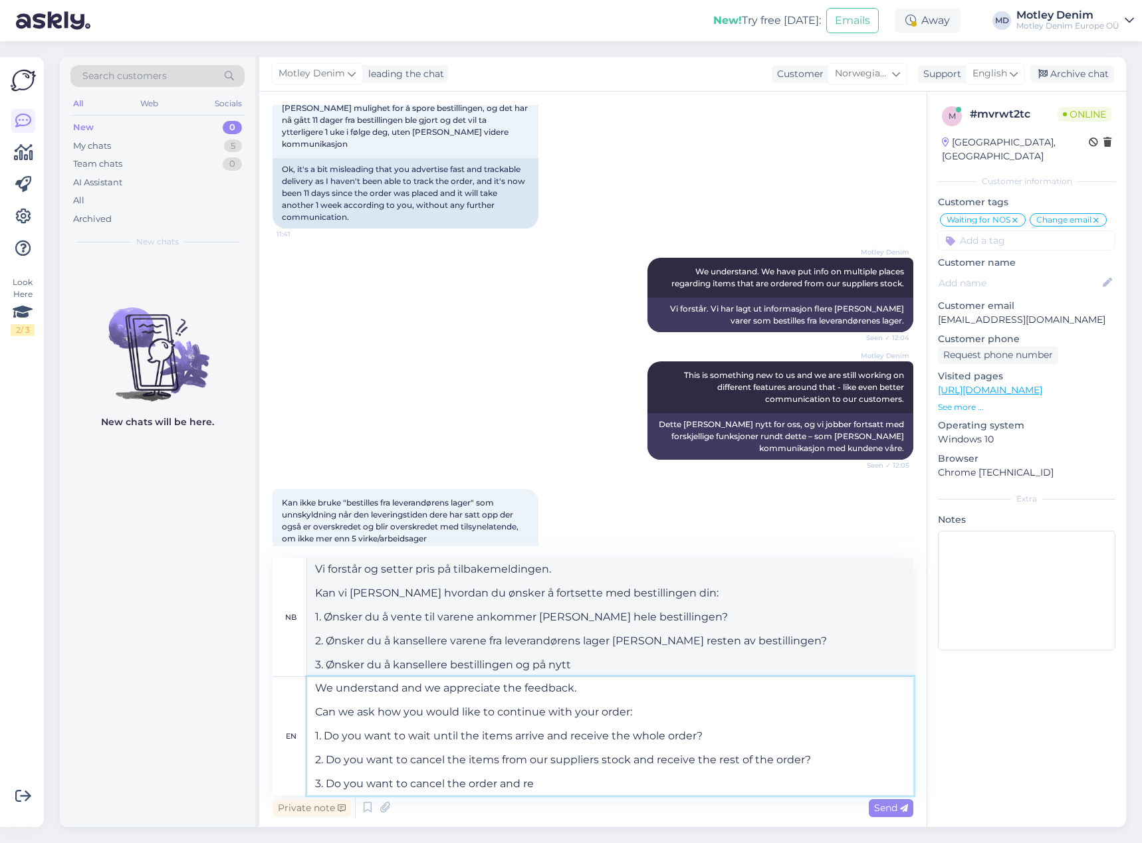
click at [802, 757] on textarea "We understand and we appreciate the feedback. Can we ask how you would like to …" at bounding box center [610, 736] width 606 height 118
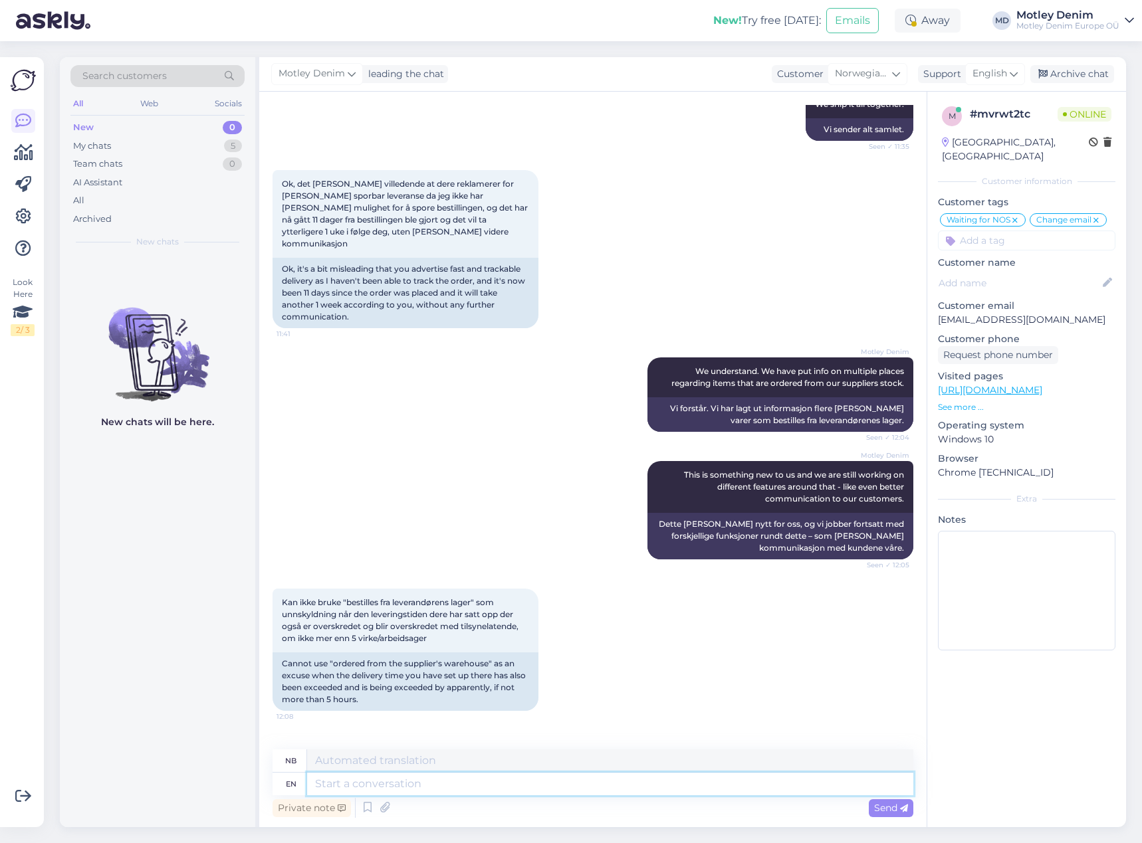
scroll to position [4367, 0]
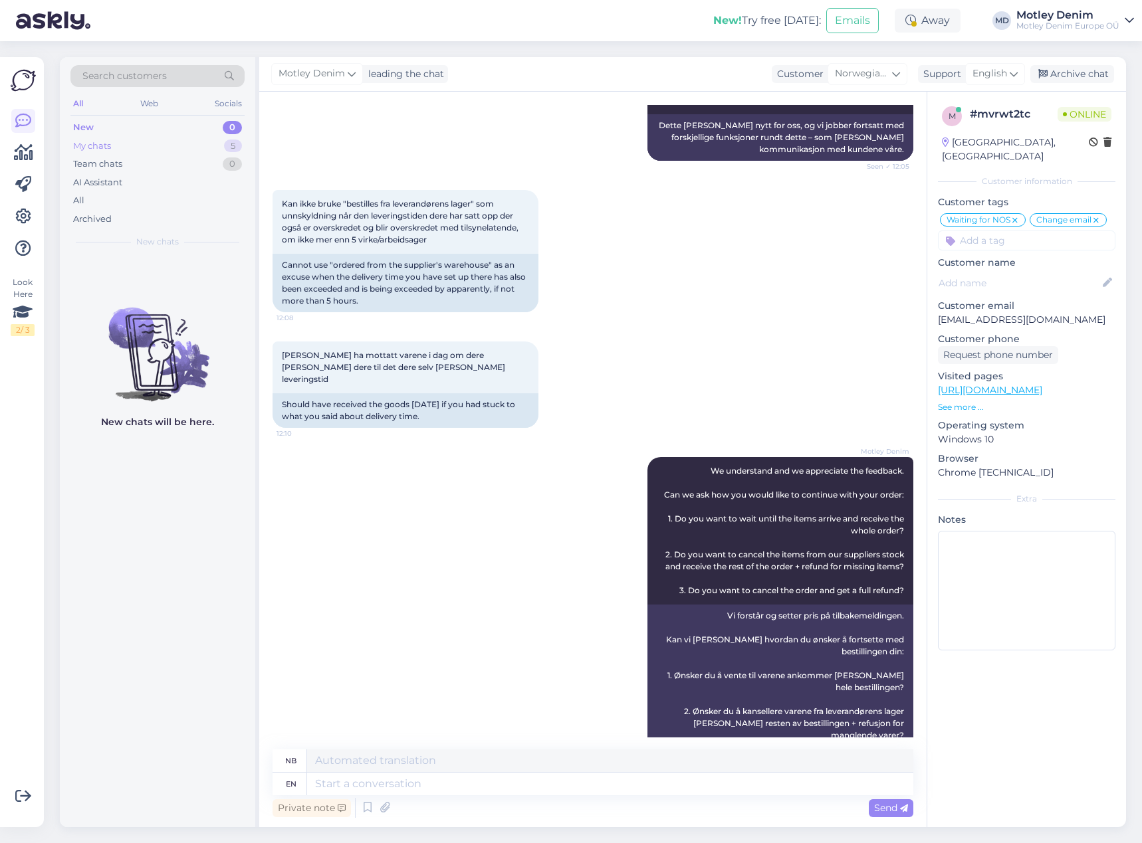
click at [221, 139] on div "My chats 5" at bounding box center [157, 146] width 174 height 19
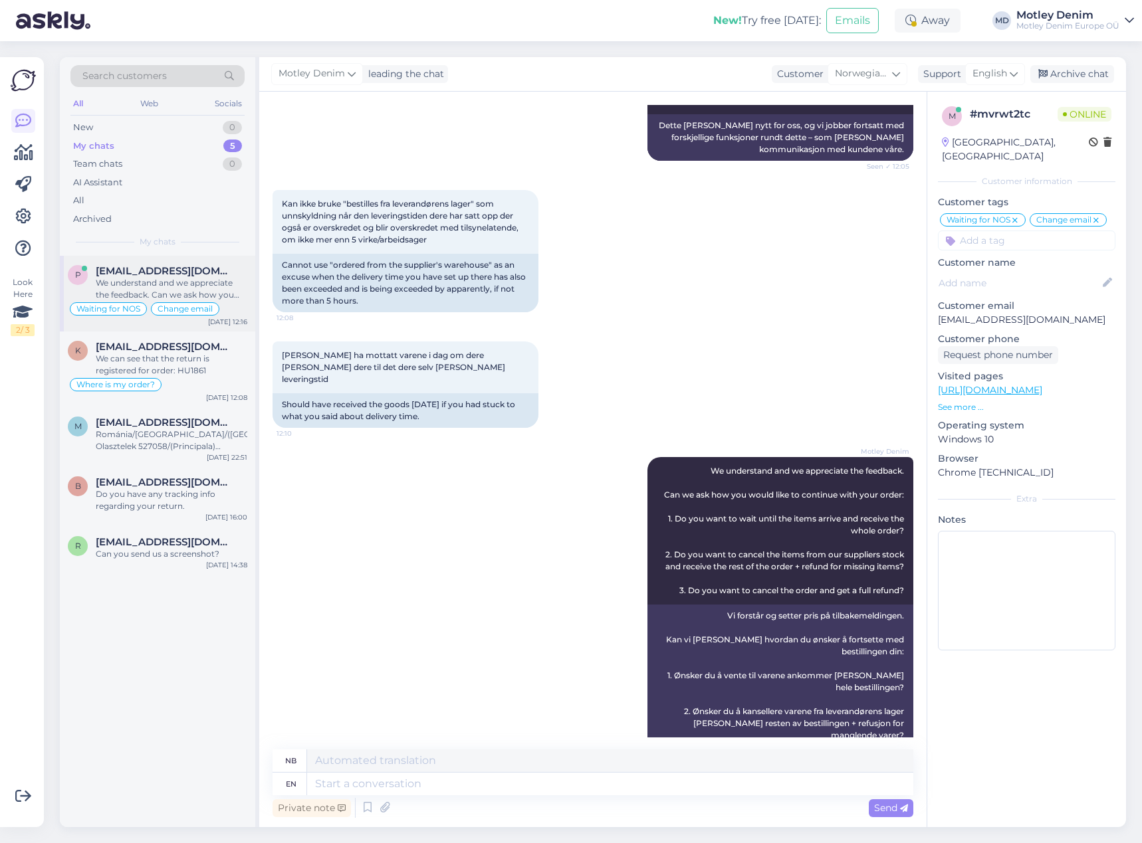
click at [205, 282] on div "We understand and we appreciate the feedback. Can we ask how you would like to …" at bounding box center [172, 289] width 152 height 24
click at [240, 413] on div "m [EMAIL_ADDRESS][DOMAIN_NAME] Románia/[GEOGRAPHIC_DATA]/([GEOGRAPHIC_DATA]) Ol…" at bounding box center [157, 437] width 195 height 60
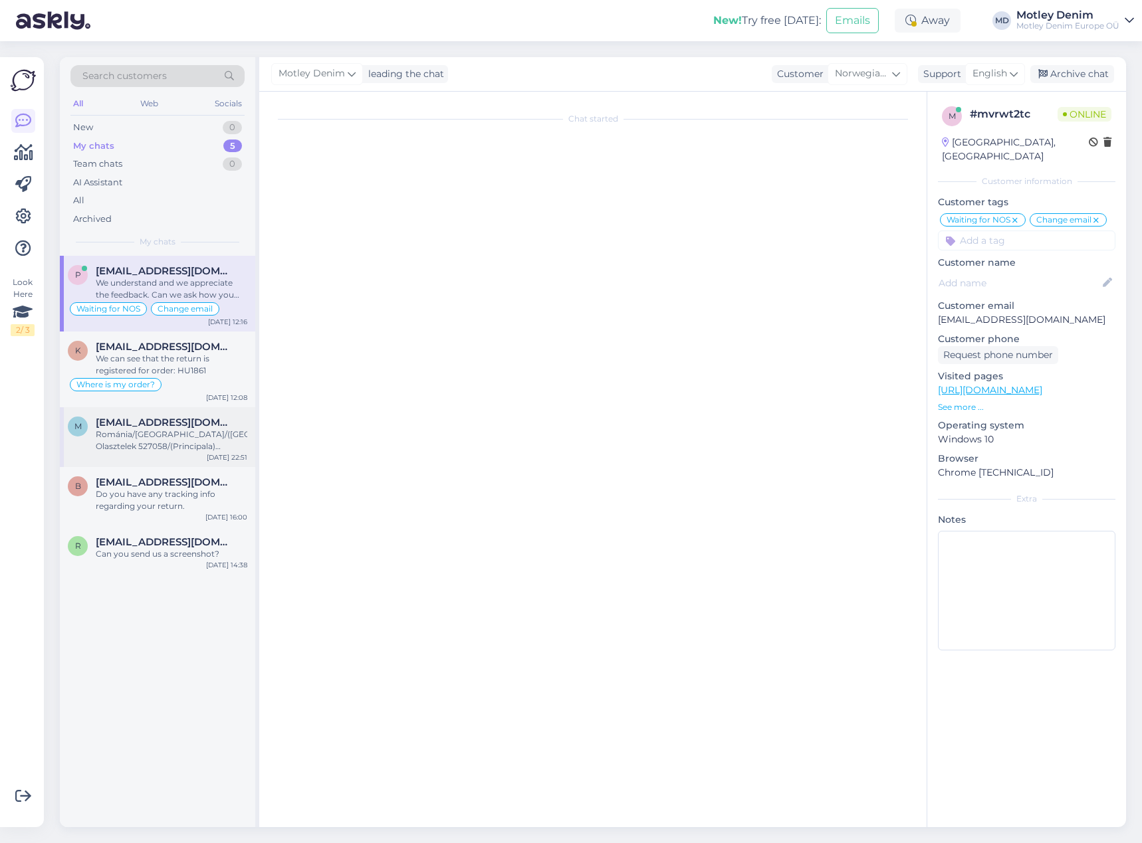
scroll to position [0, 0]
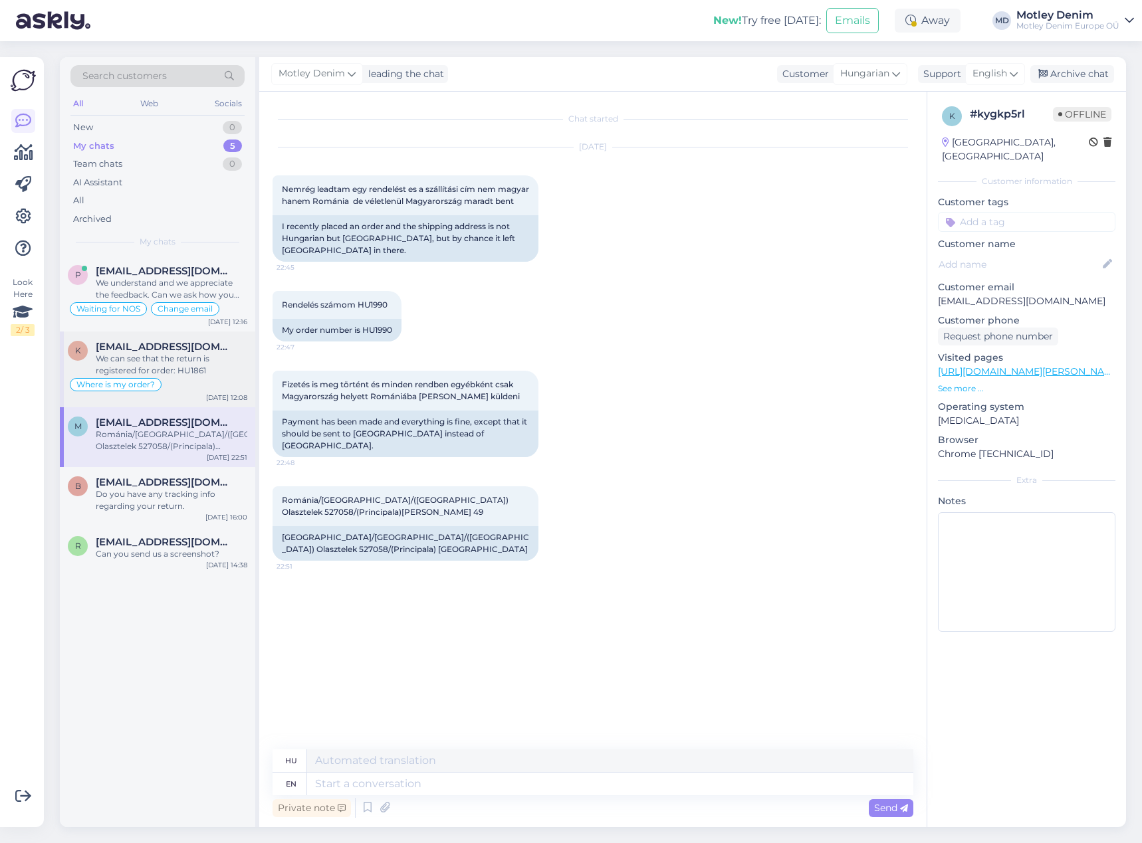
click at [221, 367] on div "We can see that the return is registered for order: HU1861" at bounding box center [172, 365] width 152 height 24
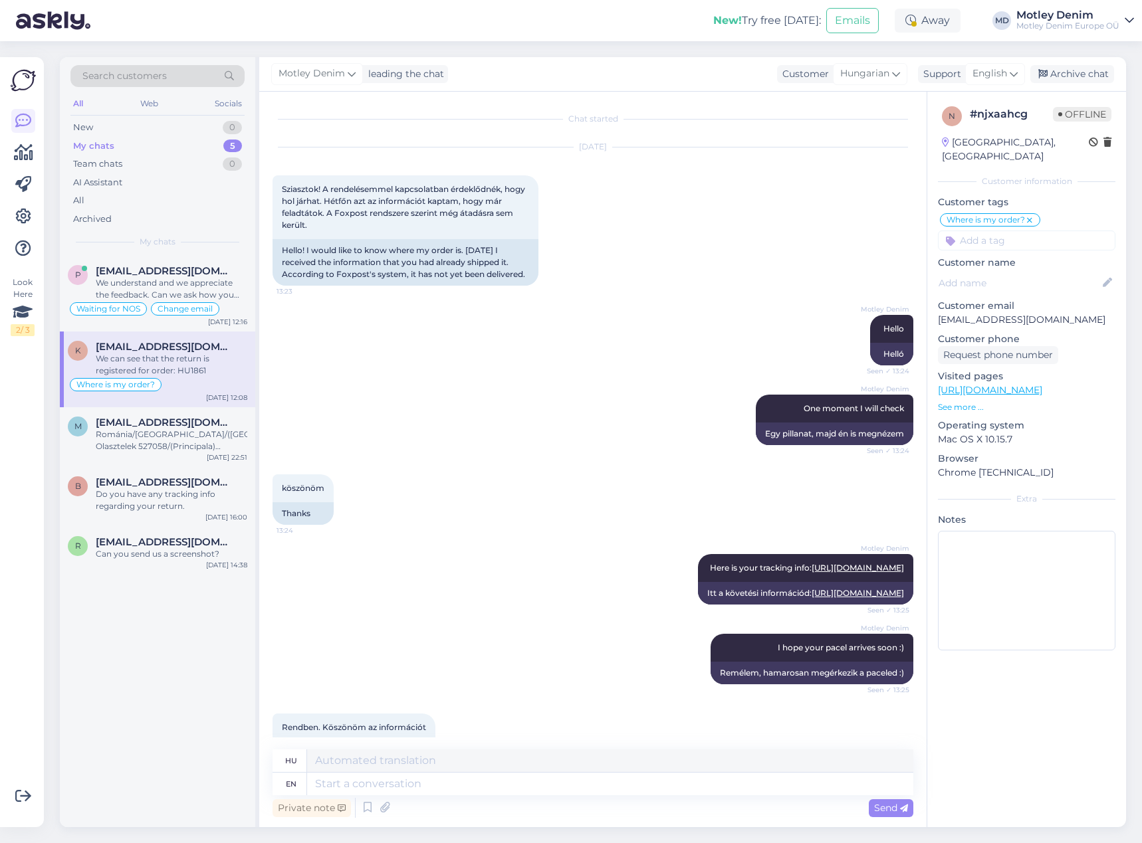
scroll to position [500, 0]
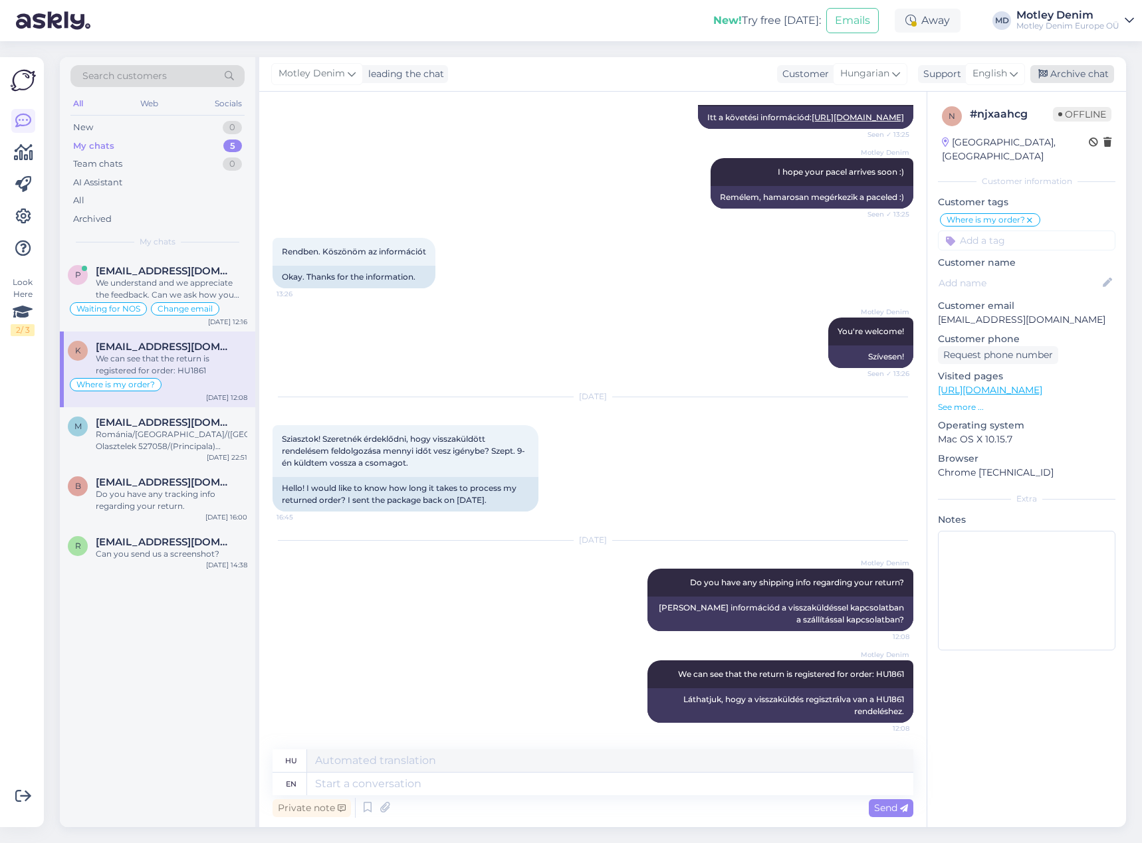
click at [1075, 72] on div "Archive chat" at bounding box center [1072, 74] width 84 height 18
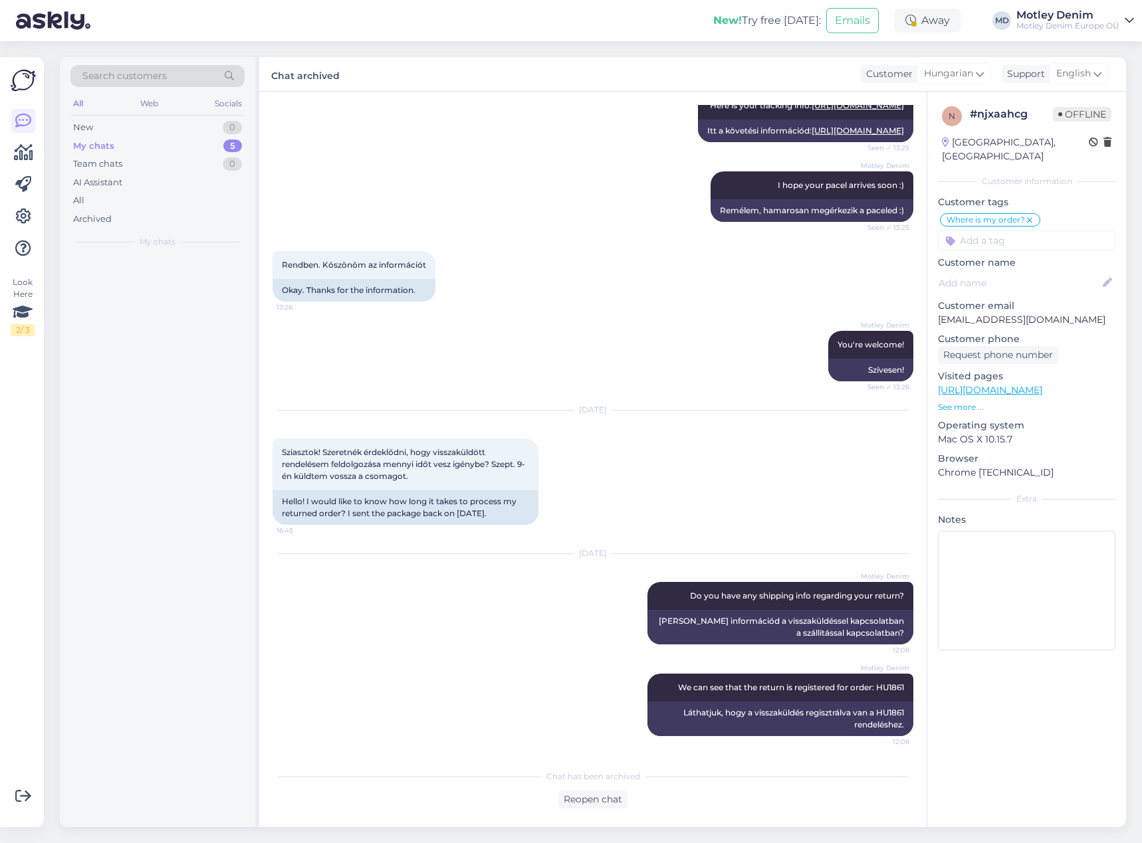
scroll to position [486, 0]
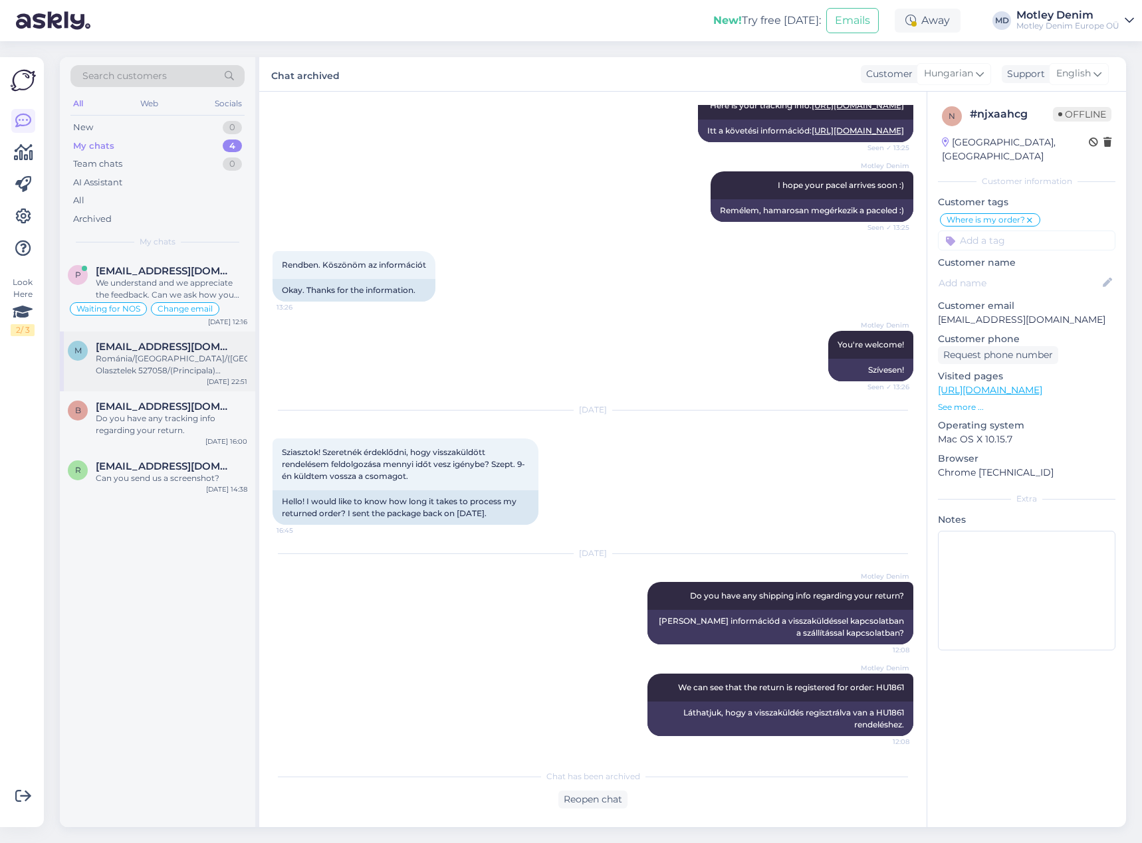
click at [167, 360] on div "Románia/[GEOGRAPHIC_DATA]/([GEOGRAPHIC_DATA]) Olasztelek 527058/(Principala)[PE…" at bounding box center [172, 365] width 152 height 24
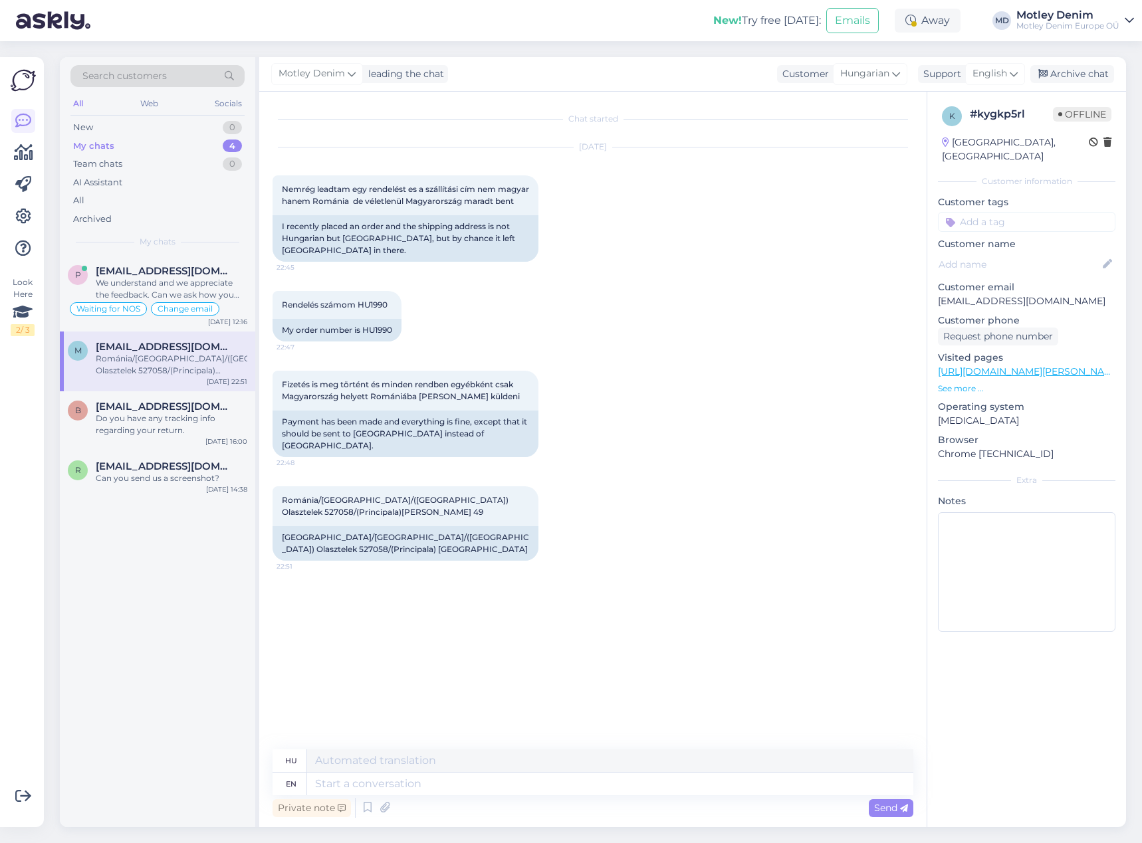
scroll to position [0, 0]
click at [379, 342] on div "My order number is HU1990" at bounding box center [336, 330] width 129 height 23
click at [463, 348] on div "Rendelés számom HU1990 22:47 My order number is HU1990" at bounding box center [592, 316] width 641 height 80
click at [379, 342] on div "My order number is HU1990" at bounding box center [336, 330] width 129 height 23
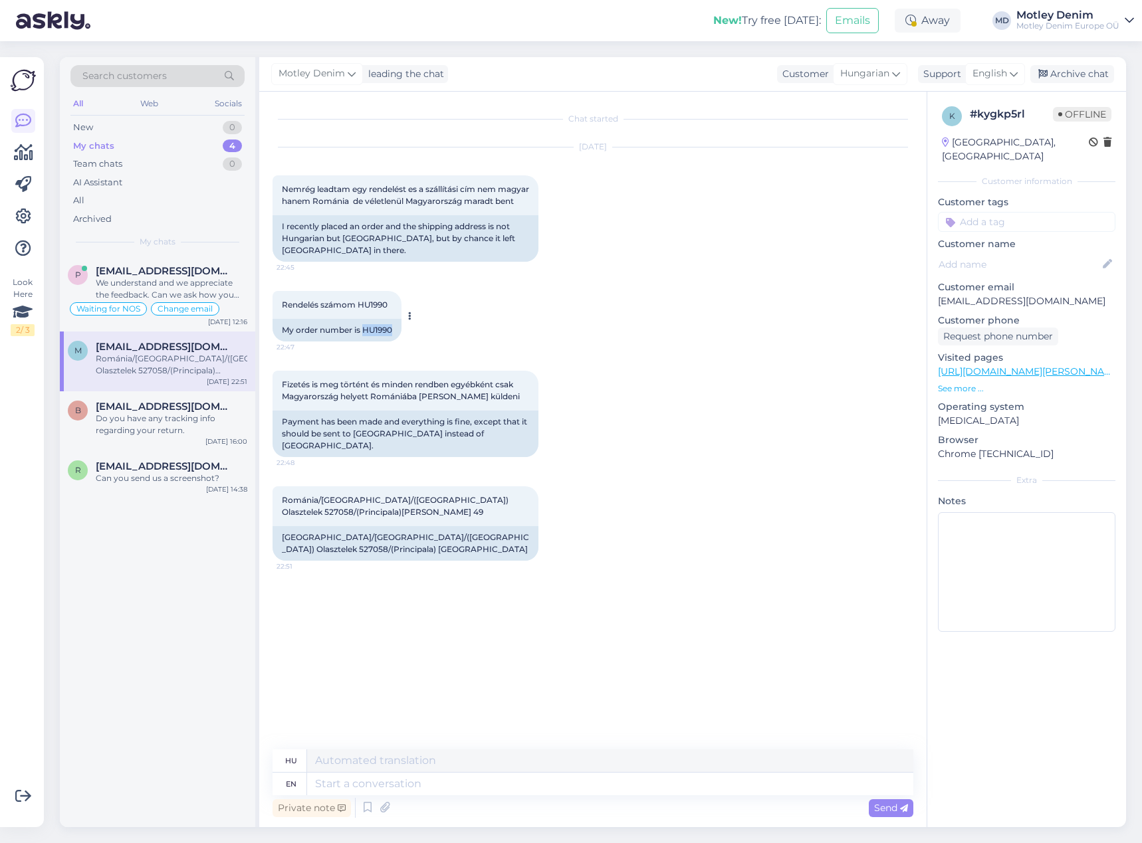
click at [379, 342] on div "My order number is HU1990" at bounding box center [336, 330] width 129 height 23
copy div "HU1990"
click at [195, 282] on div "1. Ønsker du å vente til varene ankommer [PERSON_NAME] hele bestillingen? Ville…" at bounding box center [172, 289] width 152 height 24
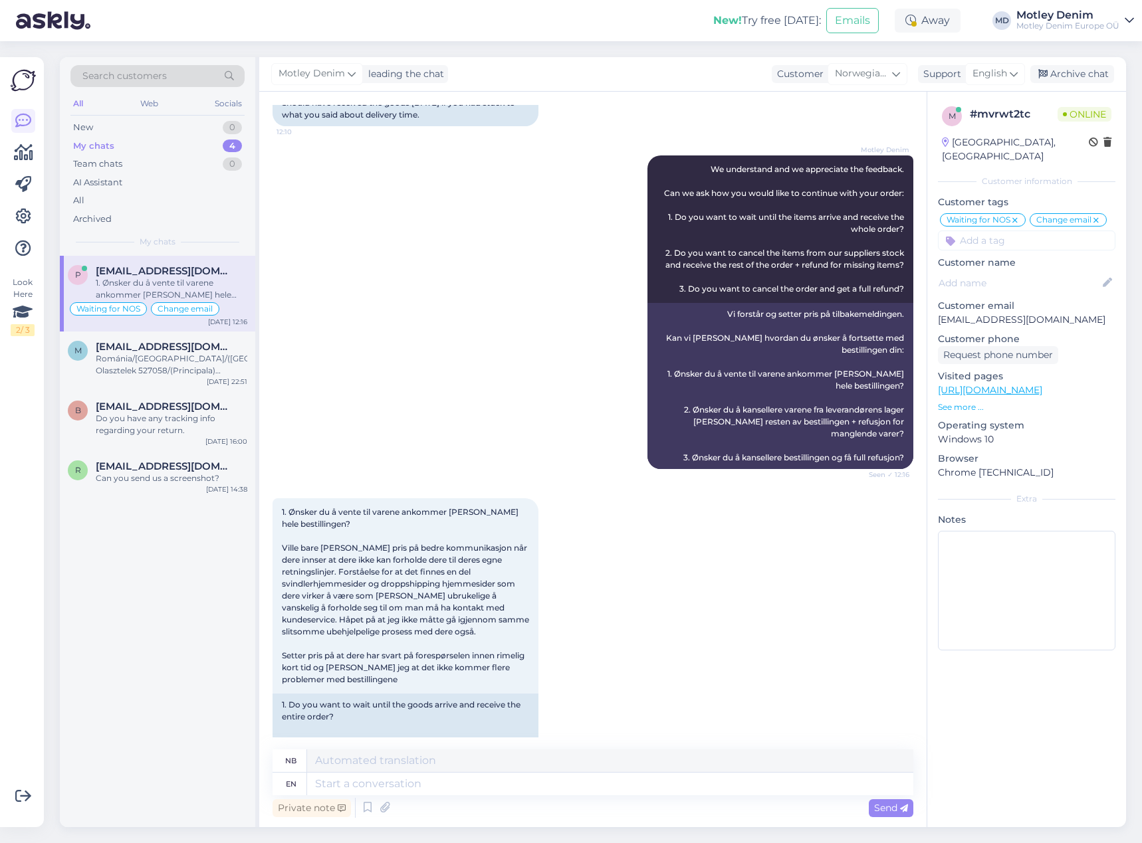
scroll to position [4770, 0]
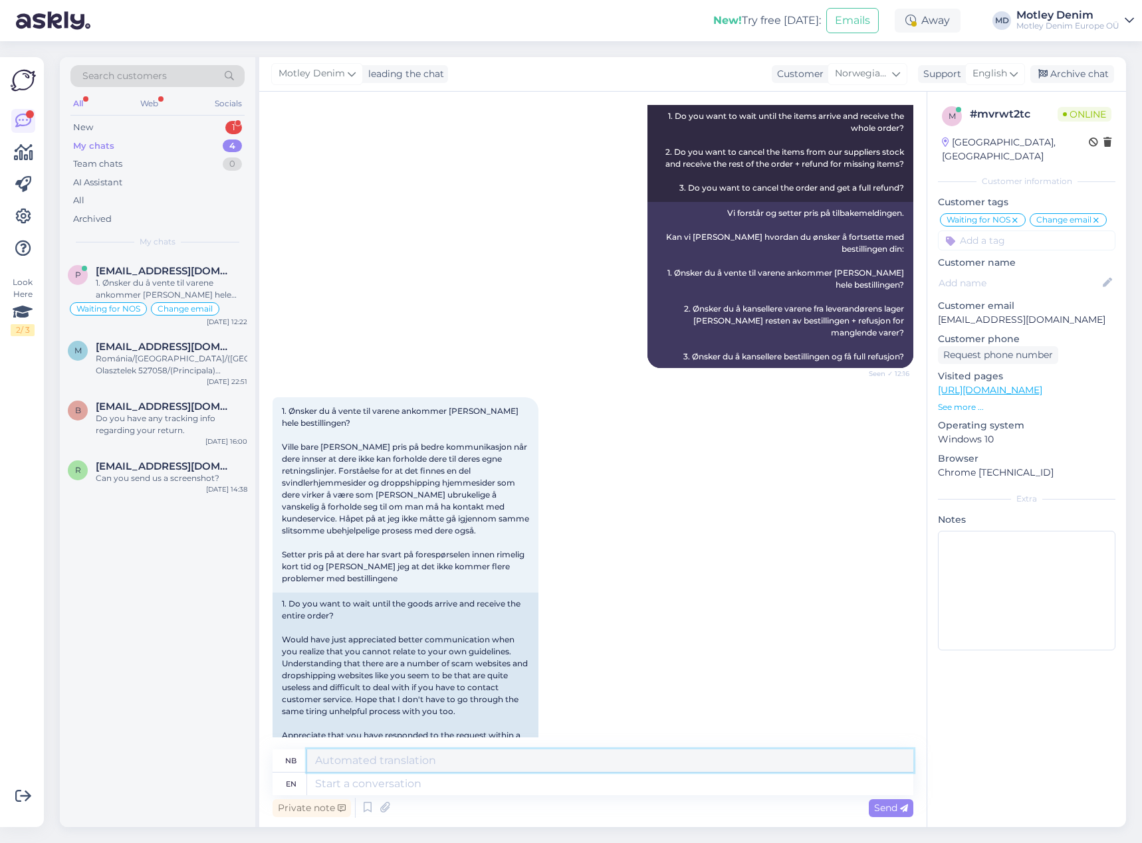
click at [393, 762] on textarea at bounding box center [610, 761] width 606 height 23
click at [388, 786] on textarea at bounding box center [610, 784] width 606 height 23
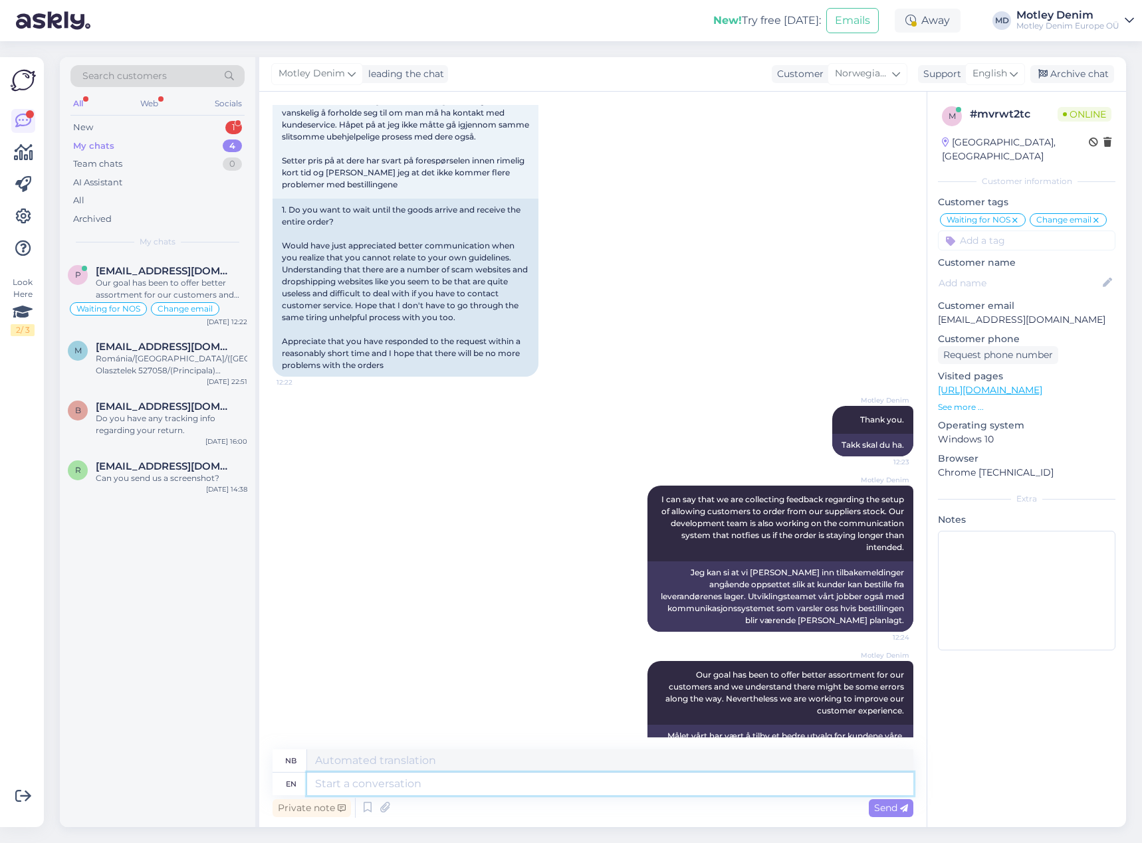
scroll to position [5165, 0]
click at [195, 128] on div "New 1" at bounding box center [157, 127] width 174 height 19
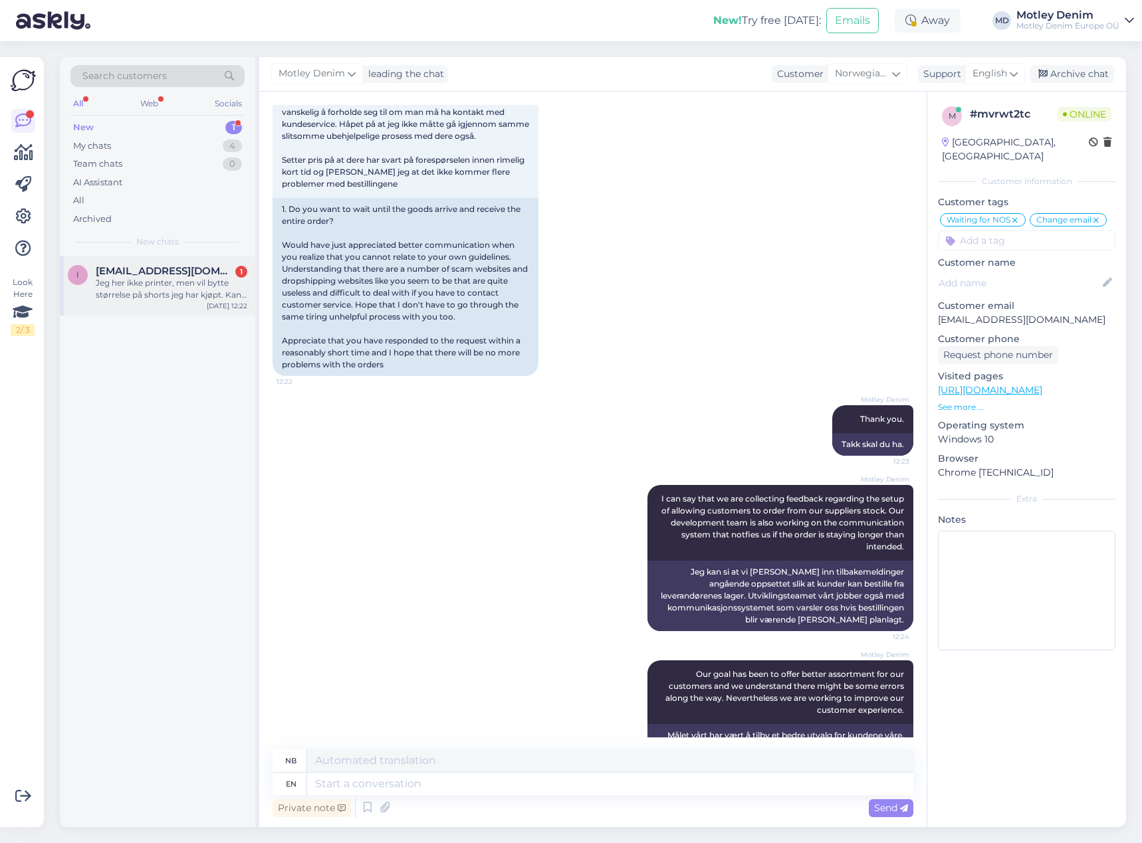
click at [165, 258] on div "i [EMAIL_ADDRESS][DOMAIN_NAME] 1 Jeg her ikke printer, men vil bytte størrelse …" at bounding box center [157, 286] width 195 height 60
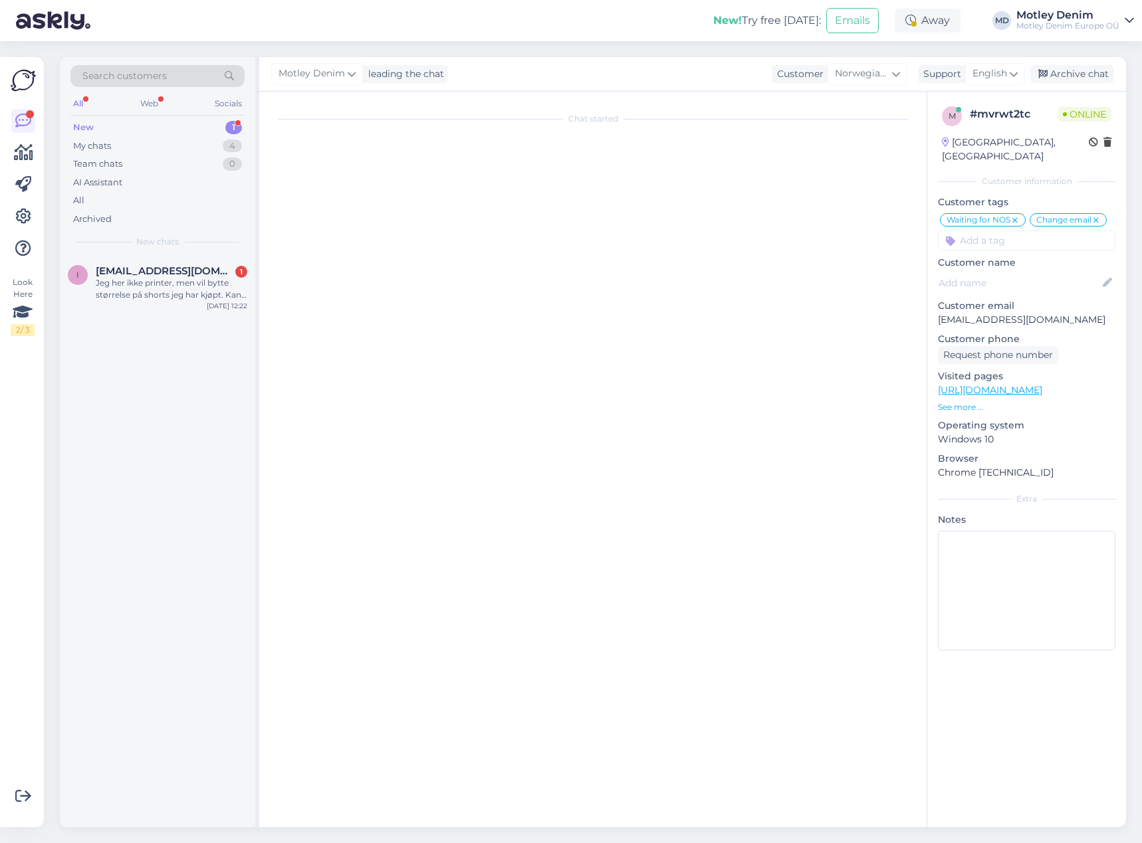
scroll to position [0, 0]
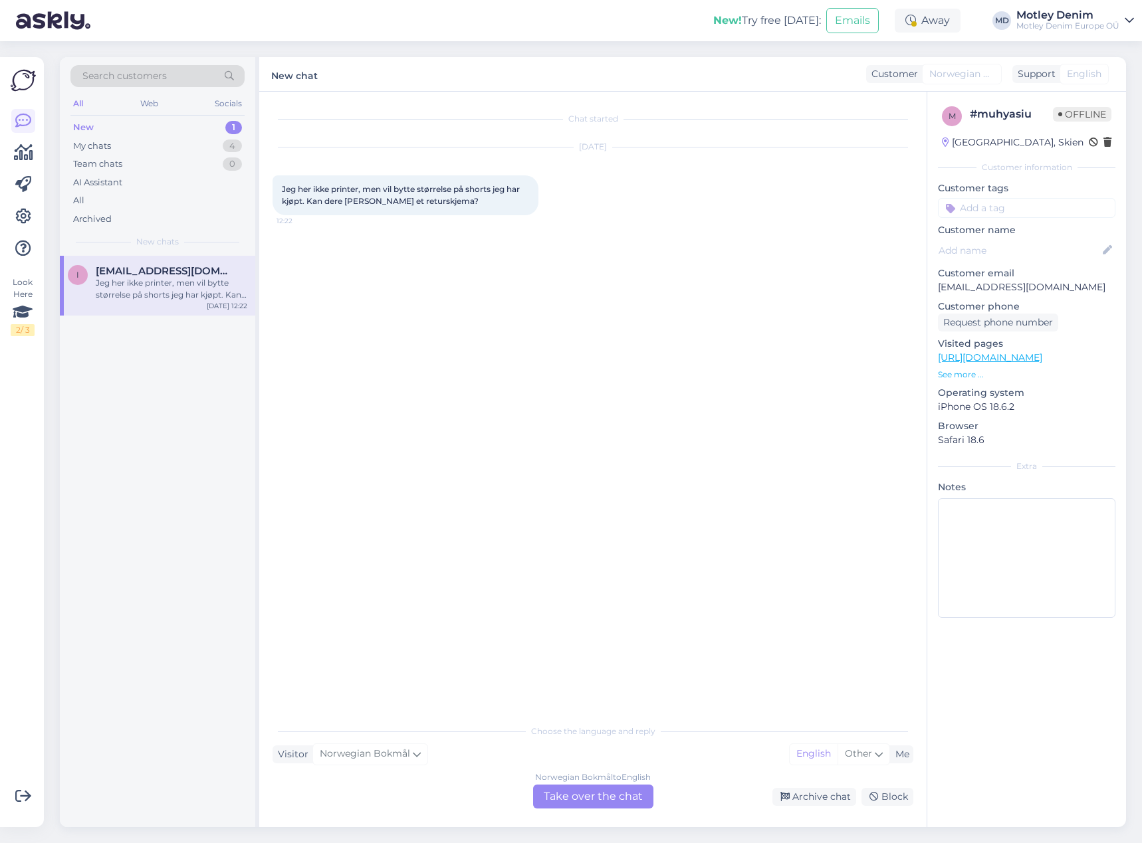
click at [587, 793] on div "Norwegian Bokmål to English Take over the chat" at bounding box center [593, 797] width 120 height 24
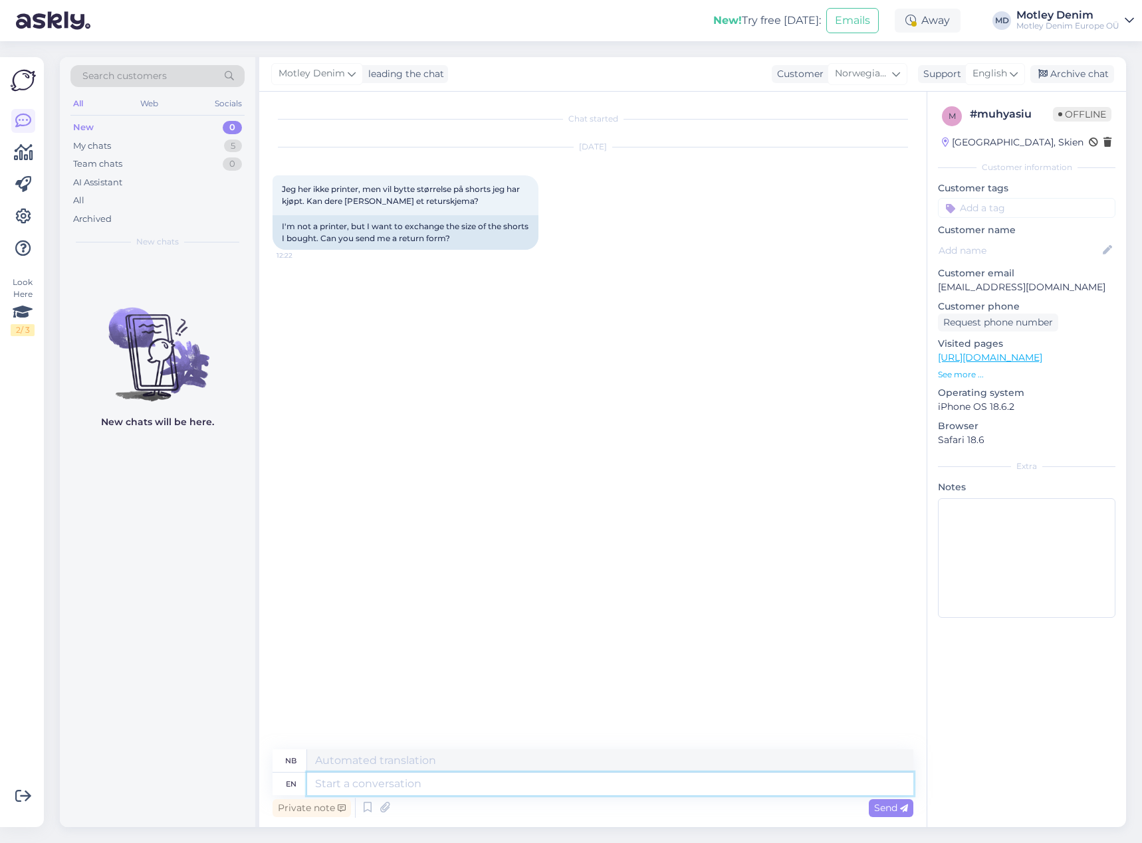
click at [478, 791] on textarea at bounding box center [610, 784] width 606 height 23
click at [286, 189] on span "Jeg her ikke printer, men vil bytte størrelse på shorts jeg har kjøpt. Kan dere…" at bounding box center [402, 195] width 240 height 22
drag, startPoint x: 286, startPoint y: 189, endPoint x: 457, endPoint y: 199, distance: 171.8
click at [457, 199] on span "Jeg her ikke printer, men vil bytte størrelse på shorts jeg har kjøpt. Kan dere…" at bounding box center [402, 195] width 240 height 22
copy span "Jeg her ikke printer, men vil bytte størrelse på shorts jeg har kjøpt. Kan dere…"
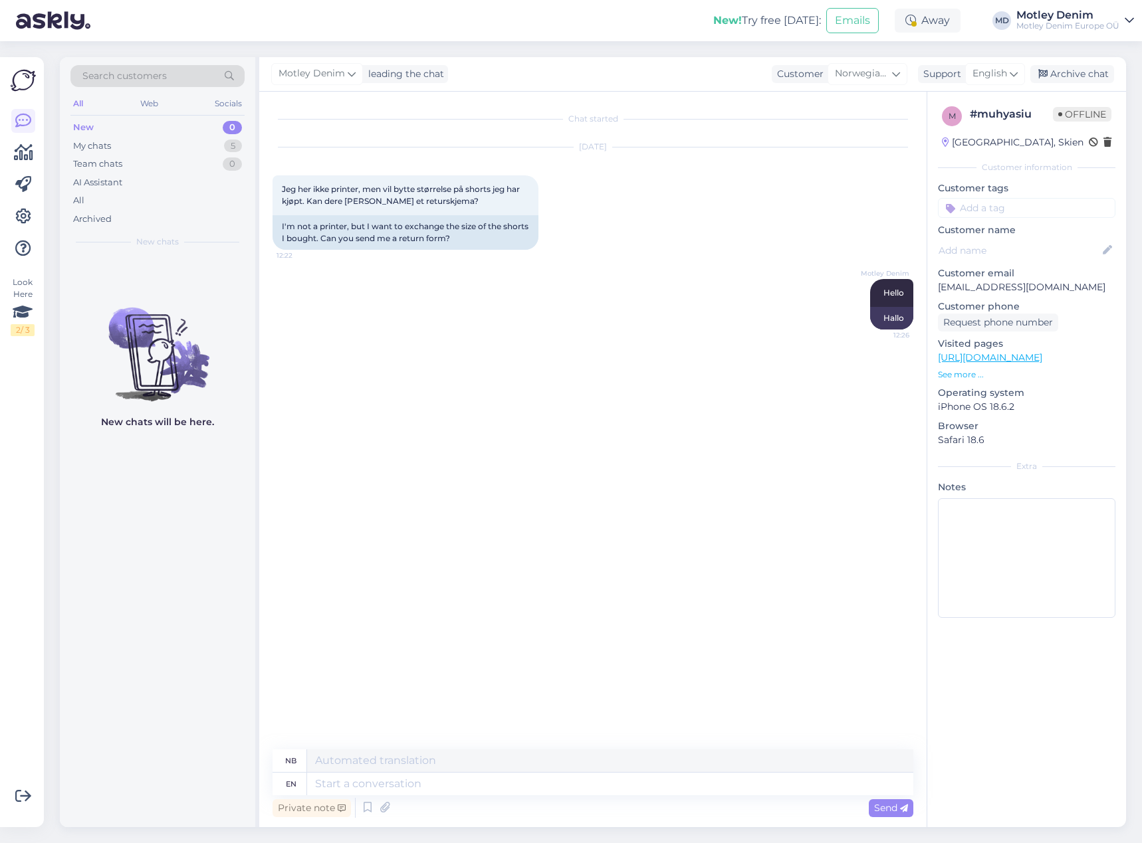
click at [564, 246] on div "[DATE] Jeg her ikke printer, men vil bytte størrelse på shorts jeg har kjøpt. K…" at bounding box center [592, 199] width 641 height 132
click at [282, 185] on span "Jeg her ikke printer, men vil bytte størrelse på shorts jeg har kjøpt. Kan dere…" at bounding box center [402, 195] width 240 height 22
drag, startPoint x: 282, startPoint y: 185, endPoint x: 457, endPoint y: 201, distance: 176.1
click at [457, 201] on span "Jeg her ikke printer, men vil bytte størrelse på shorts jeg har kjøpt. Kan dere…" at bounding box center [402, 195] width 240 height 22
copy span "Jeg her ikke printer, men vil bytte størrelse på shorts jeg har kjøpt. Kan dere…"
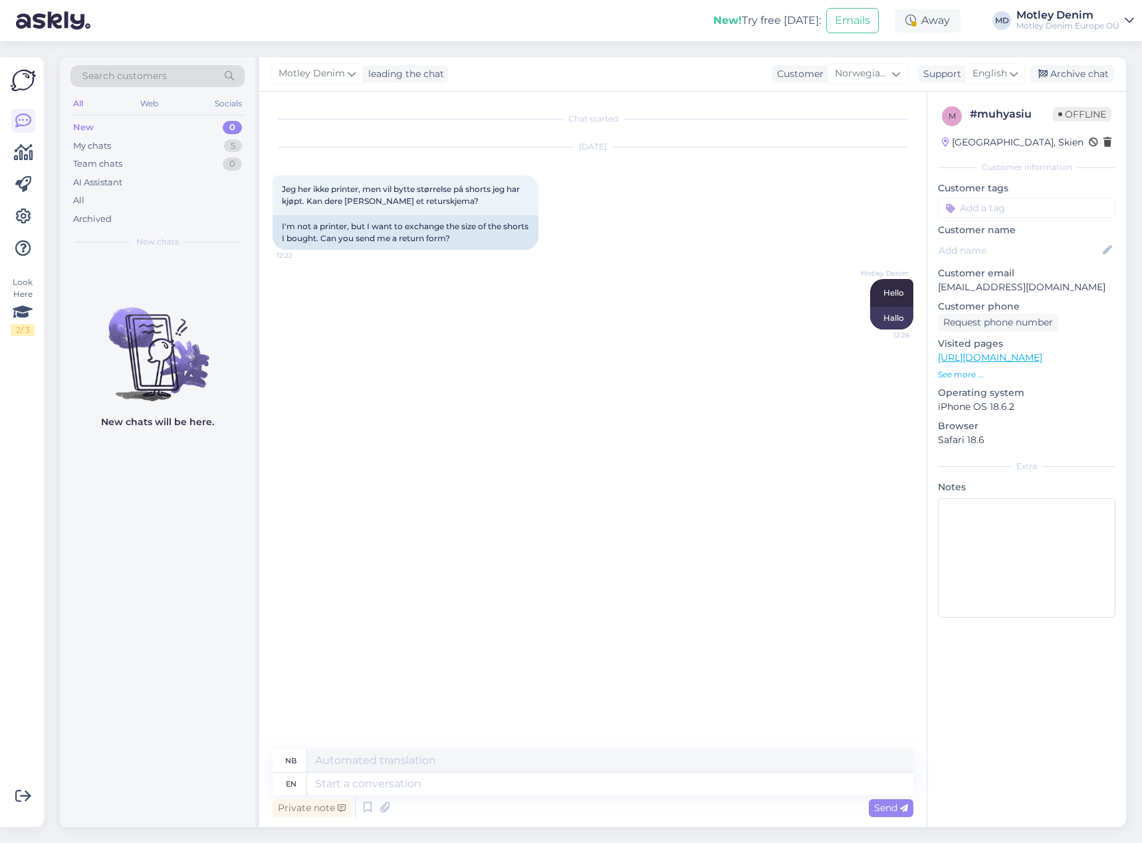
click at [778, 300] on div "Motley Denim Hello 12:26 Hallo" at bounding box center [592, 304] width 641 height 80
click at [562, 791] on textarea at bounding box center [610, 784] width 606 height 23
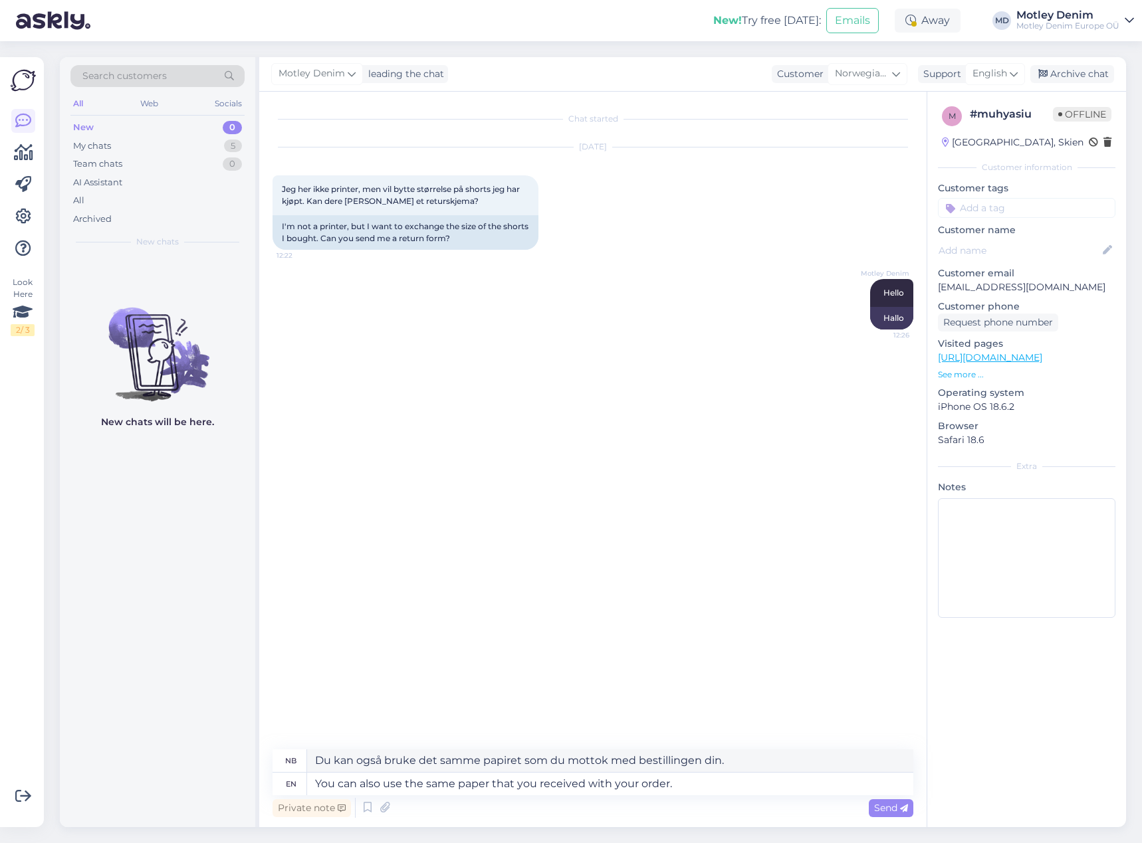
click at [947, 286] on p "[EMAIL_ADDRESS][DOMAIN_NAME]" at bounding box center [1026, 287] width 177 height 14
drag, startPoint x: 947, startPoint y: 286, endPoint x: 1042, endPoint y: 282, distance: 95.1
click at [1042, 282] on p "[EMAIL_ADDRESS][DOMAIN_NAME]" at bounding box center [1026, 287] width 177 height 14
drag, startPoint x: 696, startPoint y: 785, endPoint x: 279, endPoint y: 792, distance: 417.4
click at [279, 792] on div "en You can also use the same paper that you received with your order." at bounding box center [592, 784] width 641 height 23
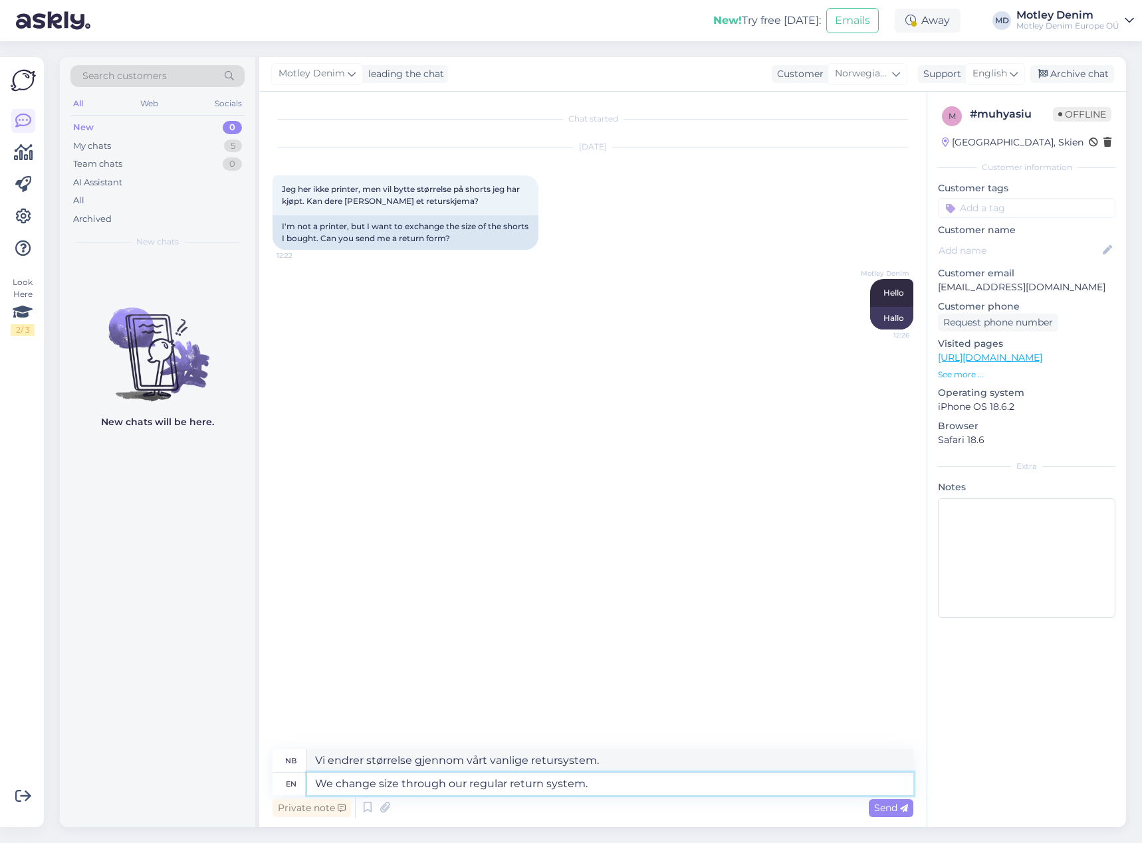
click at [615, 789] on textarea "We change size through our regular return system." at bounding box center [610, 784] width 606 height 23
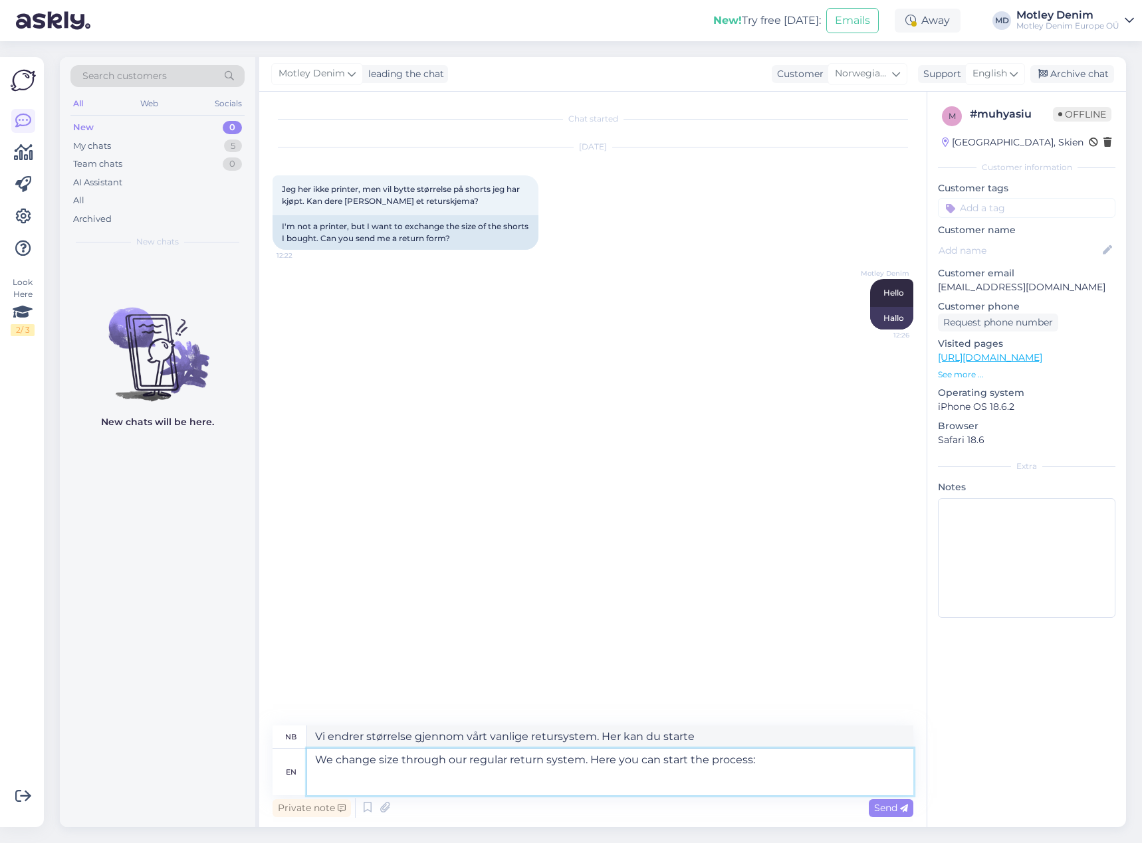
paste textarea "[URL][DOMAIN_NAME]"
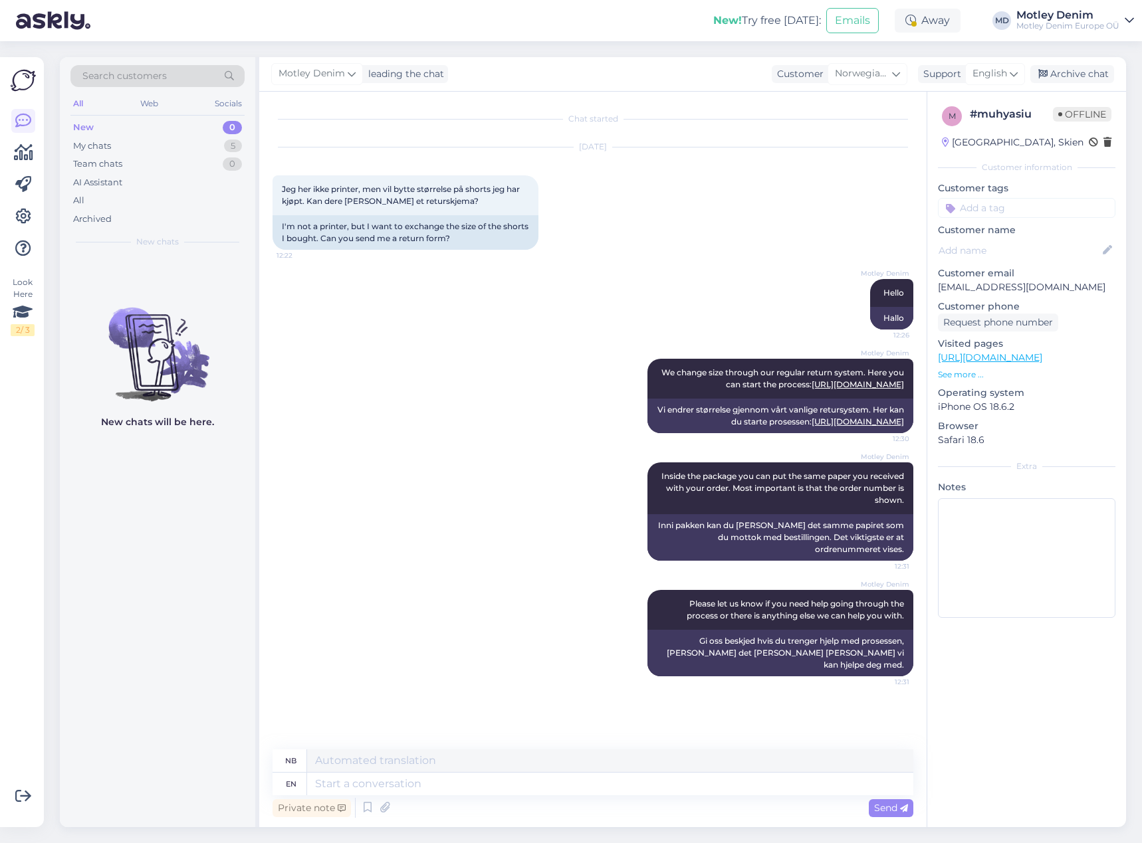
click at [1052, 213] on input at bounding box center [1026, 208] width 177 height 20
click at [1045, 247] on span "Change size" at bounding box center [1027, 243] width 48 height 8
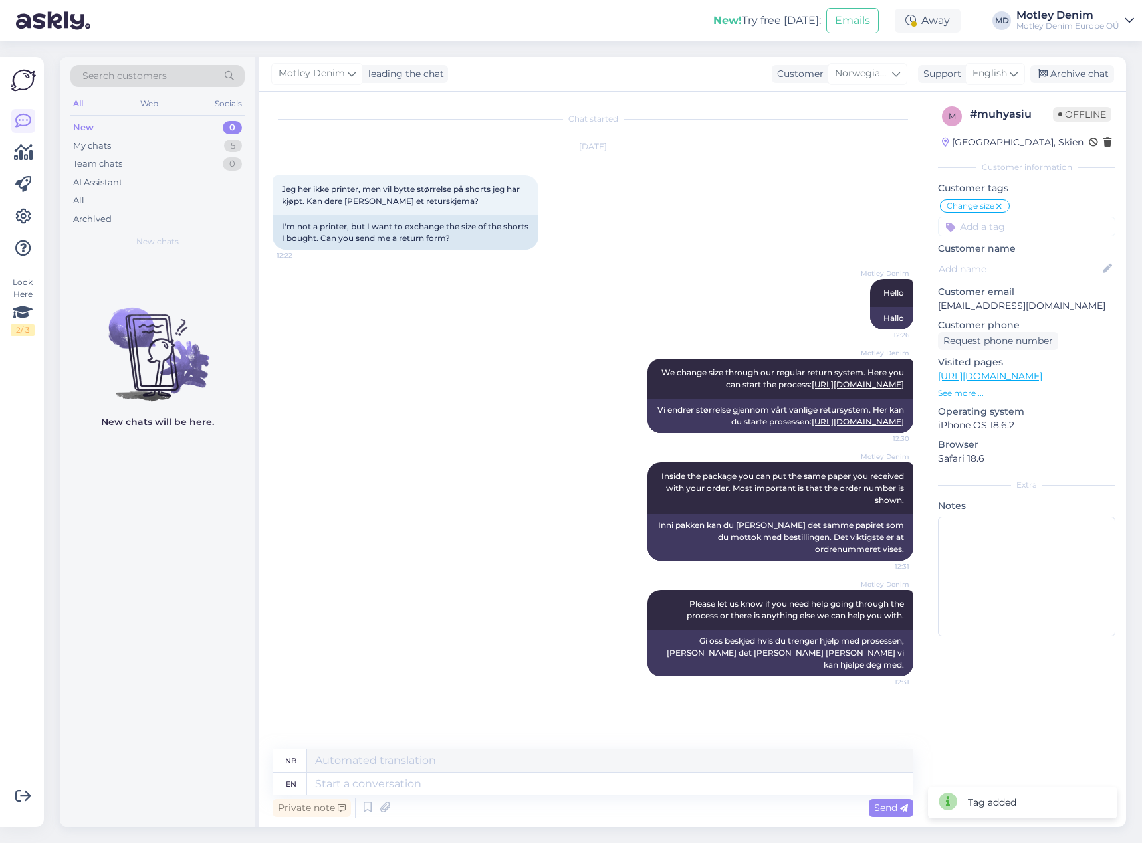
click at [894, 197] on div "[DATE] Jeg her ikke printer, men vil bytte størrelse på shorts jeg har kjøpt. K…" at bounding box center [592, 199] width 641 height 132
click at [1064, 63] on div "[PERSON_NAME] leading the chat Customer Norwegian Bokmål Support English Archiv…" at bounding box center [692, 74] width 867 height 35
click at [1064, 72] on div "Archive chat" at bounding box center [1072, 74] width 84 height 18
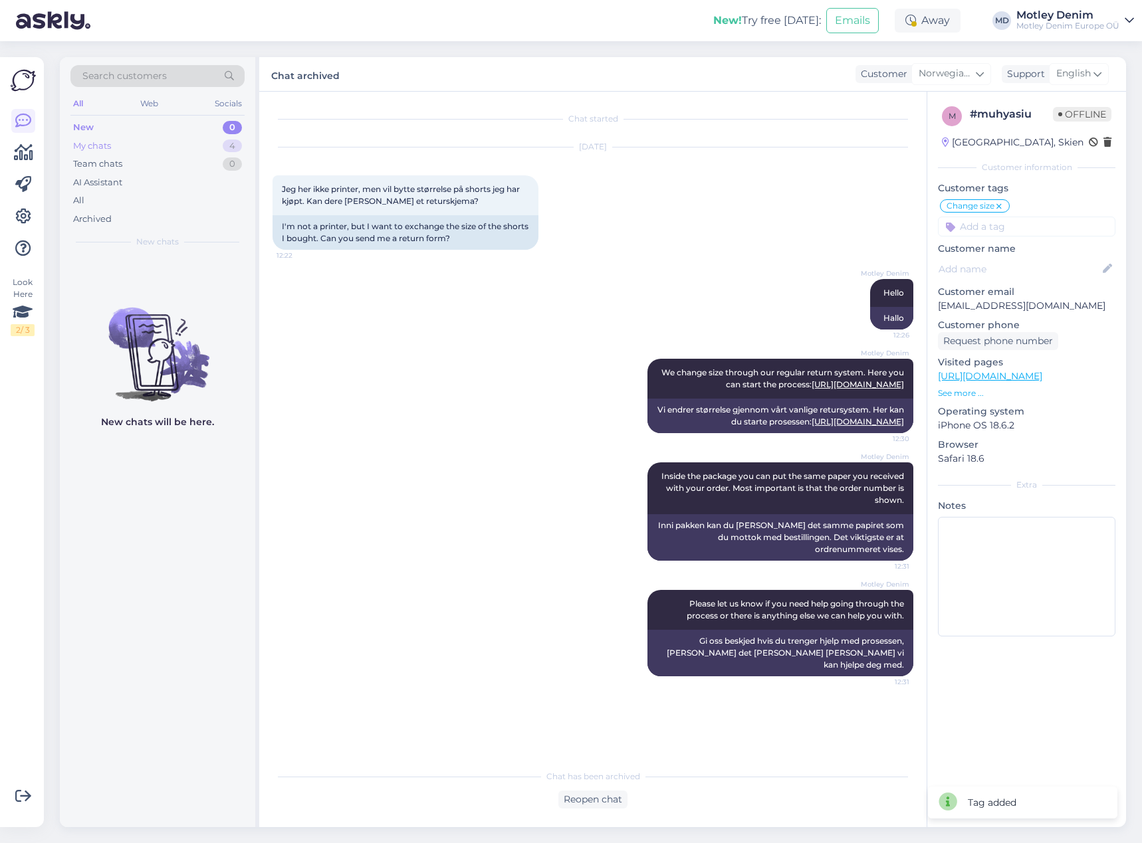
click at [200, 141] on div "My chats 4" at bounding box center [157, 146] width 174 height 19
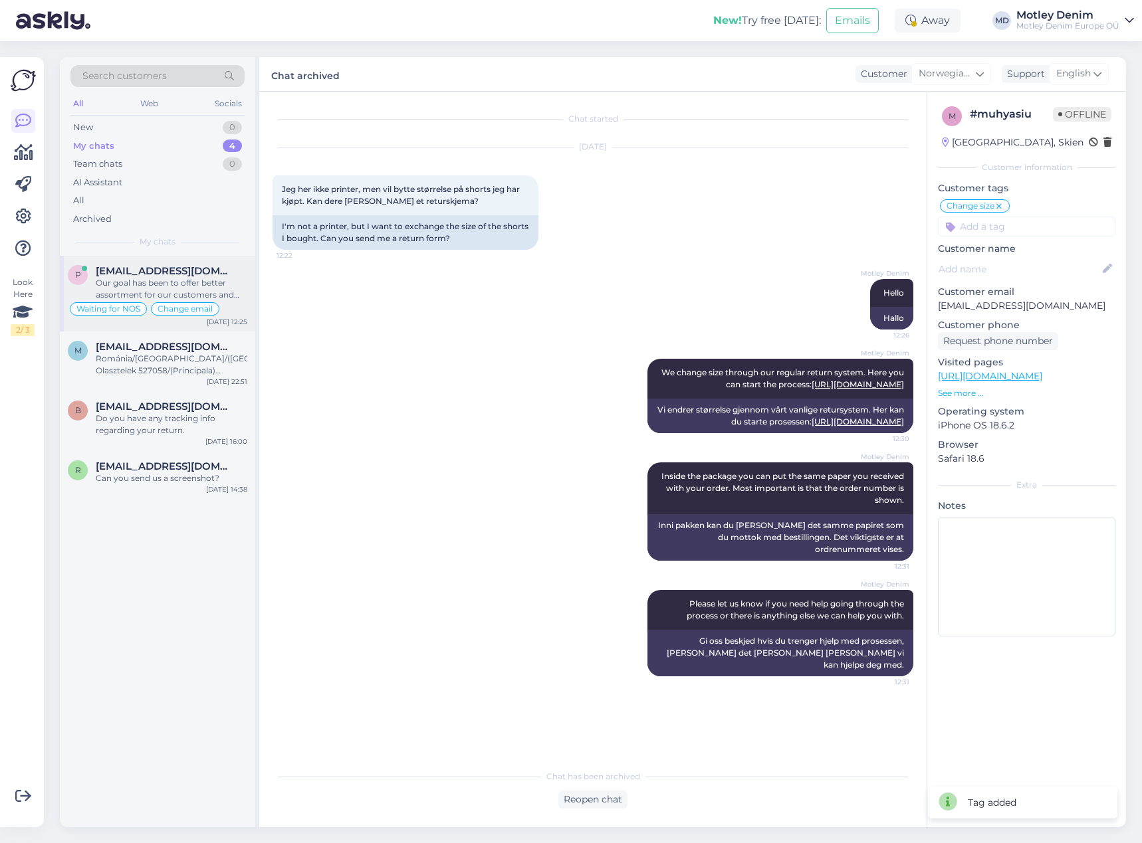
click at [185, 259] on div "p [EMAIL_ADDRESS][DOMAIN_NAME] Our goal has been to offer better assortment for…" at bounding box center [157, 294] width 195 height 76
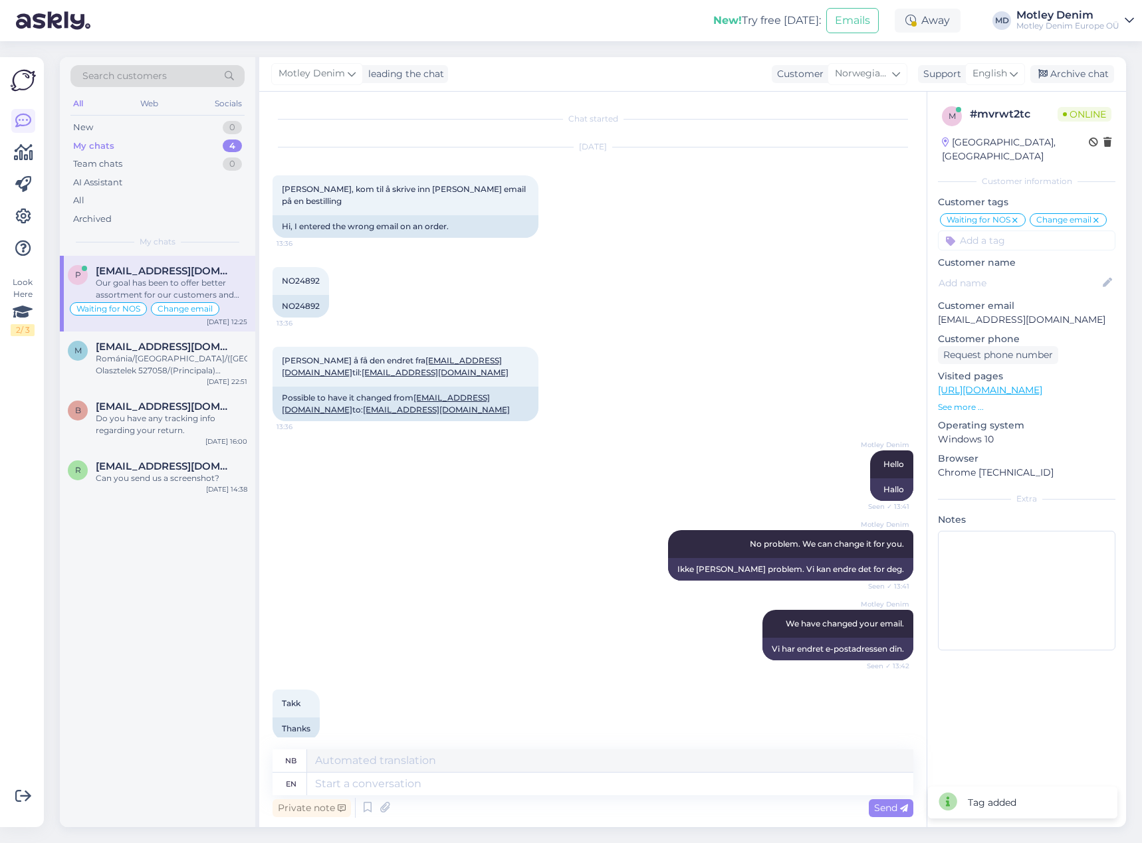
scroll to position [5165, 0]
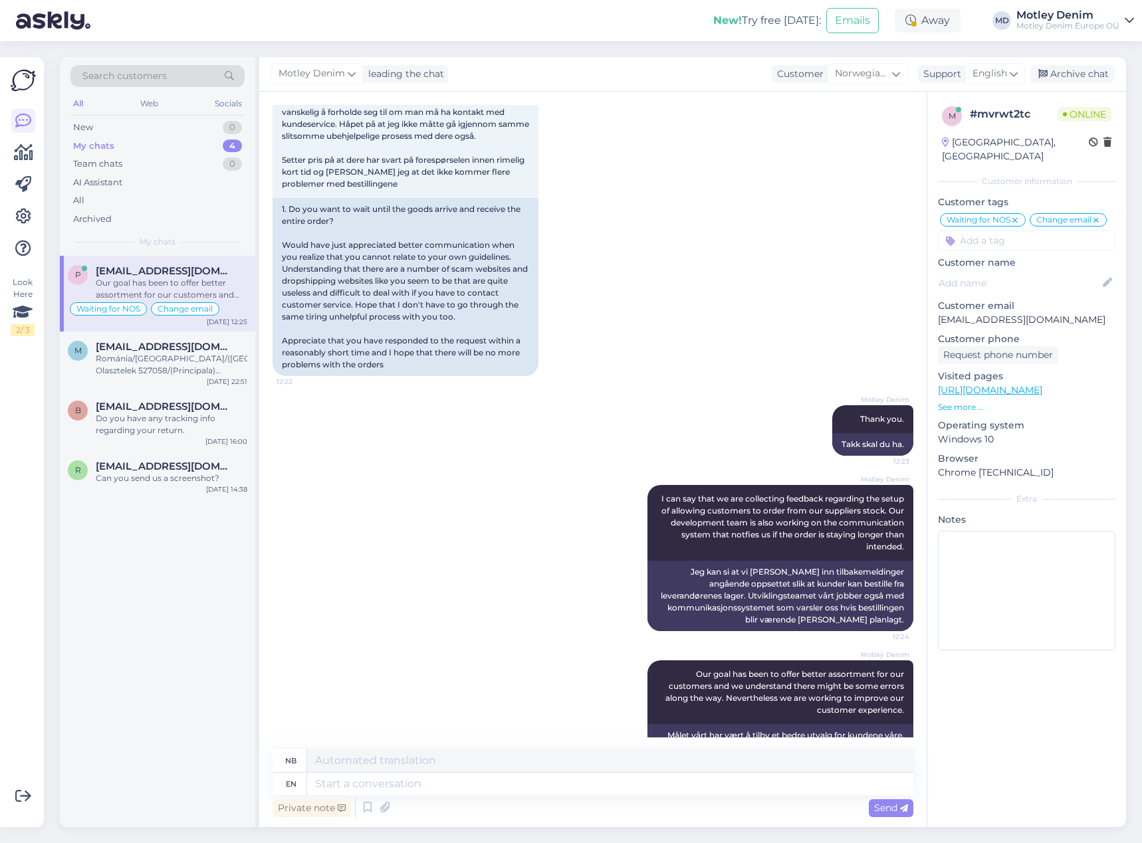
click at [714, 336] on div "1. Ønsker du å vente til varene ankommer [PERSON_NAME] hele bestillingen? Ville…" at bounding box center [592, 189] width 641 height 403
click at [1080, 77] on div "Archive chat" at bounding box center [1072, 74] width 84 height 18
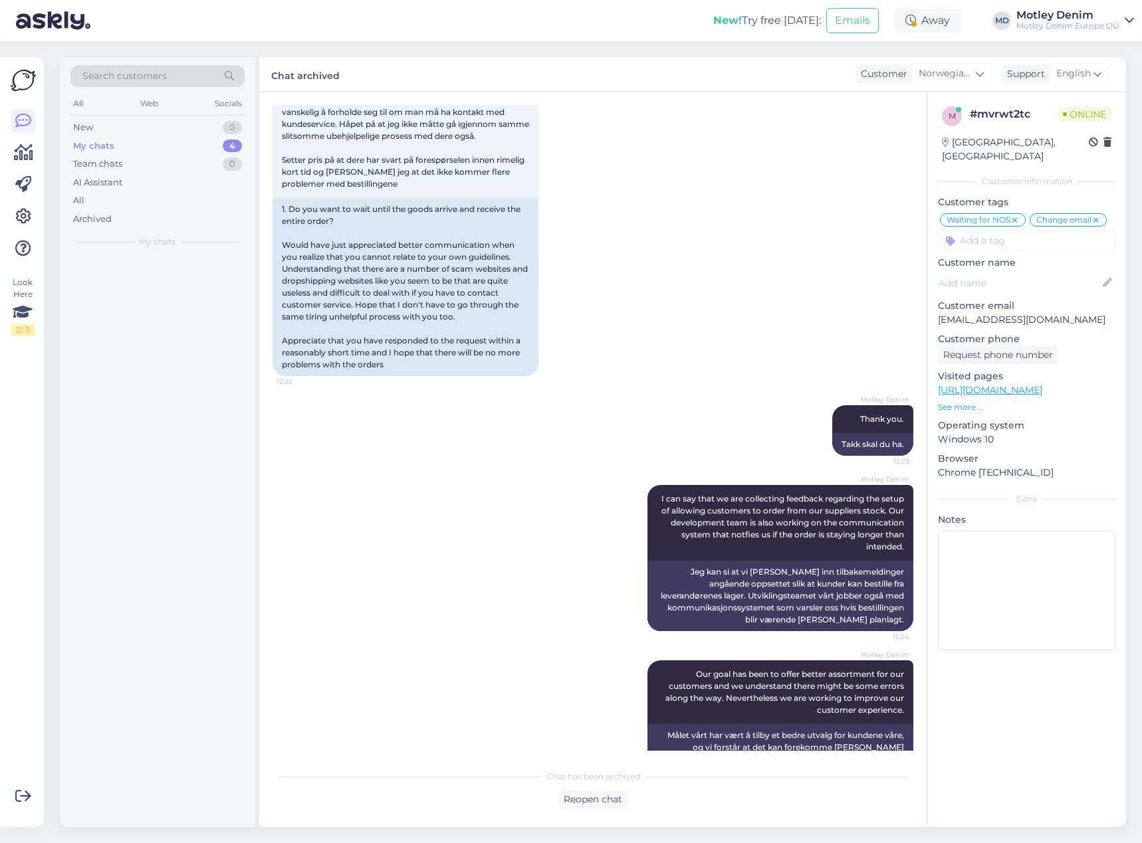
scroll to position [5151, 0]
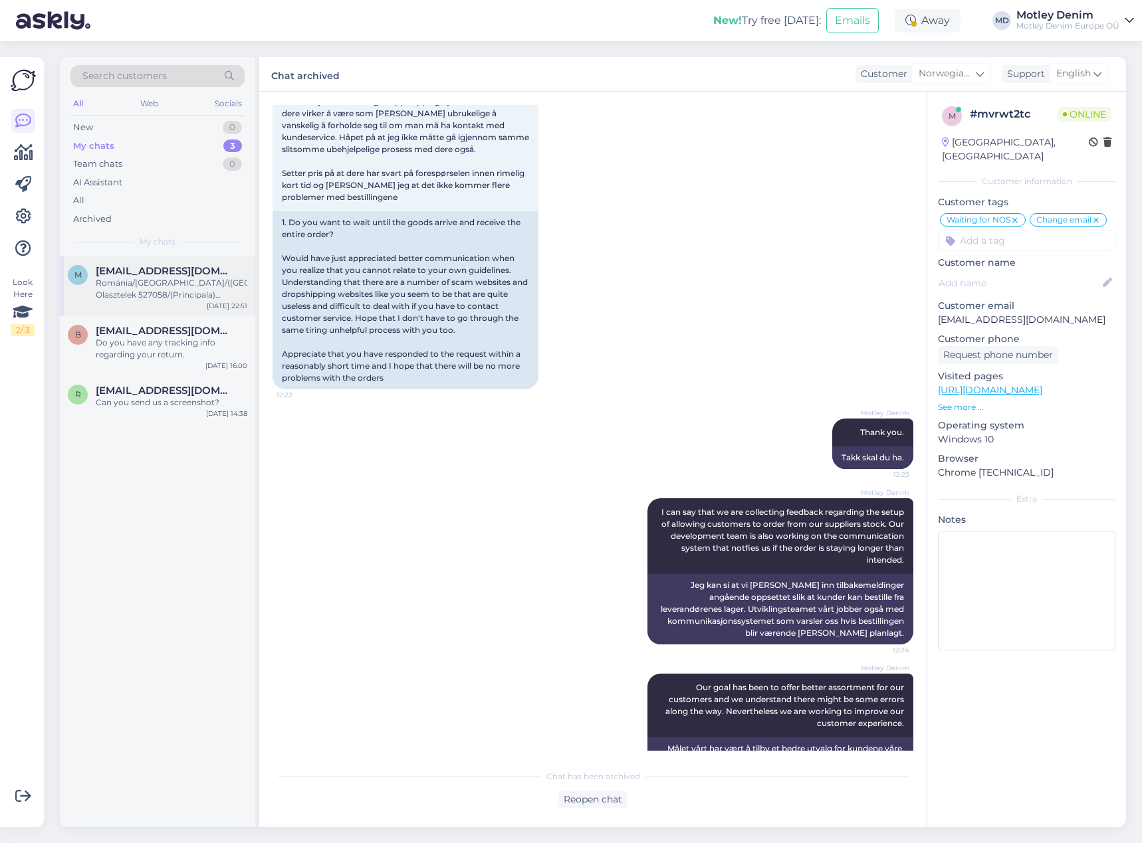
click at [195, 297] on div "Románia/[GEOGRAPHIC_DATA]/([GEOGRAPHIC_DATA]) Olasztelek 527058/(Principala)[PE…" at bounding box center [172, 289] width 152 height 24
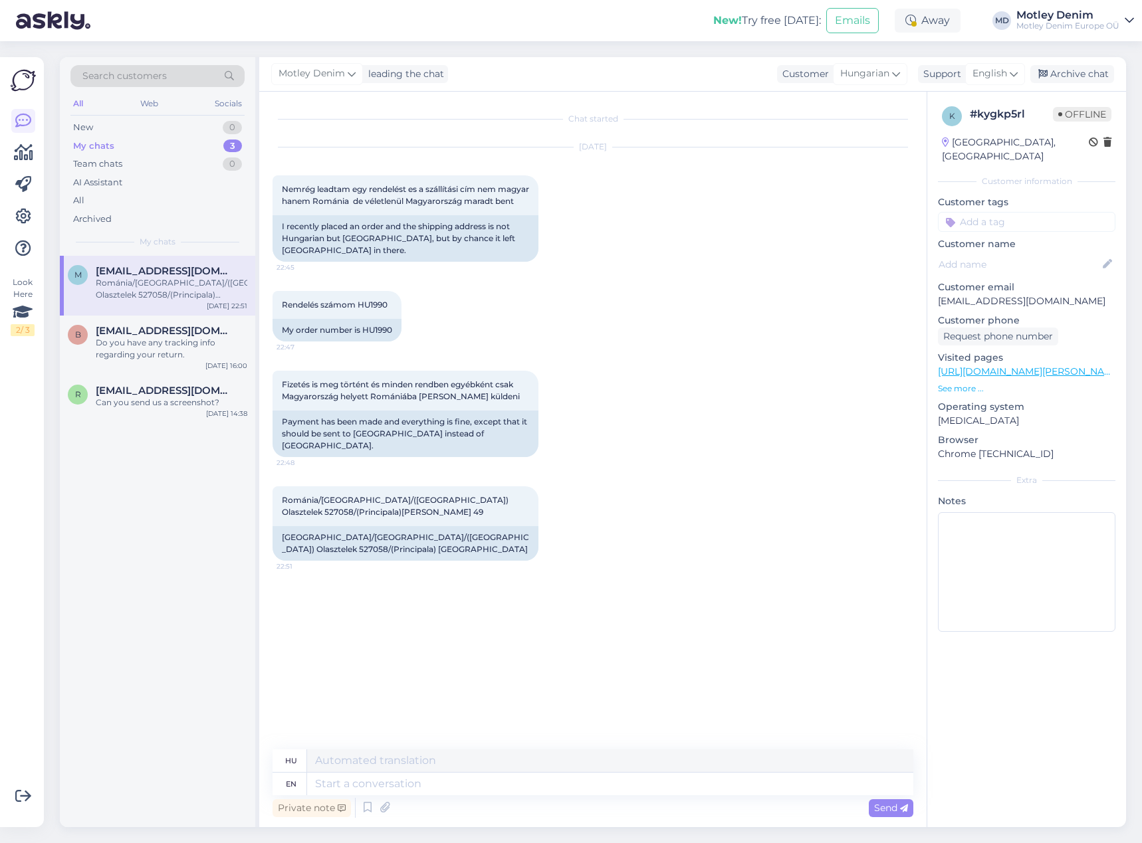
click at [623, 293] on div "Rendelés számom HU1990 22:47 My order number is HU1990" at bounding box center [592, 316] width 641 height 80
click at [563, 334] on div "Rendelés számom HU1990 22:47 My order number is HU1990" at bounding box center [592, 316] width 641 height 80
click at [615, 417] on div "Fizetés is meg történt és minden rendben egyébként csak Magyarország helyett Ro…" at bounding box center [592, 414] width 641 height 116
click at [728, 383] on div "Fizetés is meg történt és minden rendben egyébként csak Magyarország helyett Ro…" at bounding box center [592, 414] width 641 height 116
